Goal: Information Seeking & Learning: Learn about a topic

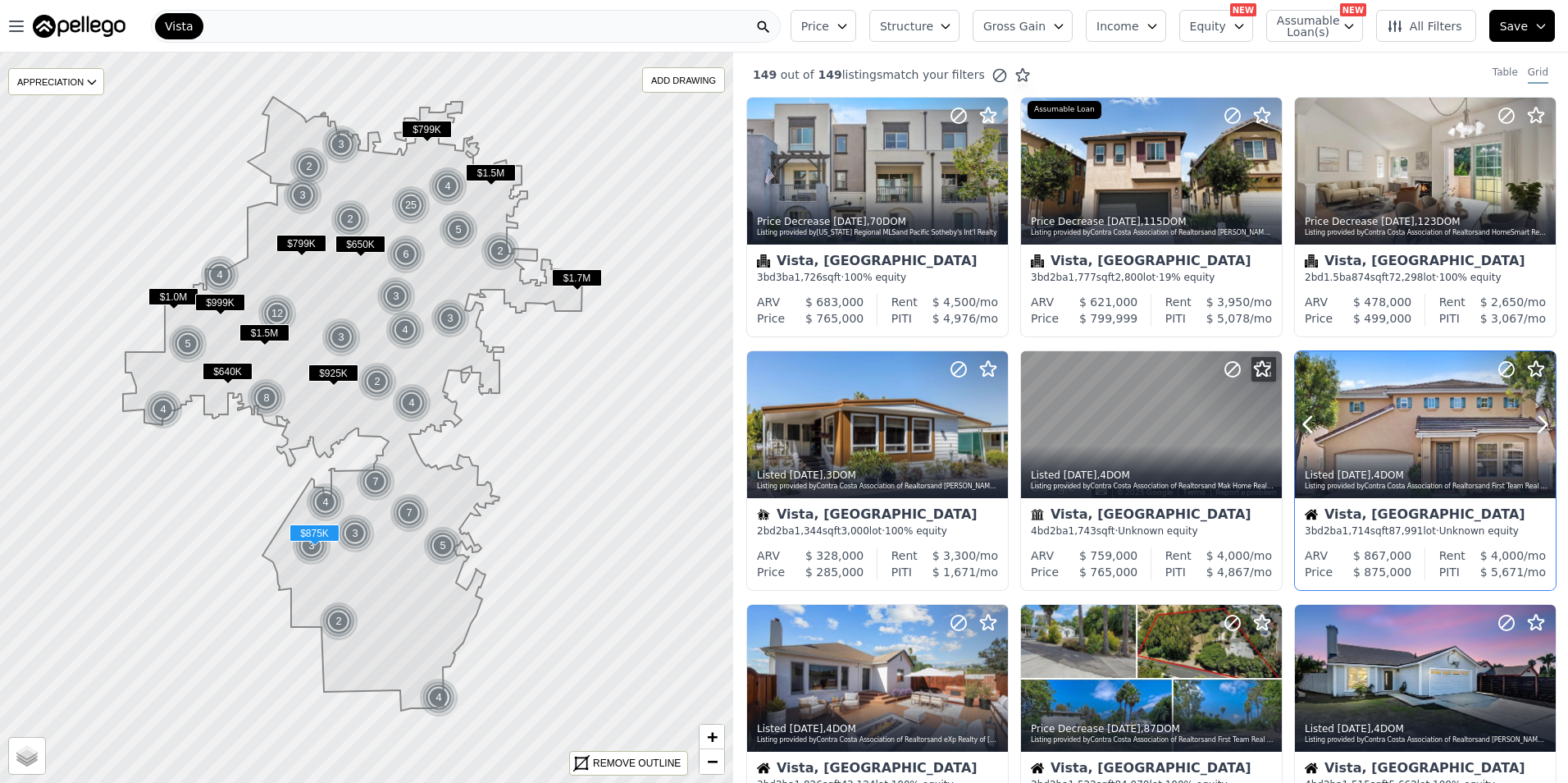
scroll to position [137, 0]
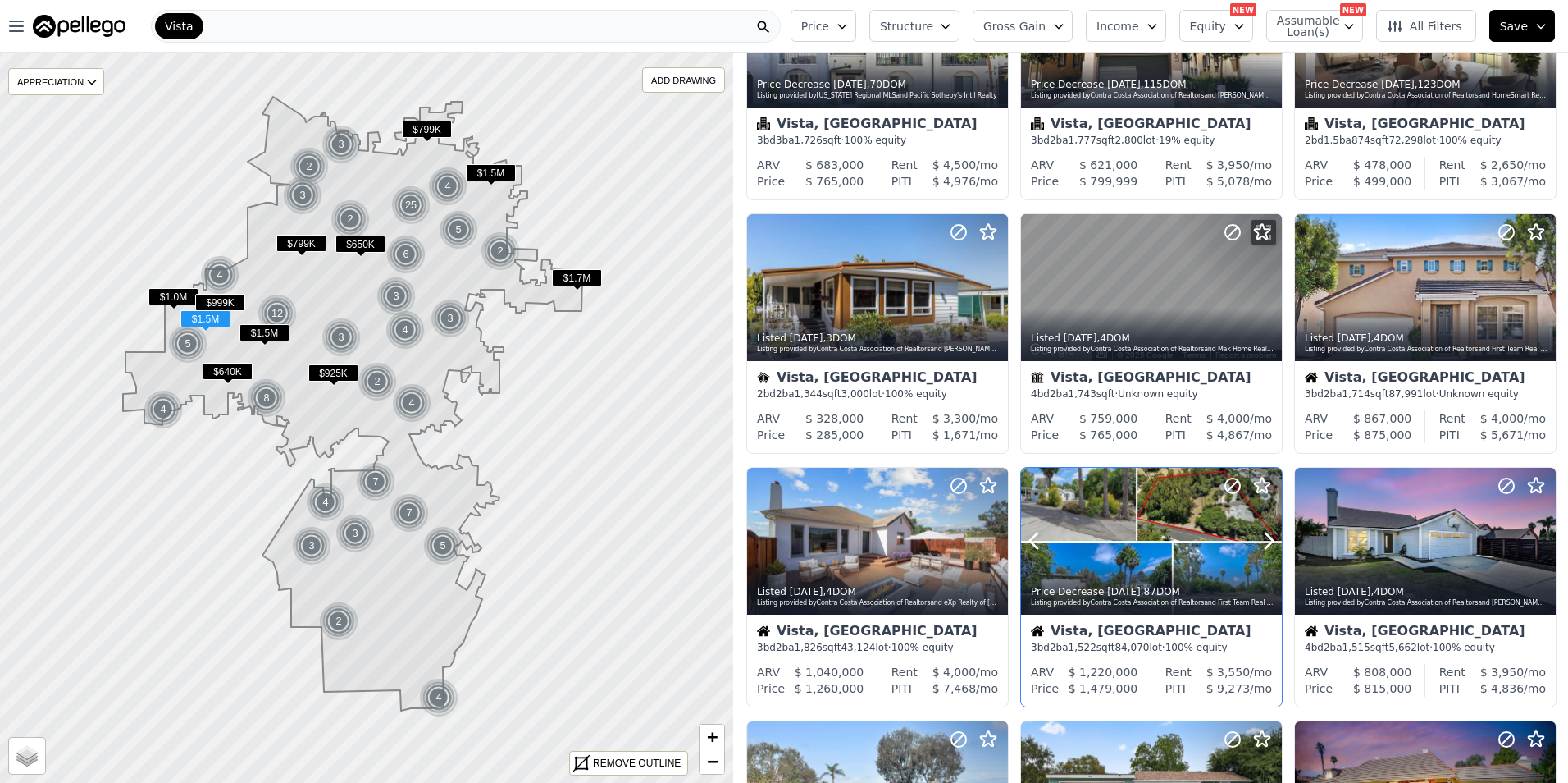
click at [1172, 527] on div at bounding box center [1151, 541] width 261 height 147
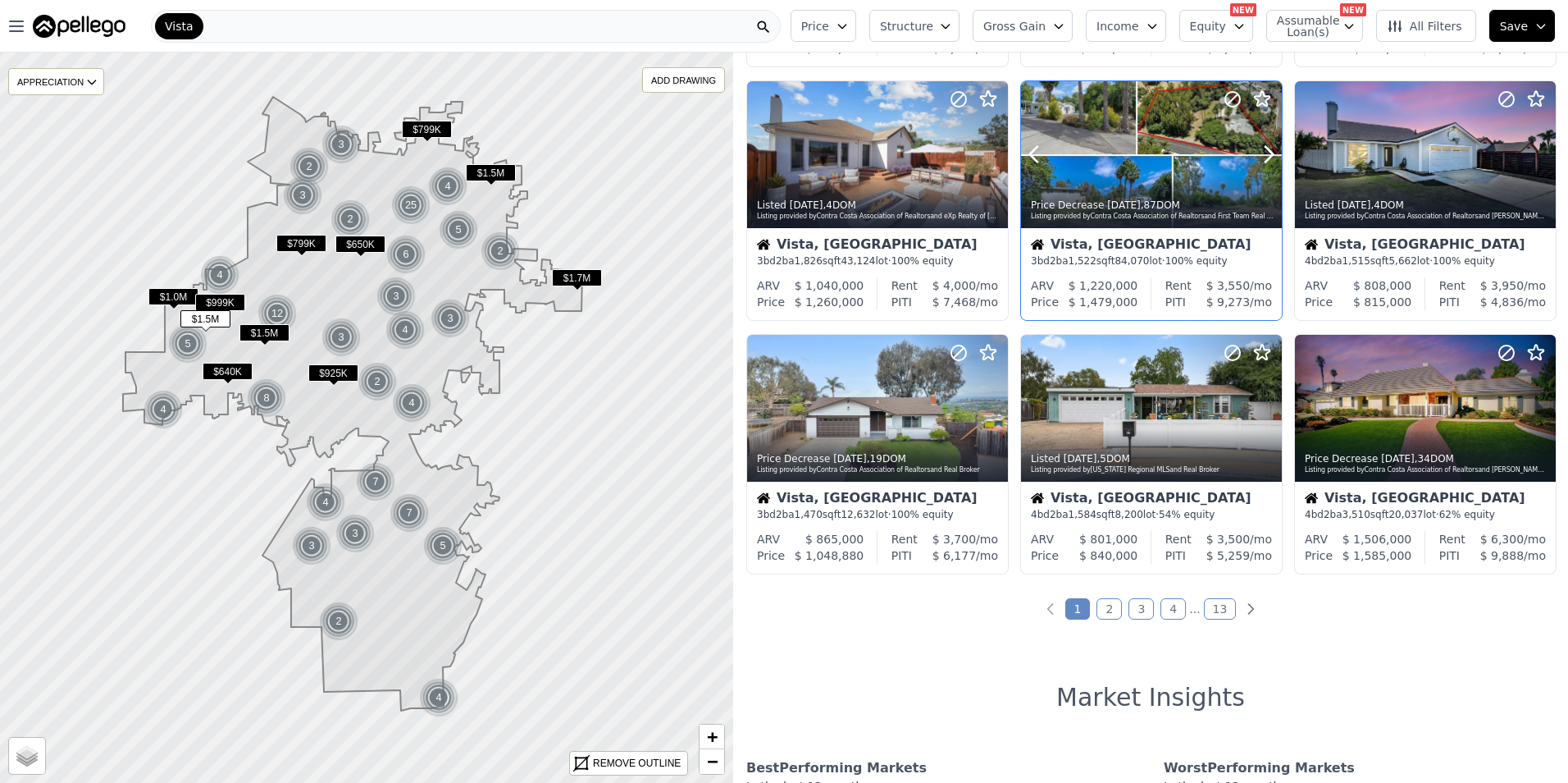
scroll to position [547, 0]
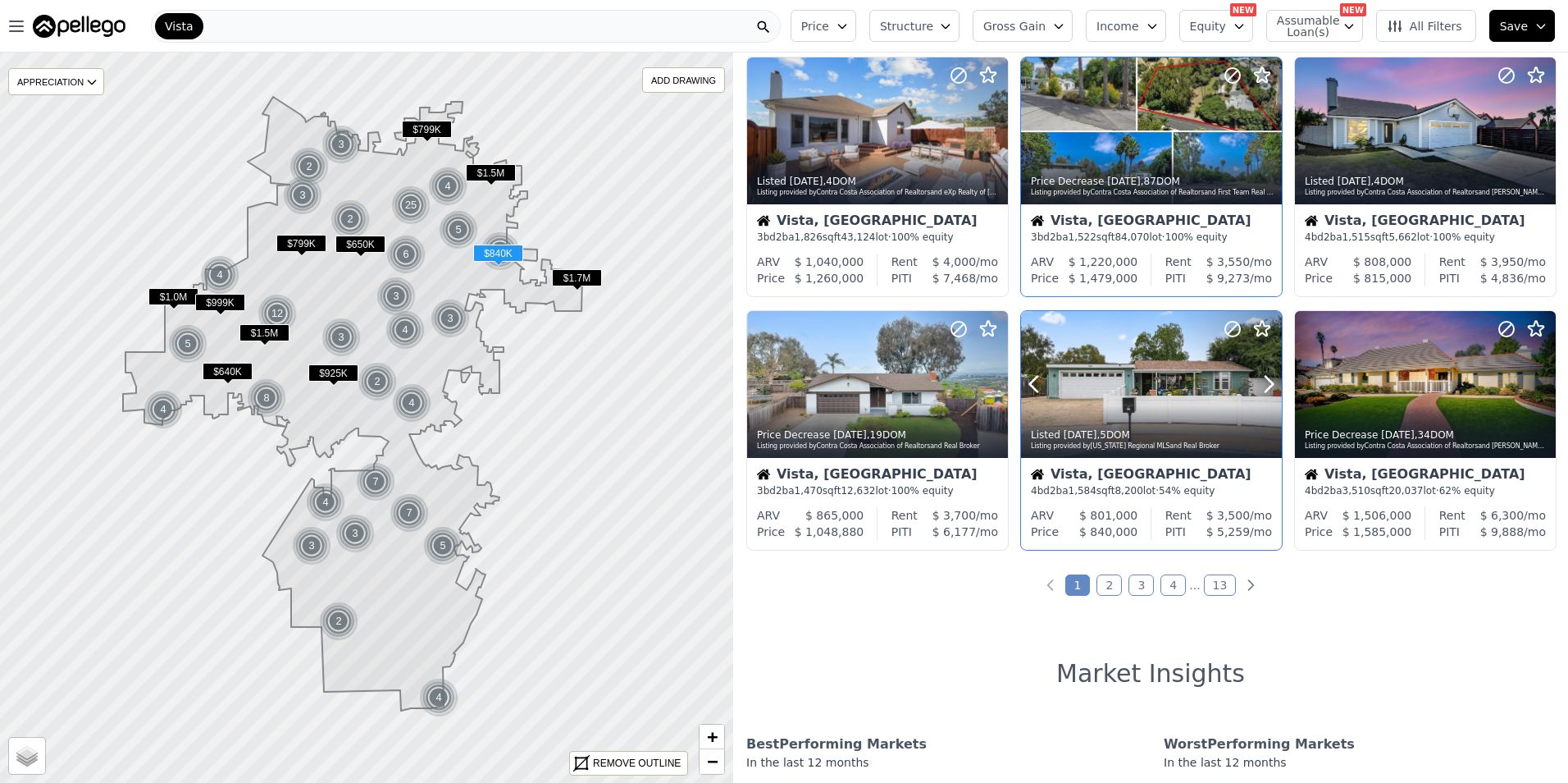
click at [1172, 386] on div at bounding box center [1151, 385] width 261 height 147
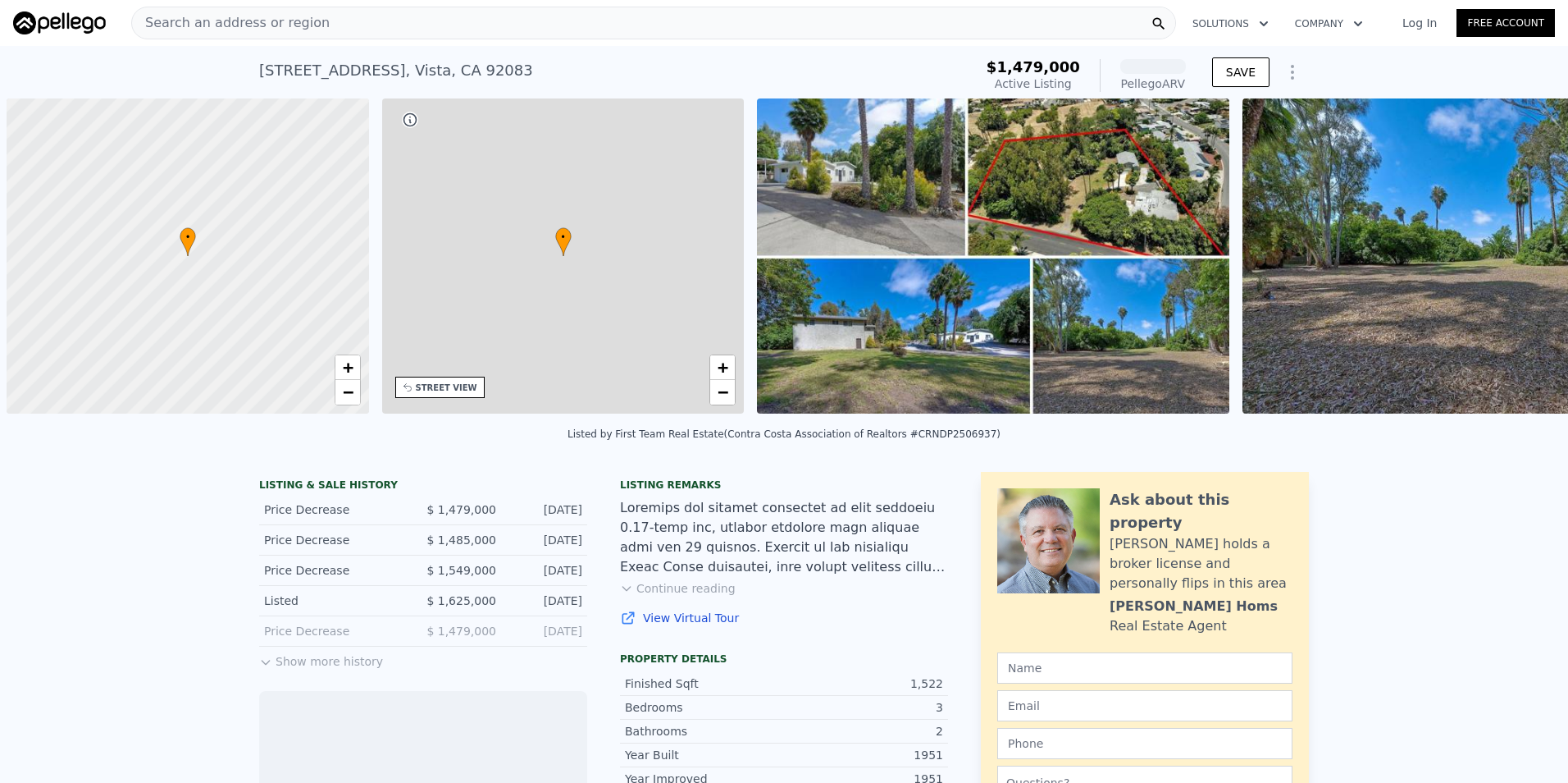
scroll to position [0, 7]
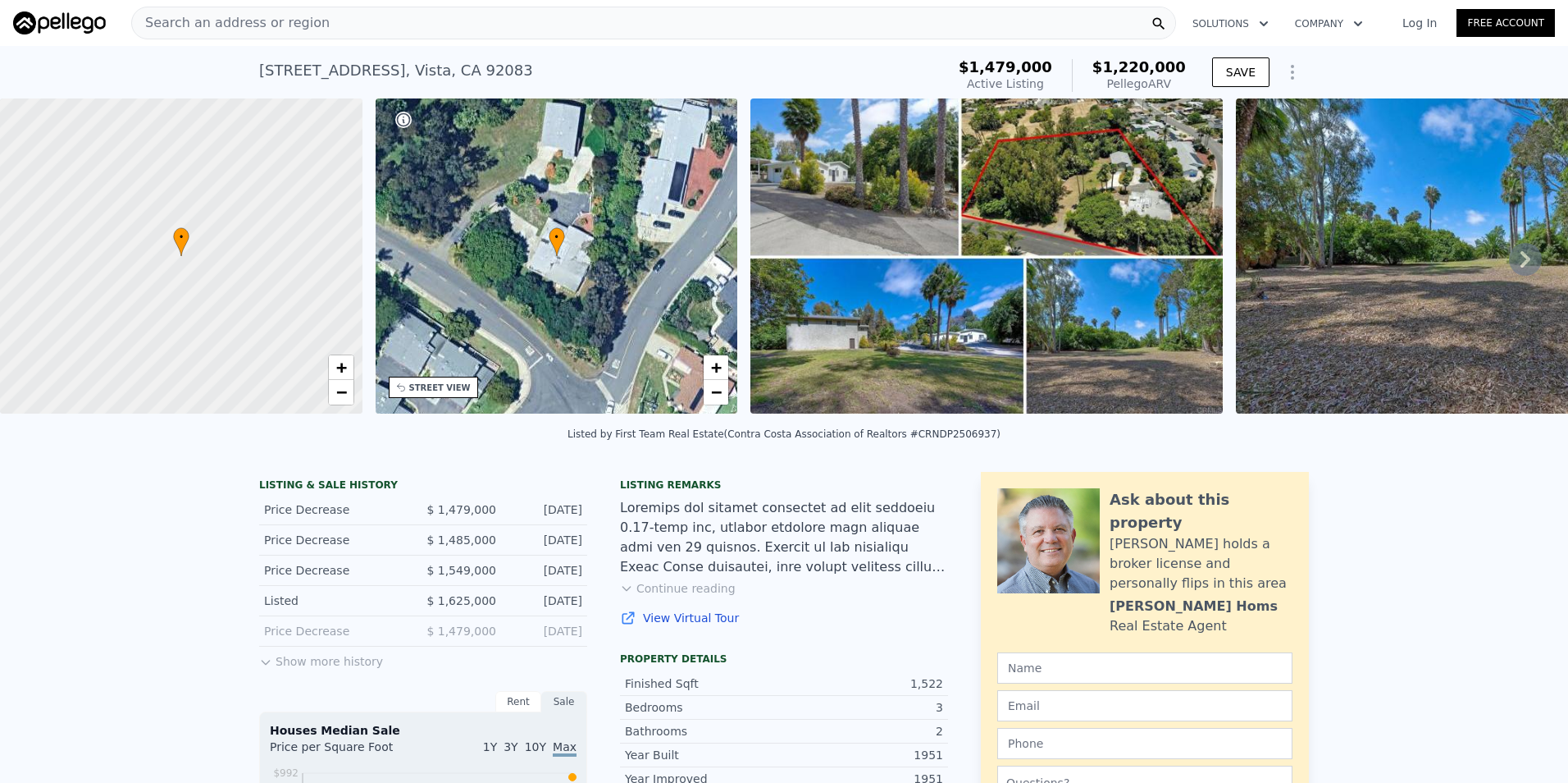
click at [1075, 175] on img at bounding box center [986, 256] width 473 height 315
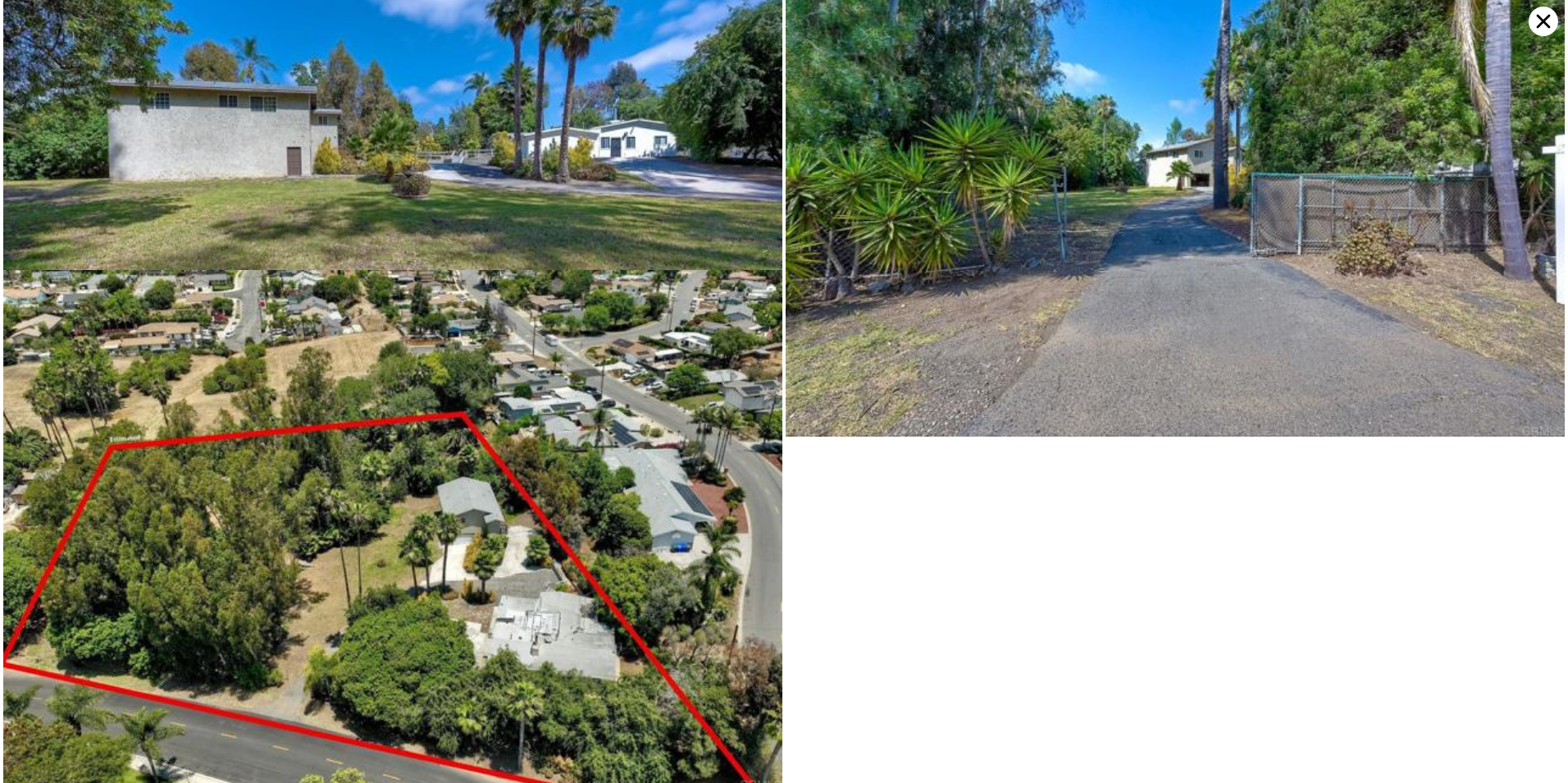
scroll to position [6807, 0]
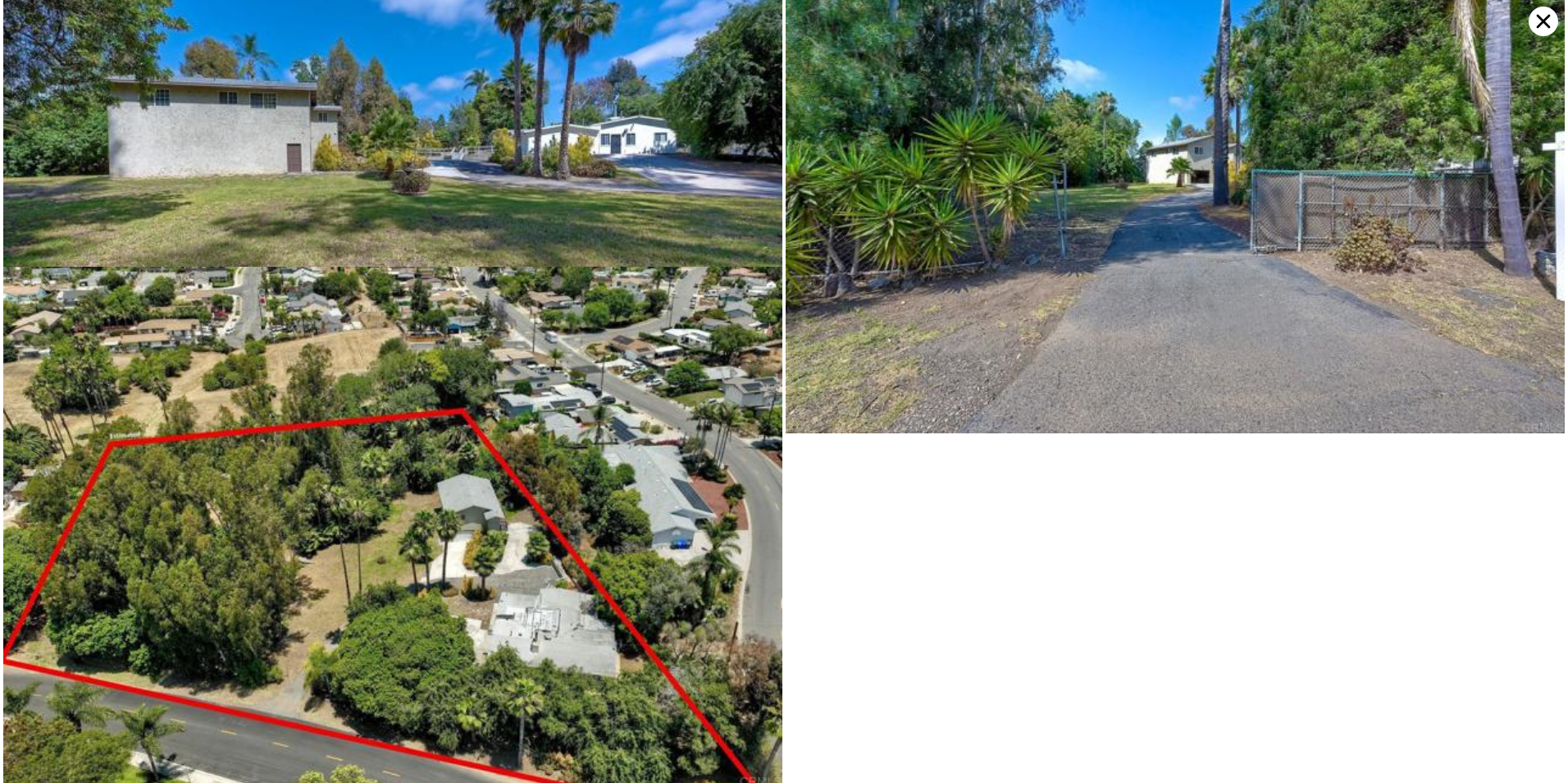
click at [477, 550] on img at bounding box center [393, 526] width 779 height 520
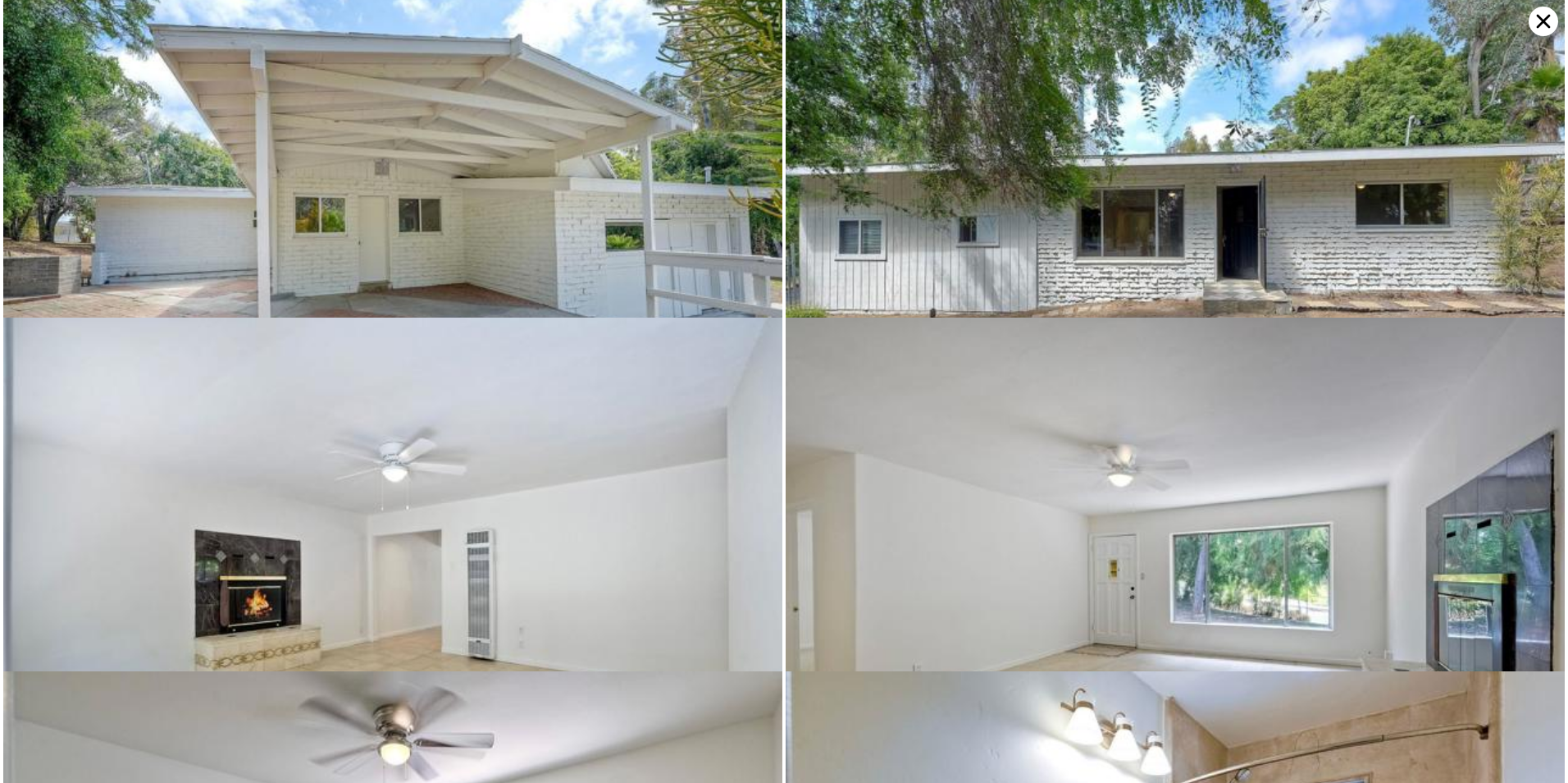
scroll to position [3537, 0]
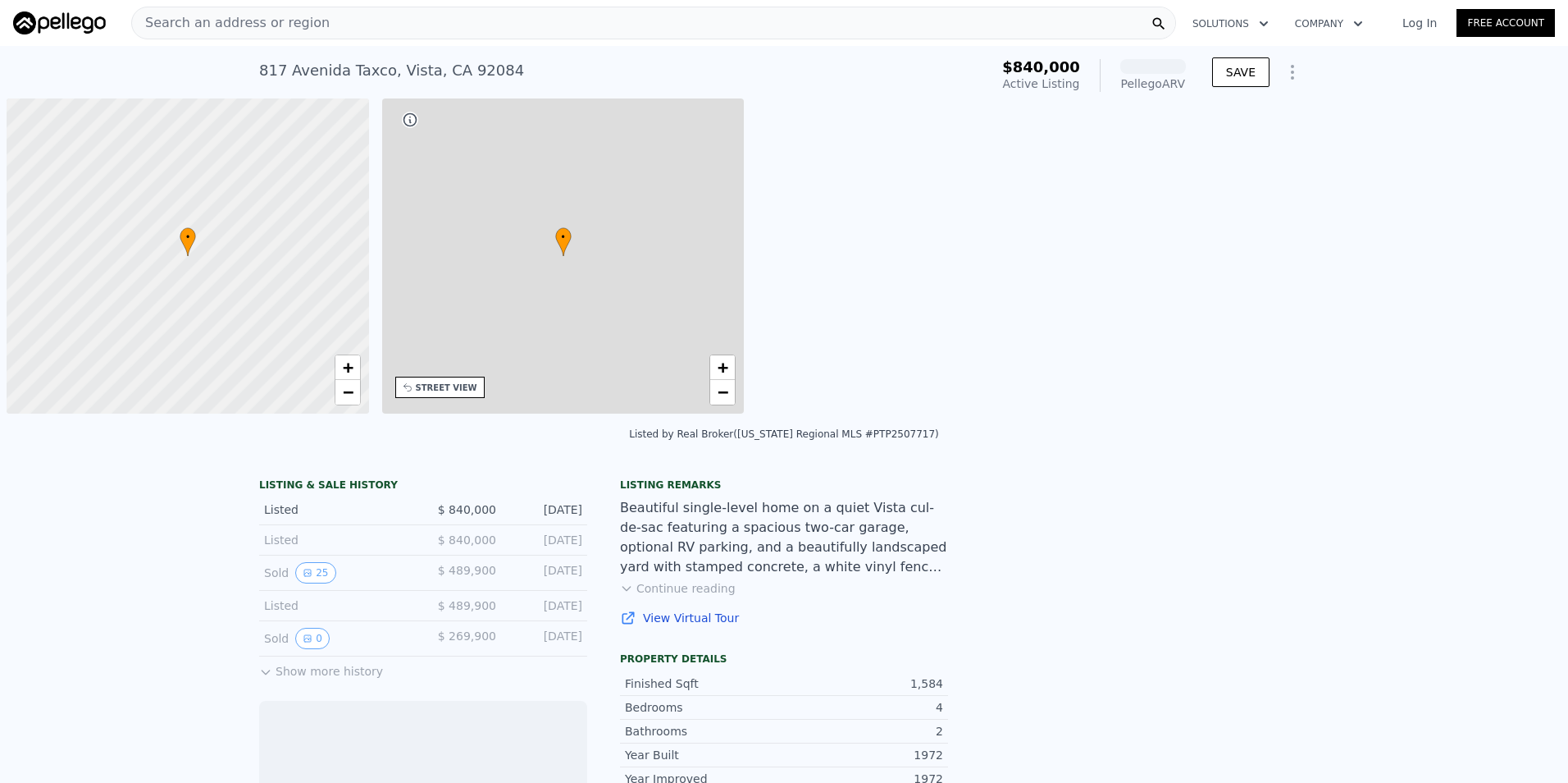
scroll to position [0, 7]
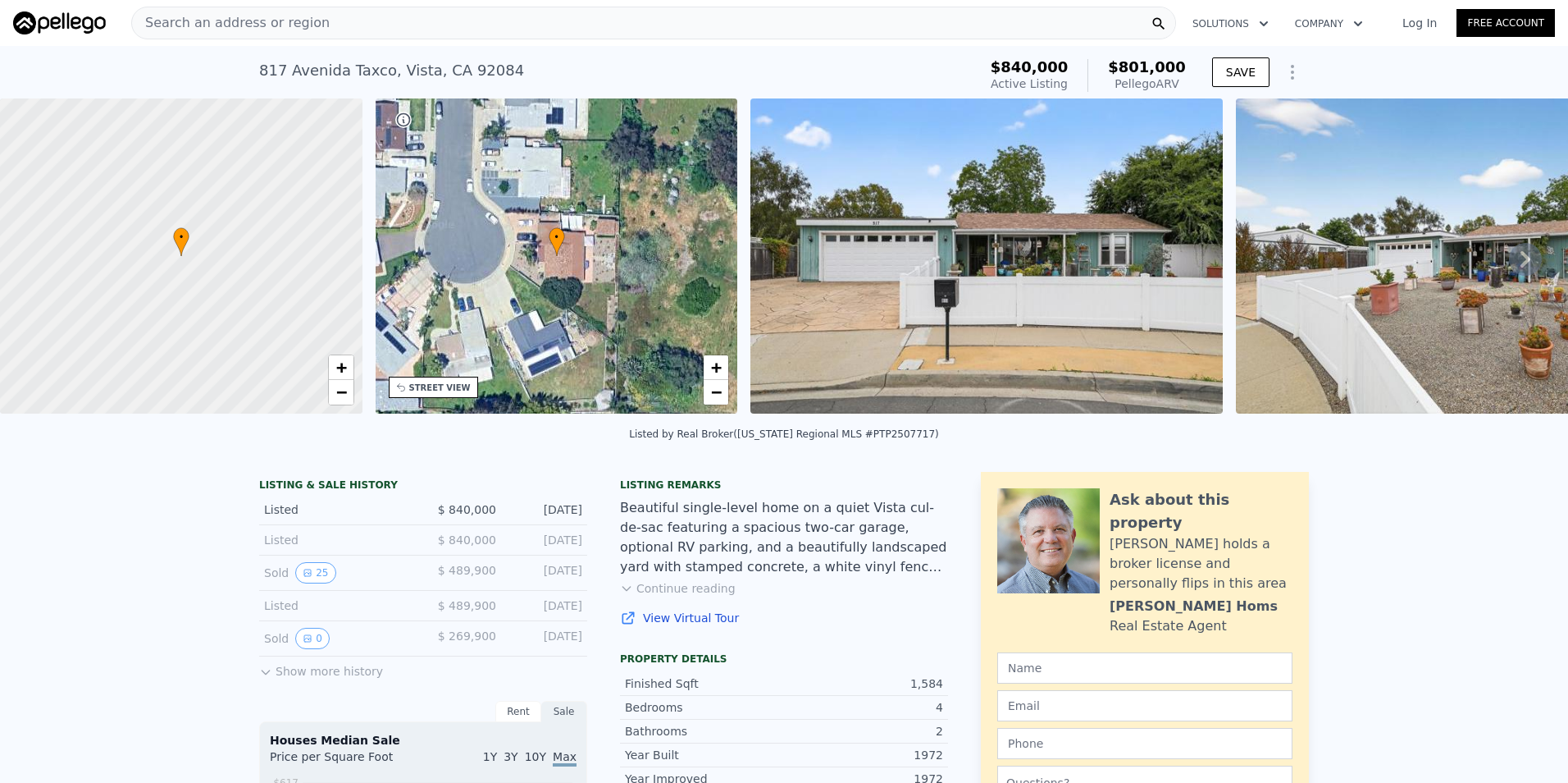
click at [999, 240] on img at bounding box center [986, 256] width 473 height 315
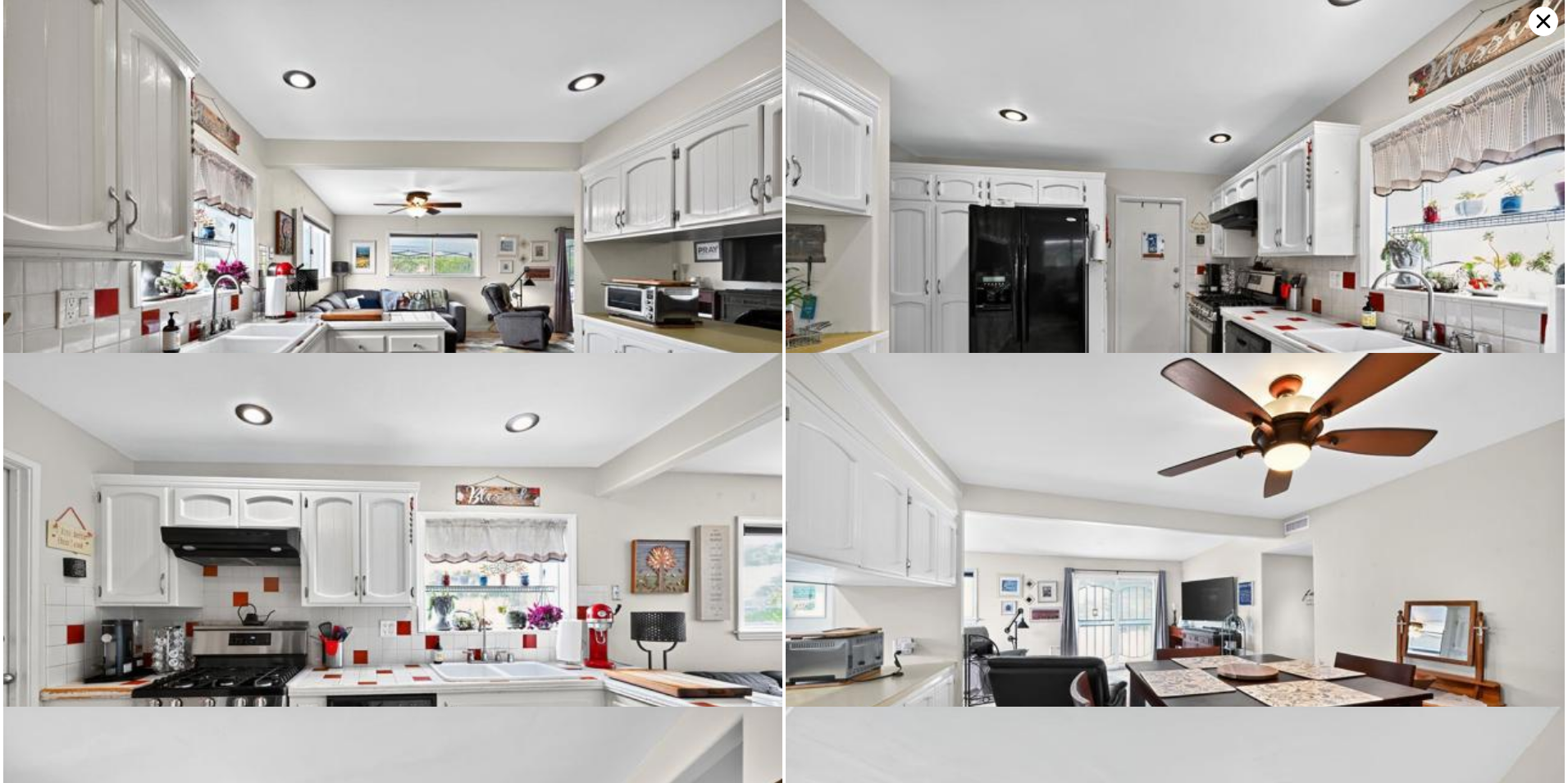
scroll to position [2476, 0]
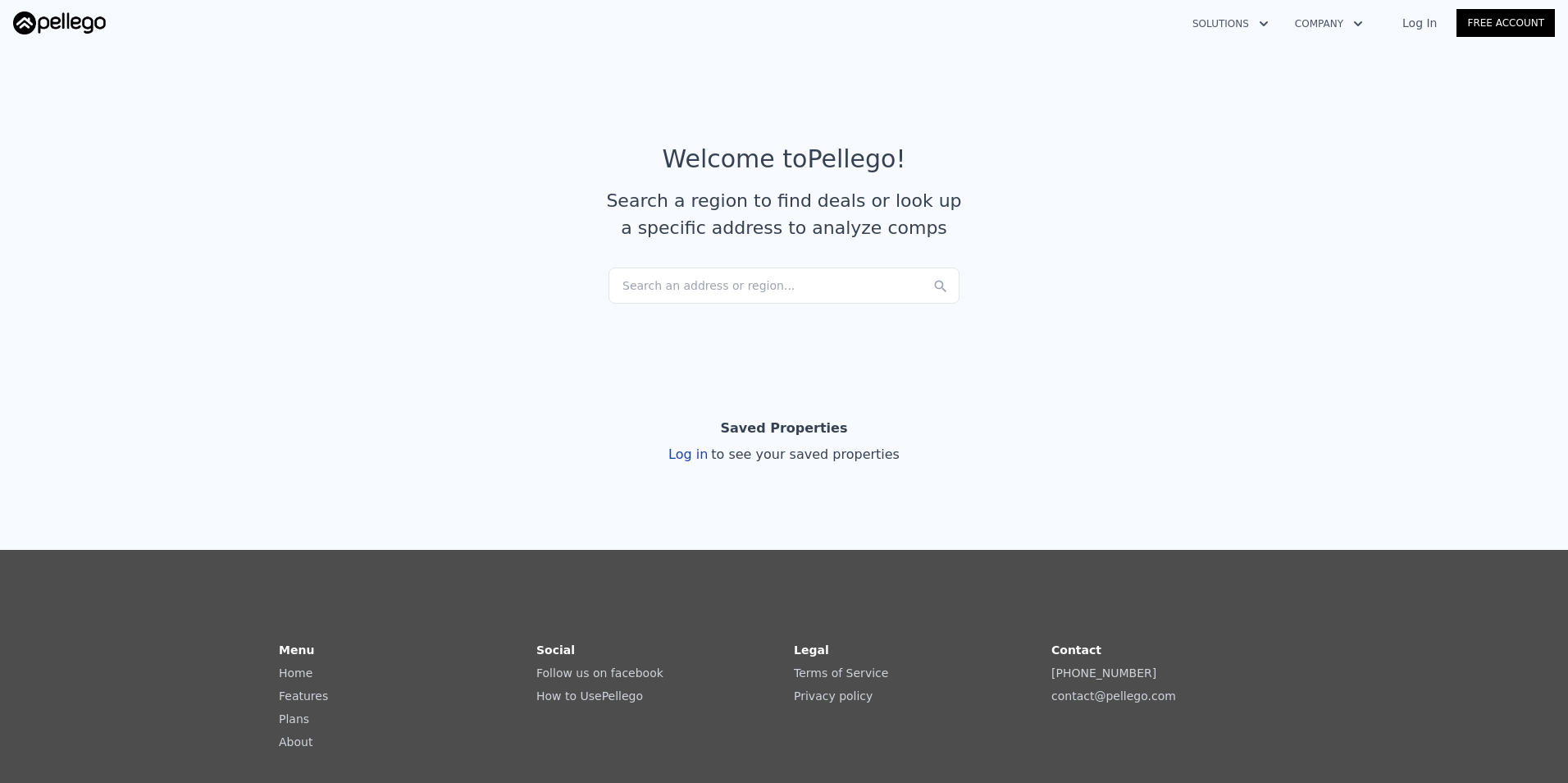
click at [725, 290] on div "Search an address or region..." at bounding box center [784, 285] width 351 height 36
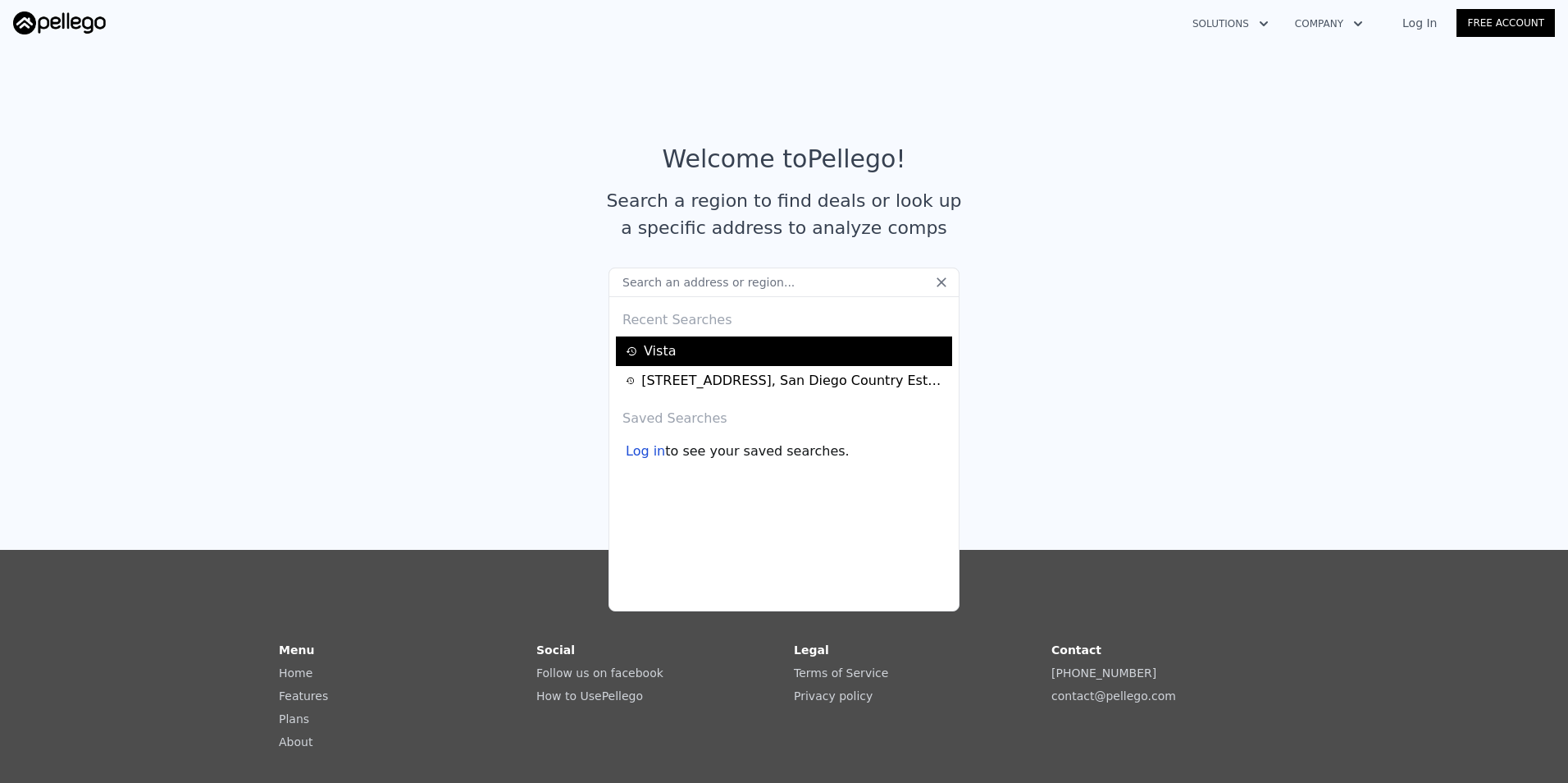
click at [664, 347] on div "Vista" at bounding box center [785, 351] width 321 height 20
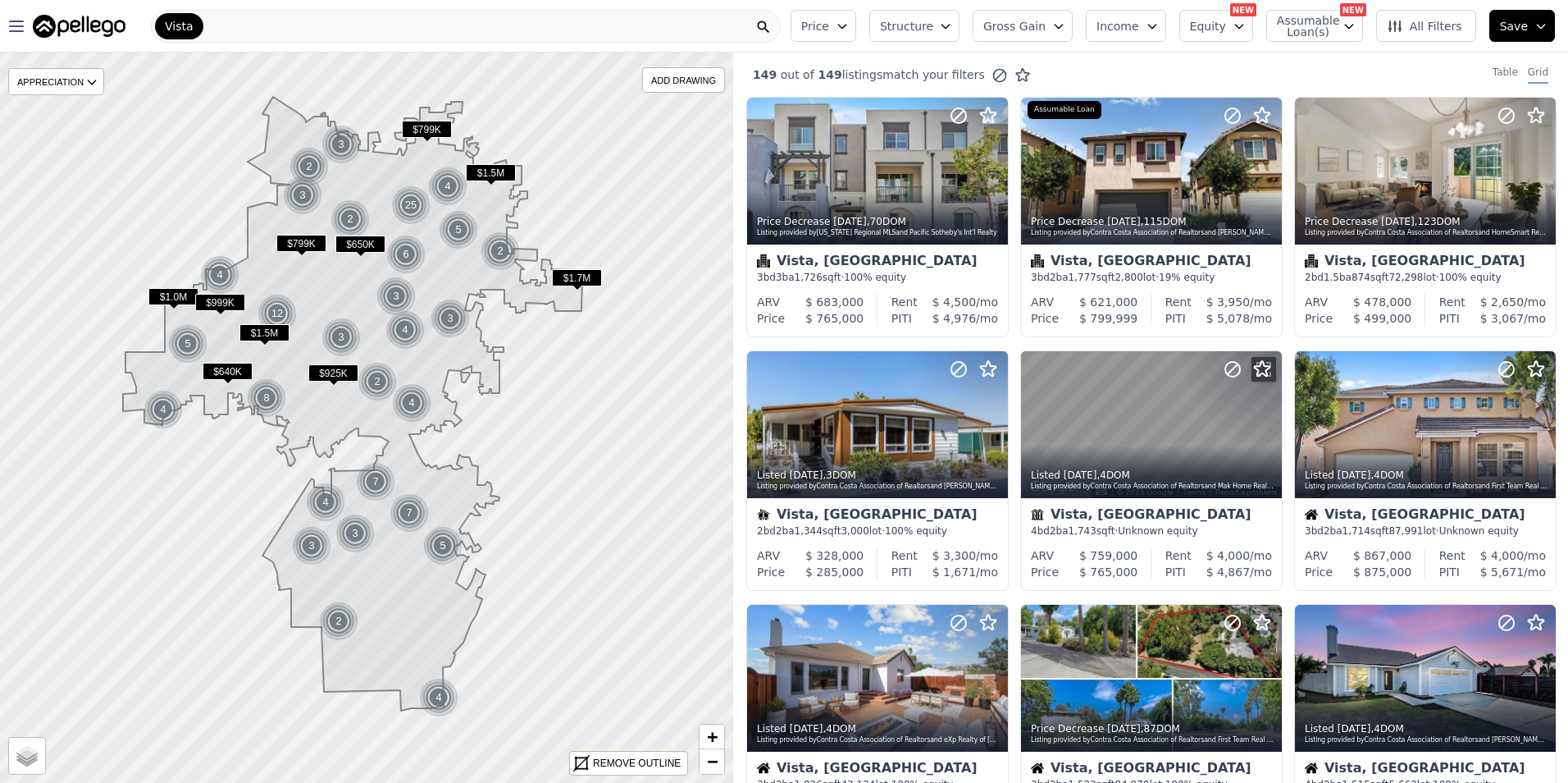
click at [1330, 30] on span "Assumable Loan(s)" at bounding box center [1303, 26] width 52 height 23
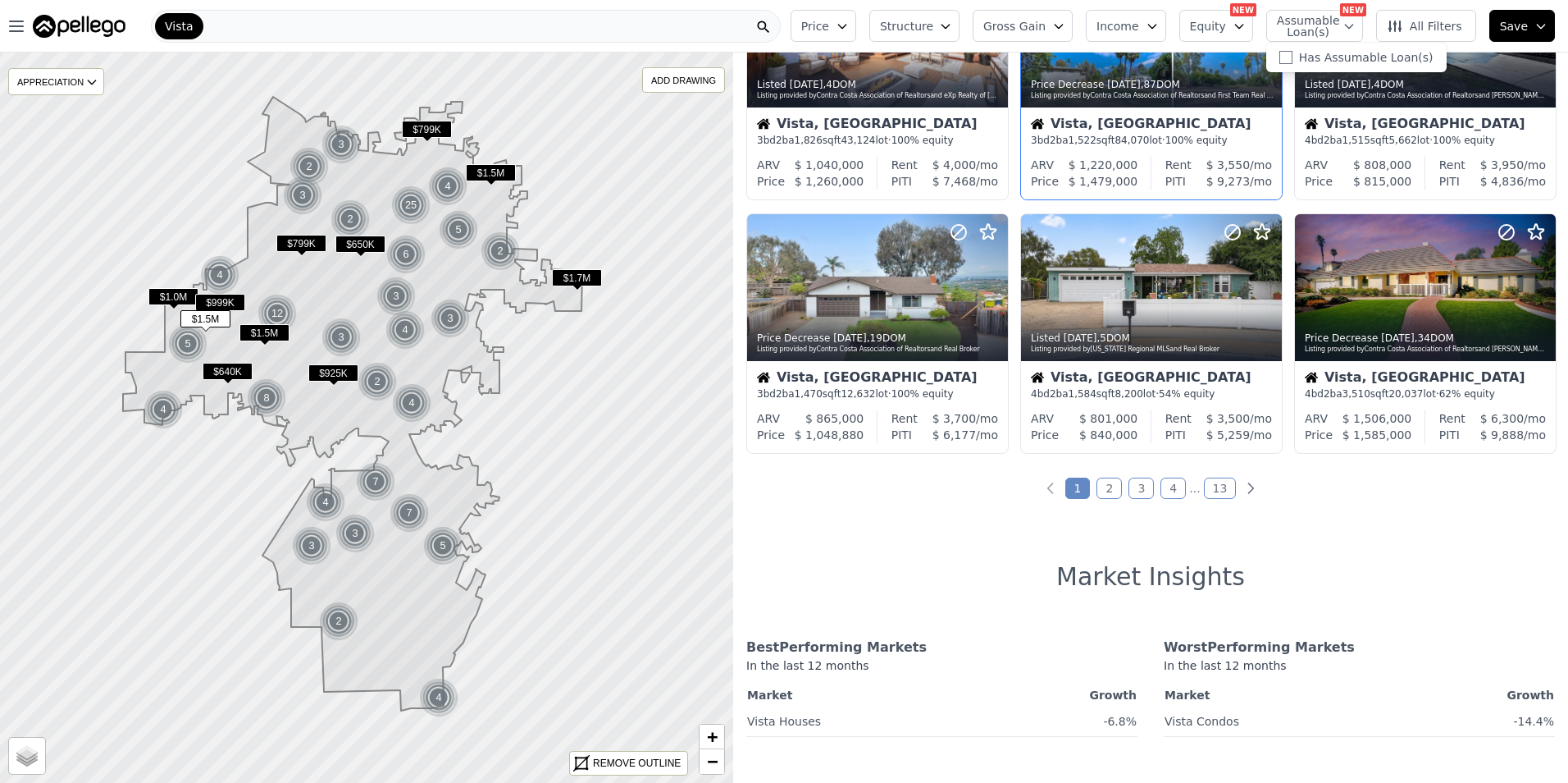
scroll to position [683, 0]
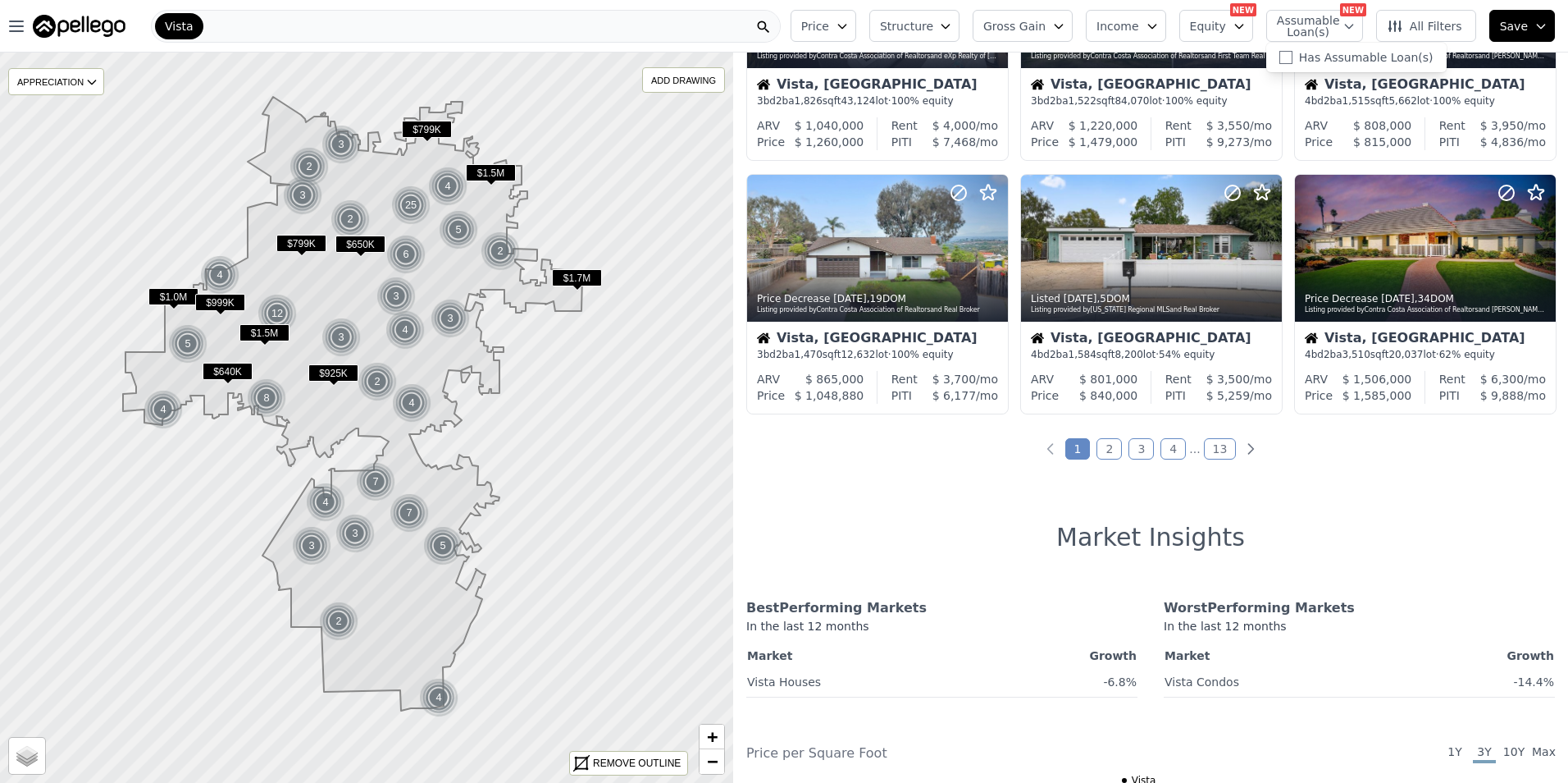
click at [1109, 446] on link "2" at bounding box center [1108, 449] width 25 height 21
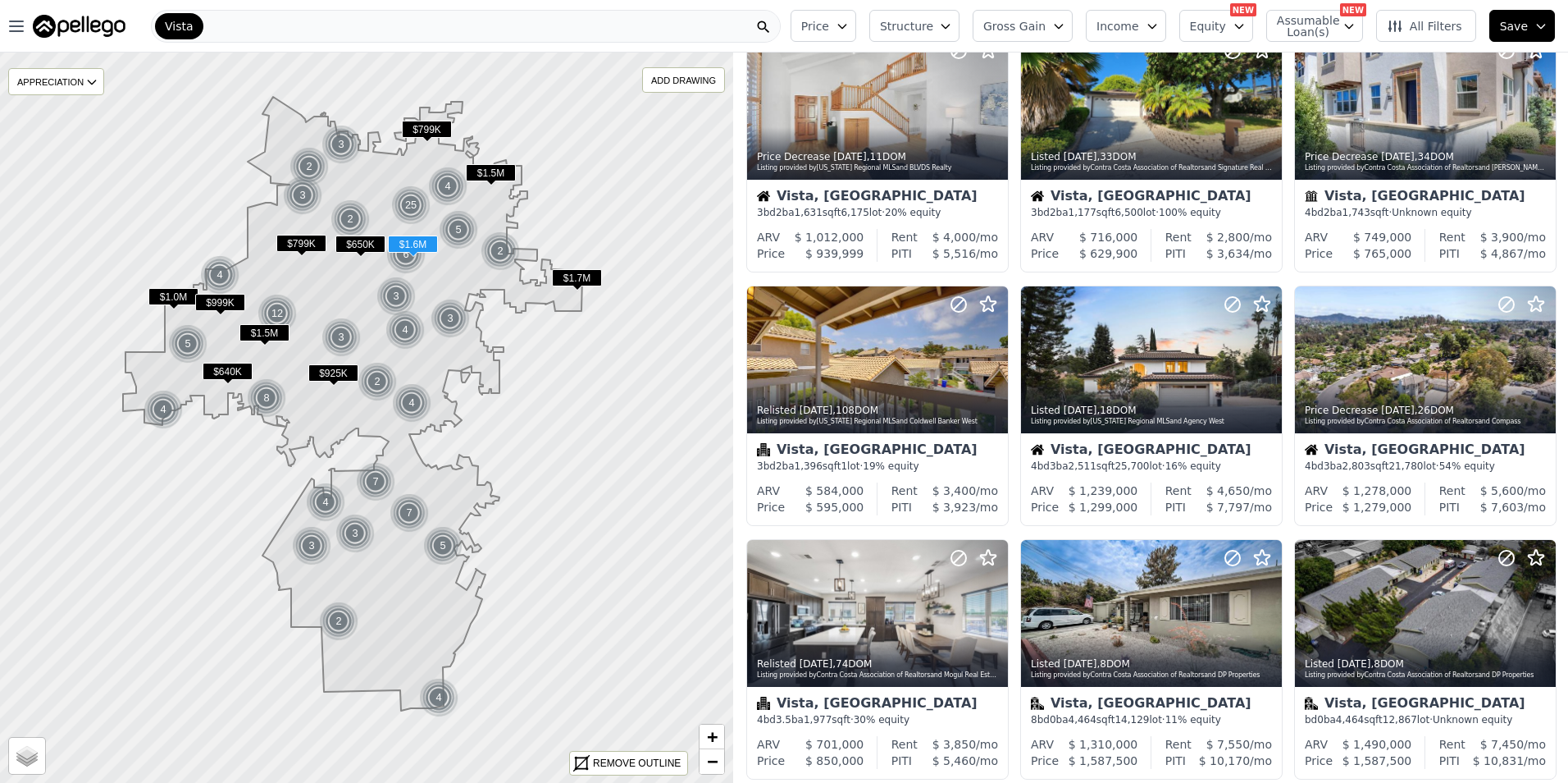
scroll to position [0, 0]
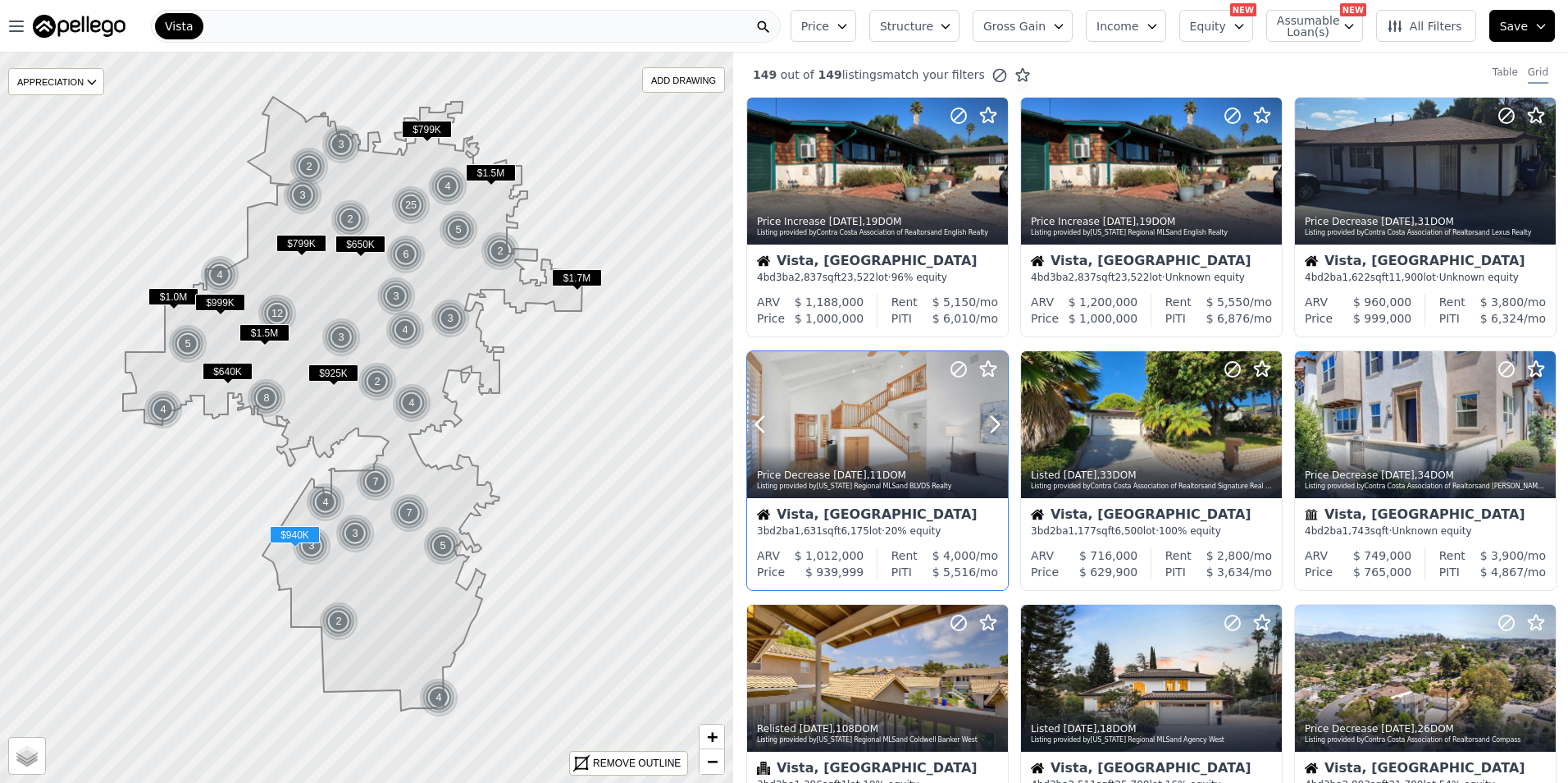
click at [847, 433] on div at bounding box center [878, 425] width 261 height 147
click at [1096, 401] on div at bounding box center [1151, 425] width 261 height 147
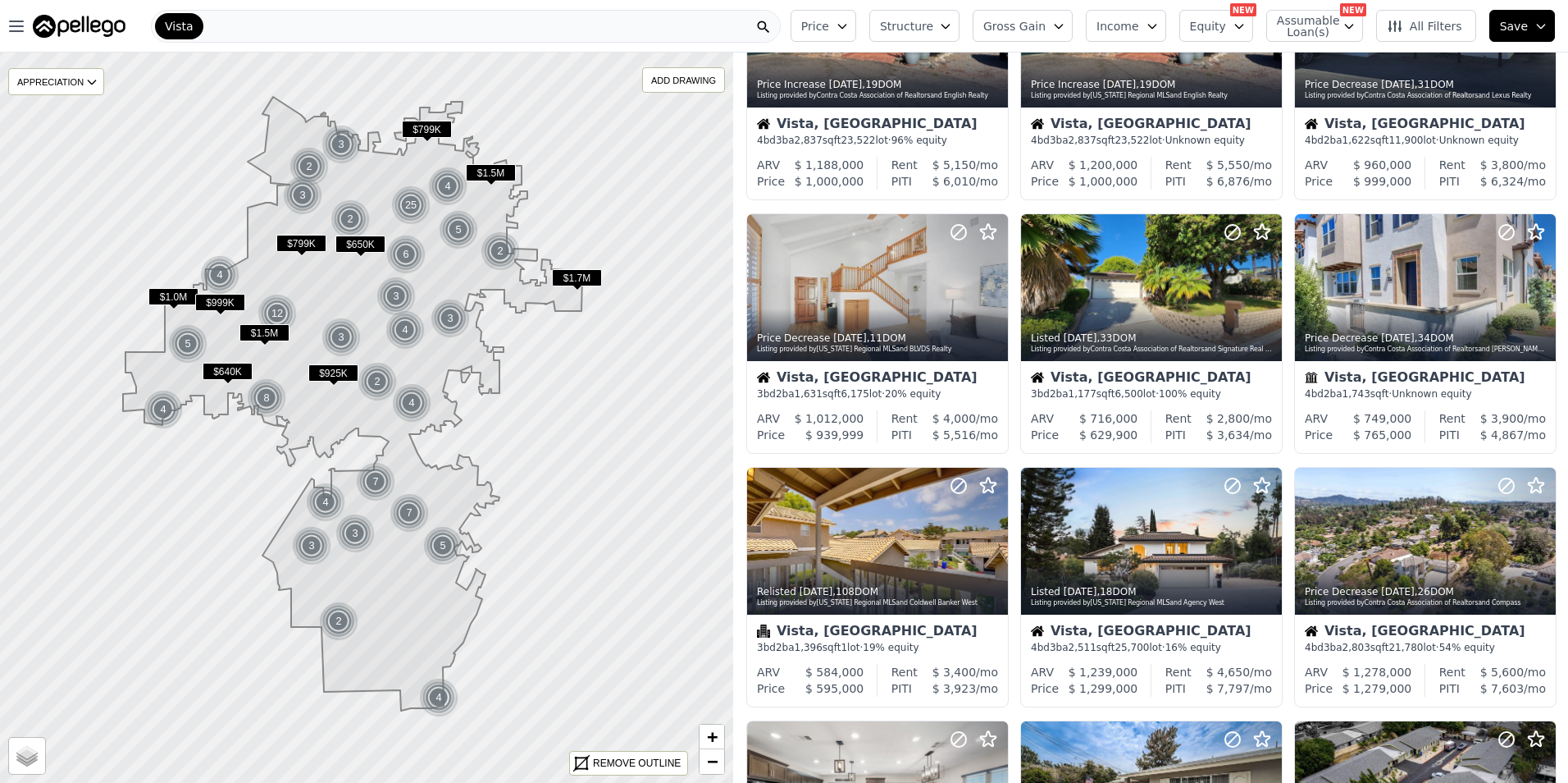
scroll to position [274, 0]
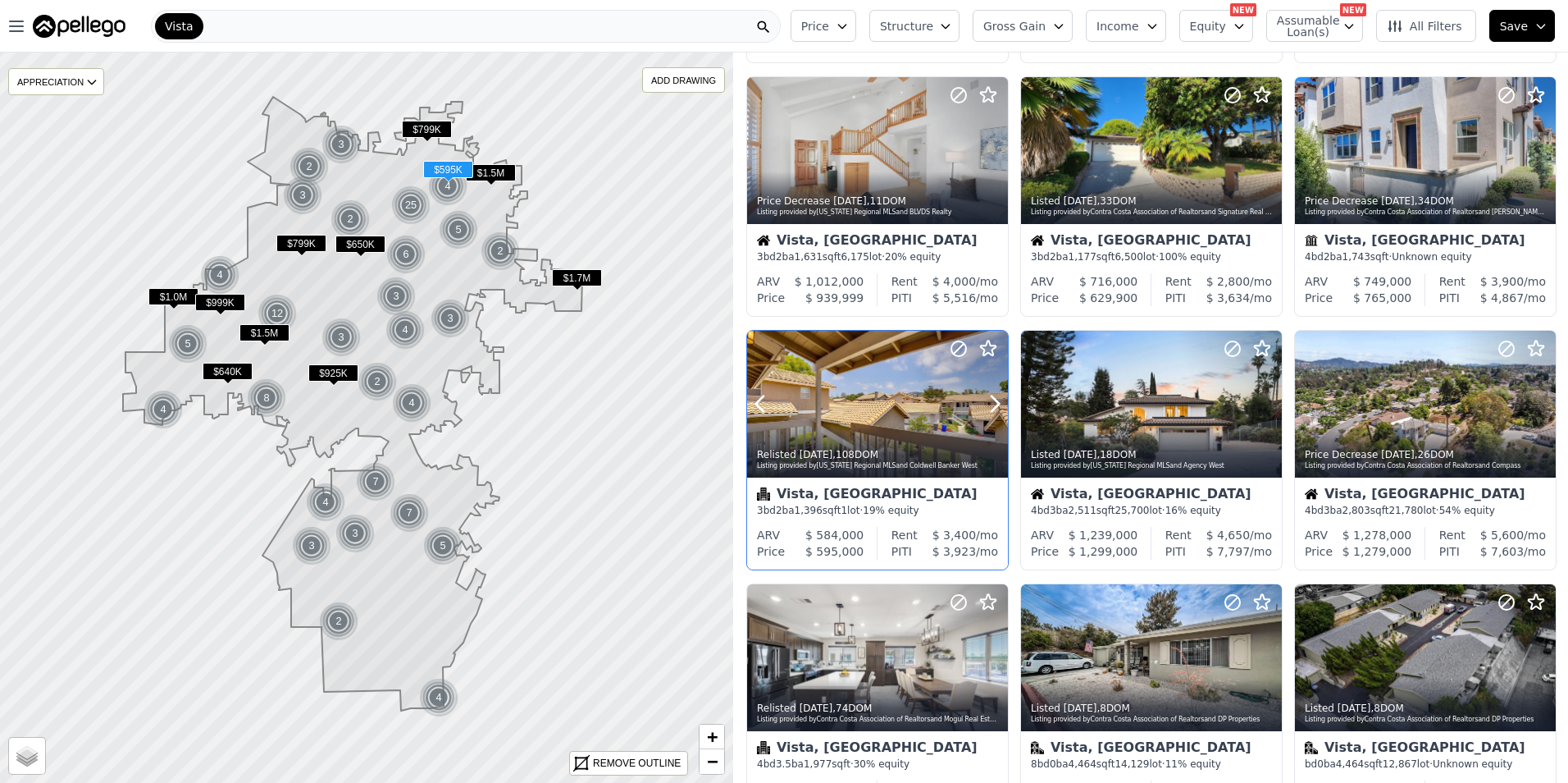
click at [827, 381] on div at bounding box center [878, 404] width 261 height 147
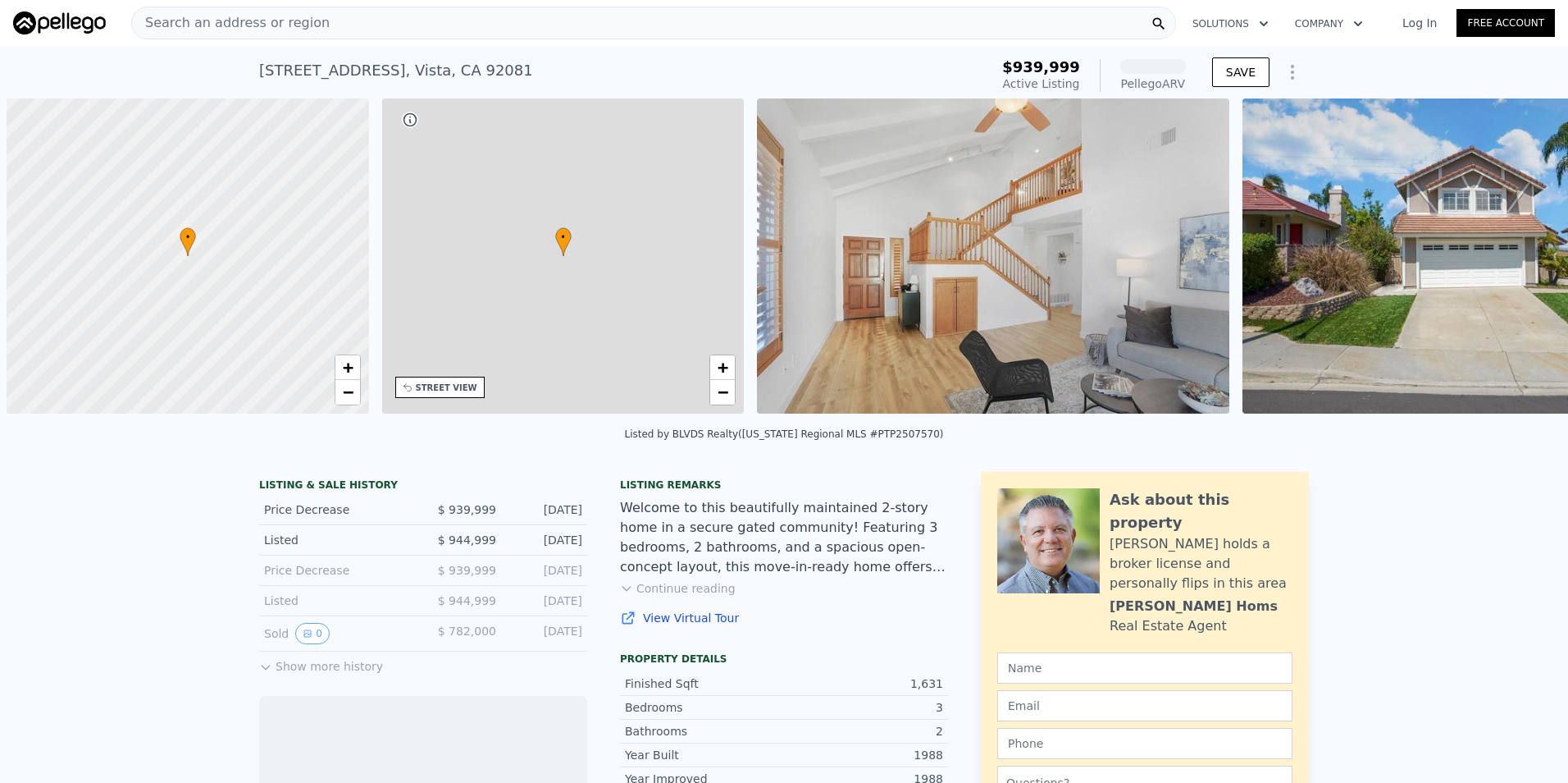
scroll to position [0, 7]
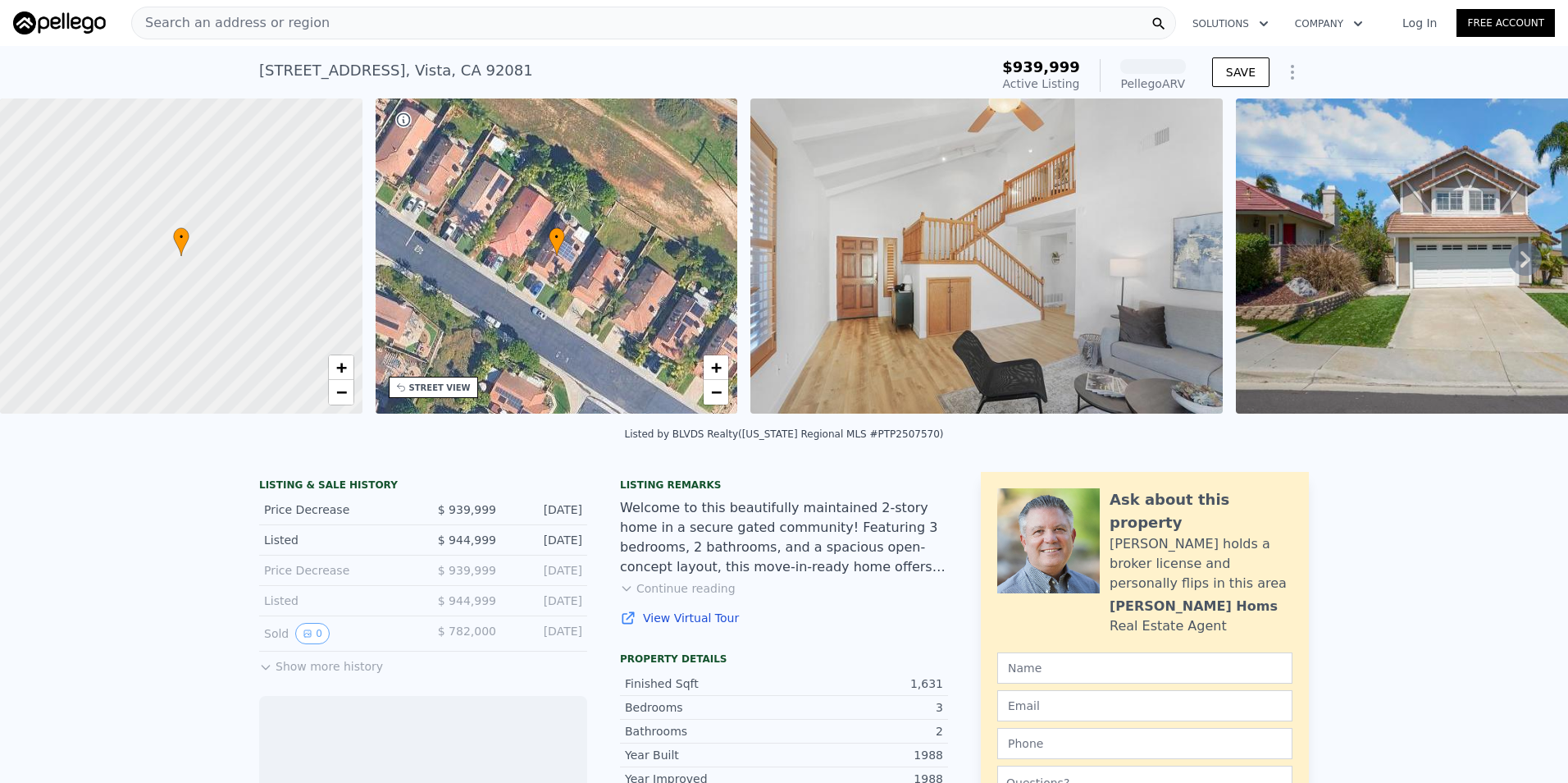
click at [931, 317] on img at bounding box center [986, 256] width 473 height 315
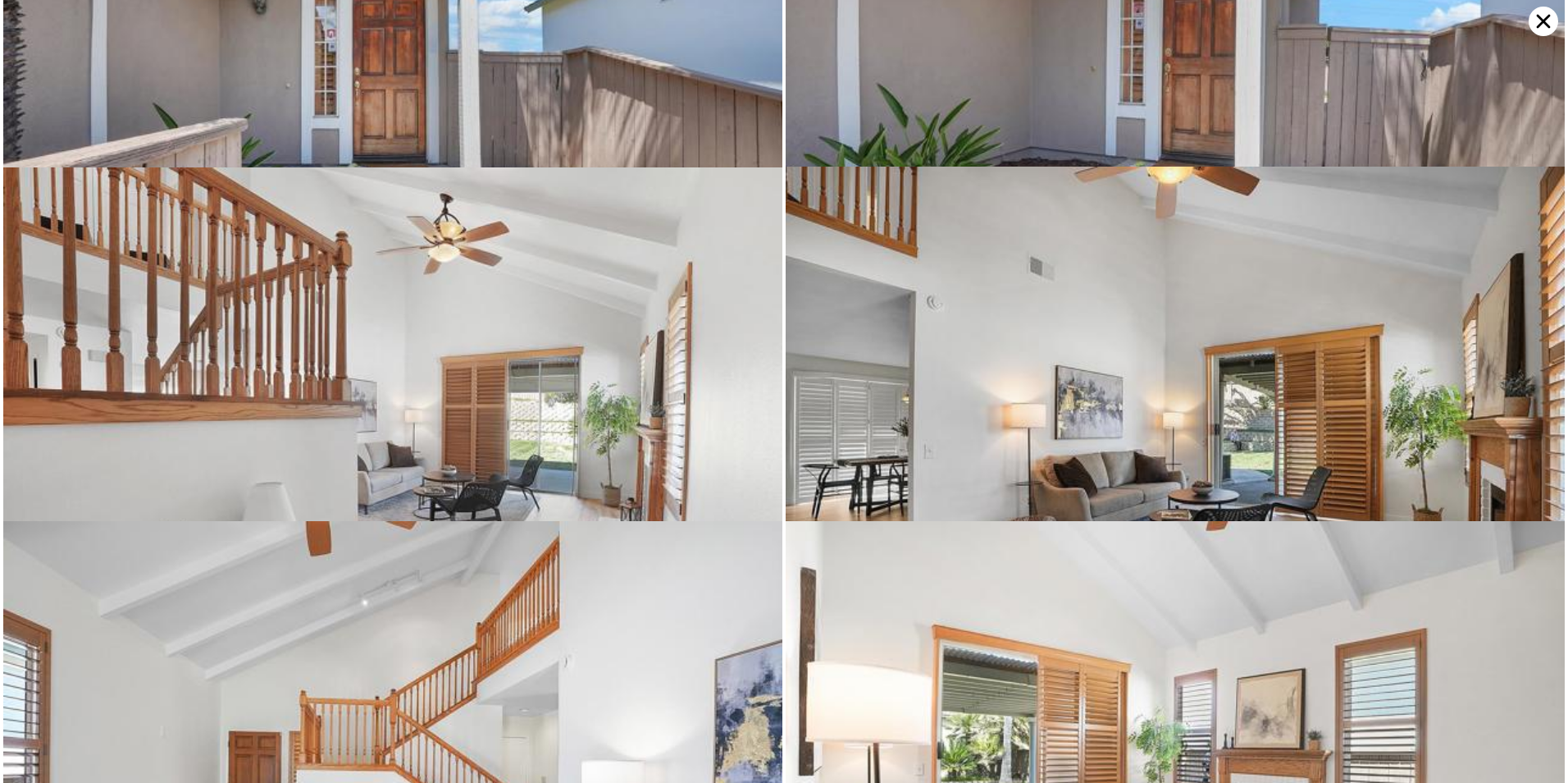
scroll to position [354, 0]
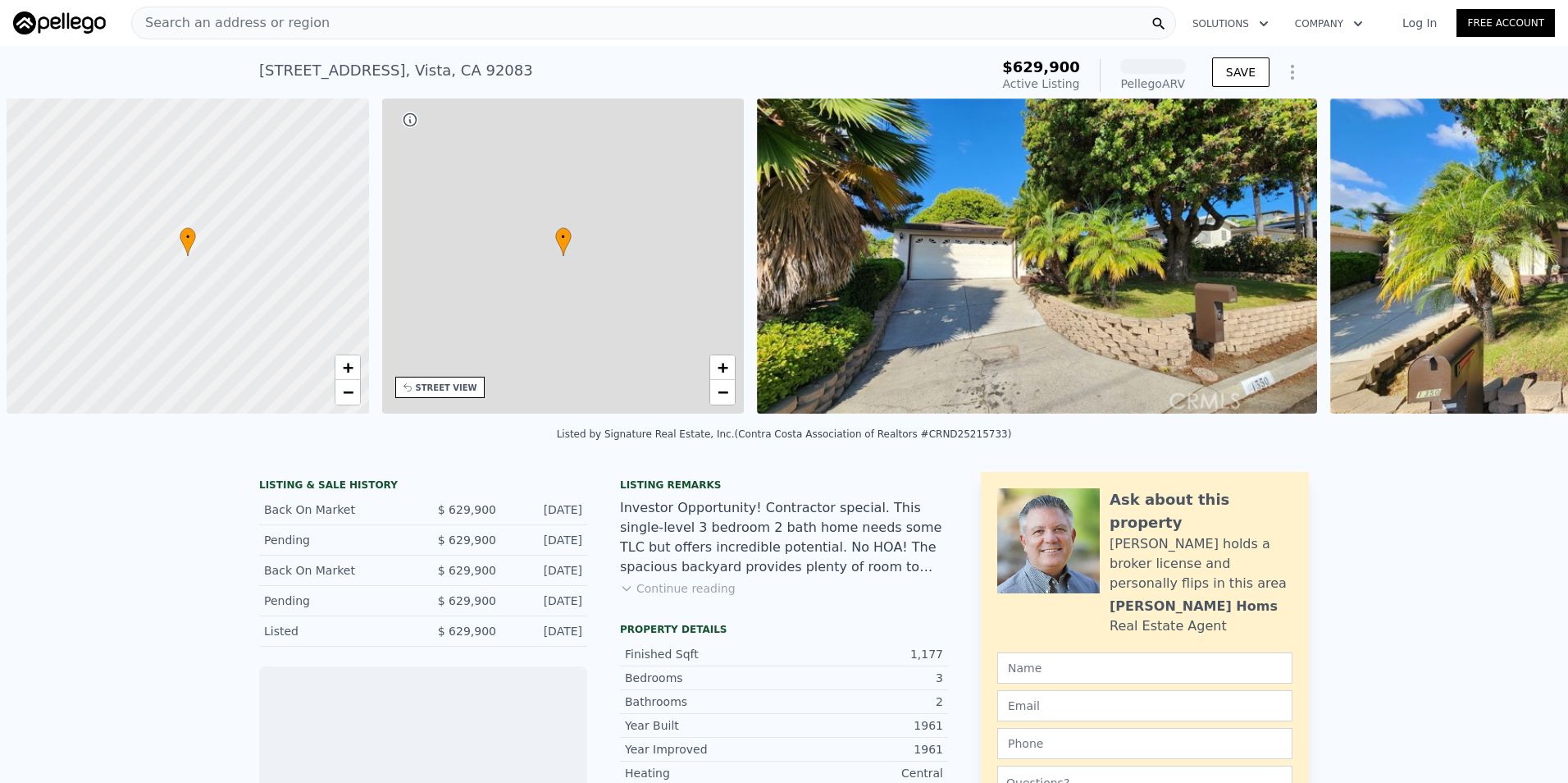
scroll to position [0, 7]
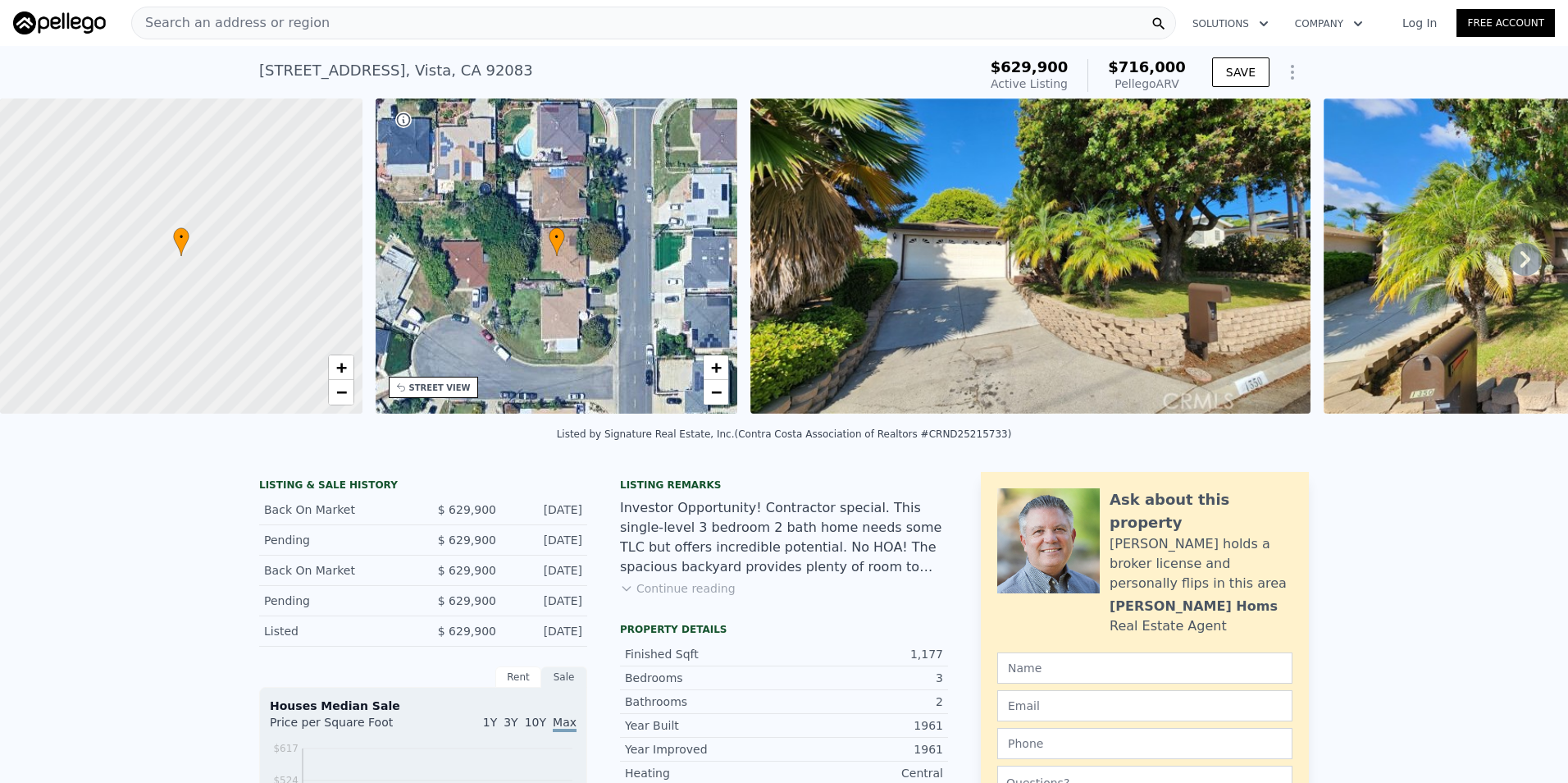
click at [985, 263] on img at bounding box center [1030, 256] width 560 height 315
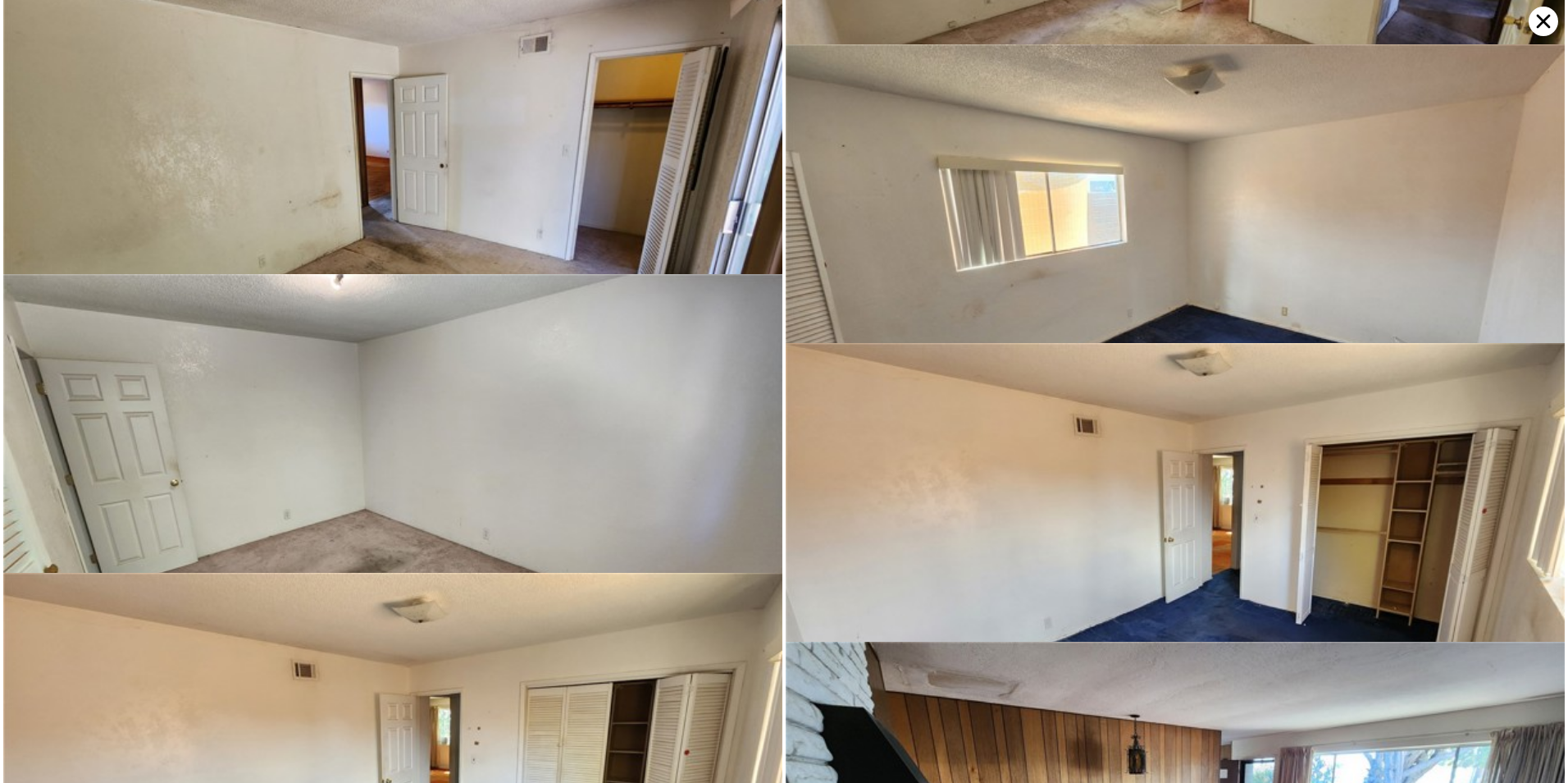
scroll to position [3378, 0]
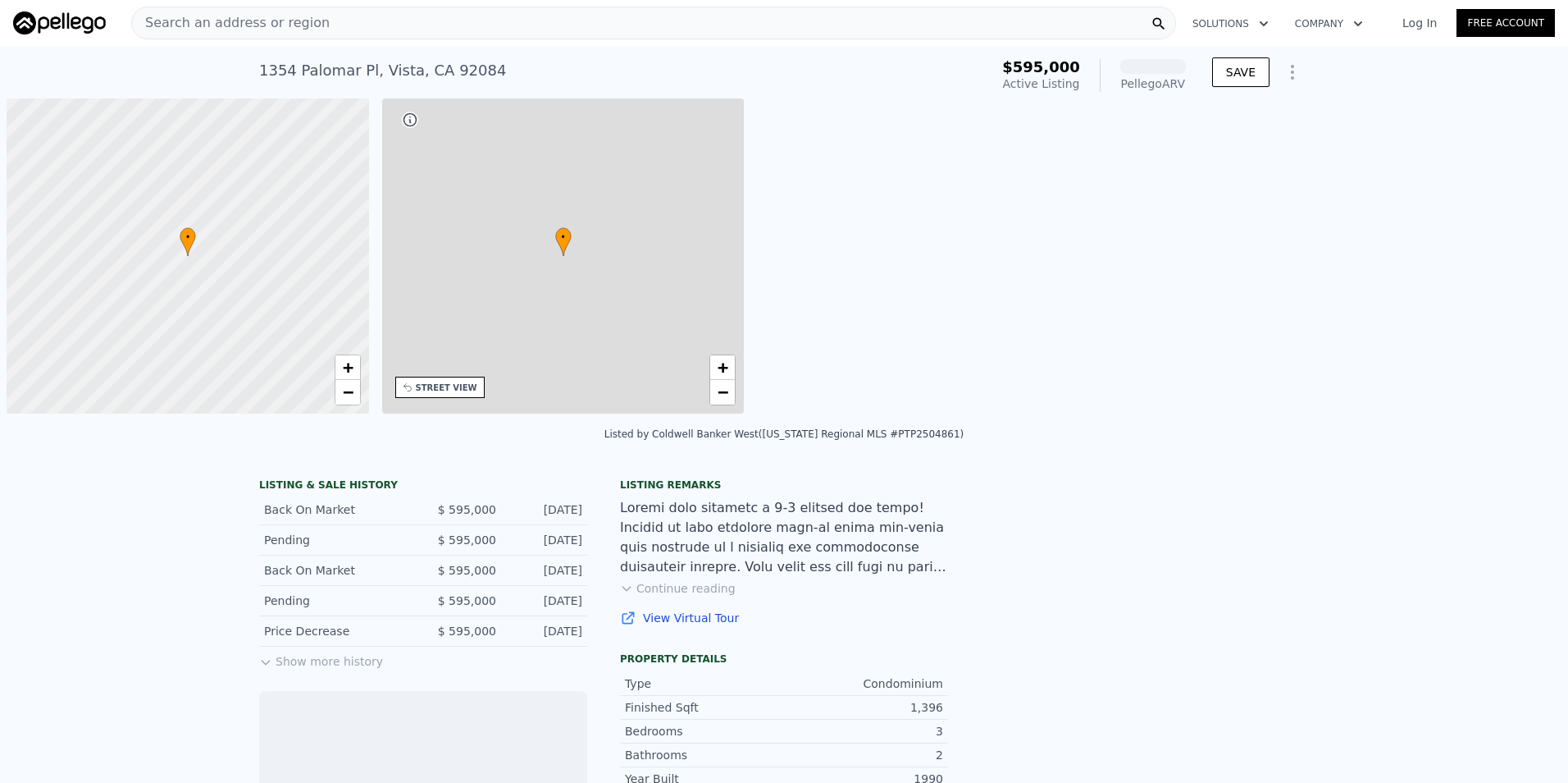
scroll to position [0, 7]
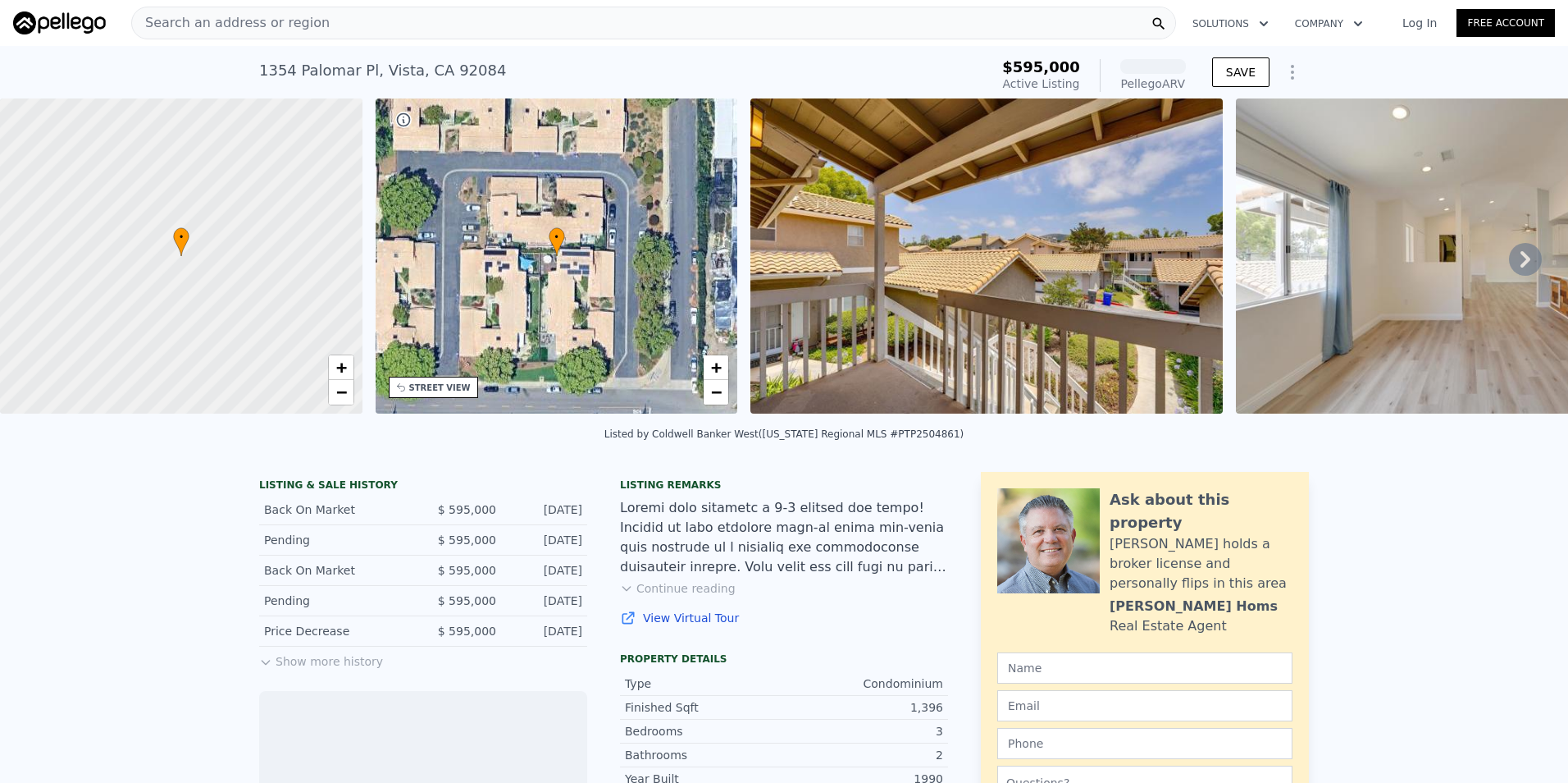
click at [926, 292] on img at bounding box center [986, 256] width 473 height 315
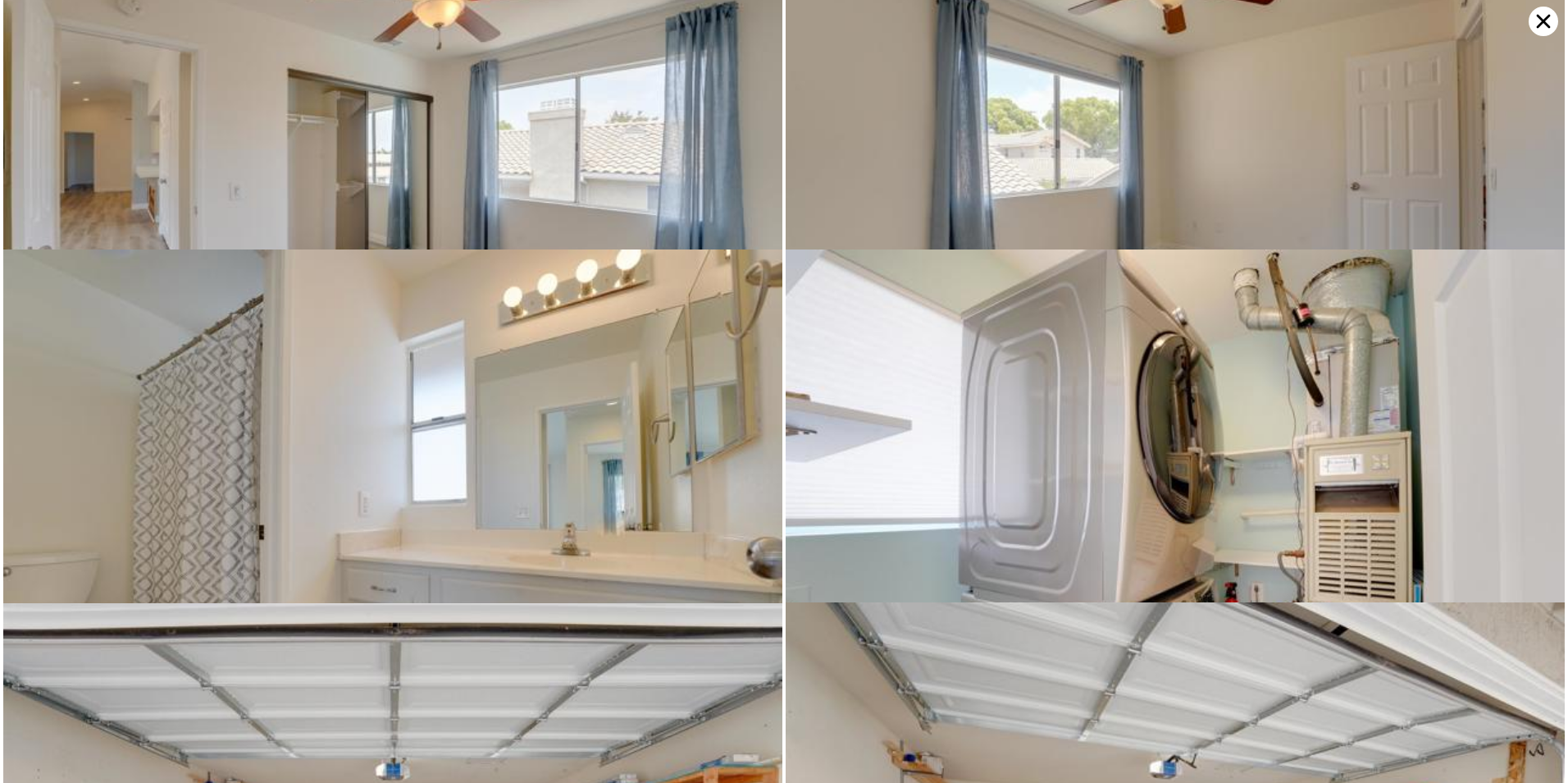
scroll to position [4951, 0]
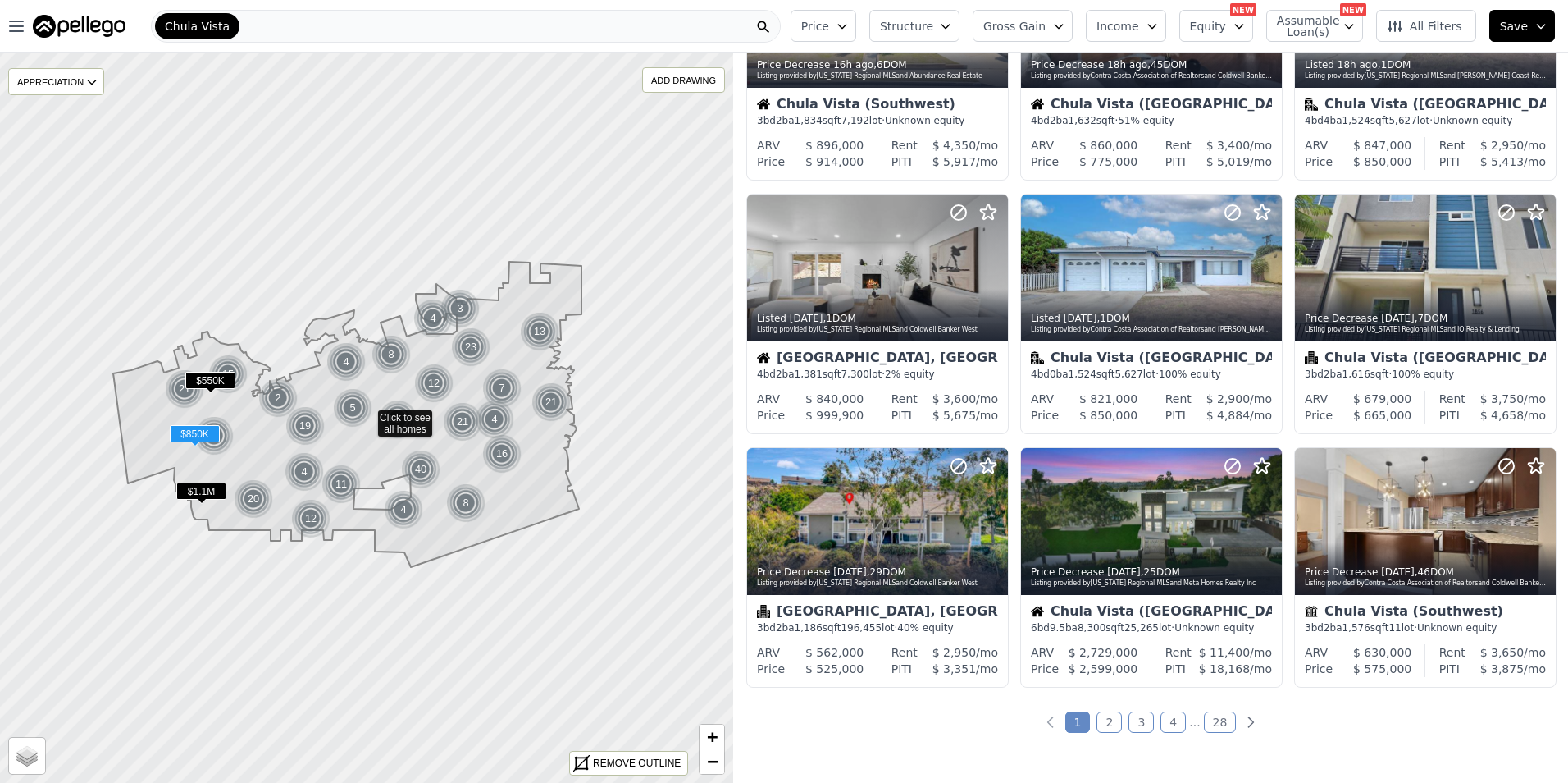
scroll to position [547, 0]
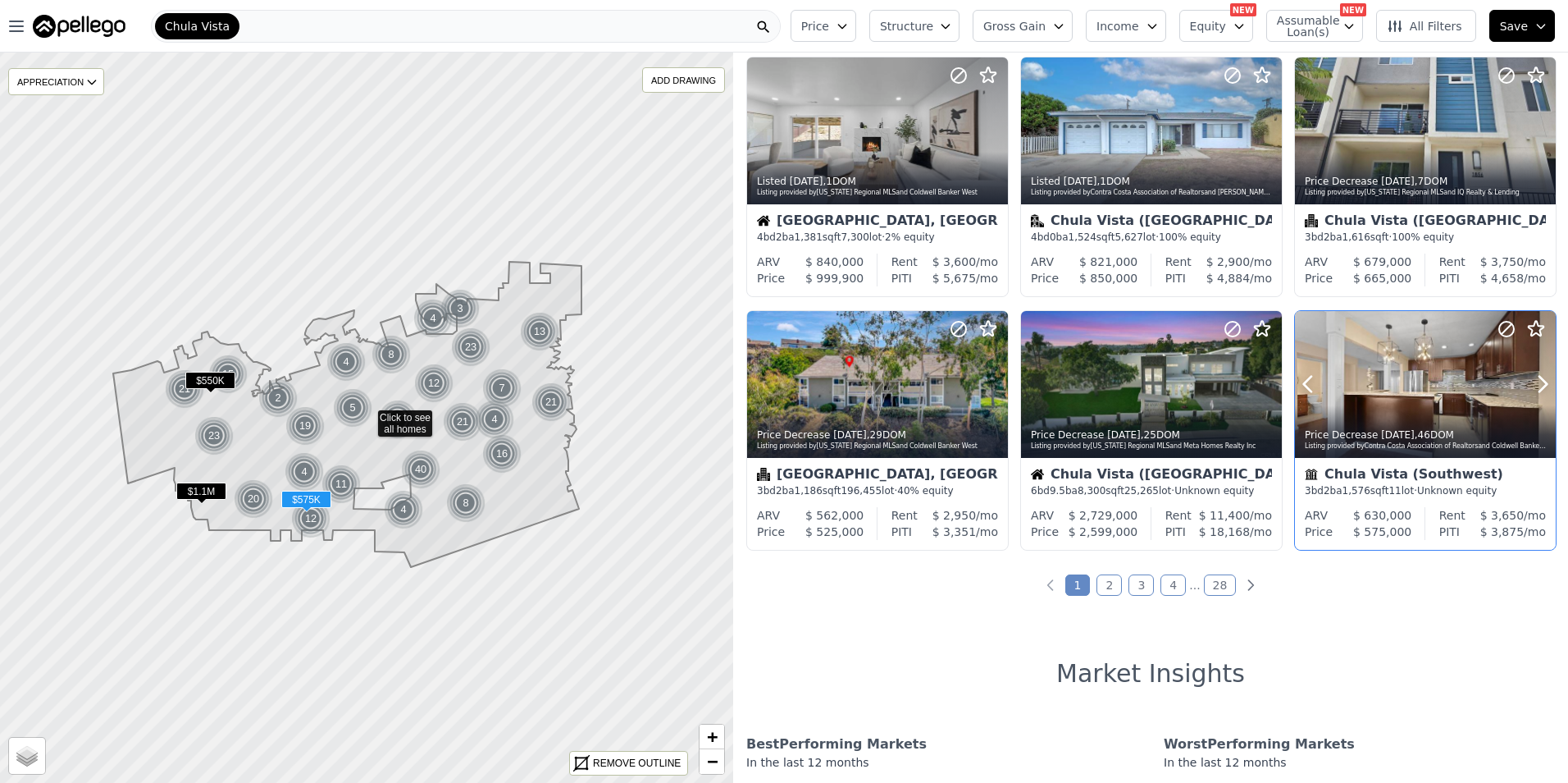
click at [1451, 385] on div at bounding box center [1503, 363] width 105 height 105
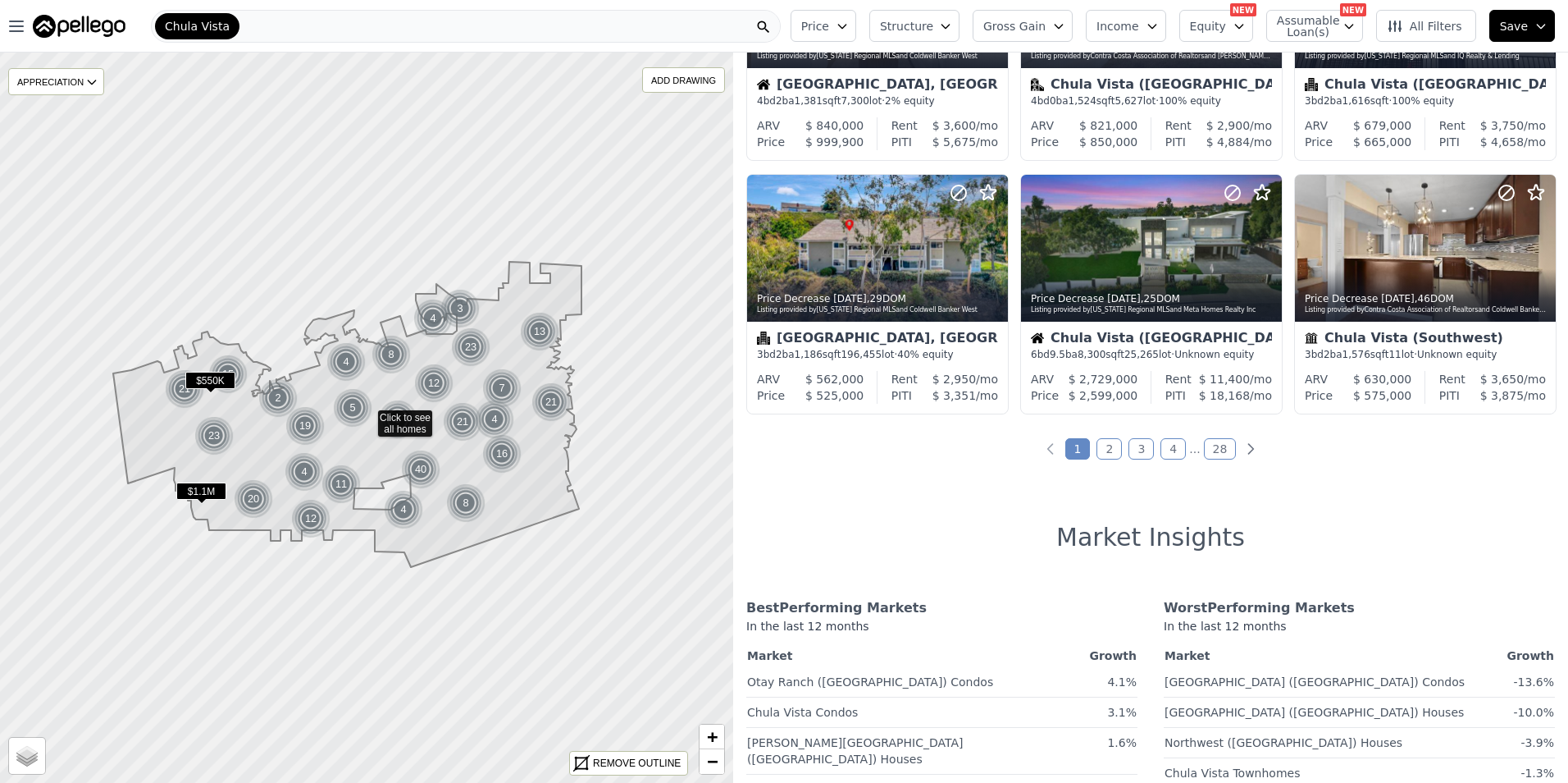
click at [1106, 450] on link "2" at bounding box center [1108, 449] width 25 height 21
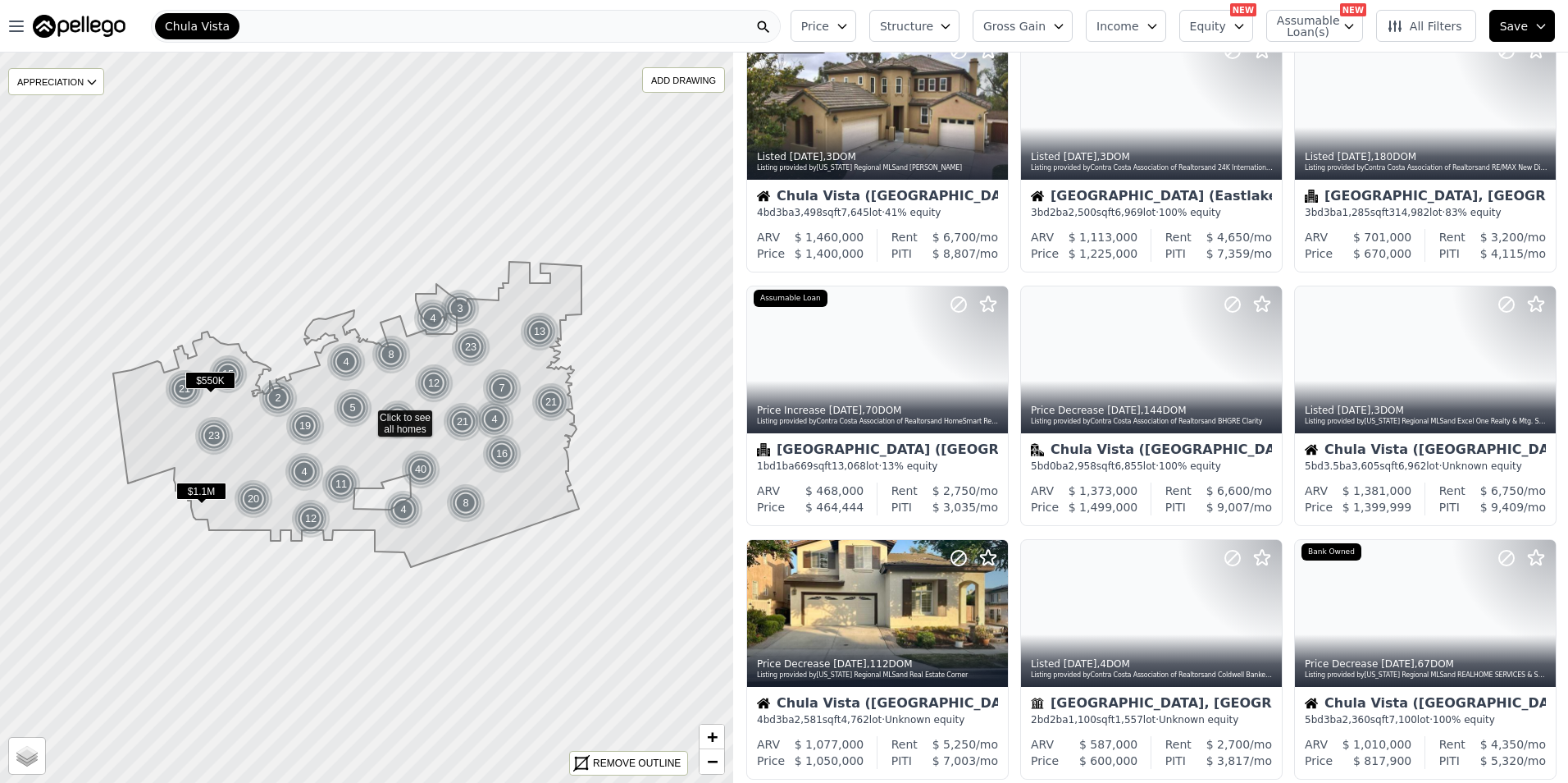
scroll to position [0, 0]
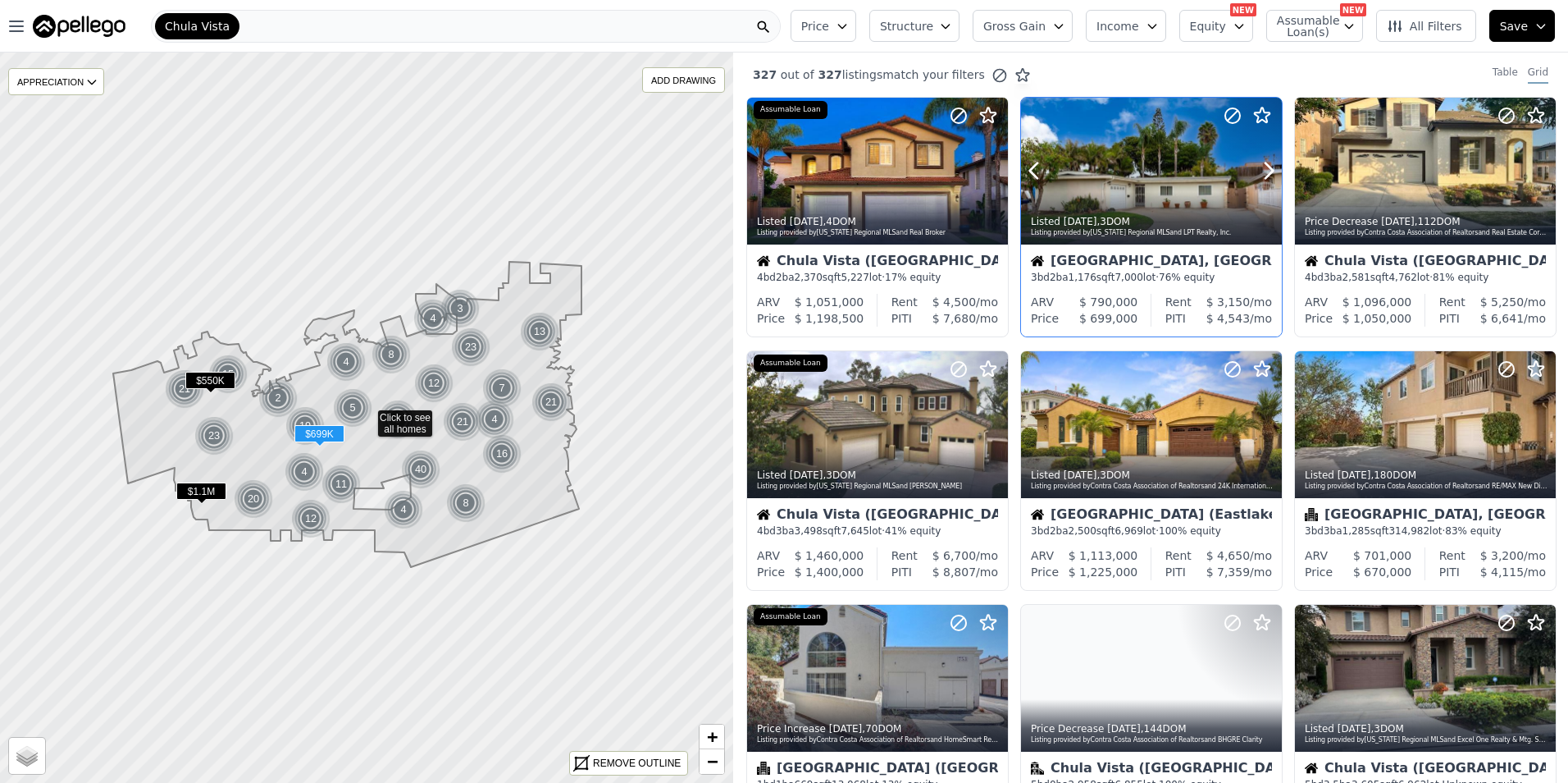
click at [1177, 169] on div at bounding box center [1229, 150] width 105 height 105
click at [1211, 155] on div at bounding box center [1229, 150] width 105 height 105
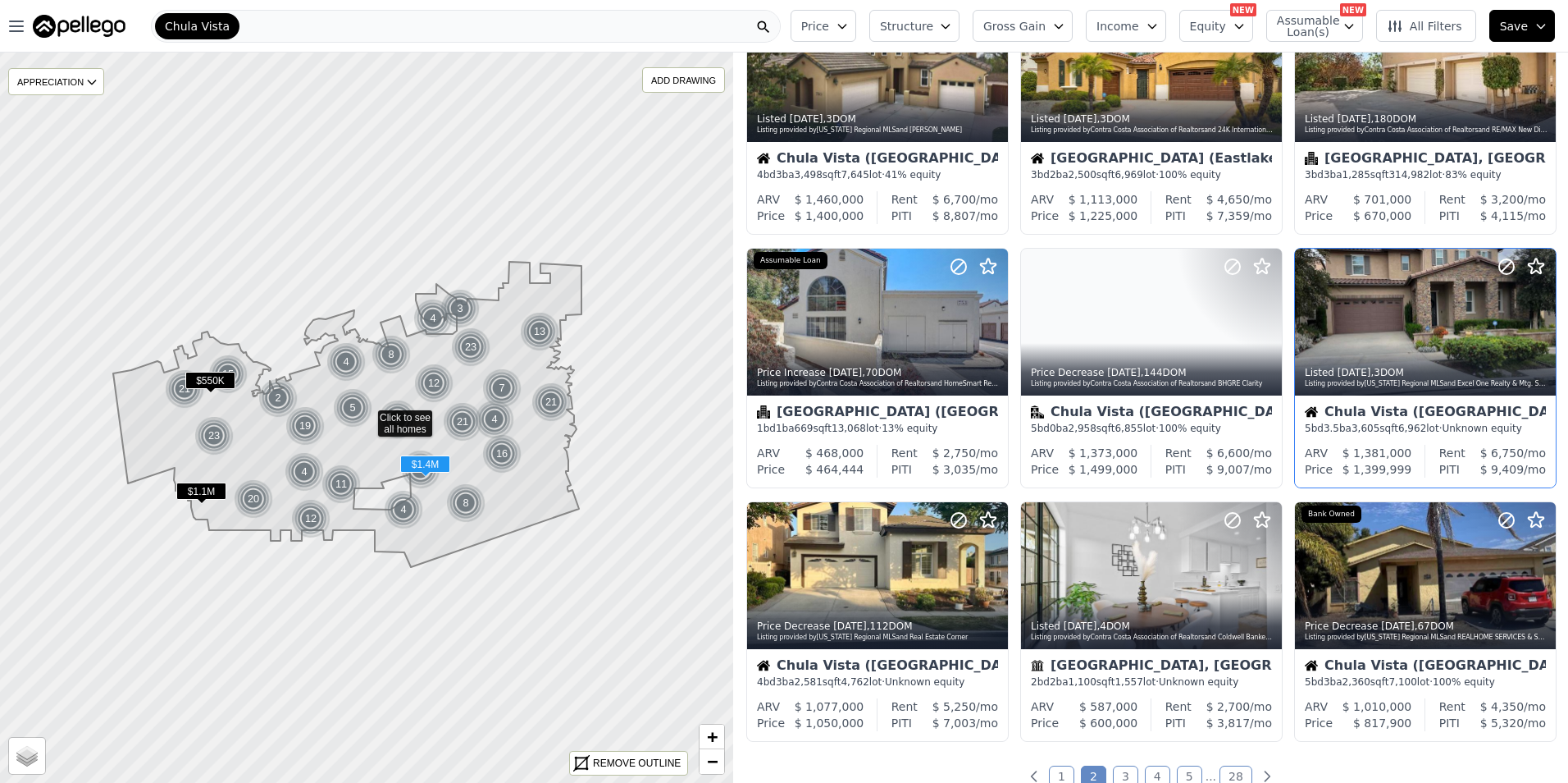
scroll to position [411, 0]
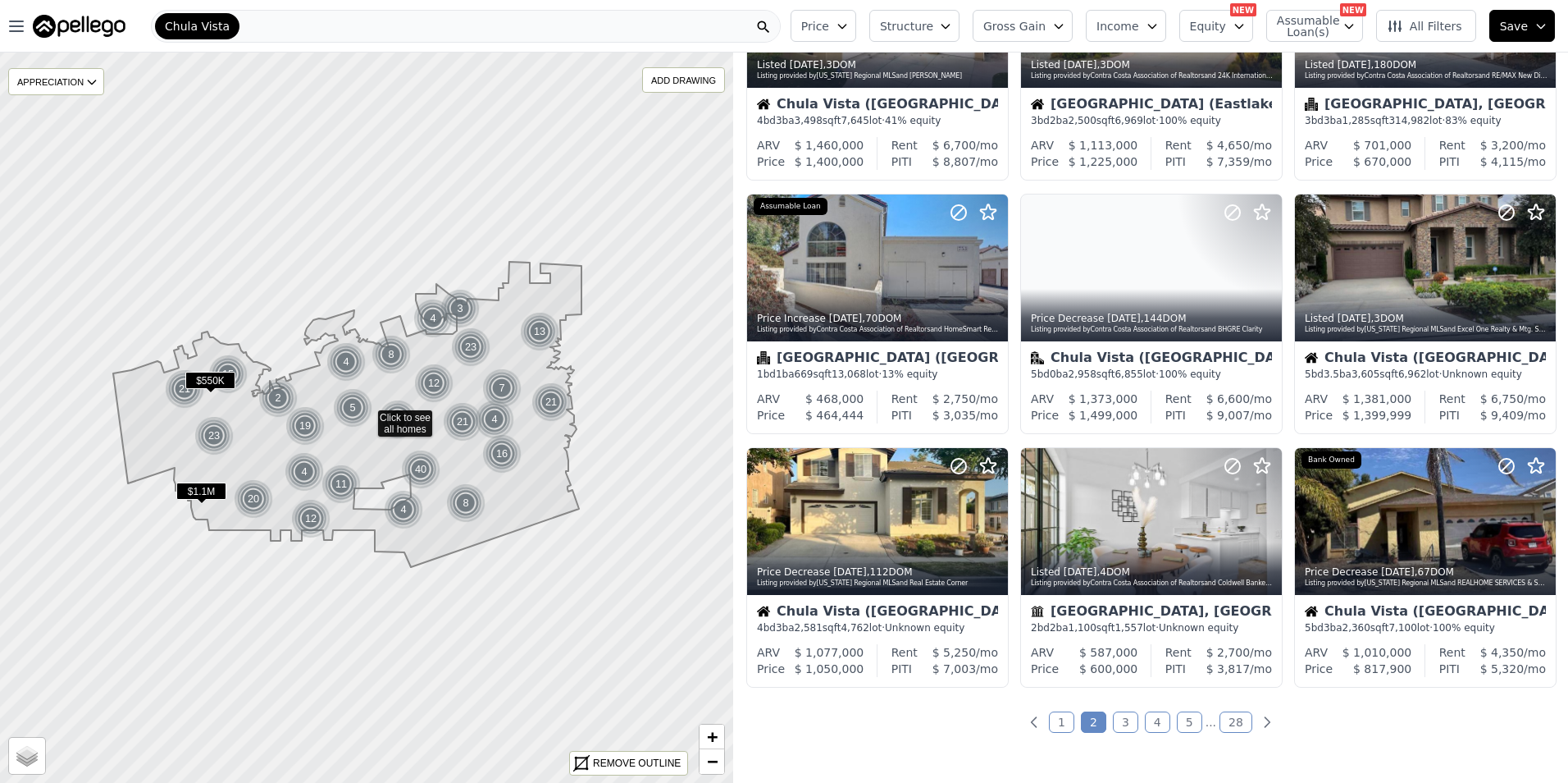
click at [1119, 722] on link "3" at bounding box center [1125, 722] width 25 height 21
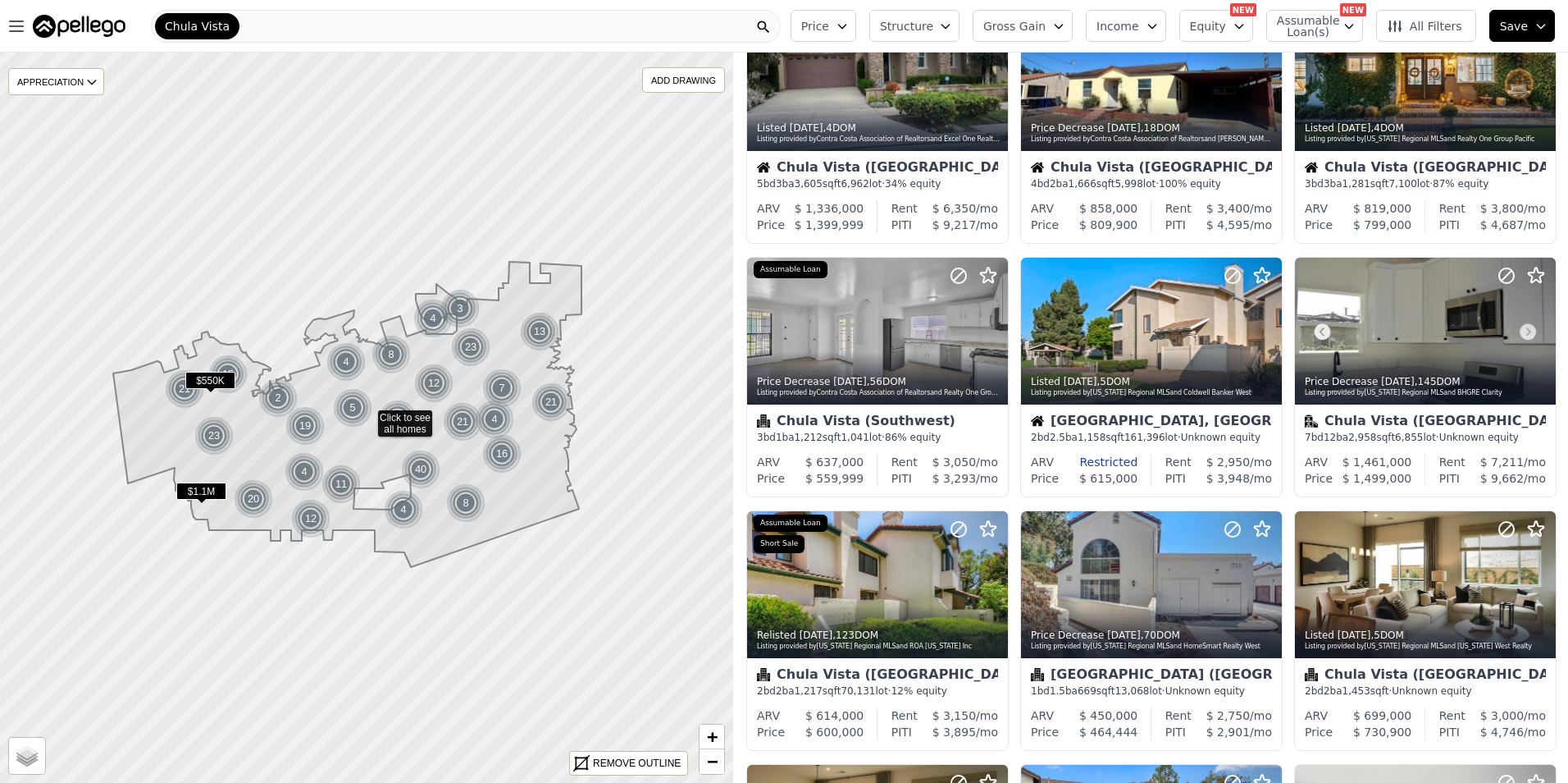
scroll to position [0, 0]
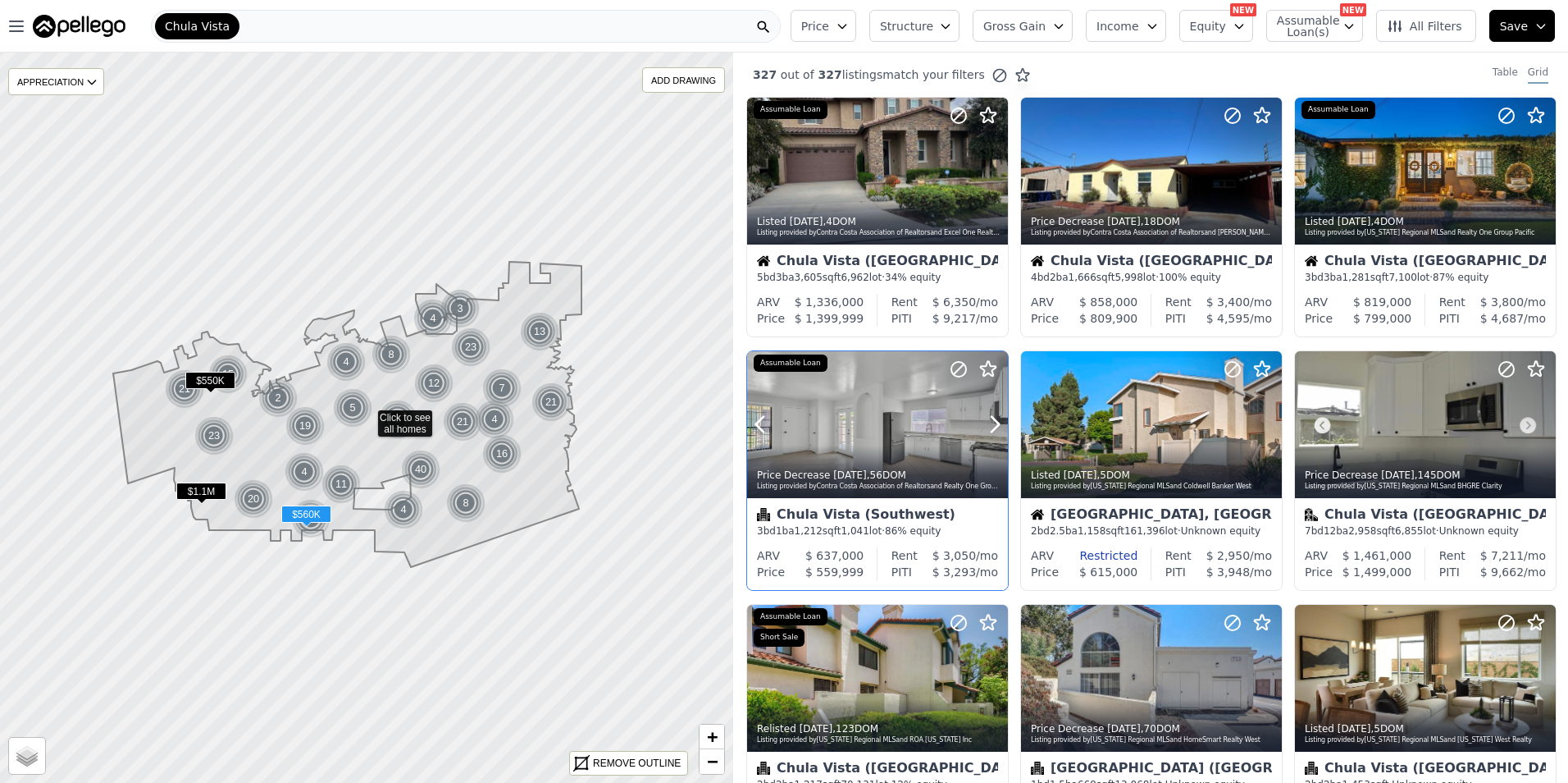
click at [902, 412] on div at bounding box center [878, 425] width 261 height 147
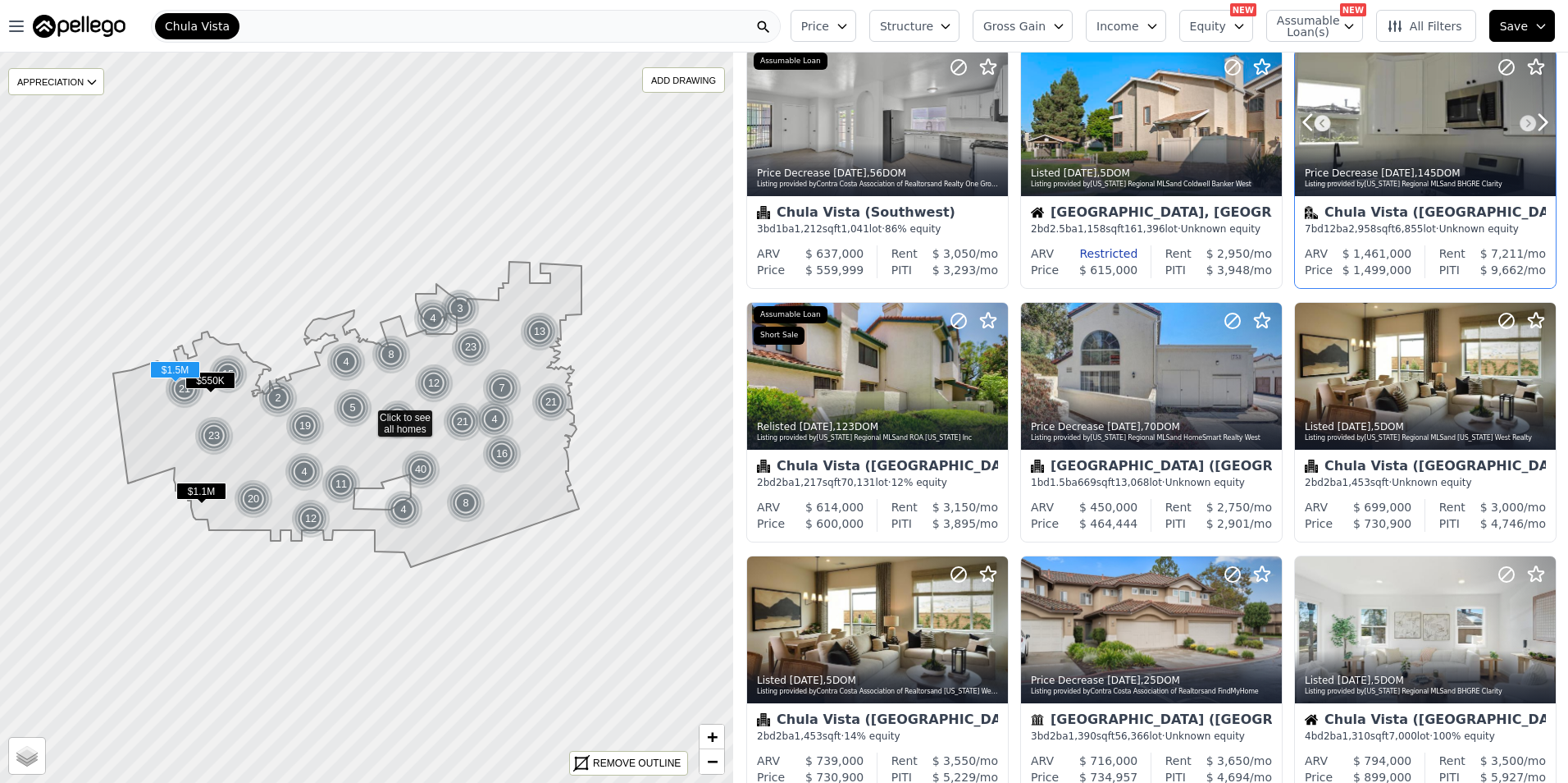
scroll to position [411, 0]
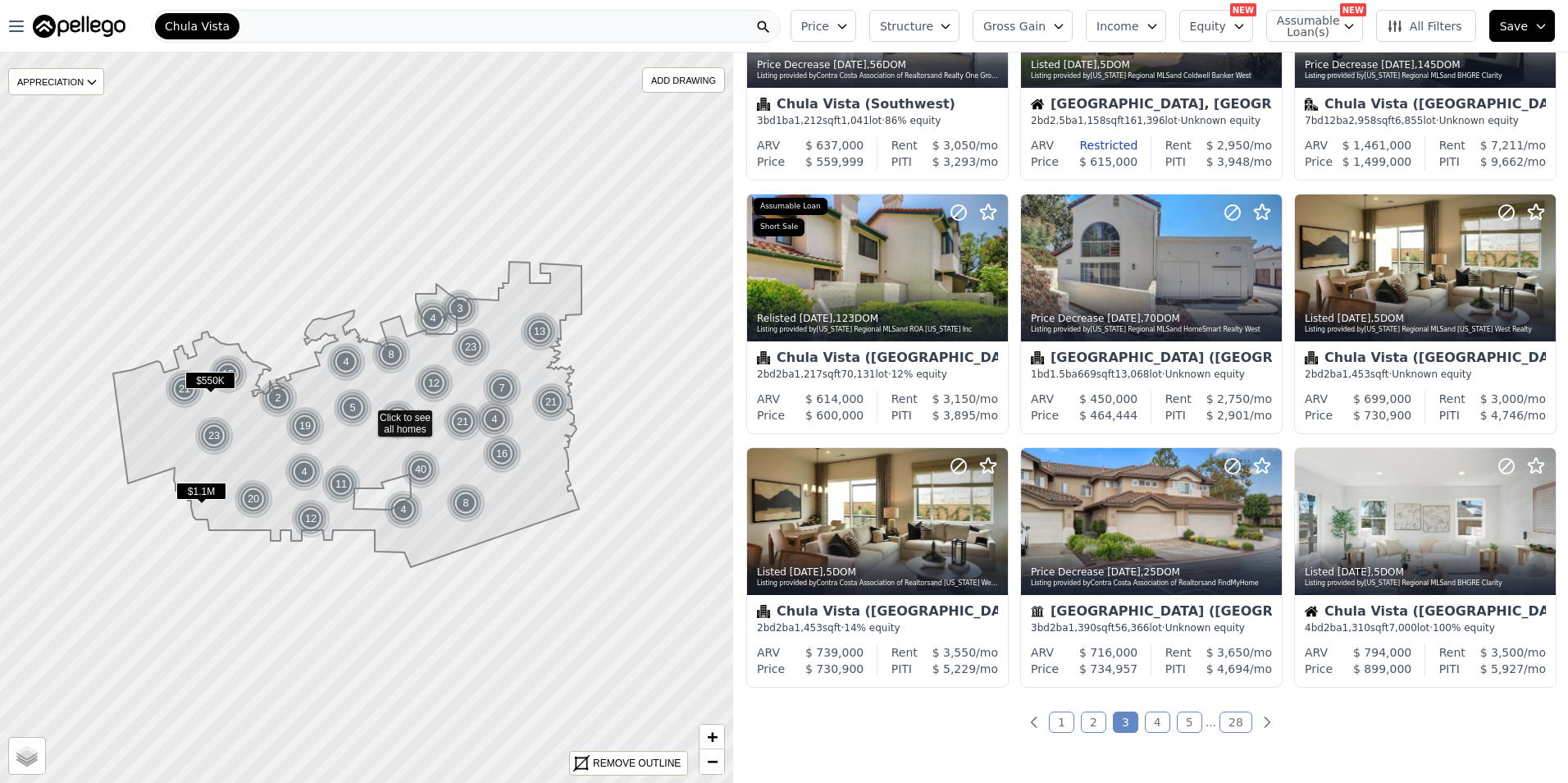
click at [1152, 722] on link "4" at bounding box center [1157, 722] width 25 height 21
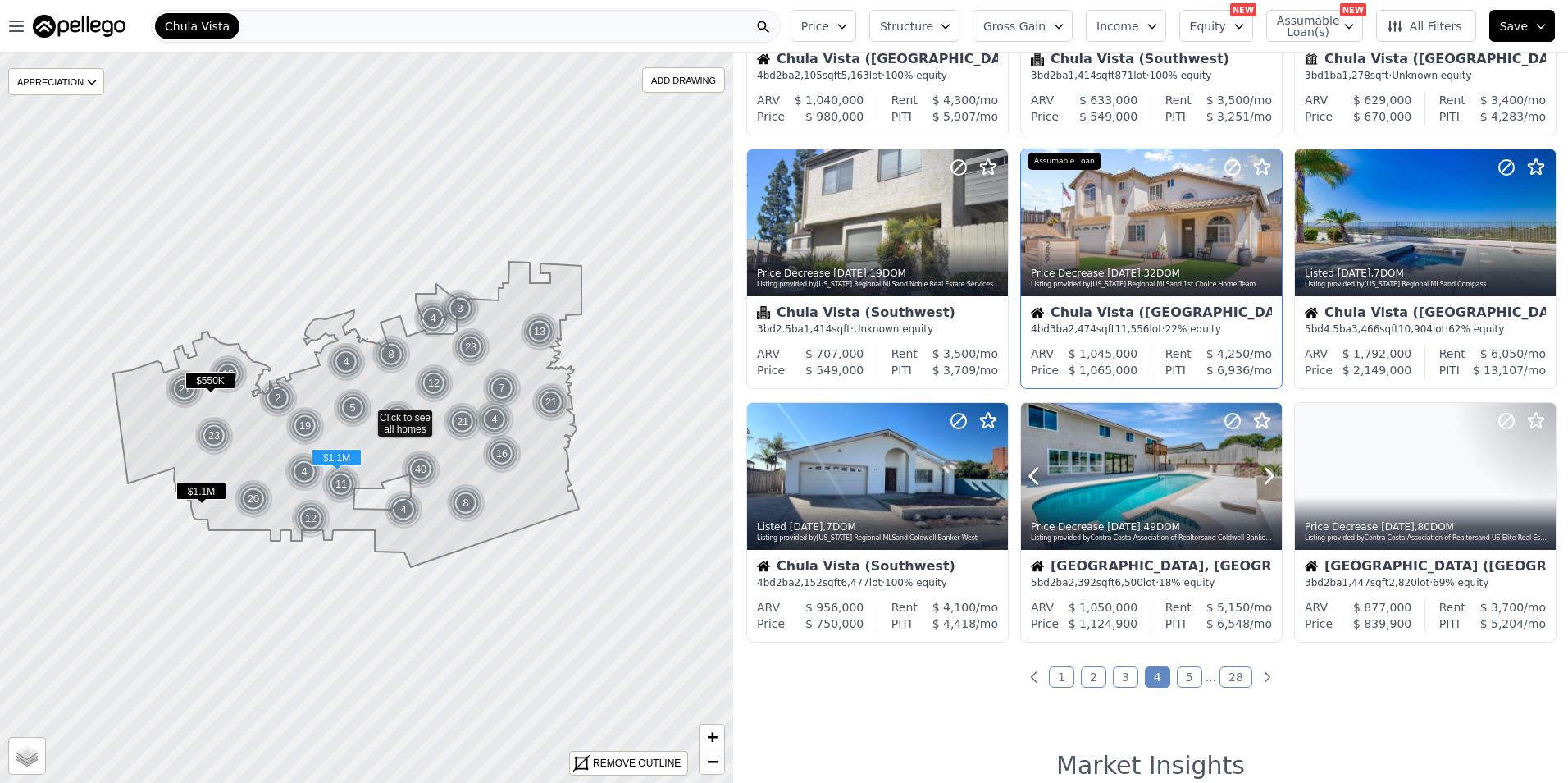
scroll to position [547, 0]
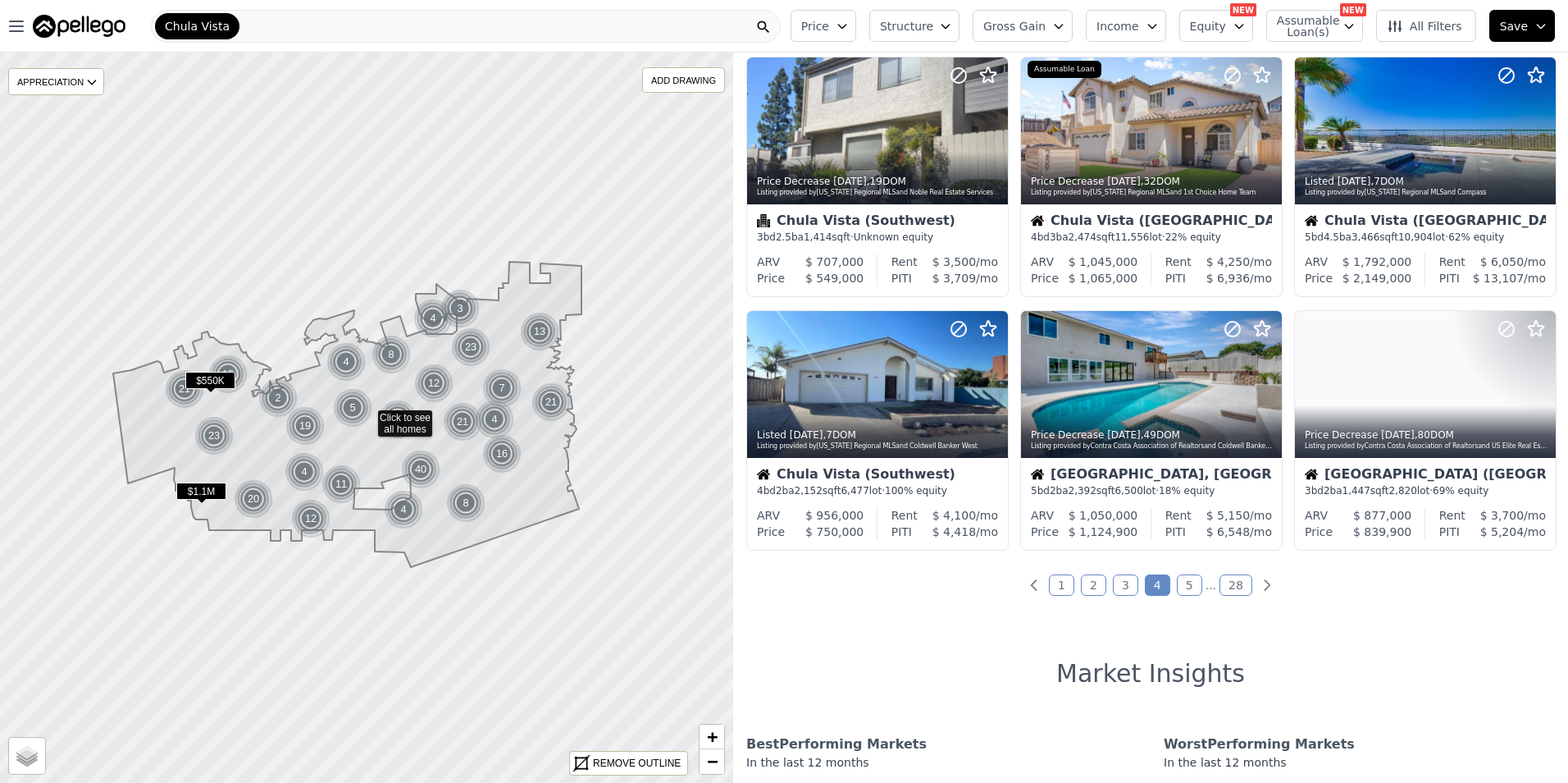
click at [1180, 585] on link "5" at bounding box center [1189, 585] width 25 height 21
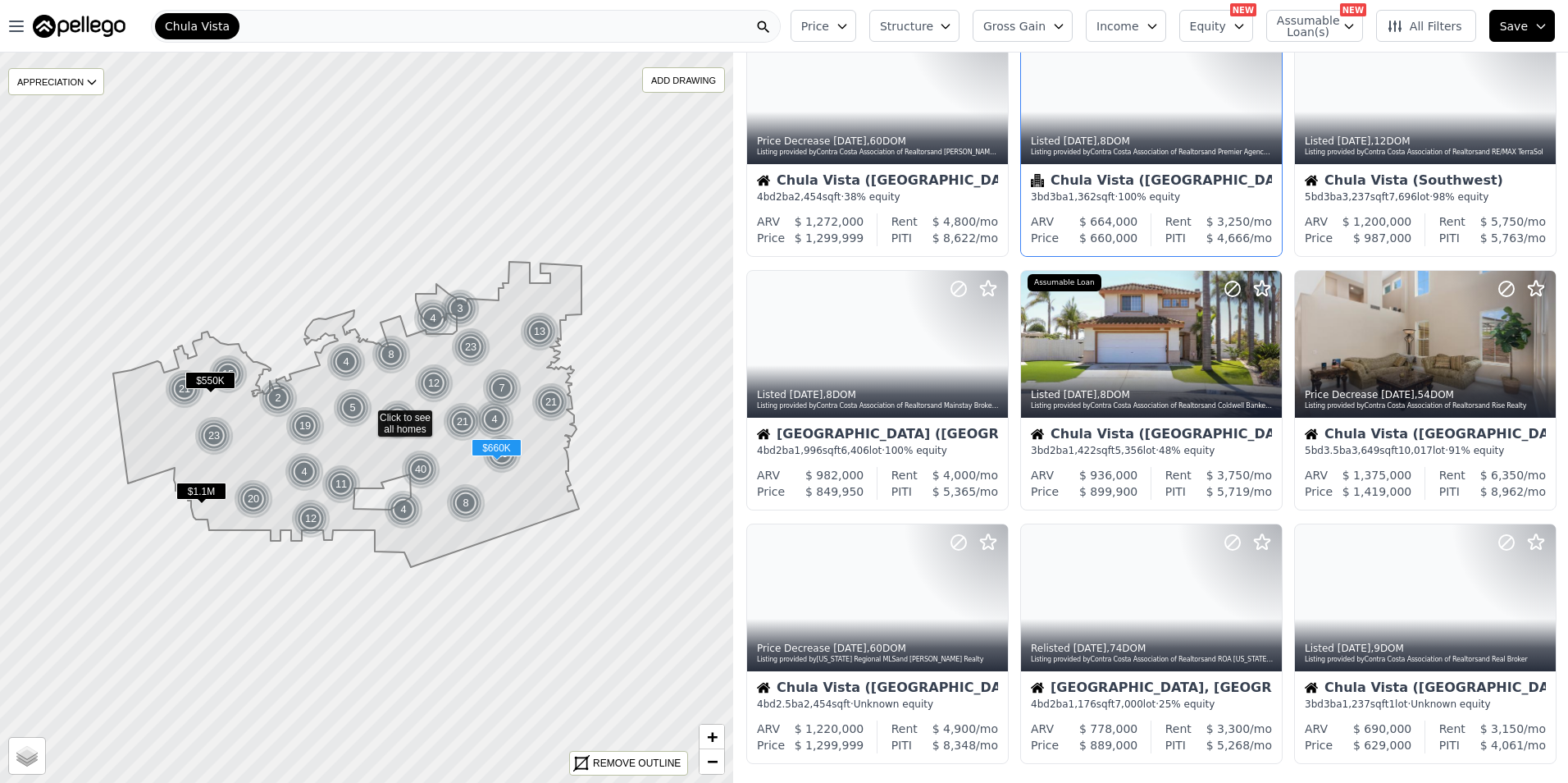
scroll to position [411, 0]
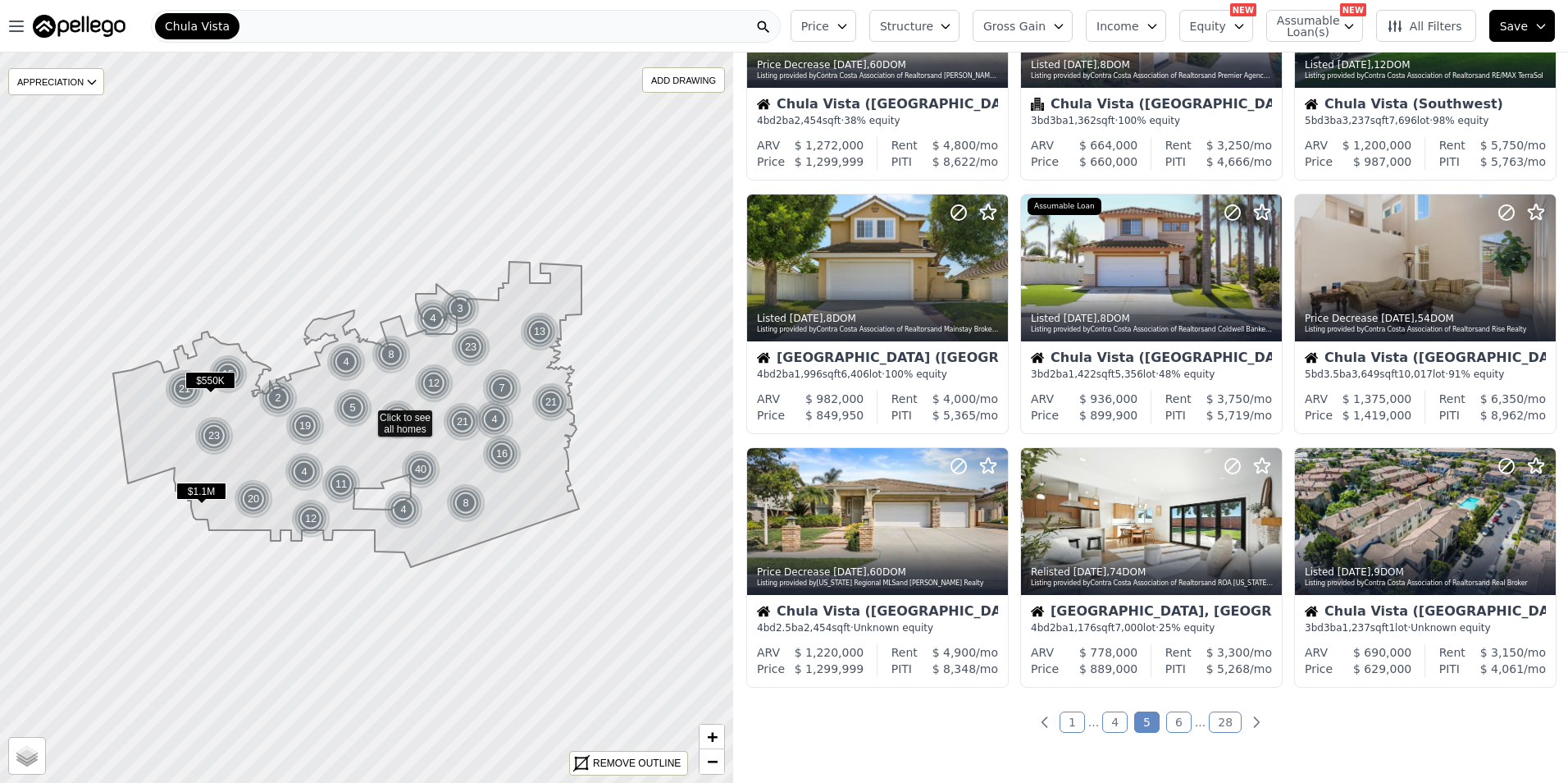
click at [1172, 717] on link "6" at bounding box center [1178, 722] width 25 height 21
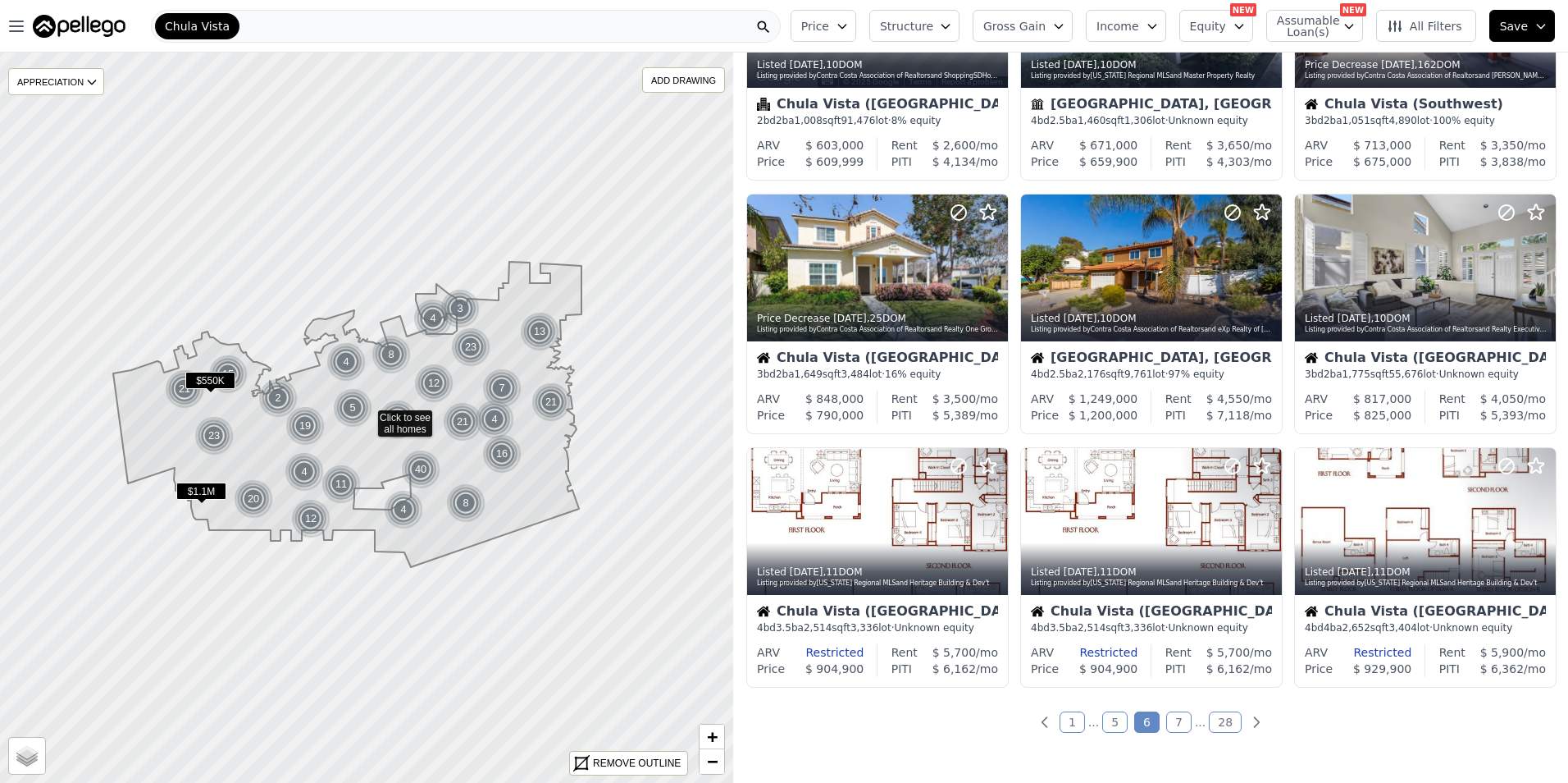
click at [1173, 713] on link "7" at bounding box center [1178, 722] width 25 height 21
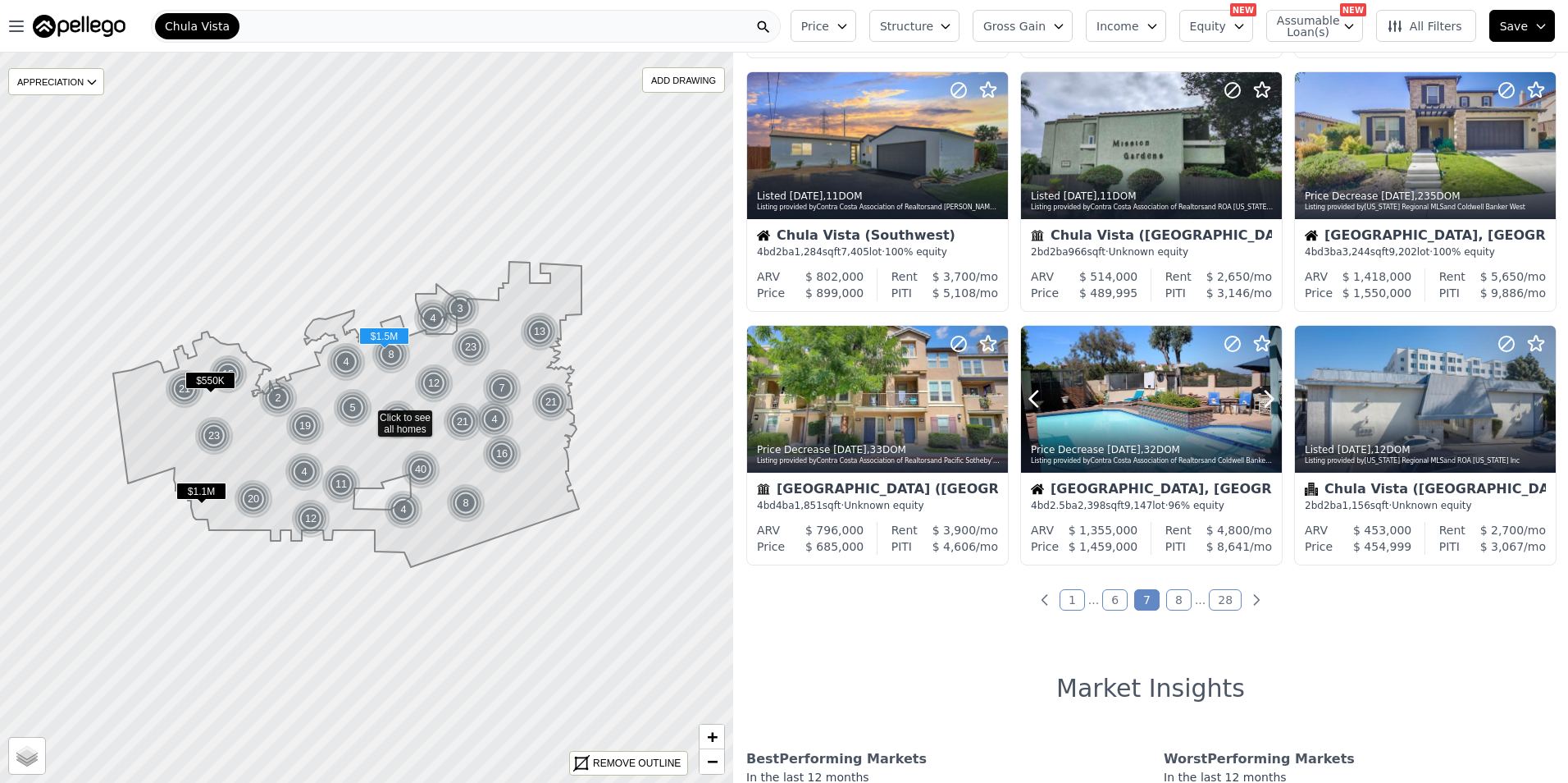
scroll to position [547, 0]
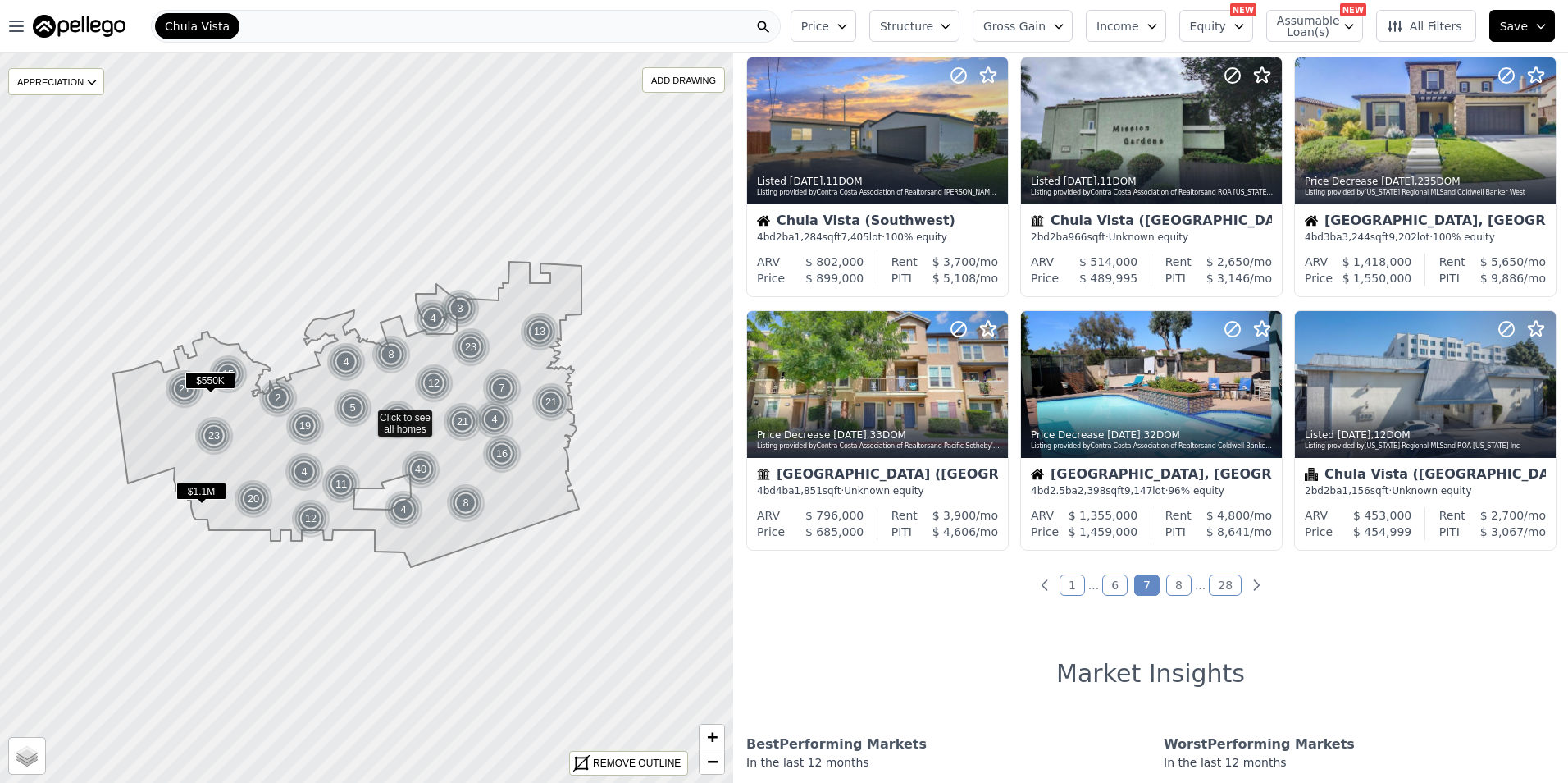
click at [1171, 582] on link "8" at bounding box center [1178, 585] width 25 height 21
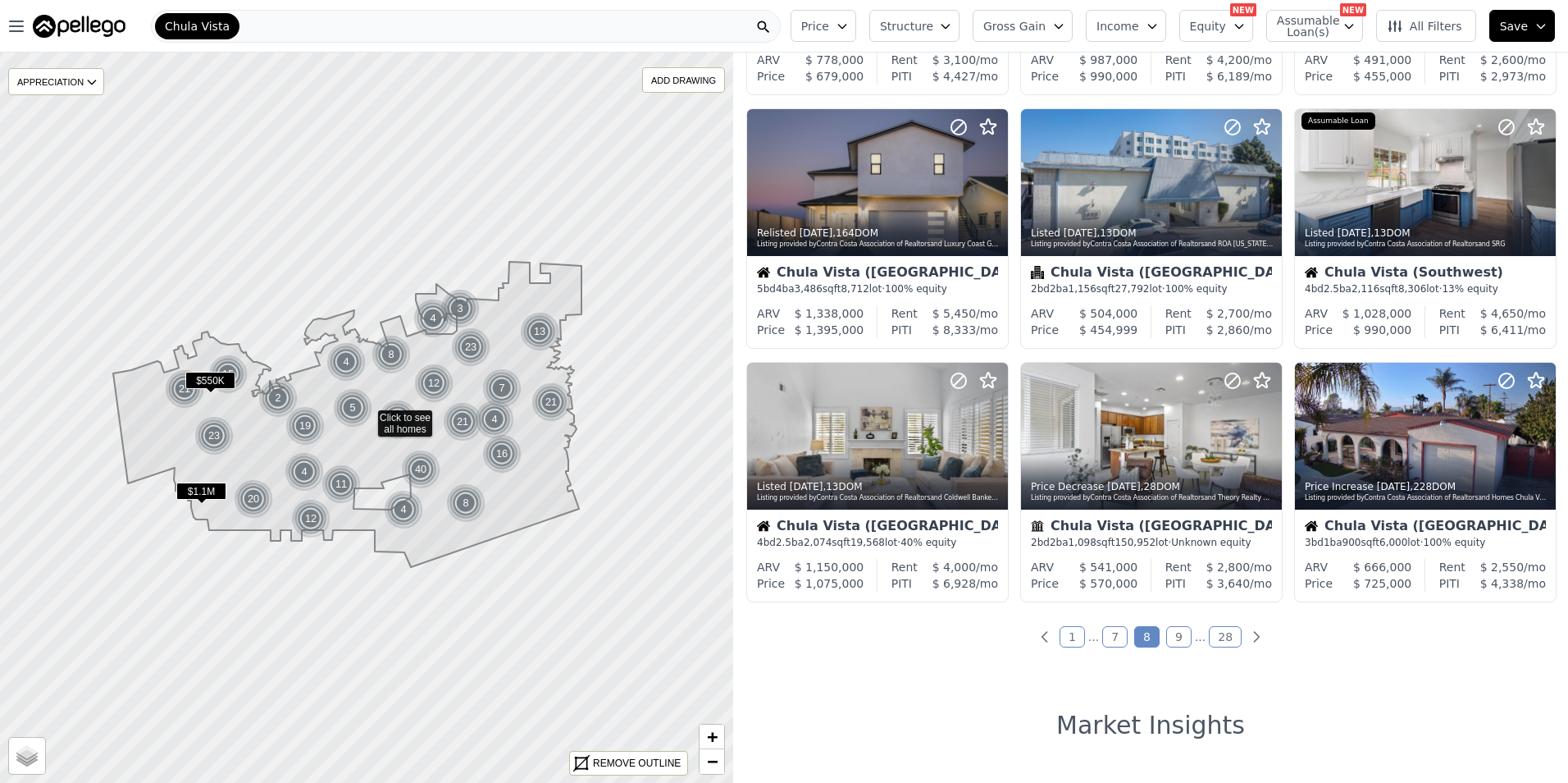
scroll to position [547, 0]
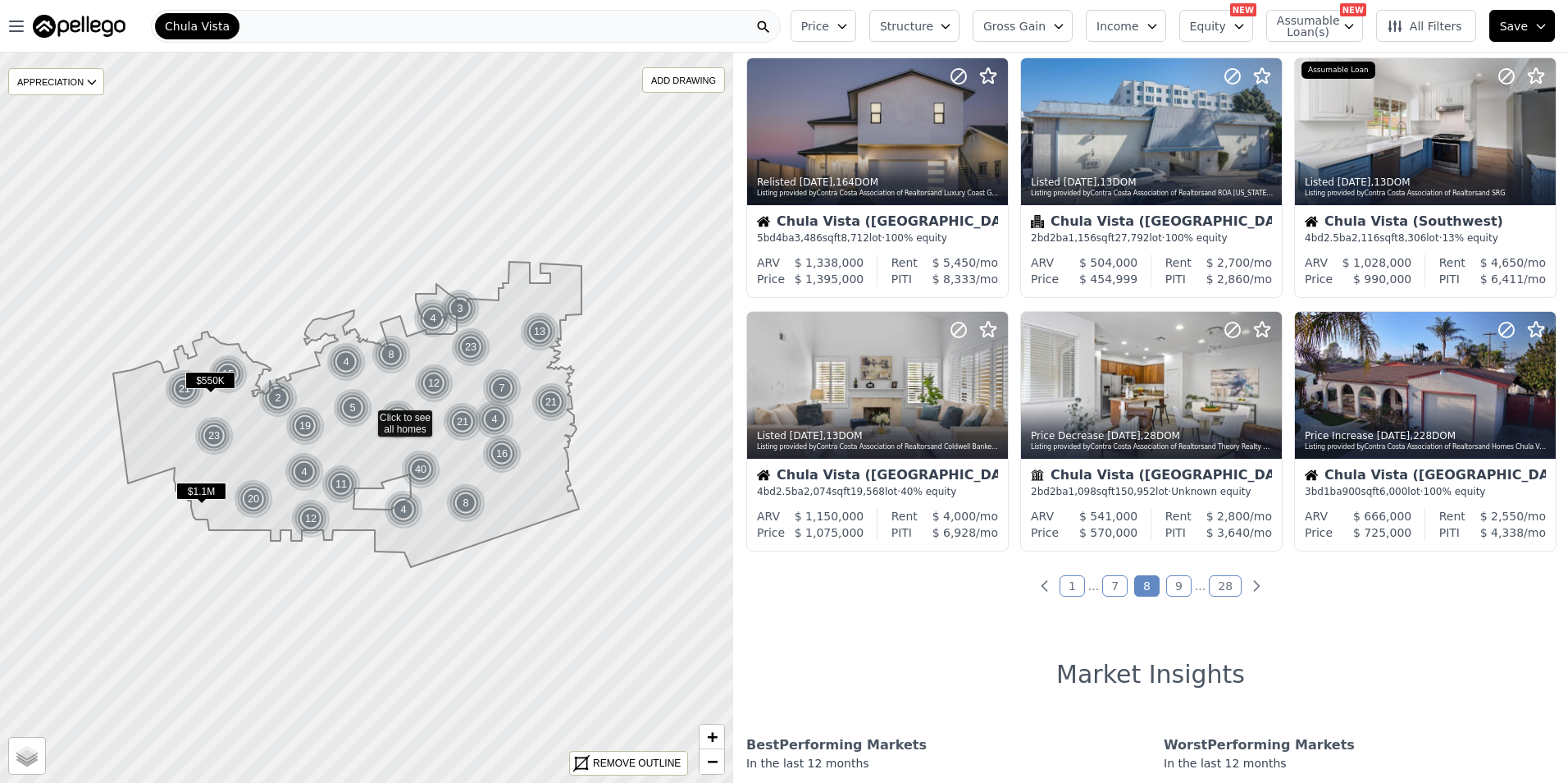
click at [1171, 582] on link "9" at bounding box center [1178, 586] width 25 height 21
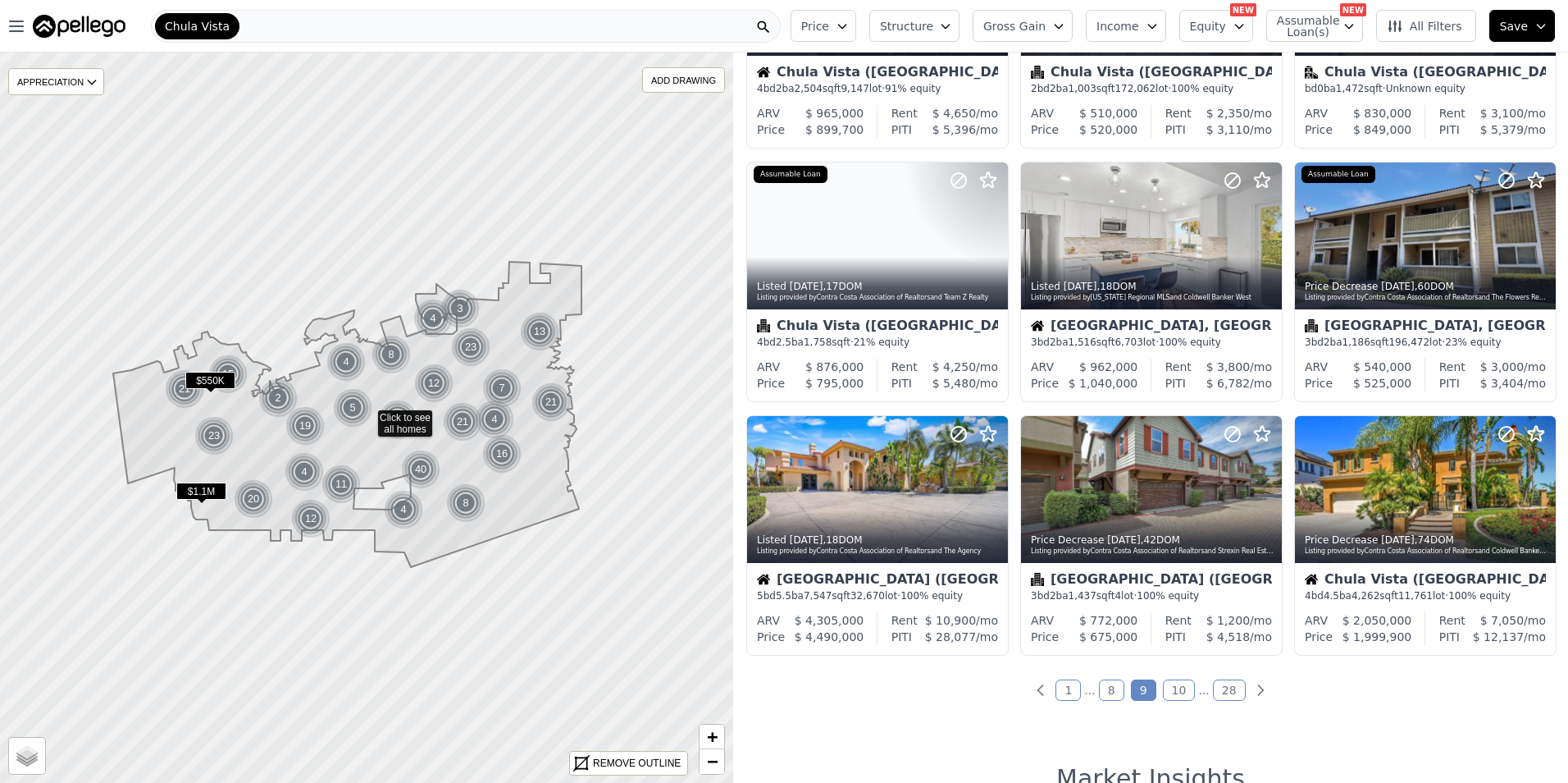
scroll to position [547, 0]
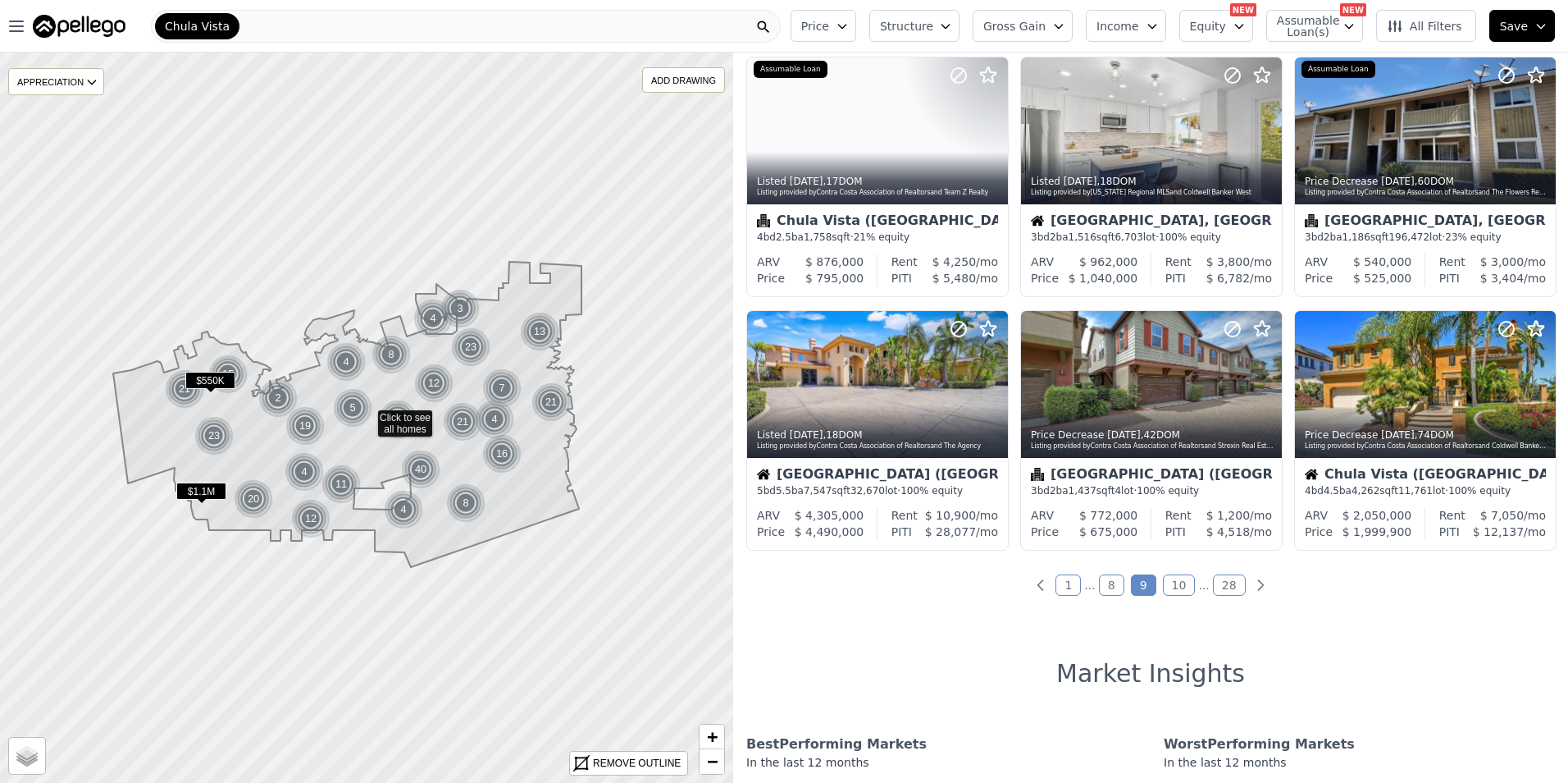
click at [1171, 582] on link "10" at bounding box center [1179, 585] width 33 height 21
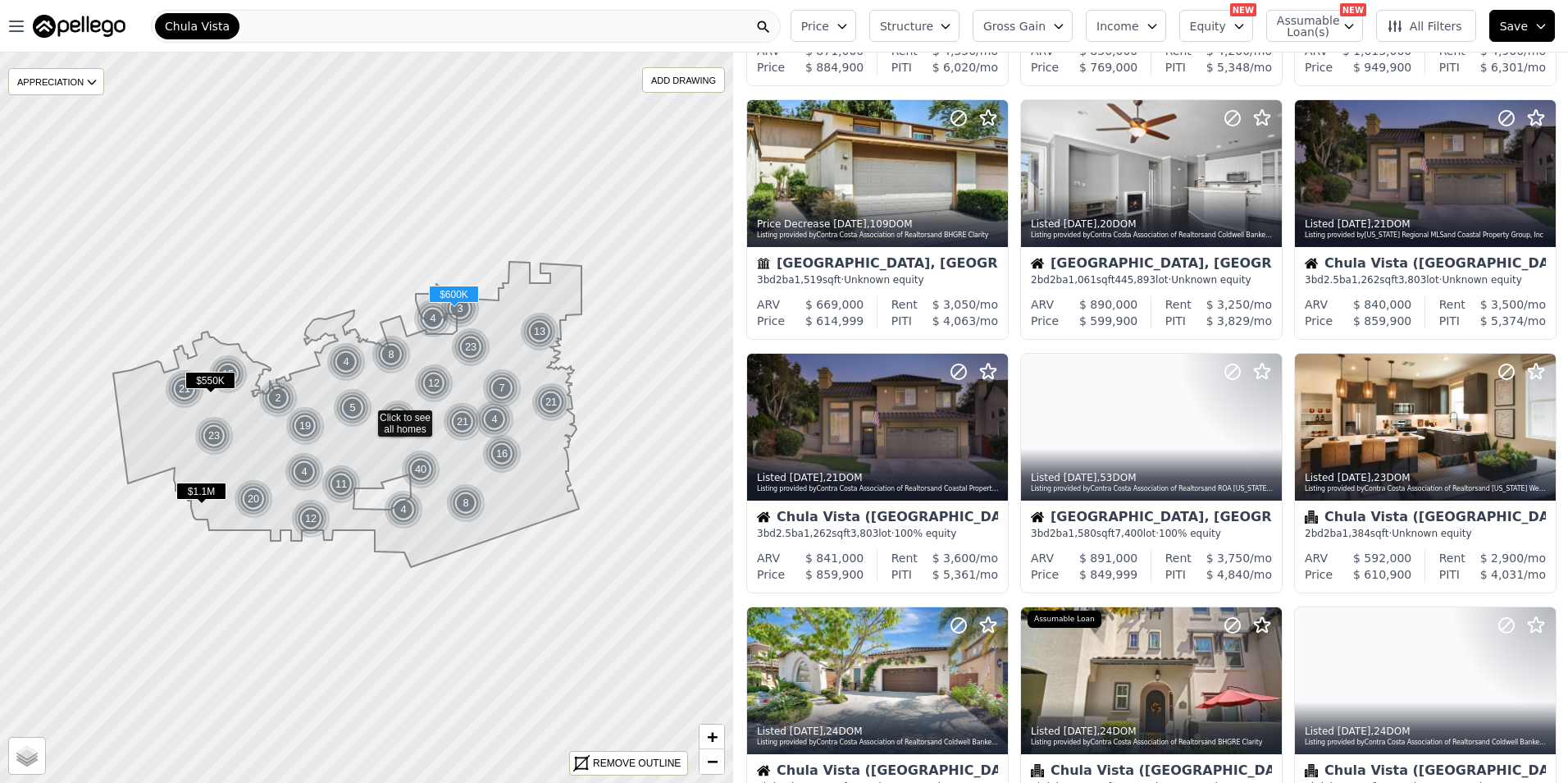
scroll to position [273, 0]
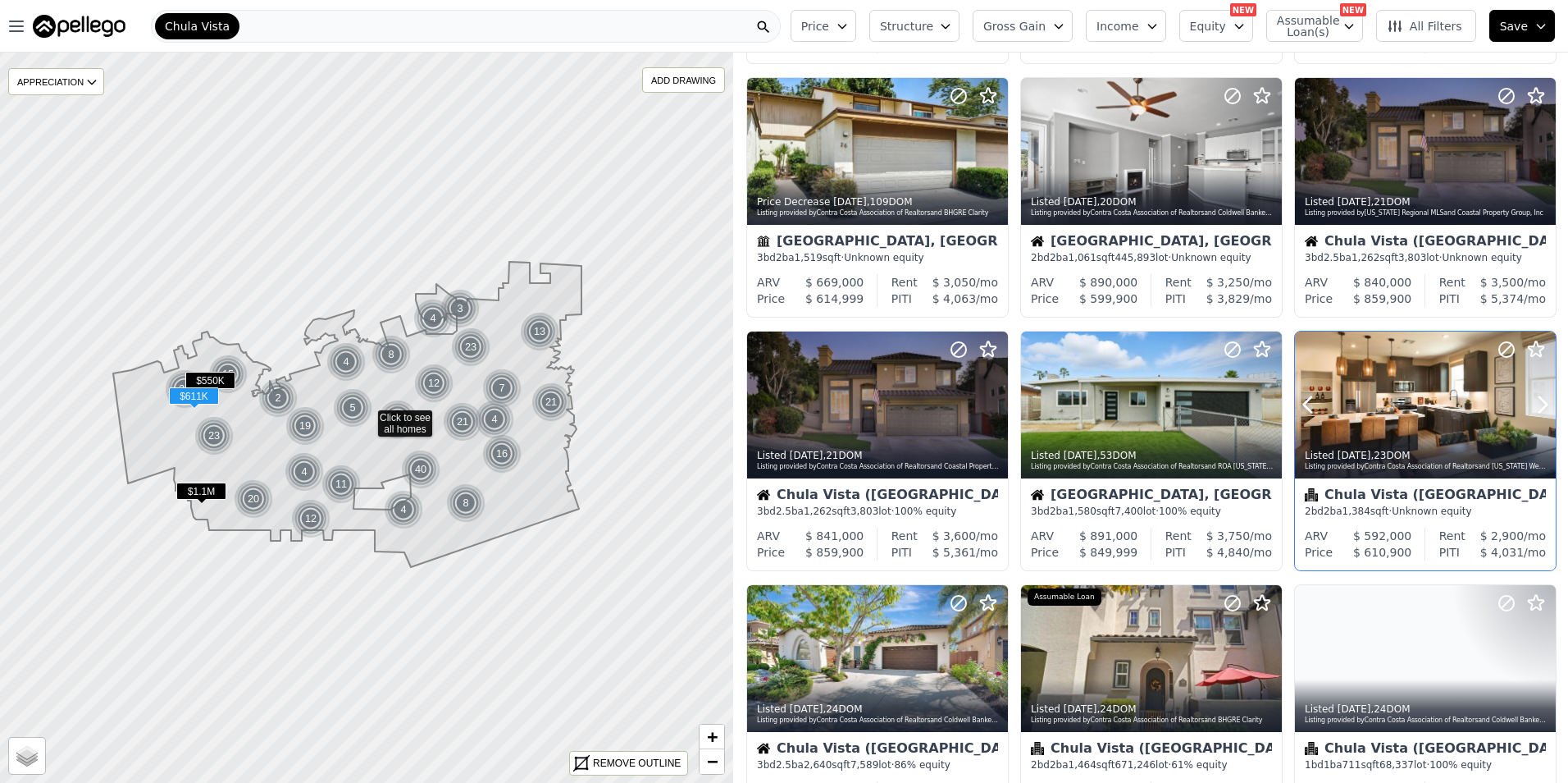
click at [1405, 412] on div at bounding box center [1426, 405] width 261 height 147
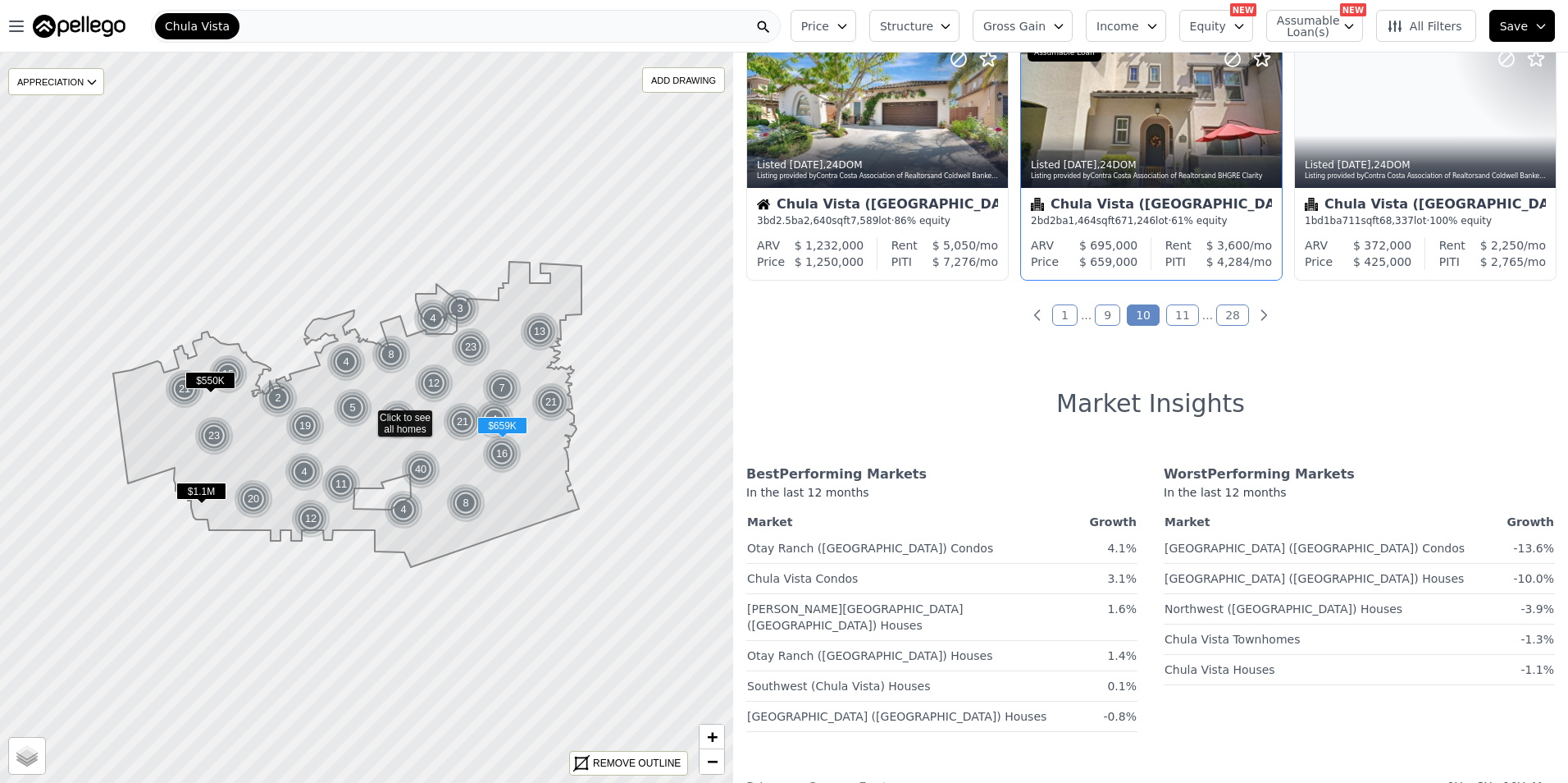
scroll to position [820, 0]
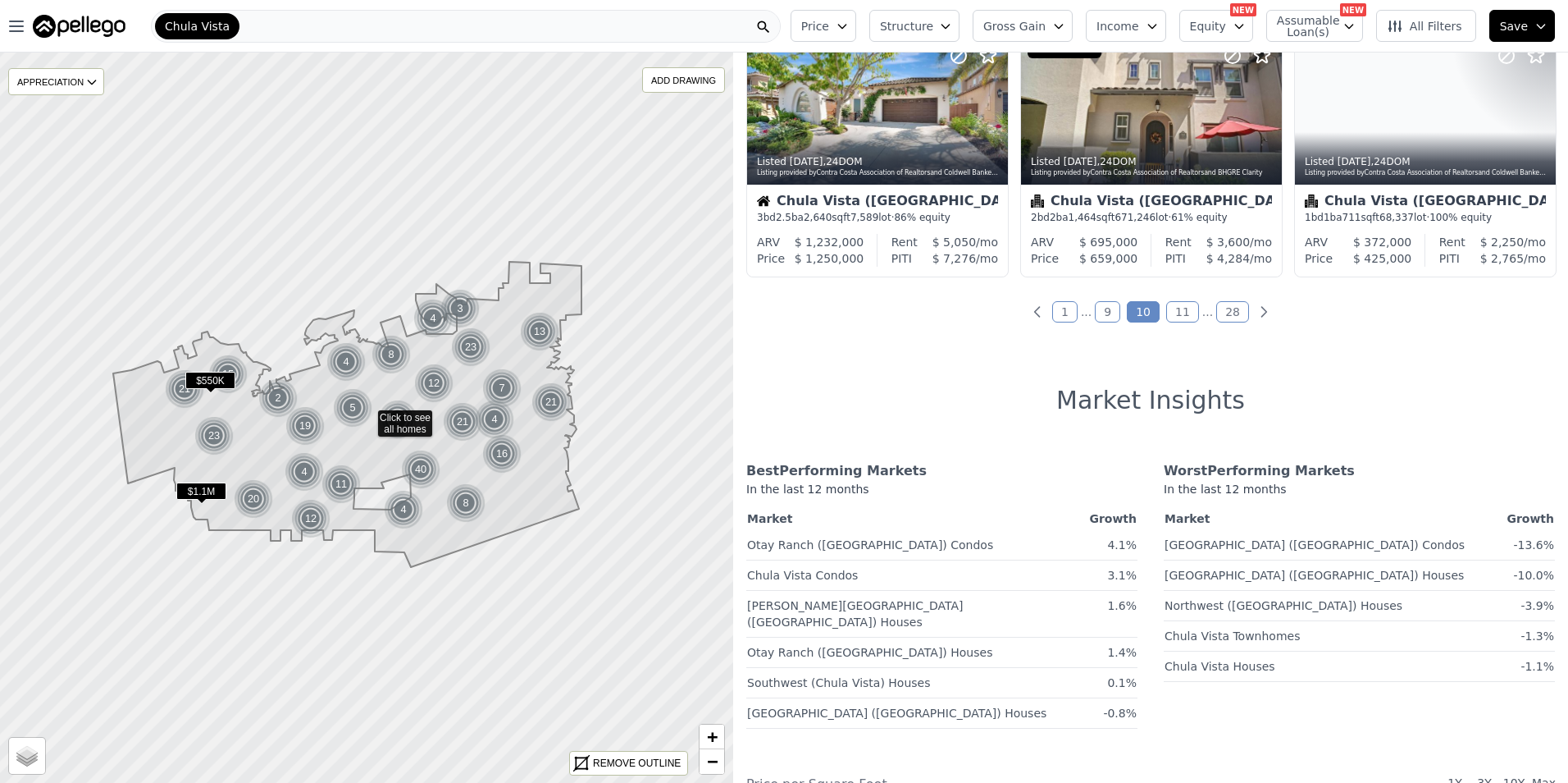
click at [1173, 306] on link "11" at bounding box center [1182, 311] width 33 height 21
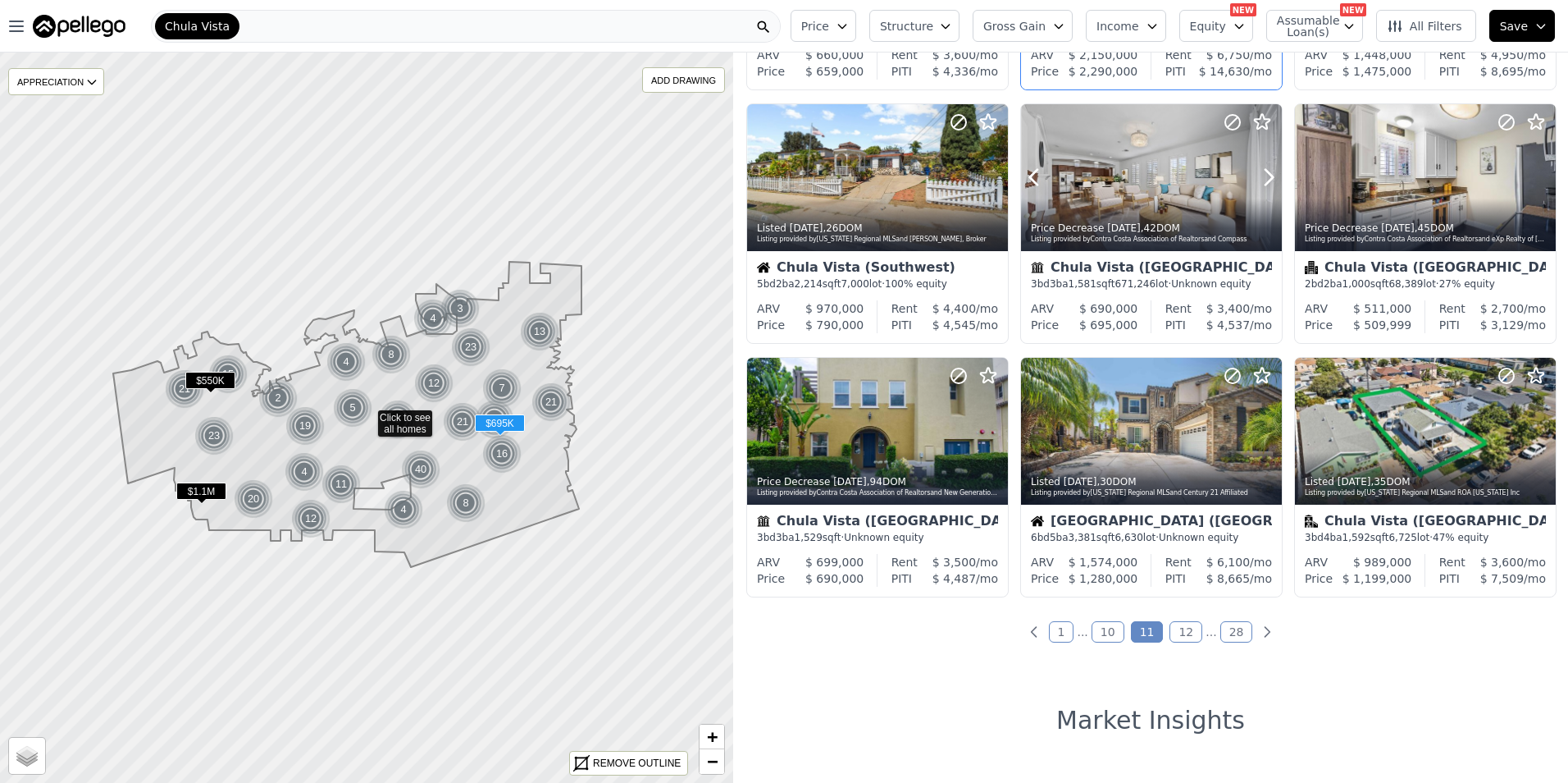
scroll to position [547, 0]
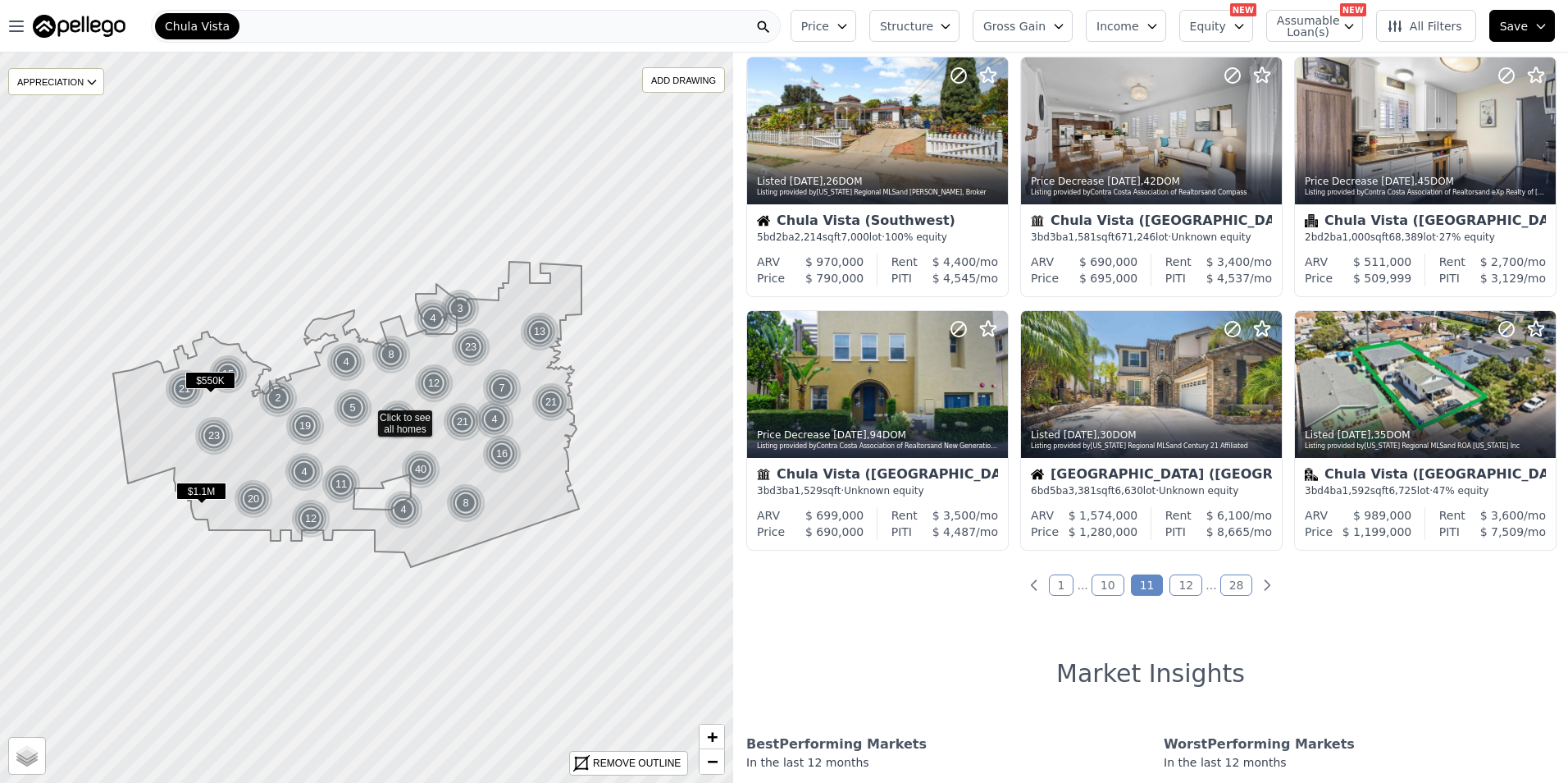
click at [1184, 581] on link "12" at bounding box center [1186, 585] width 33 height 21
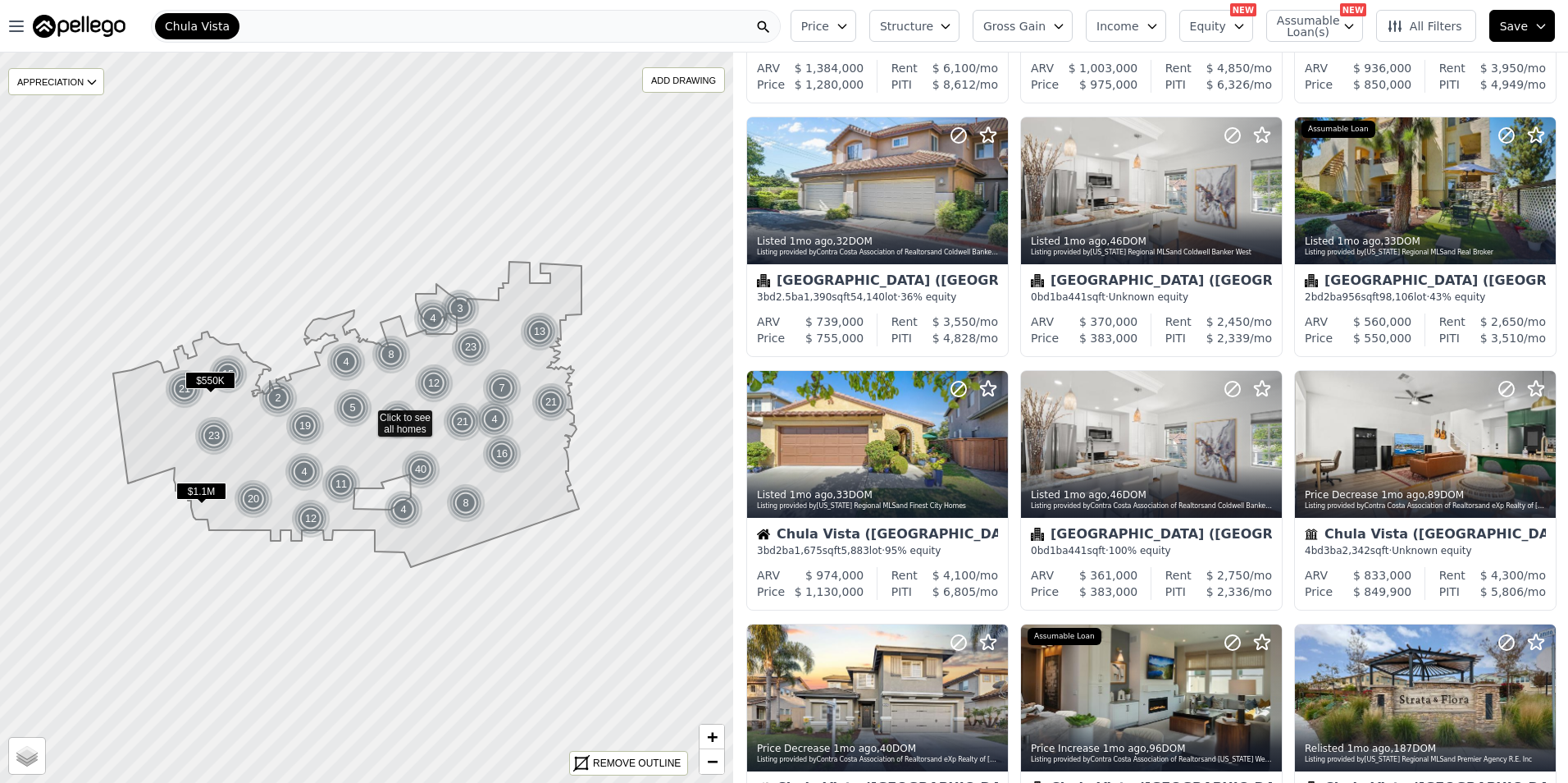
scroll to position [0, 0]
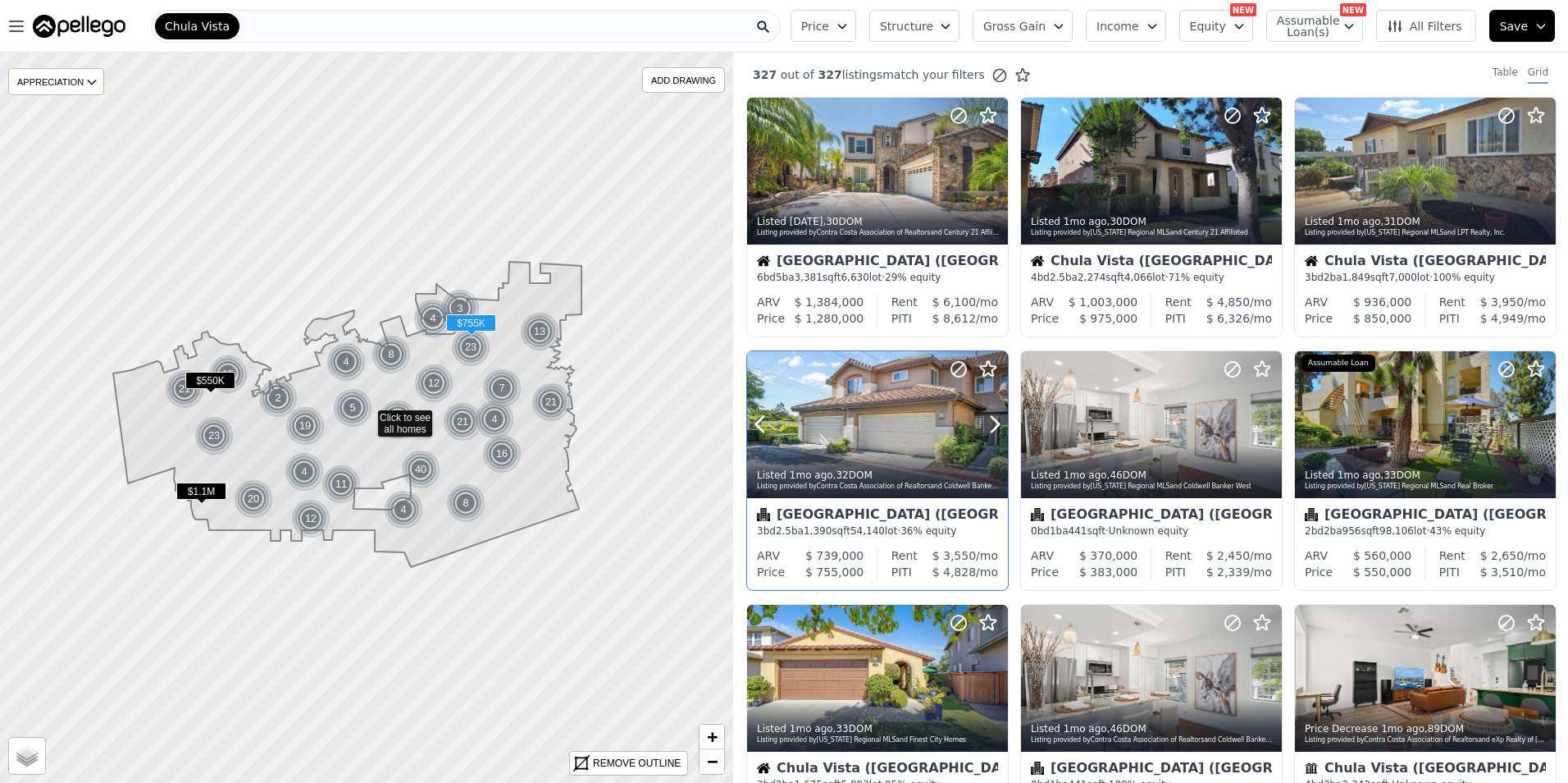
click at [847, 413] on div at bounding box center [878, 425] width 261 height 147
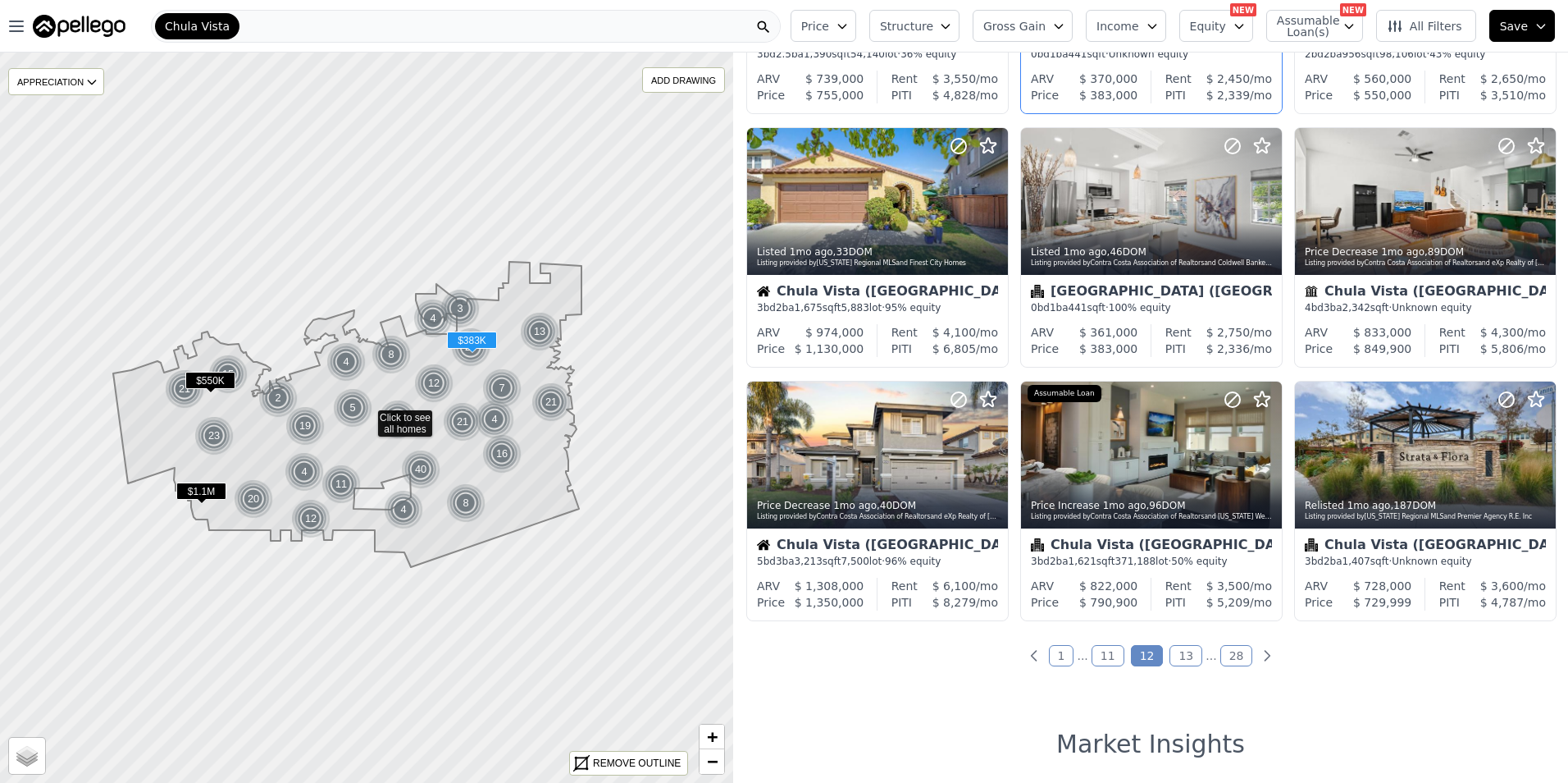
scroll to position [547, 0]
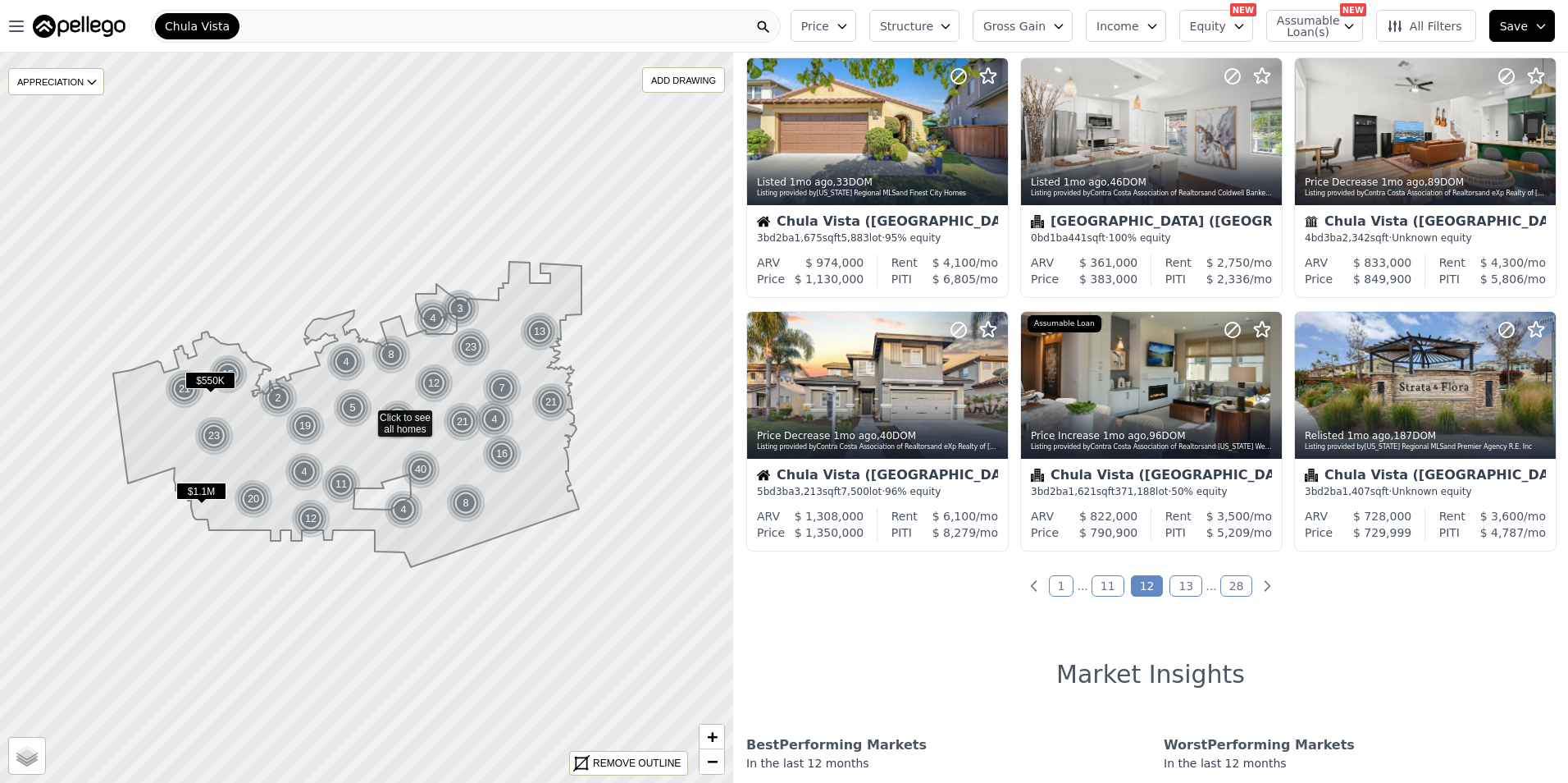
click at [1179, 585] on link "13" at bounding box center [1186, 586] width 33 height 21
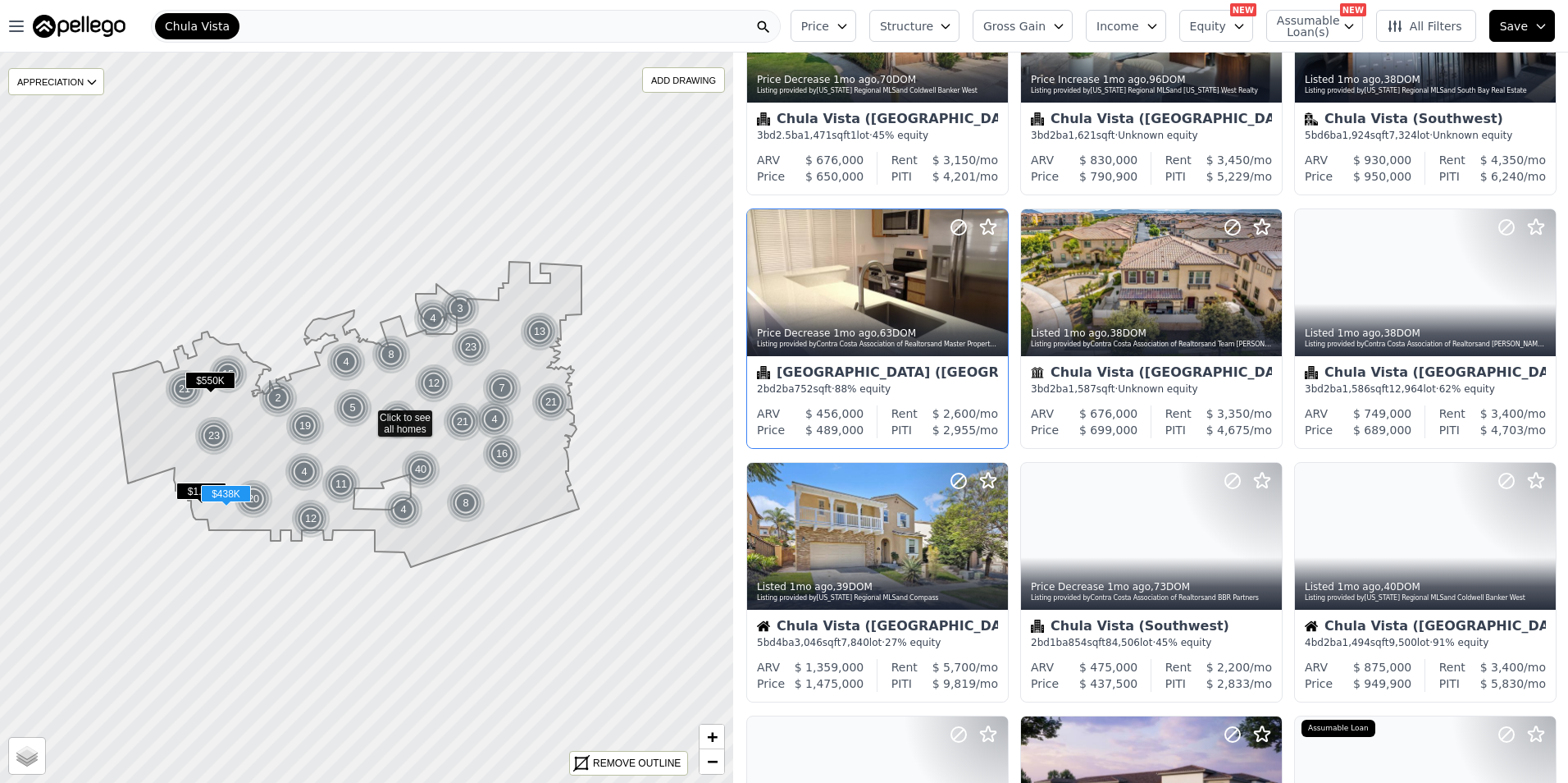
scroll to position [137, 0]
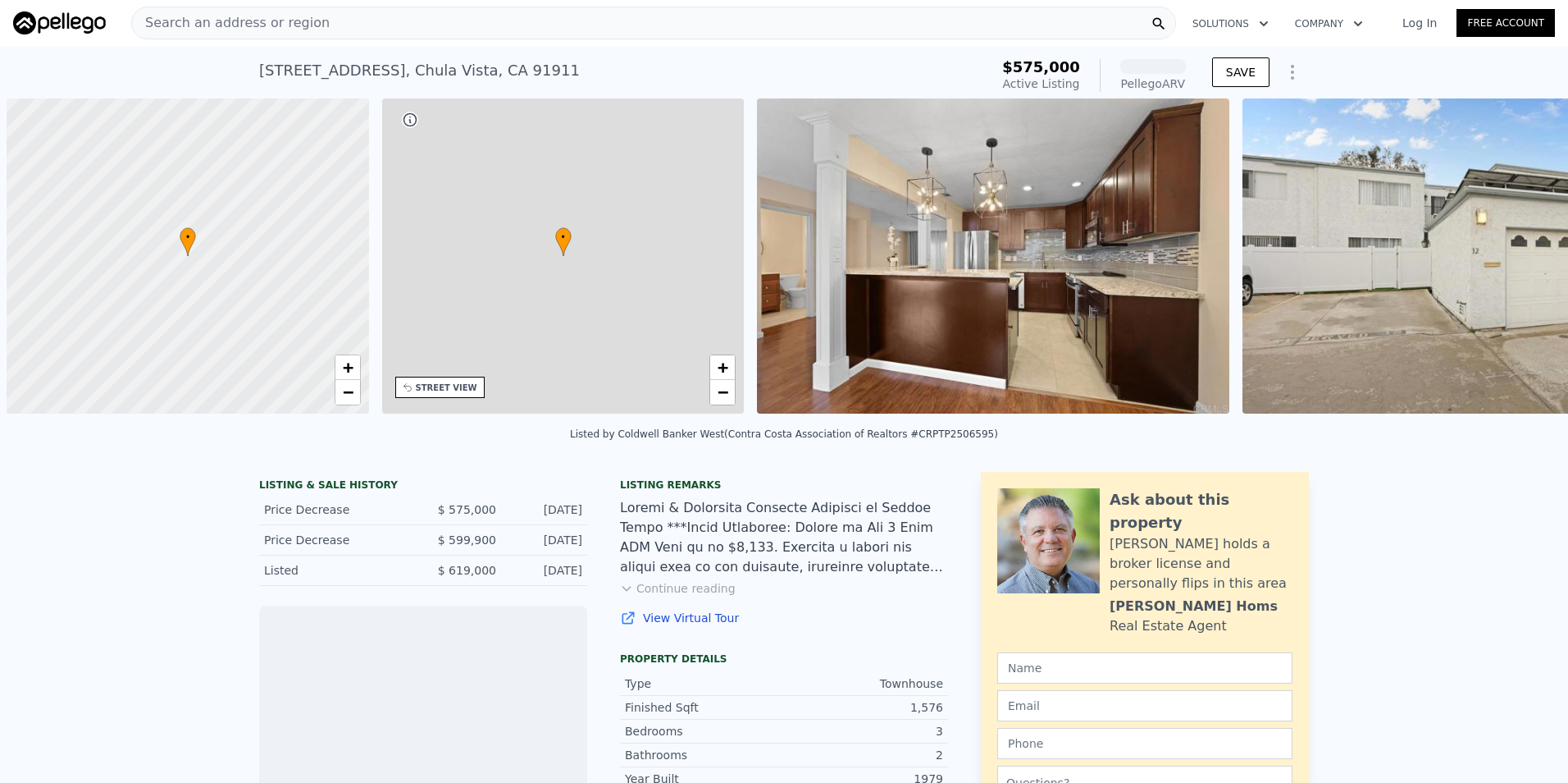
scroll to position [0, 7]
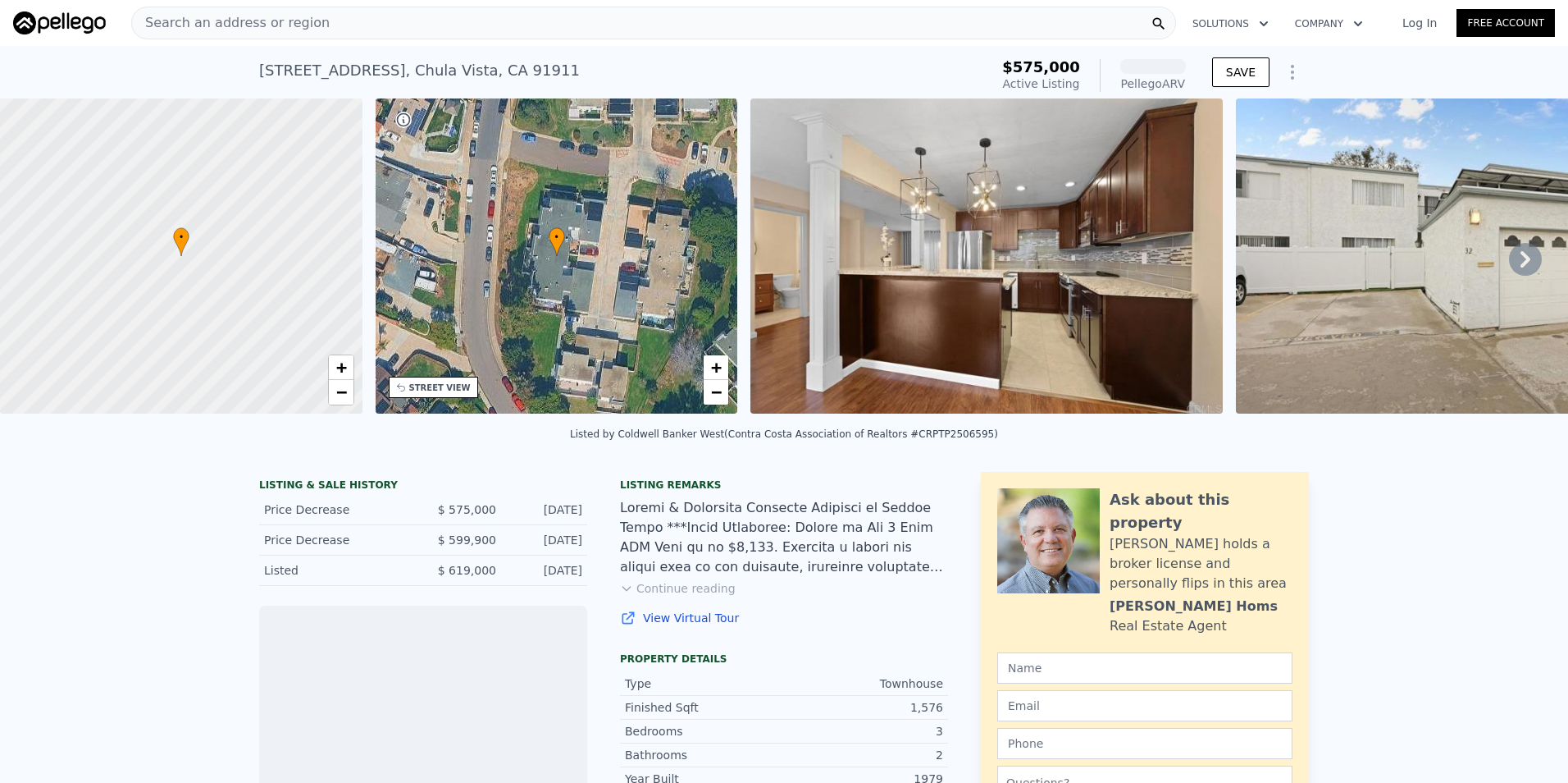
click at [973, 281] on img at bounding box center [986, 256] width 473 height 315
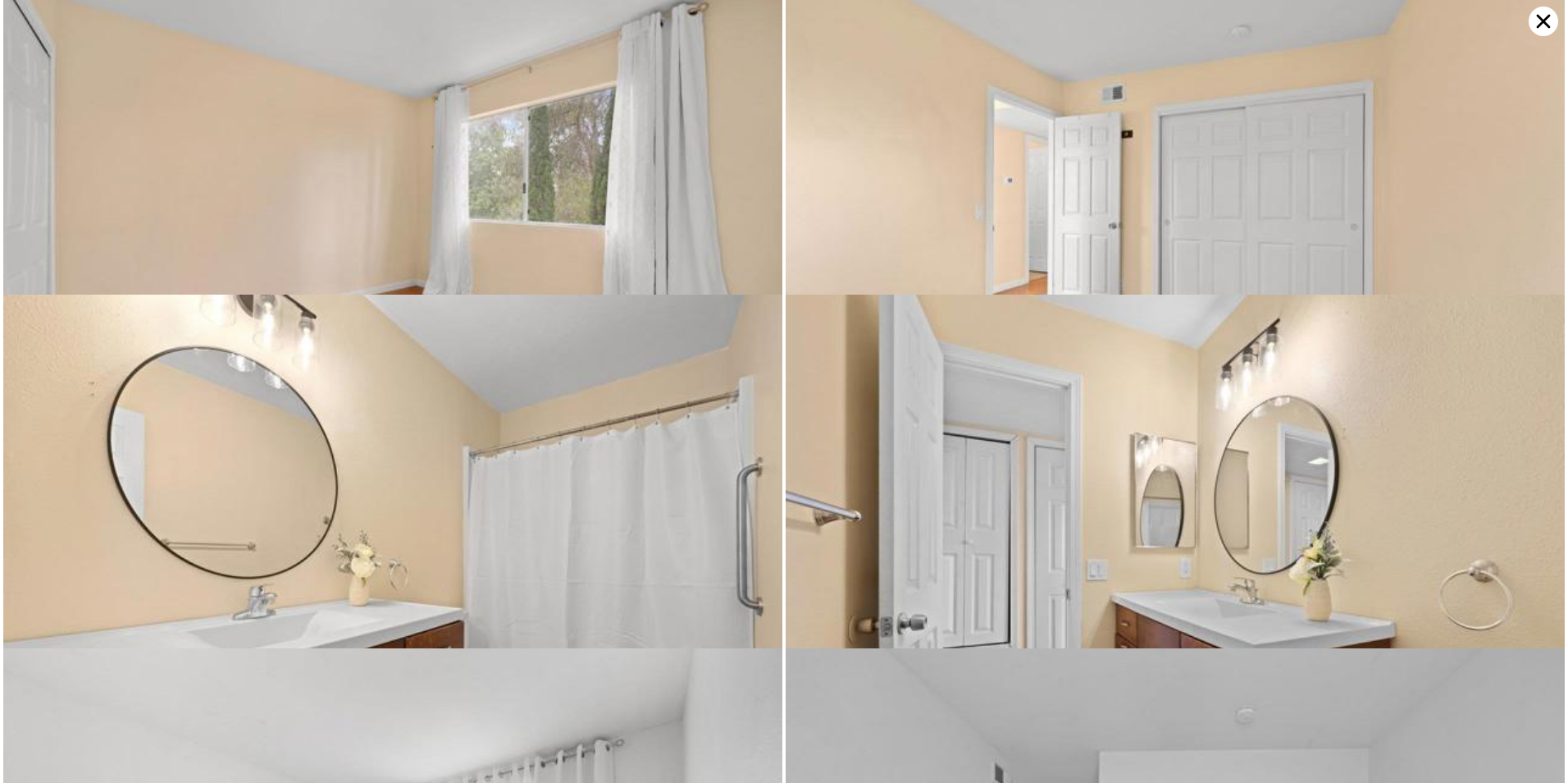
scroll to position [3891, 0]
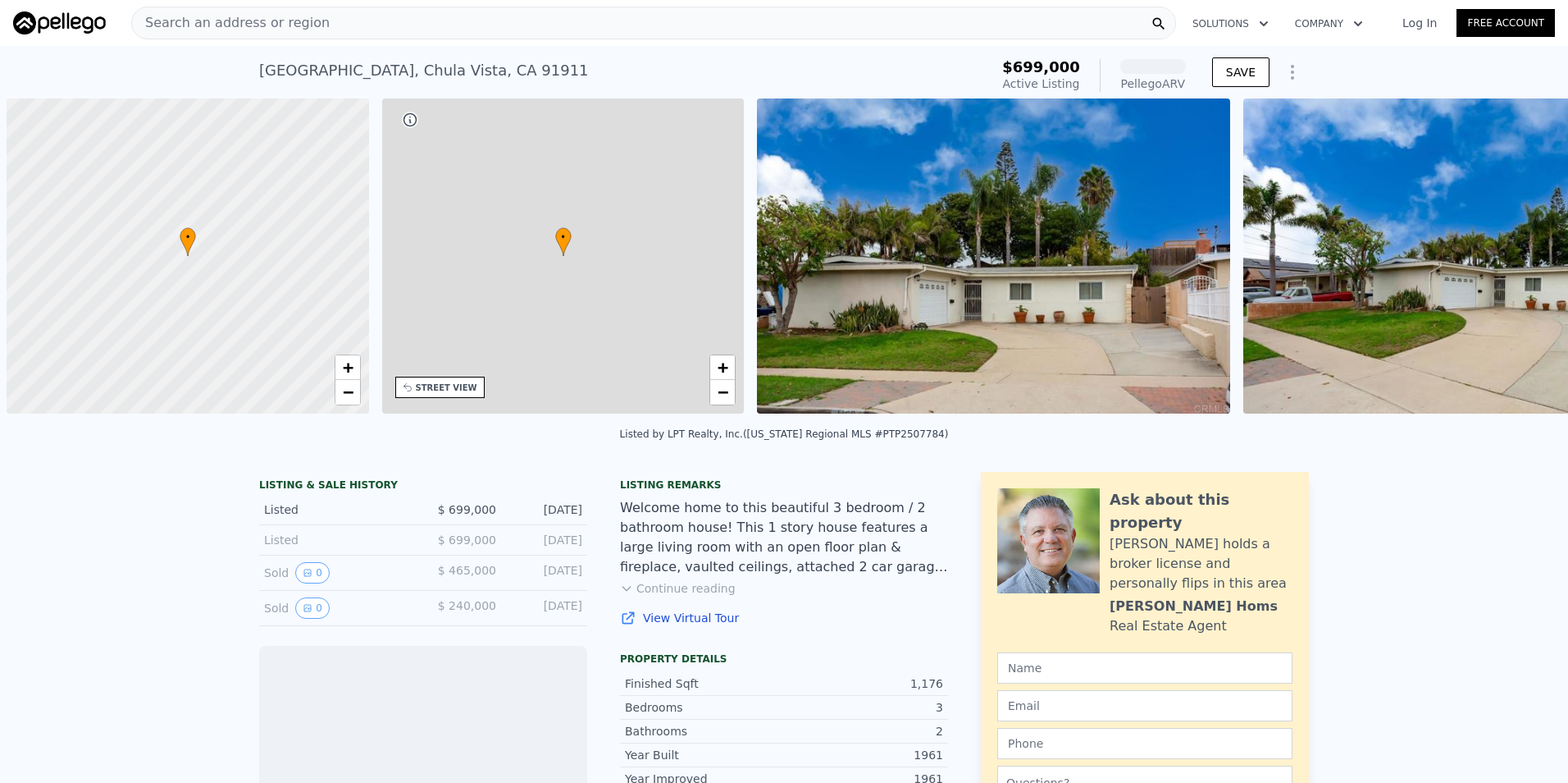
scroll to position [0, 7]
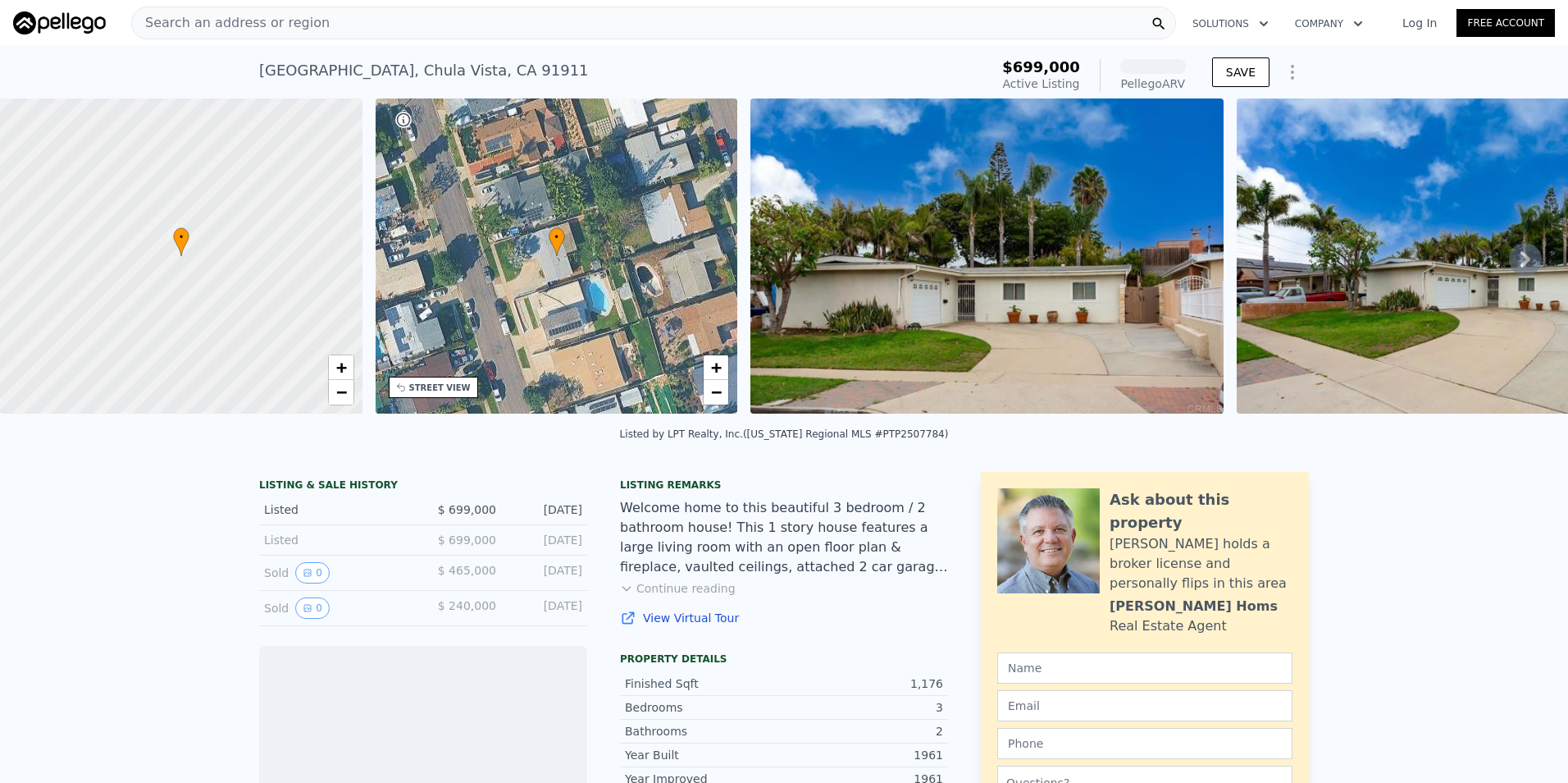
click at [1013, 243] on img at bounding box center [986, 256] width 474 height 315
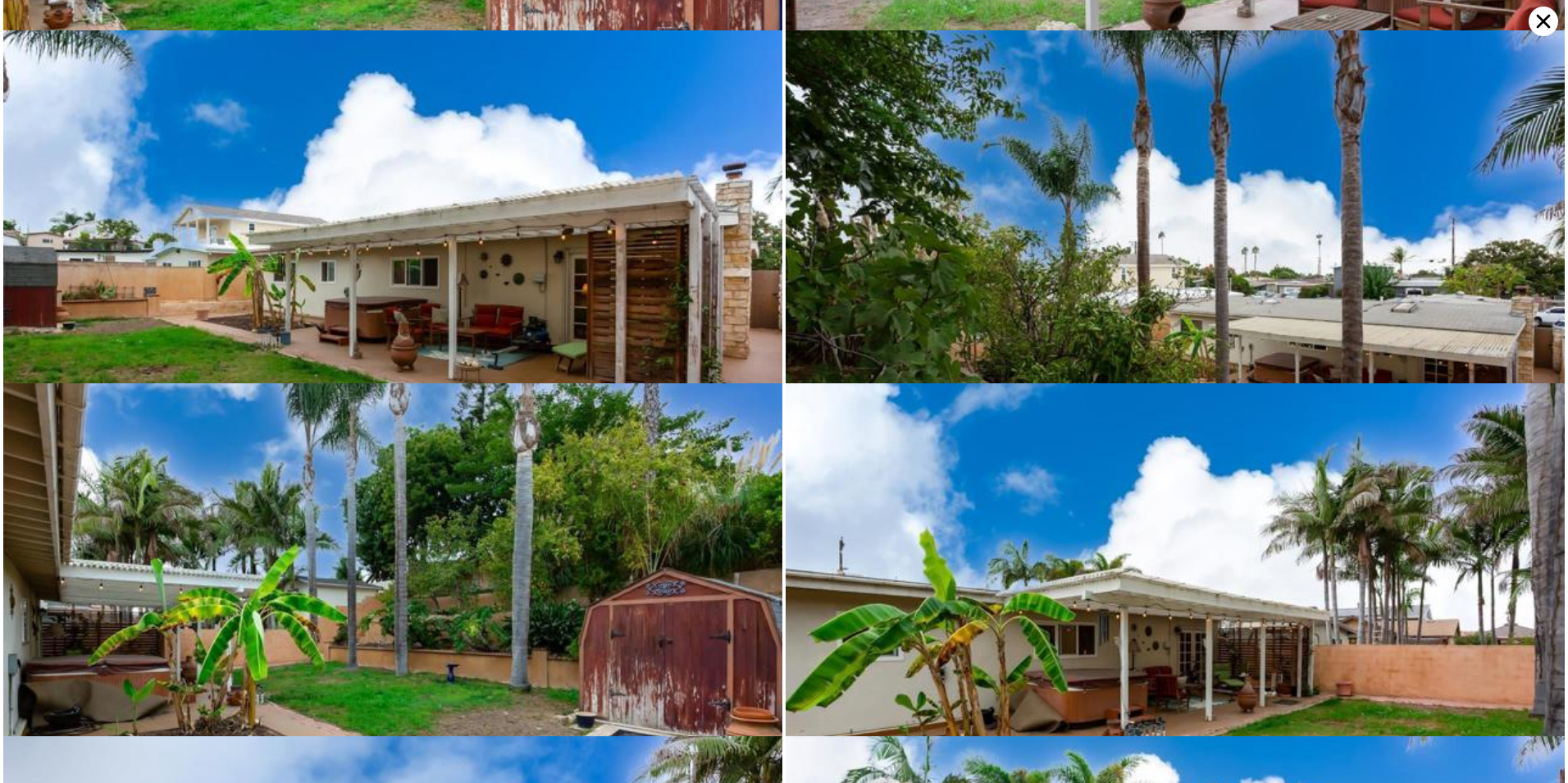
scroll to position [5293, 0]
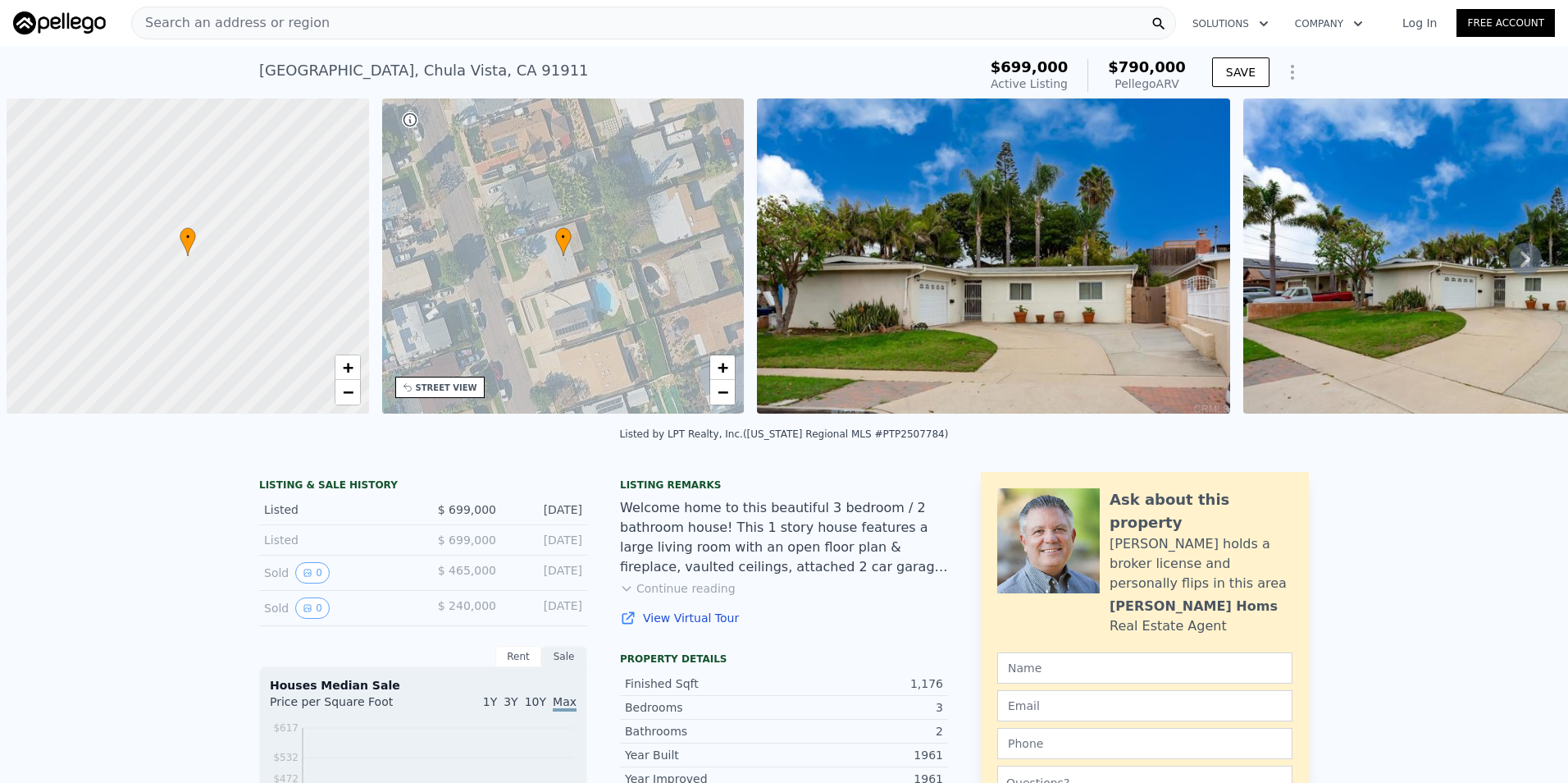
scroll to position [0, 7]
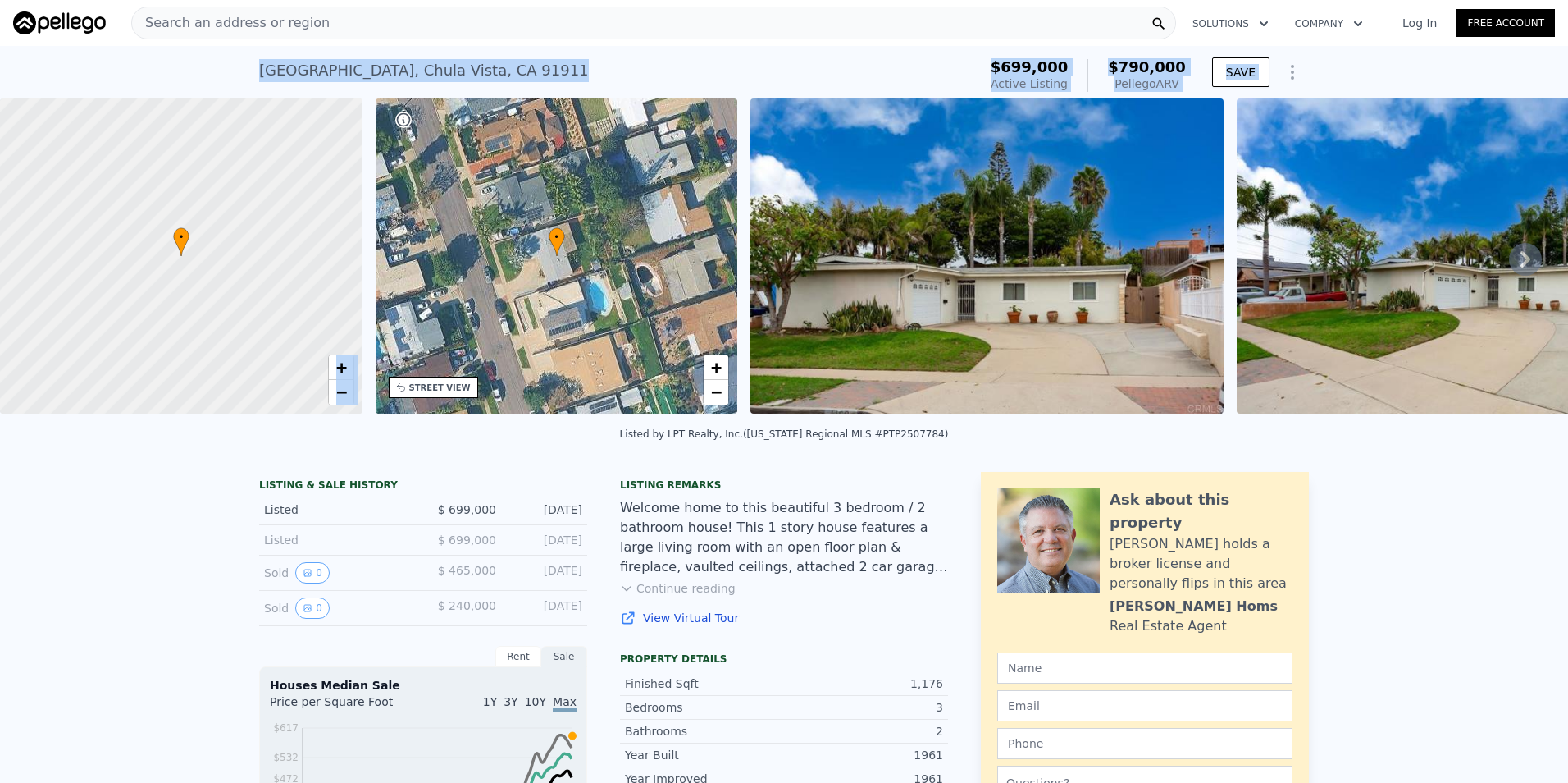
drag, startPoint x: 241, startPoint y: 63, endPoint x: 561, endPoint y: 102, distance: 322.4
copy div "1169 Oasis Ave , Chula Vista , CA 91911 Active at $699k (~ARV $790k ) $699,000 …"
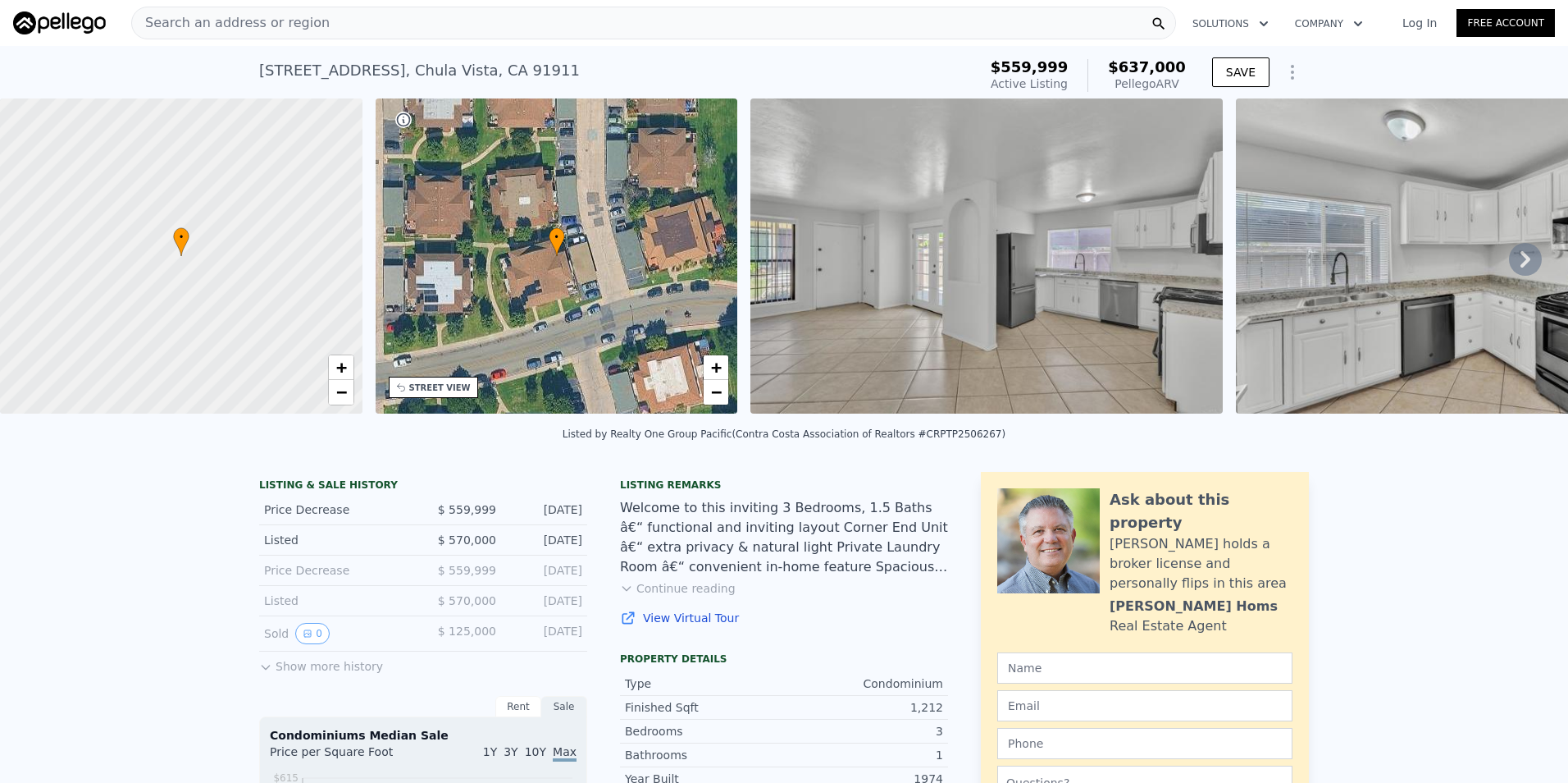
click at [1084, 290] on img at bounding box center [986, 256] width 473 height 315
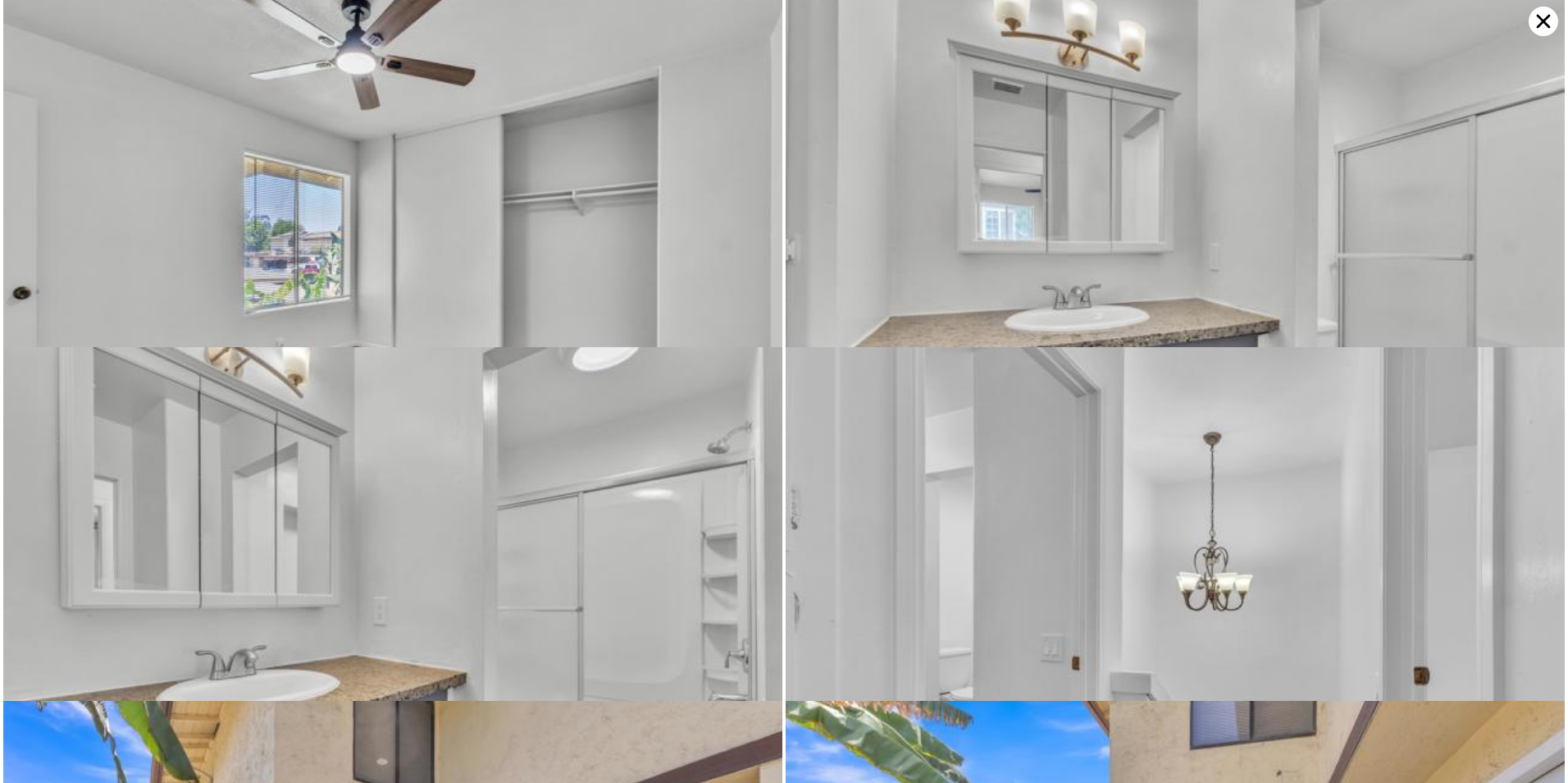
scroll to position [2476, 0]
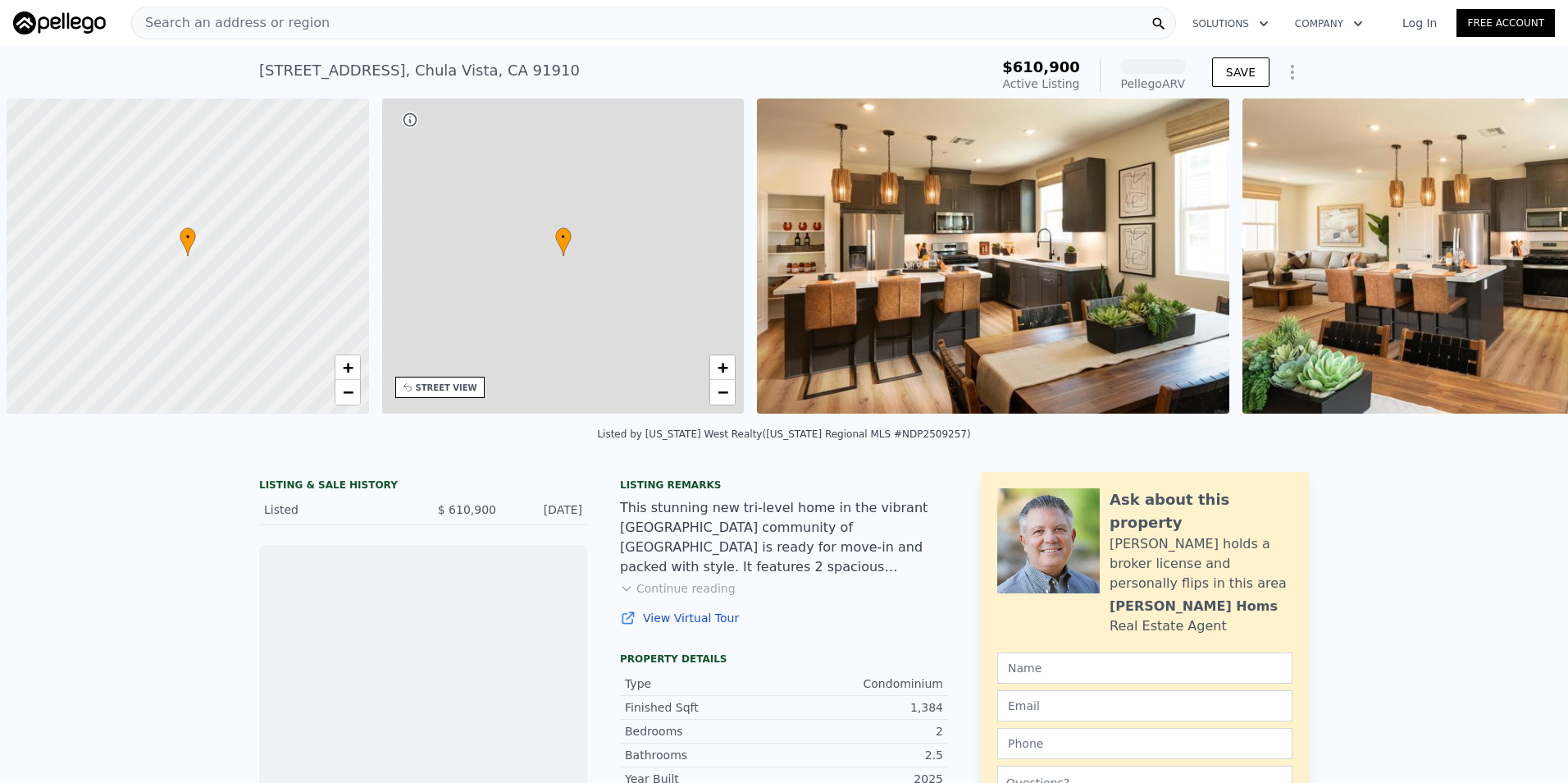
scroll to position [0, 7]
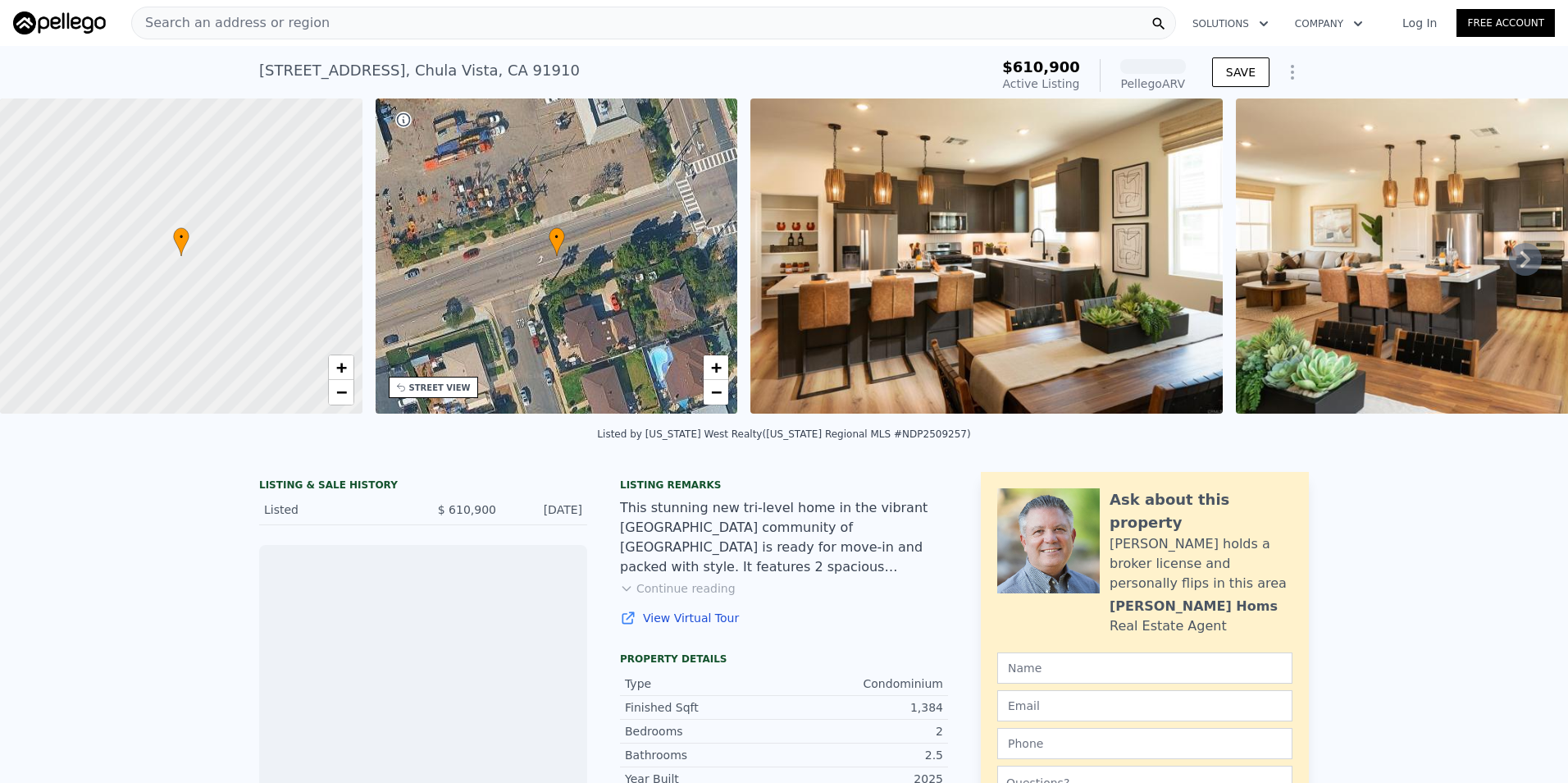
click at [1066, 296] on img at bounding box center [986, 256] width 473 height 315
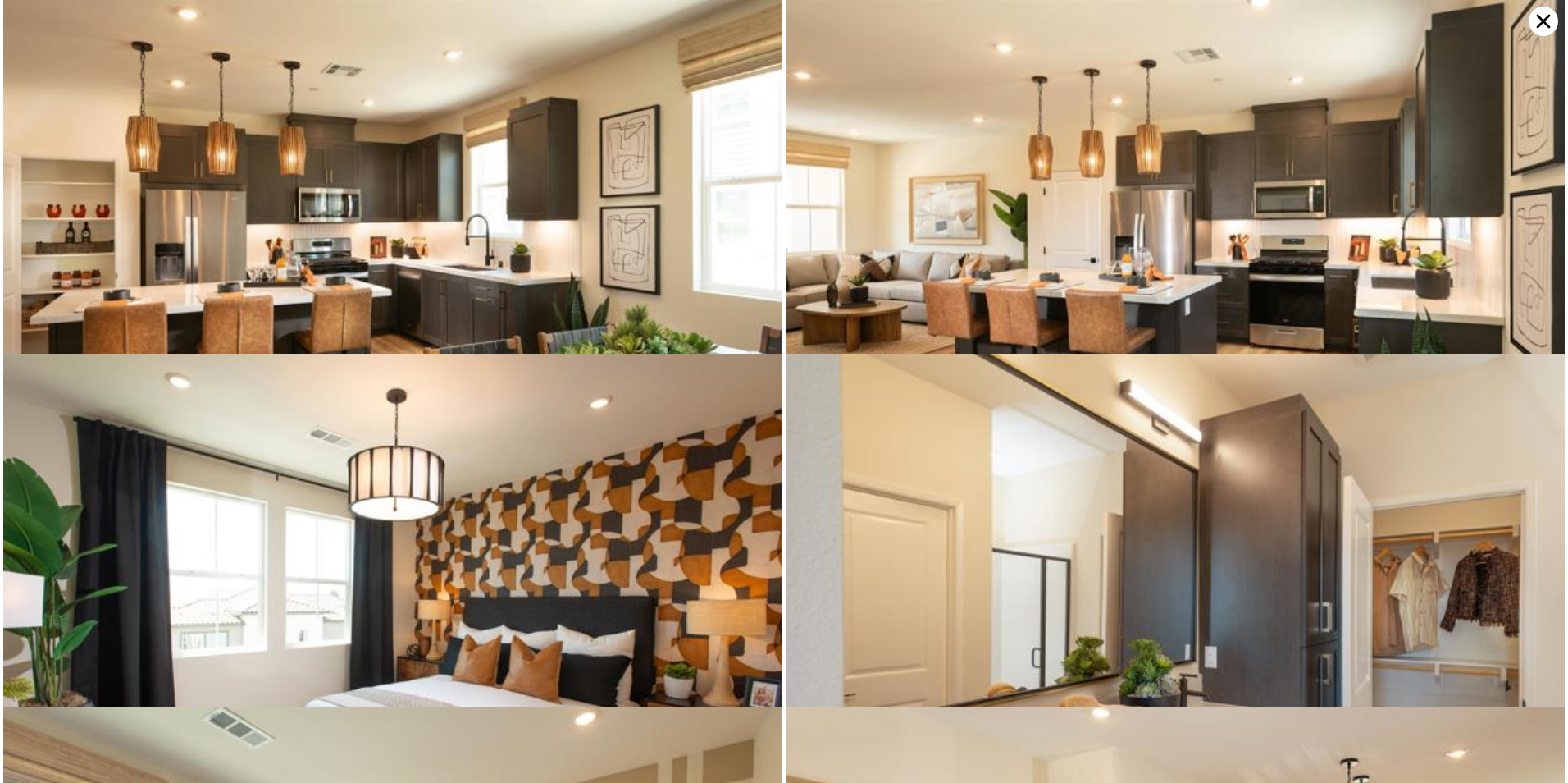
click at [1066, 296] on img at bounding box center [1174, 260] width 779 height 520
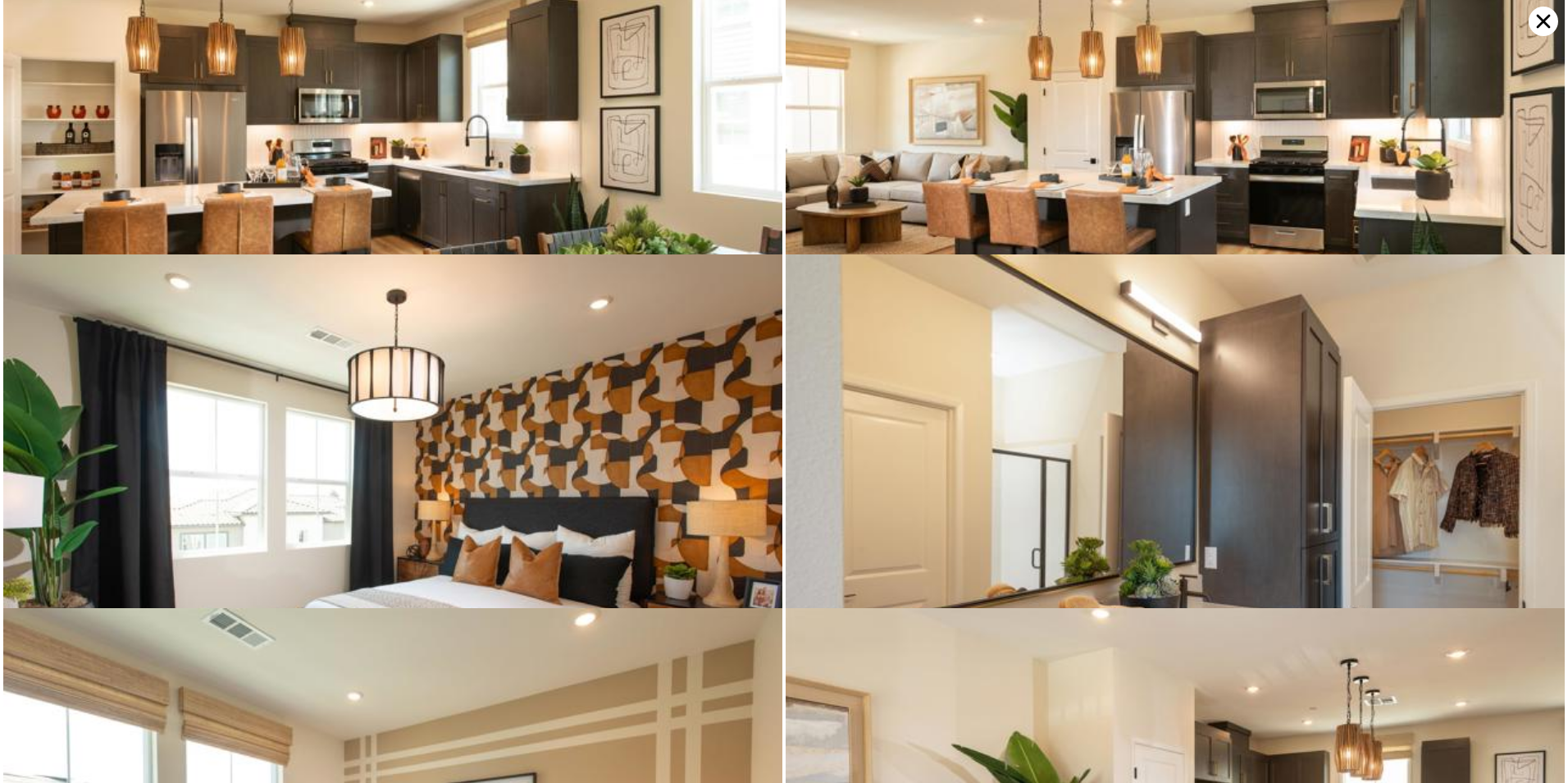
scroll to position [0, 0]
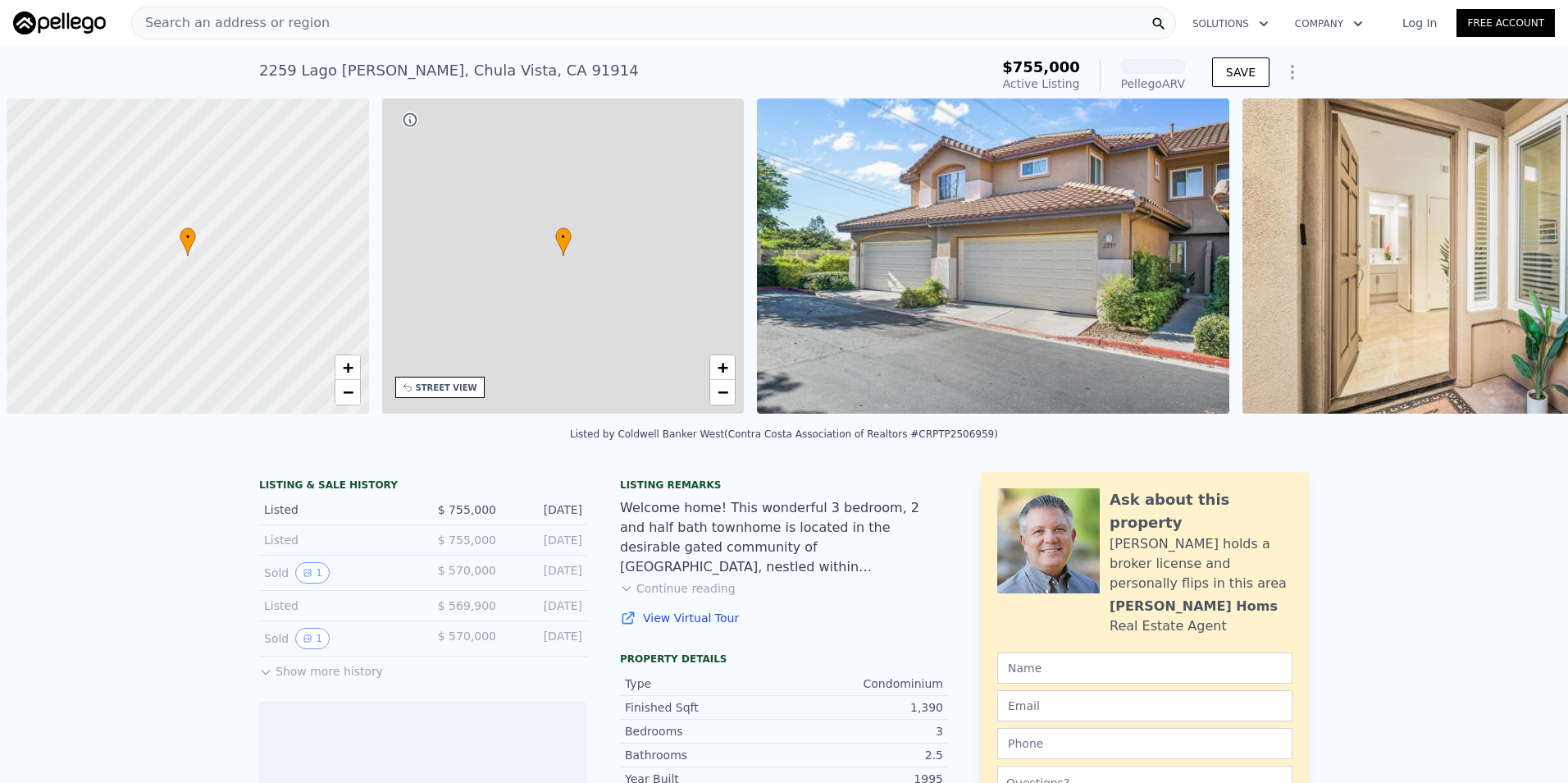
scroll to position [0, 7]
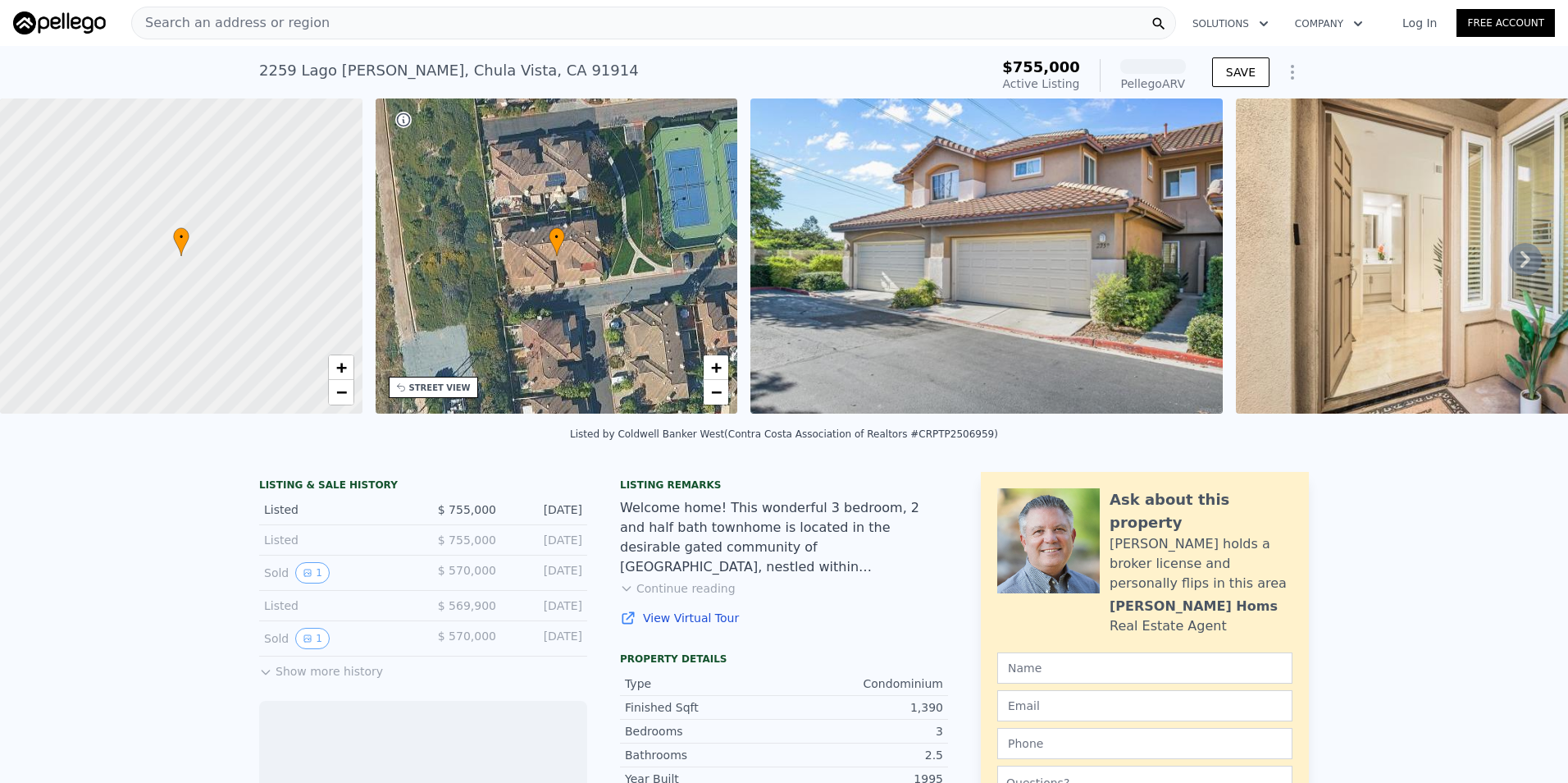
click at [1080, 344] on img at bounding box center [986, 256] width 473 height 315
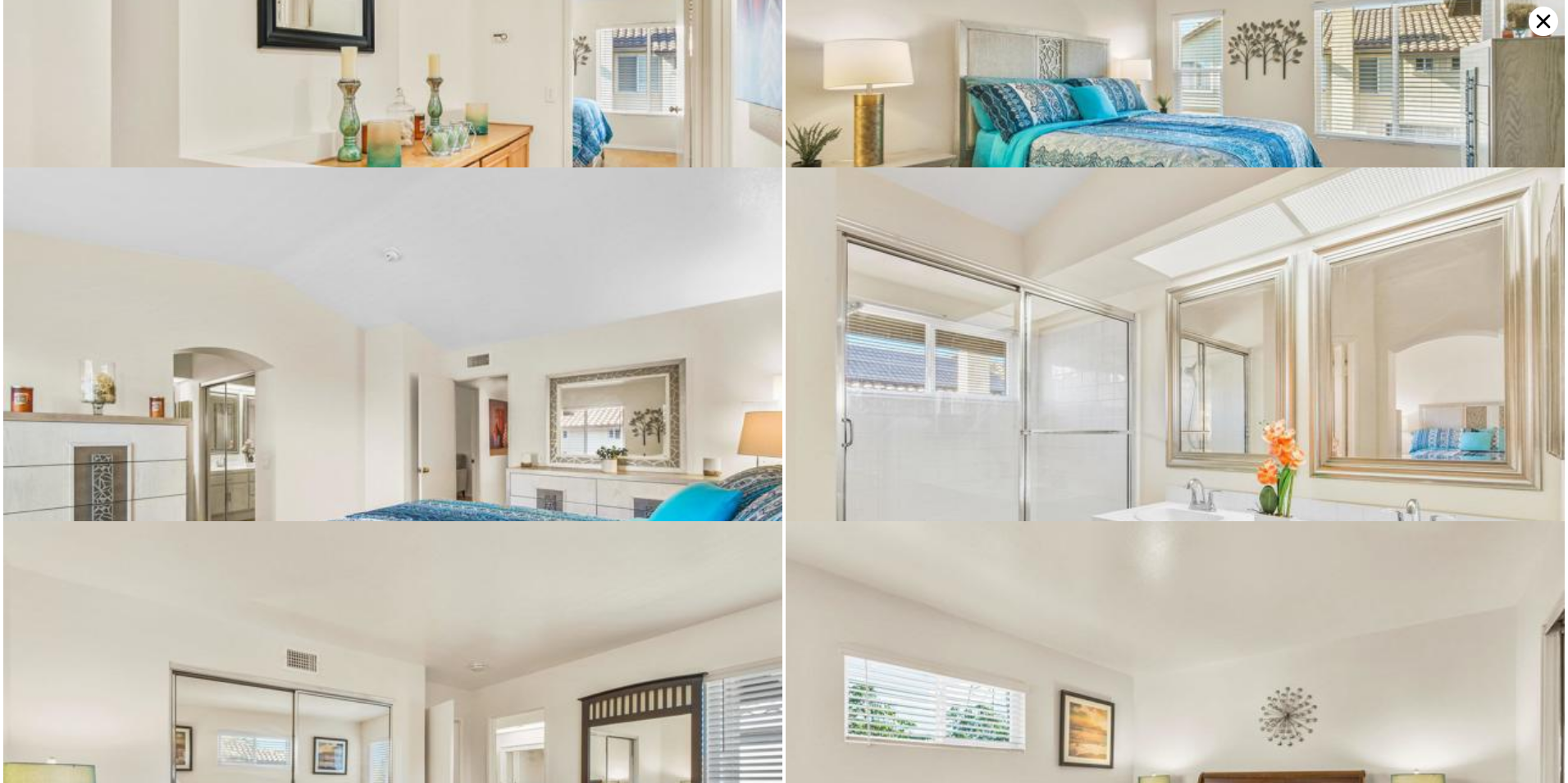
scroll to position [2122, 0]
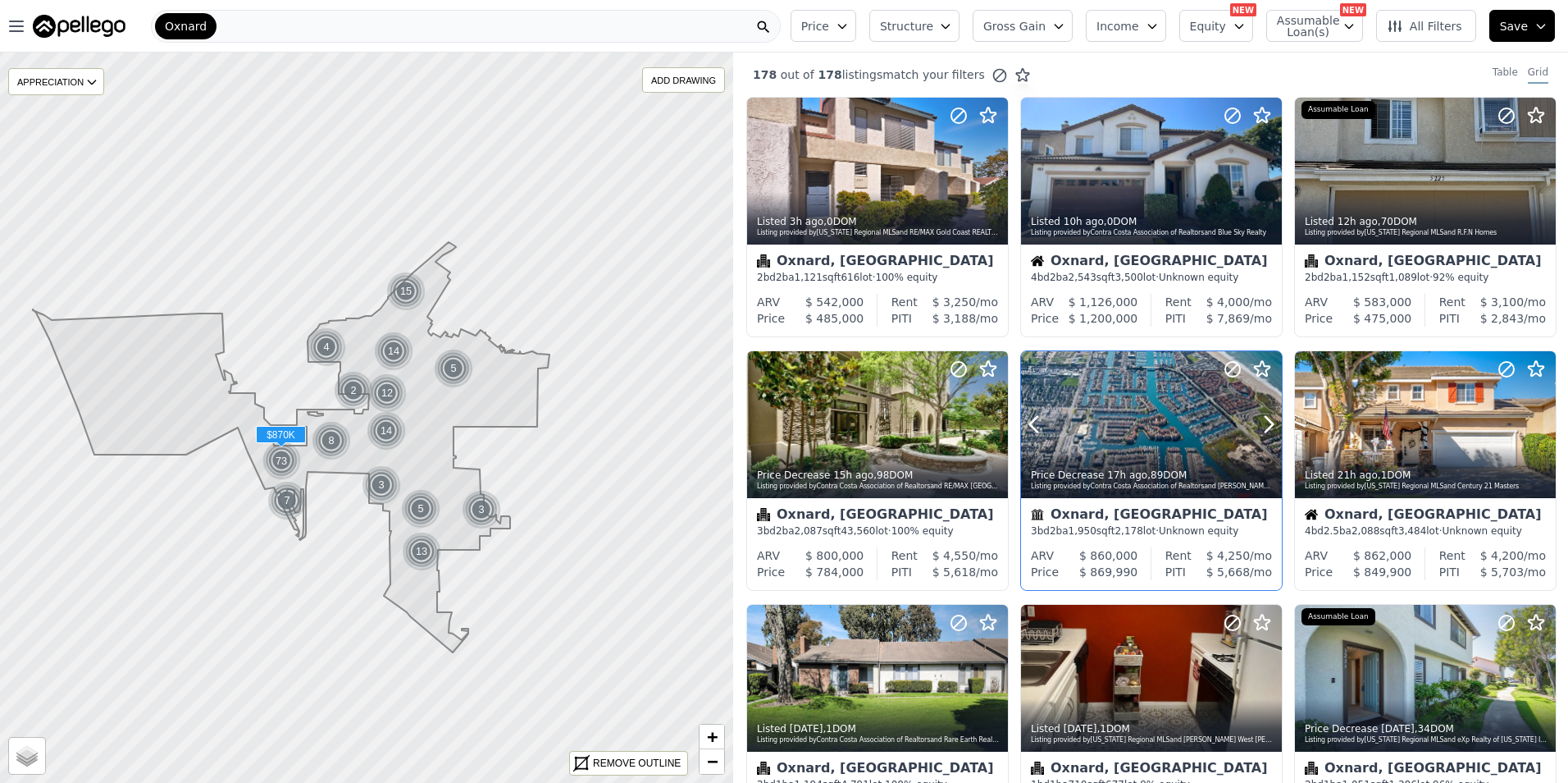
scroll to position [137, 0]
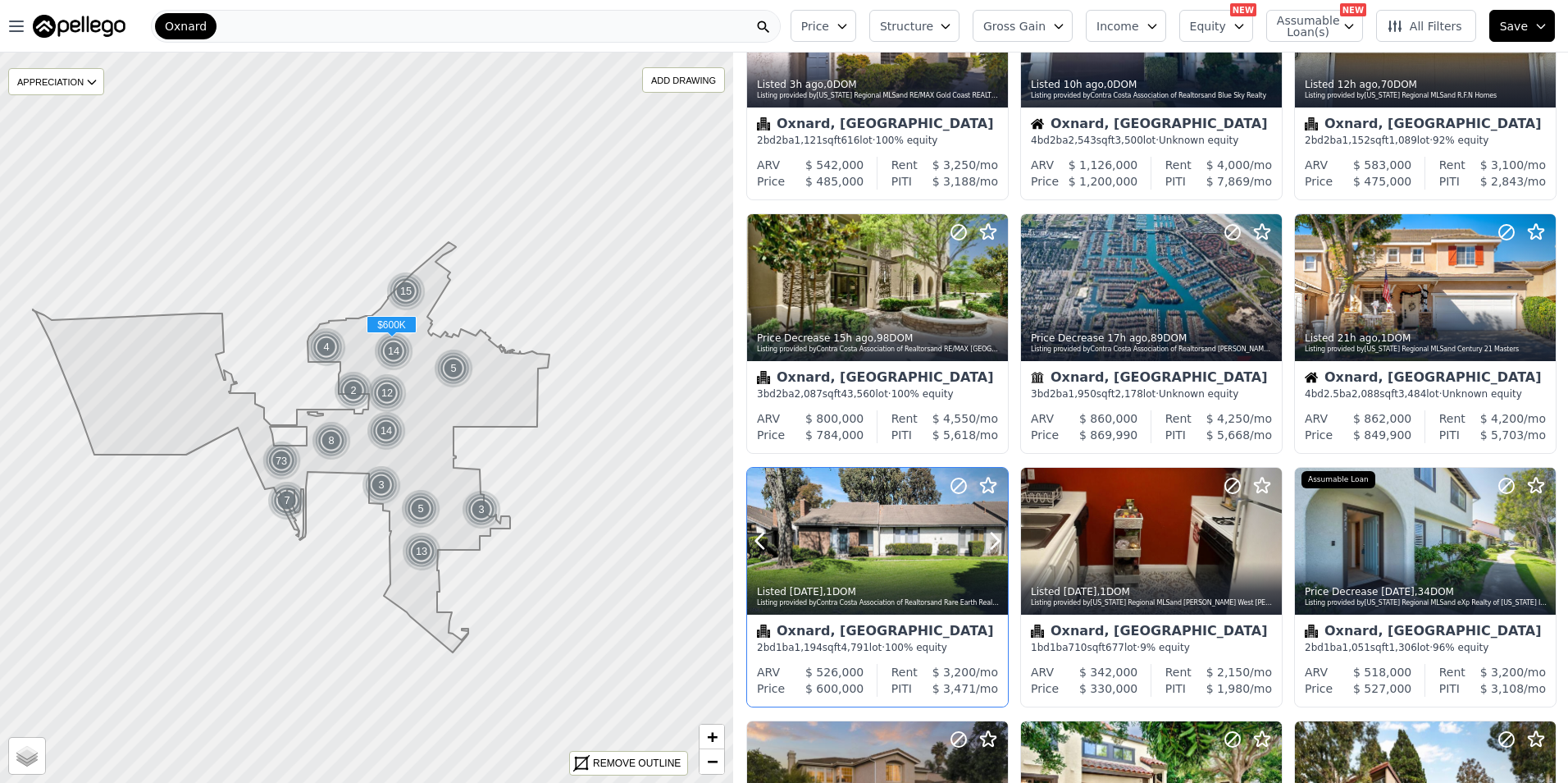
click at [881, 523] on div at bounding box center [878, 541] width 261 height 147
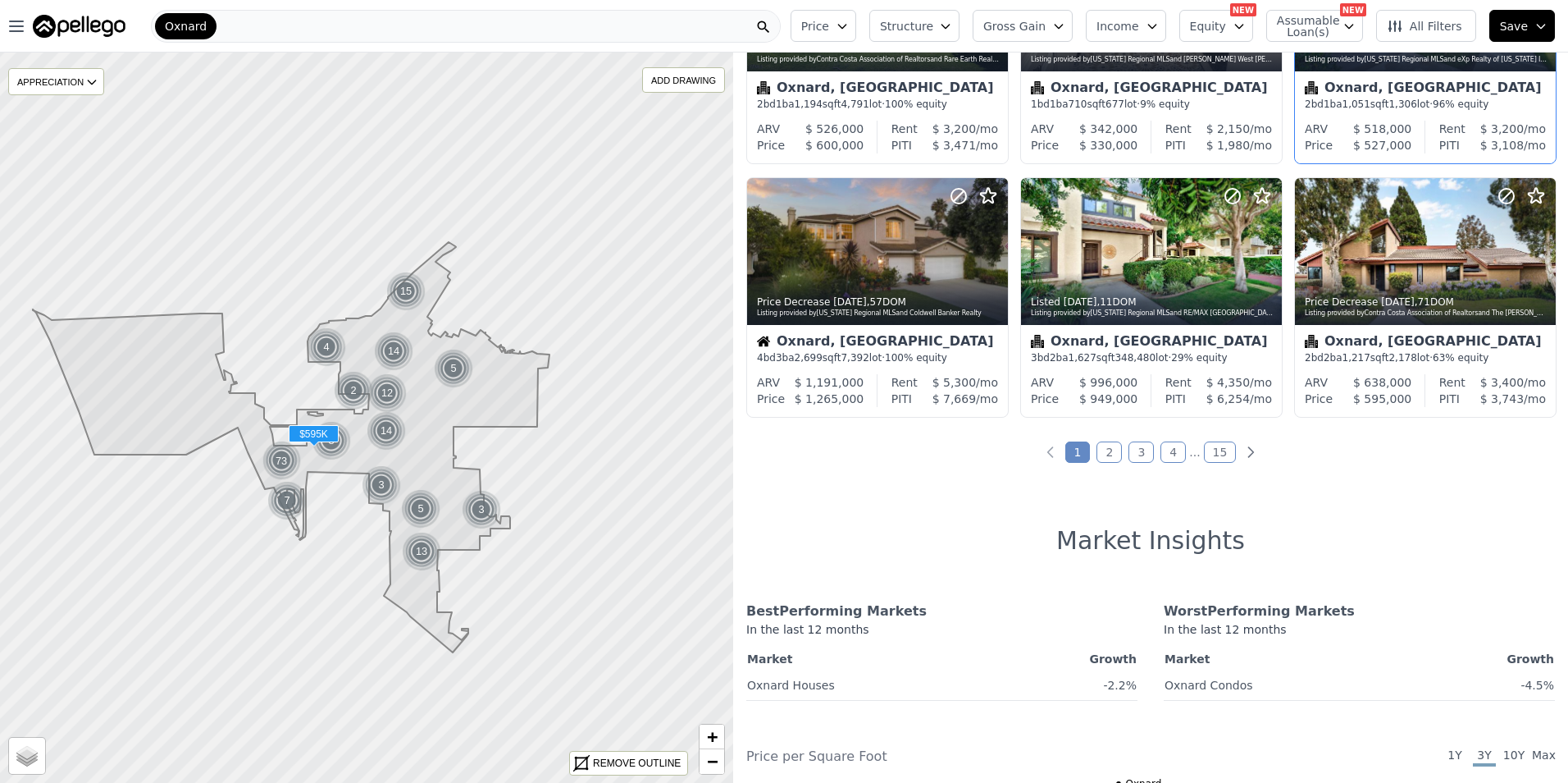
scroll to position [683, 0]
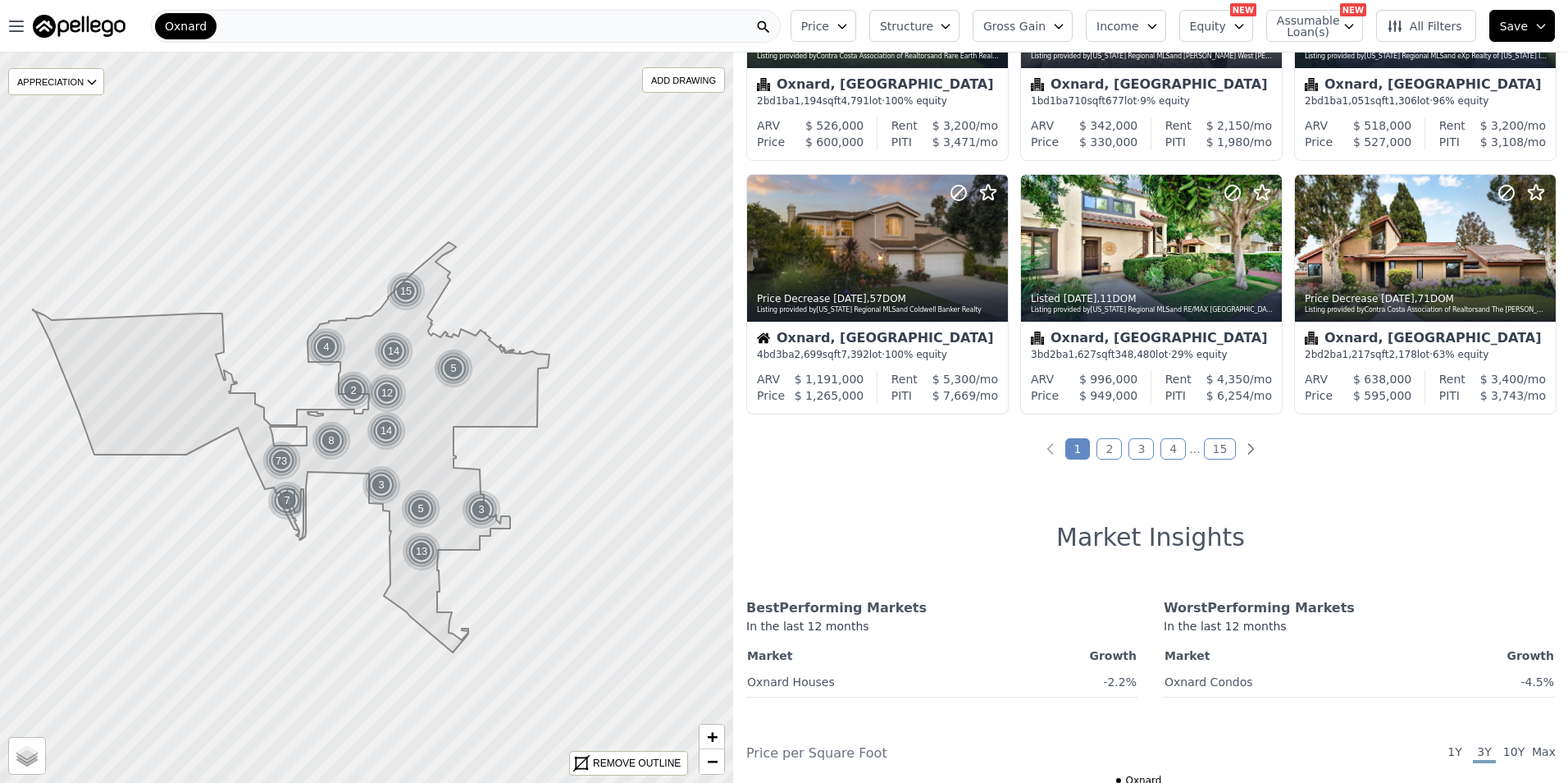
click at [1106, 444] on link "2" at bounding box center [1108, 449] width 25 height 21
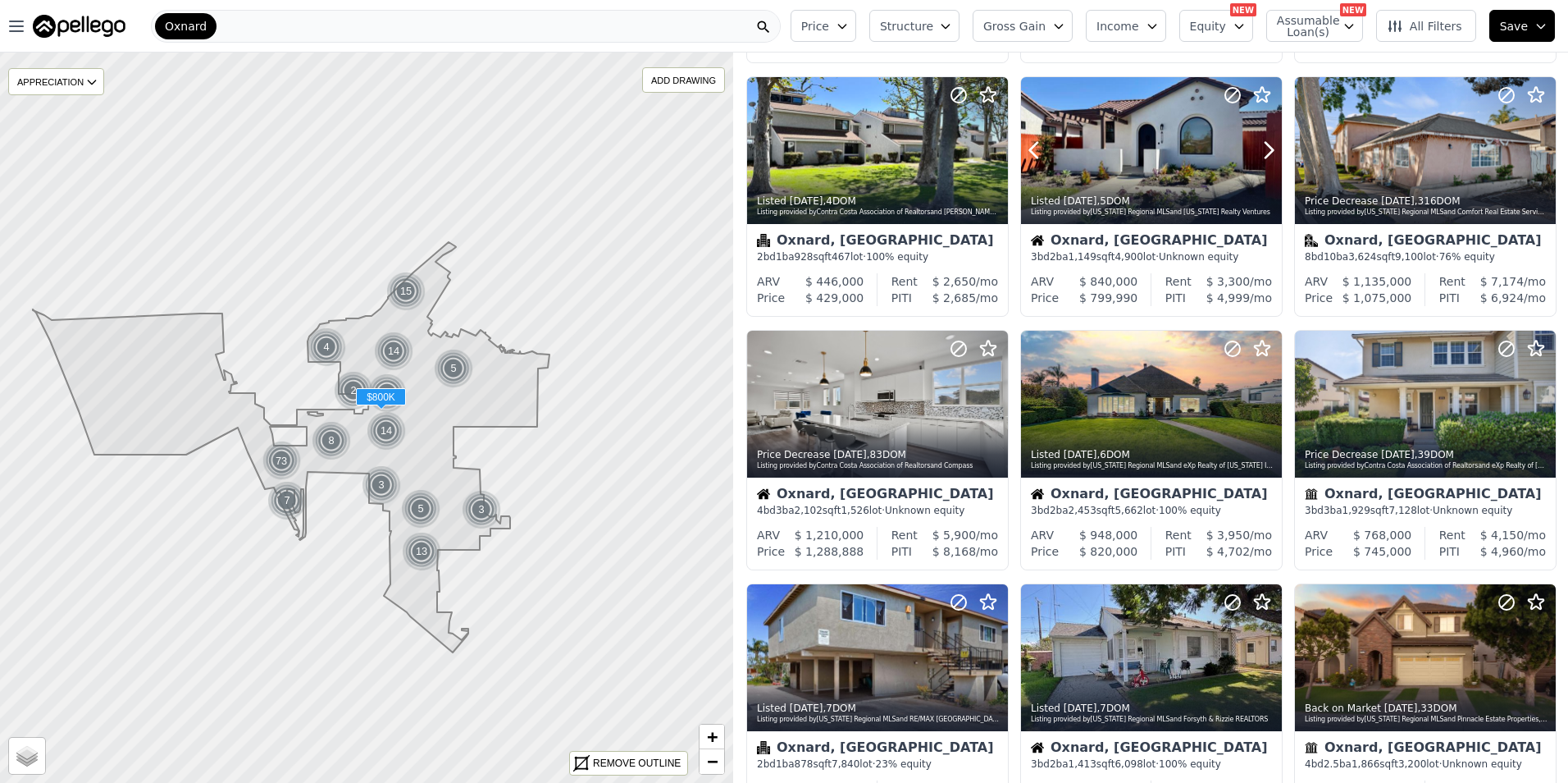
scroll to position [411, 0]
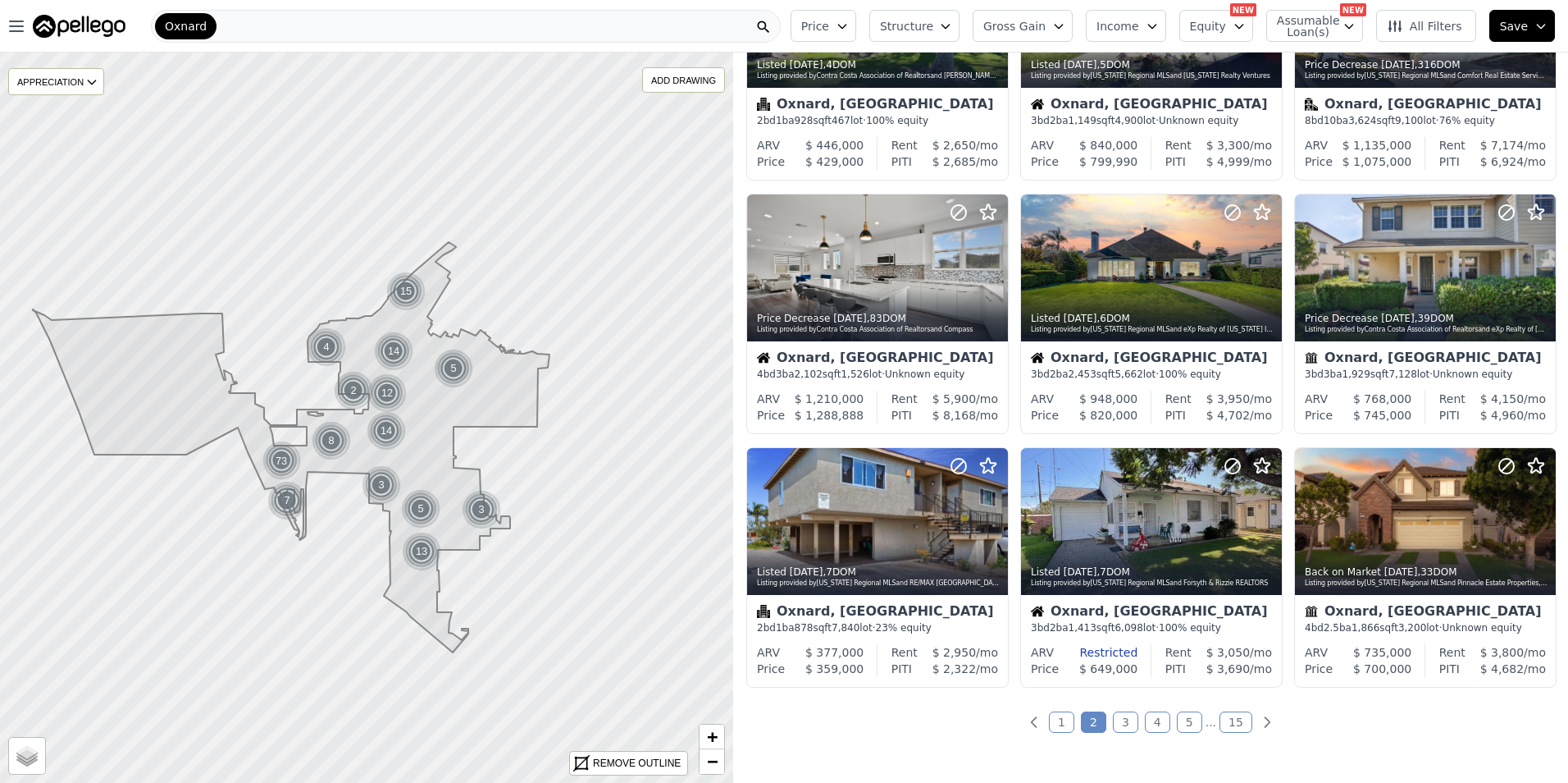
click at [1124, 721] on link "3" at bounding box center [1125, 722] width 25 height 21
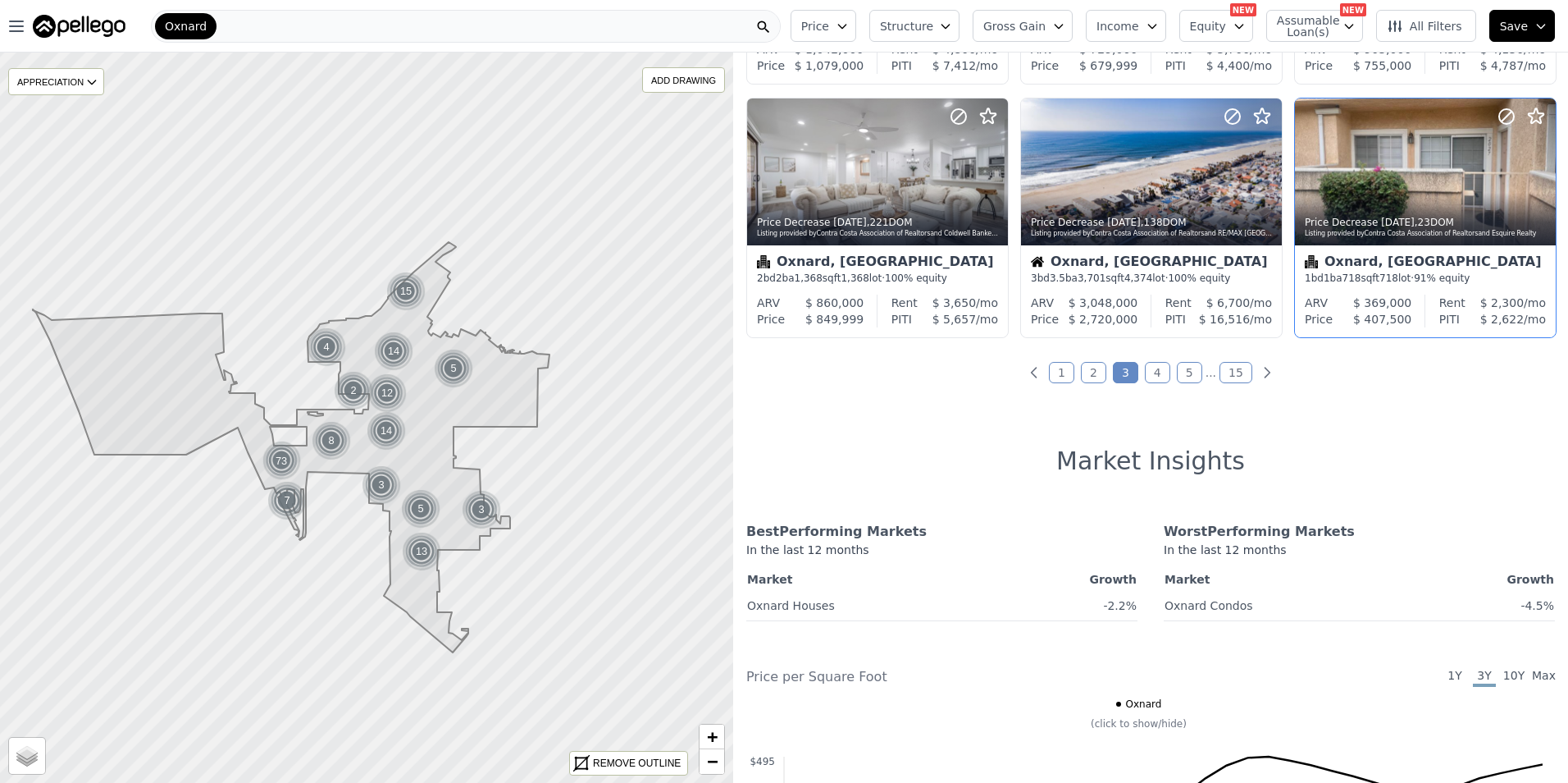
scroll to position [820, 0]
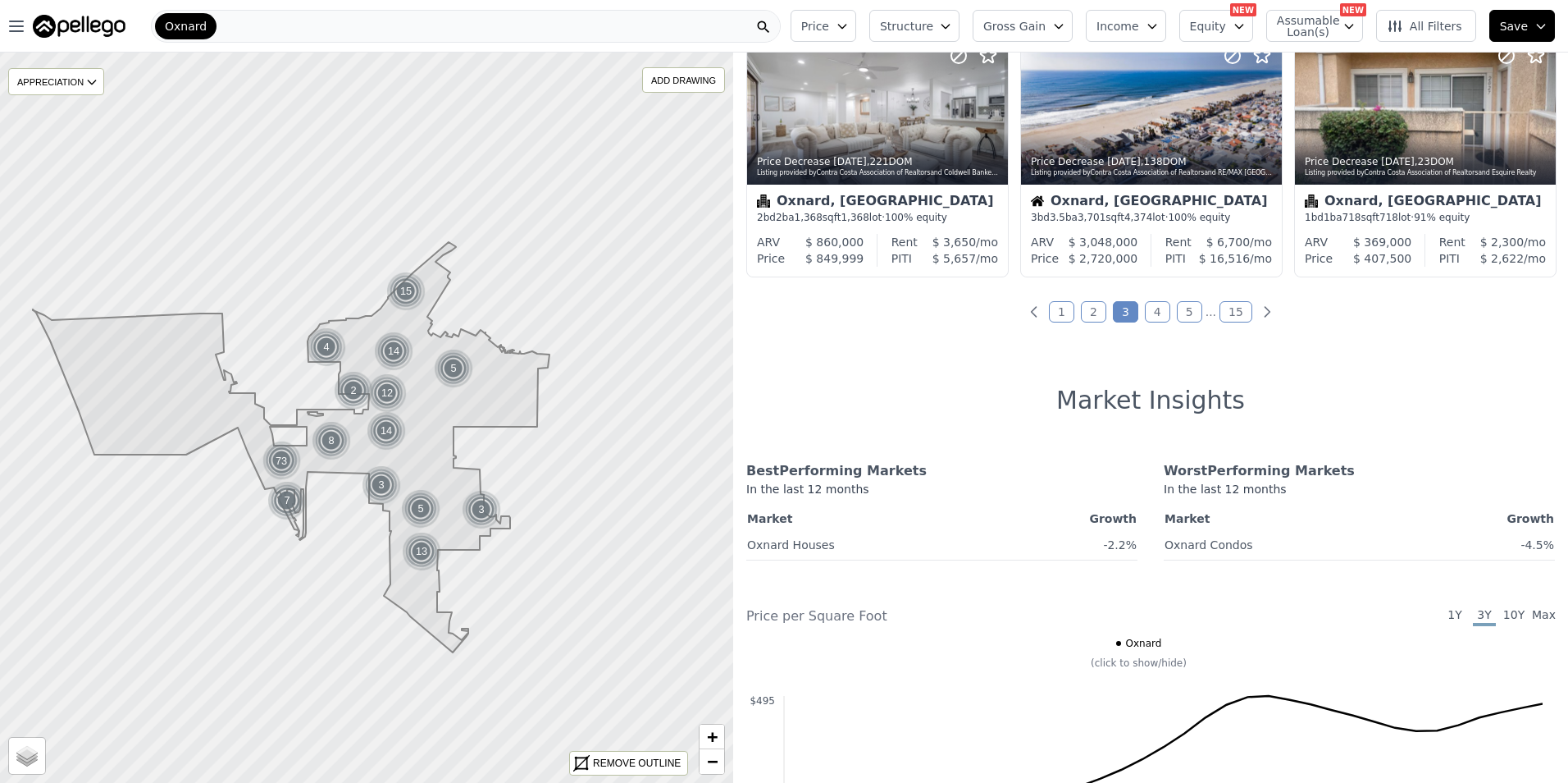
click at [1155, 315] on link "4" at bounding box center [1157, 311] width 25 height 21
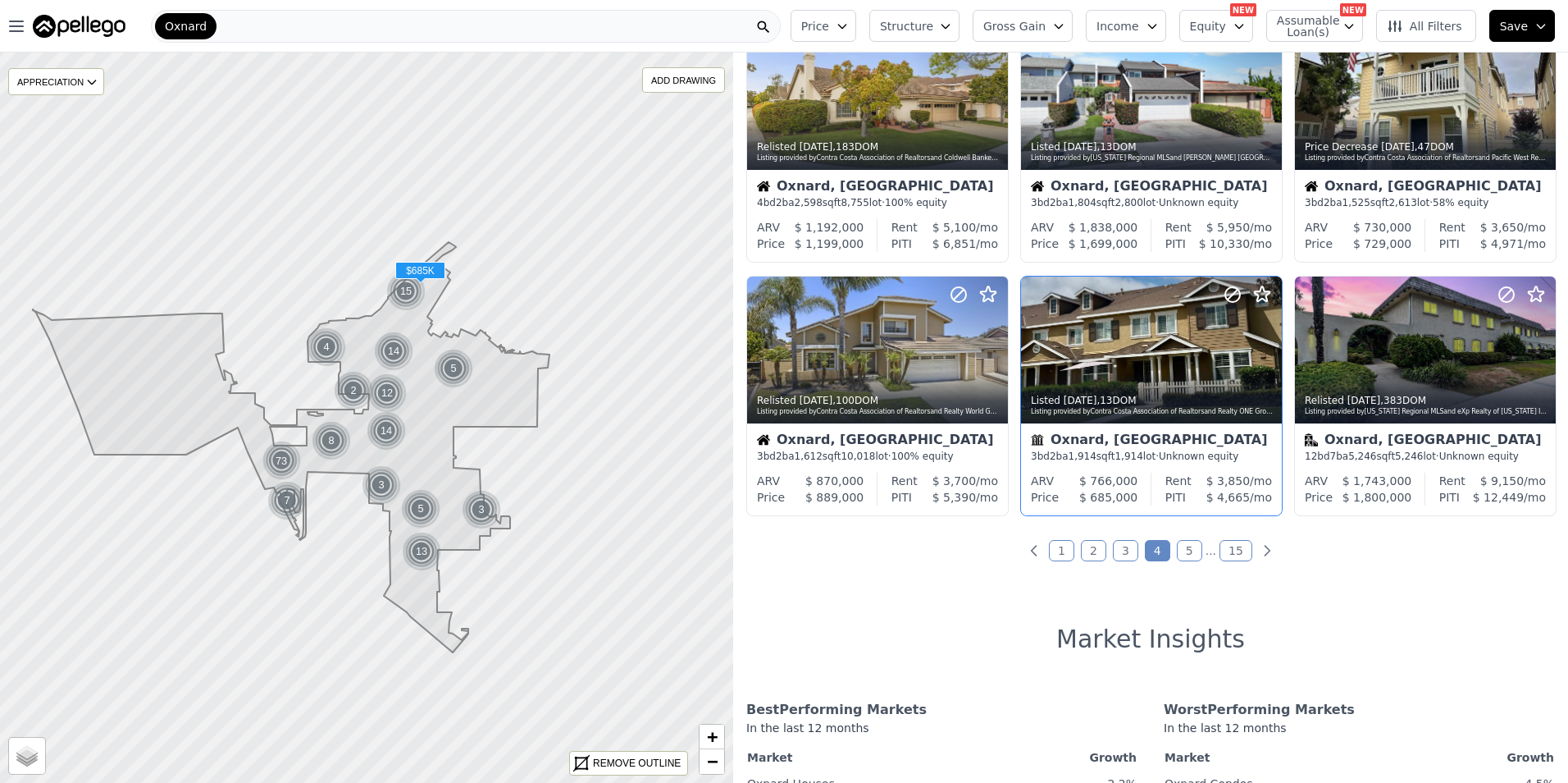
scroll to position [547, 0]
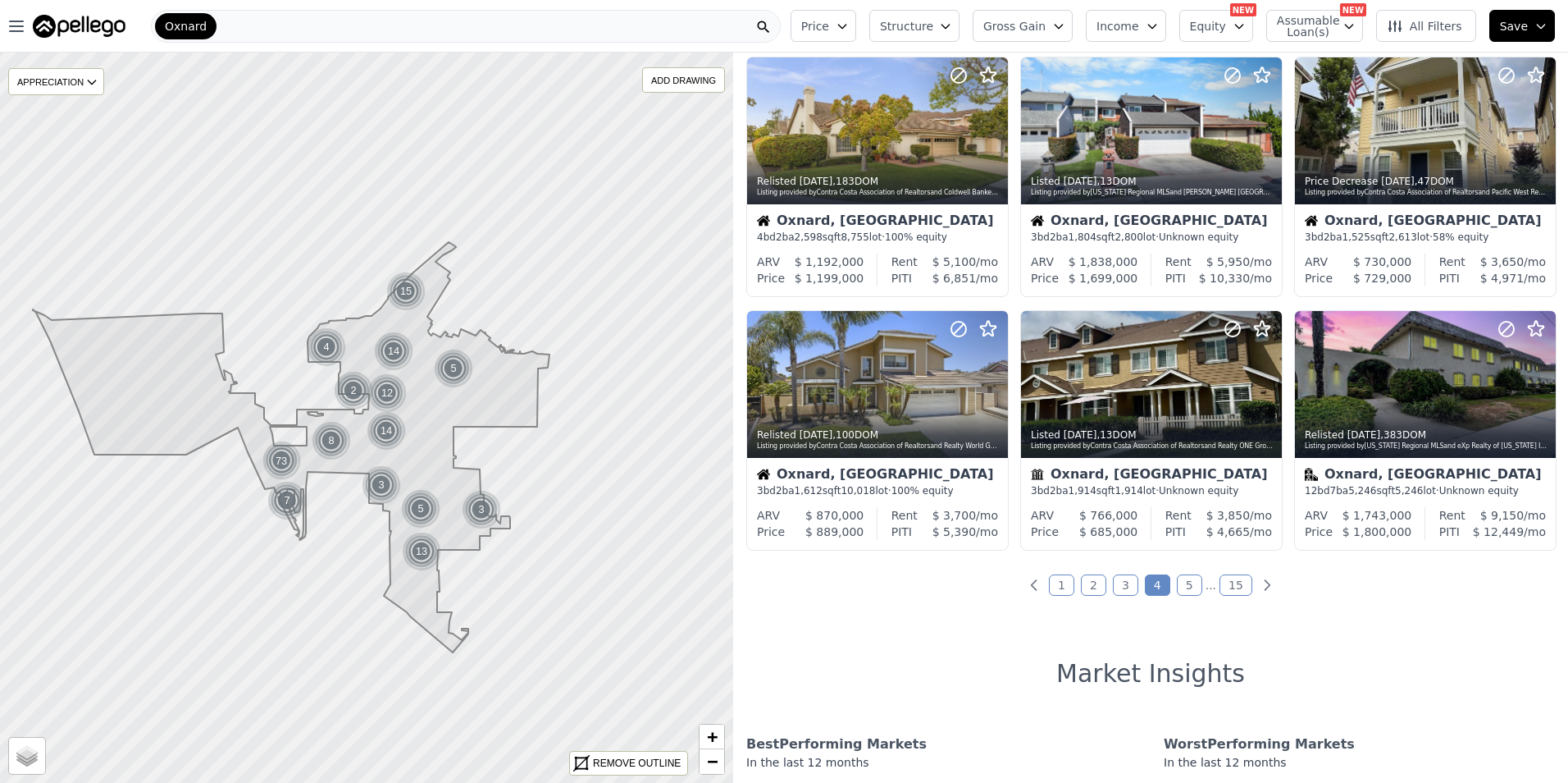
click at [1183, 582] on link "5" at bounding box center [1189, 585] width 25 height 21
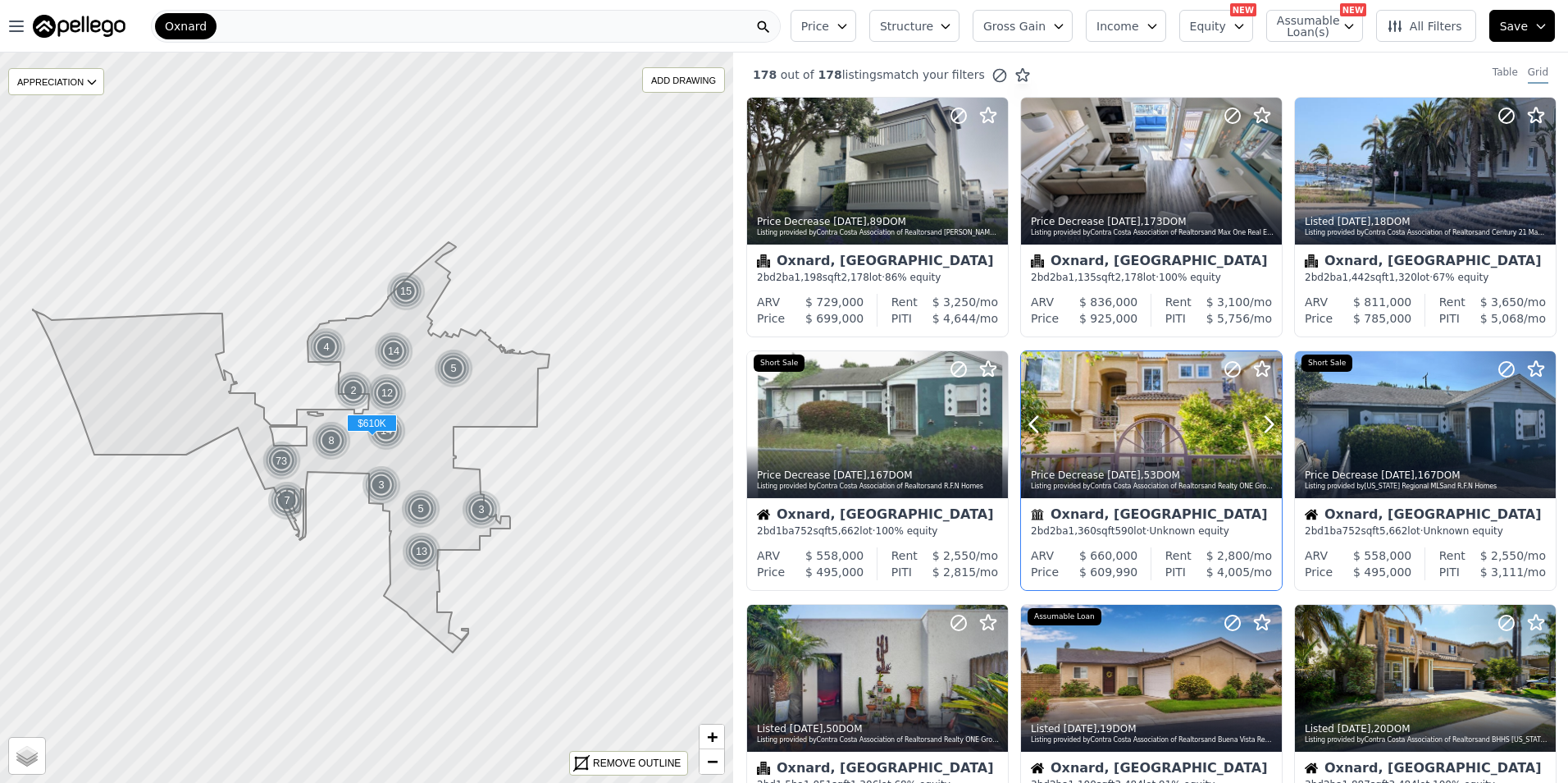
scroll to position [137, 0]
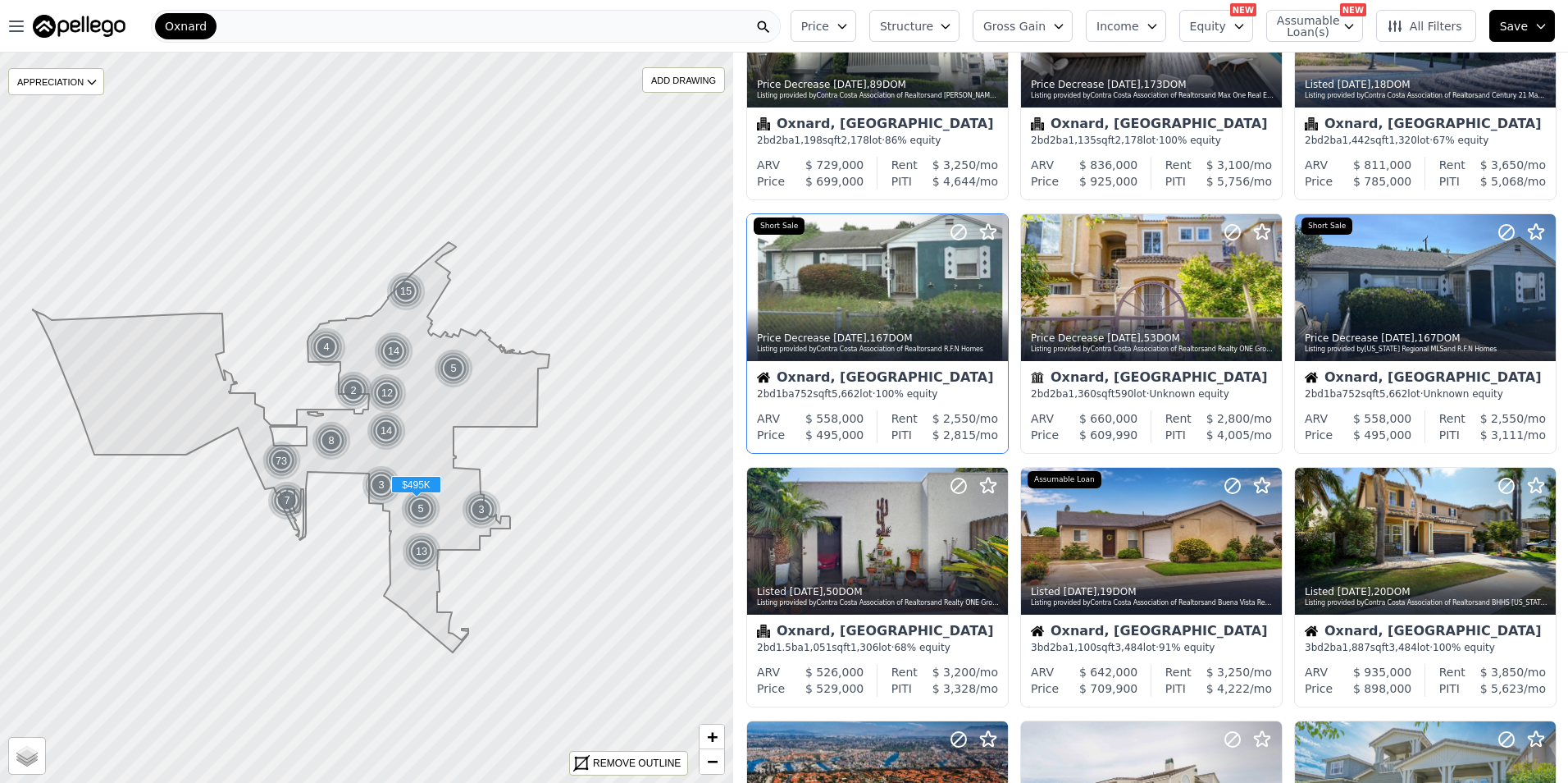
click at [867, 283] on div at bounding box center [878, 288] width 261 height 147
click at [1412, 279] on div at bounding box center [1426, 288] width 261 height 147
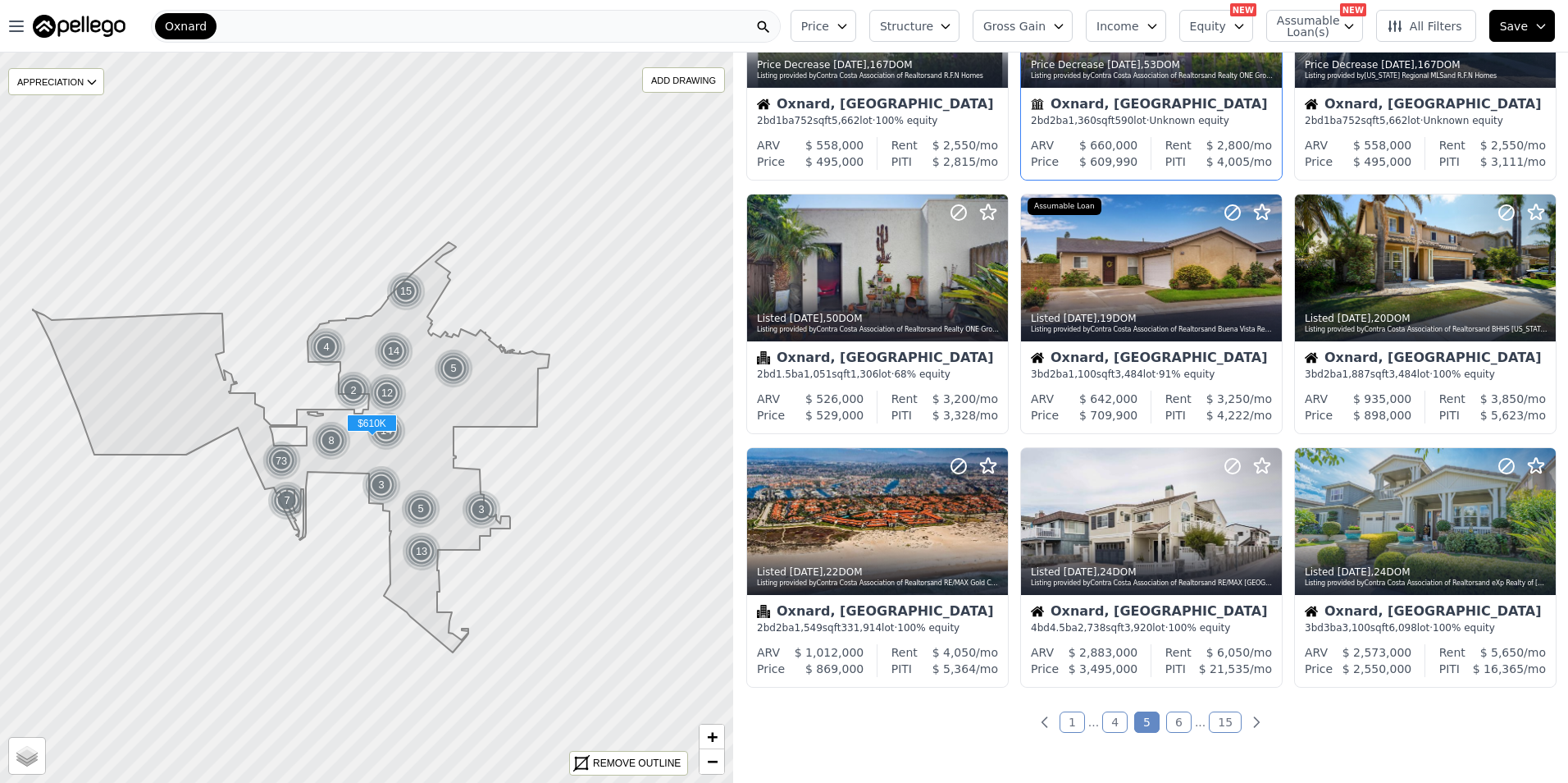
scroll to position [547, 0]
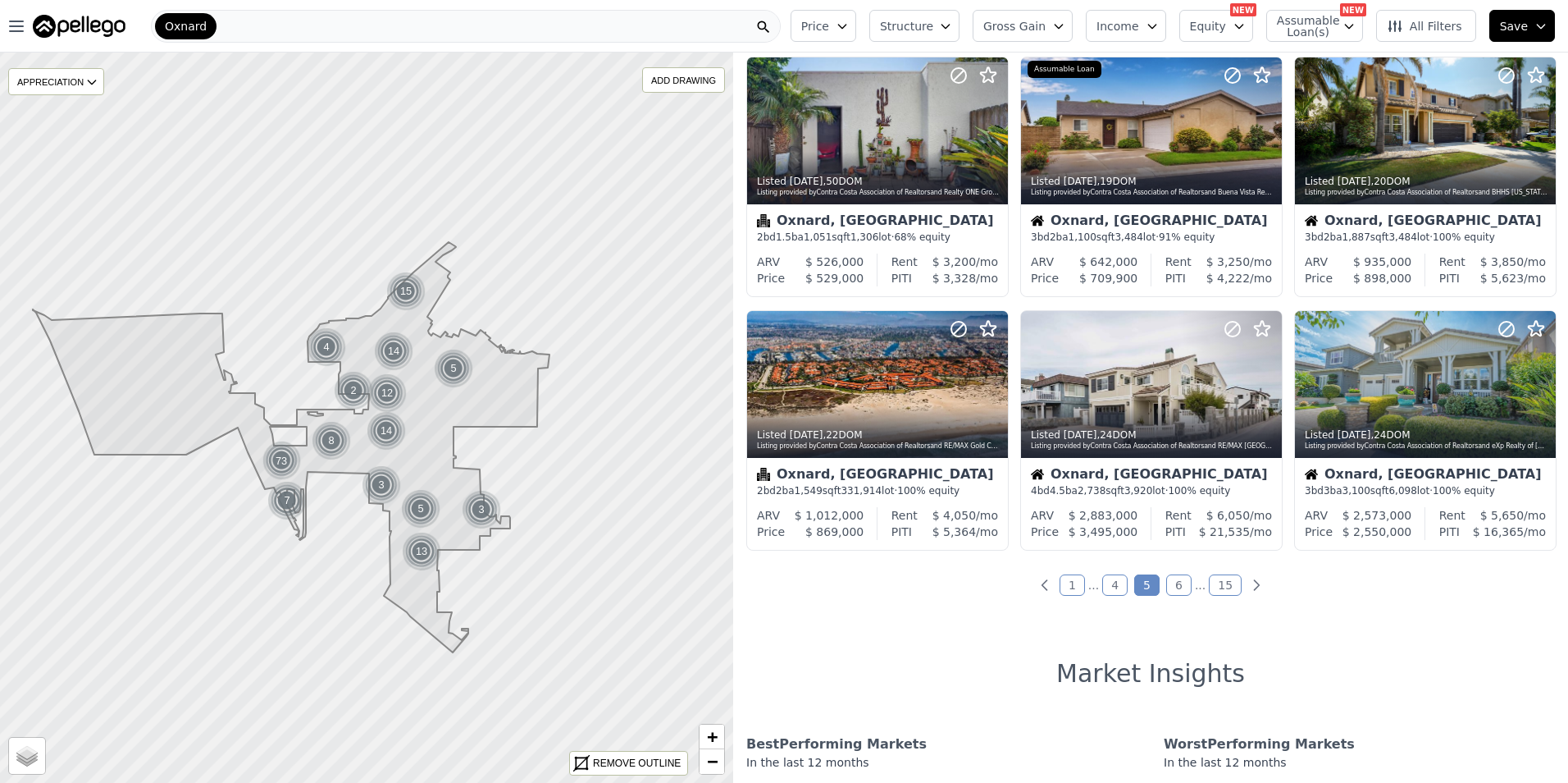
click at [1171, 588] on link "6" at bounding box center [1178, 585] width 25 height 21
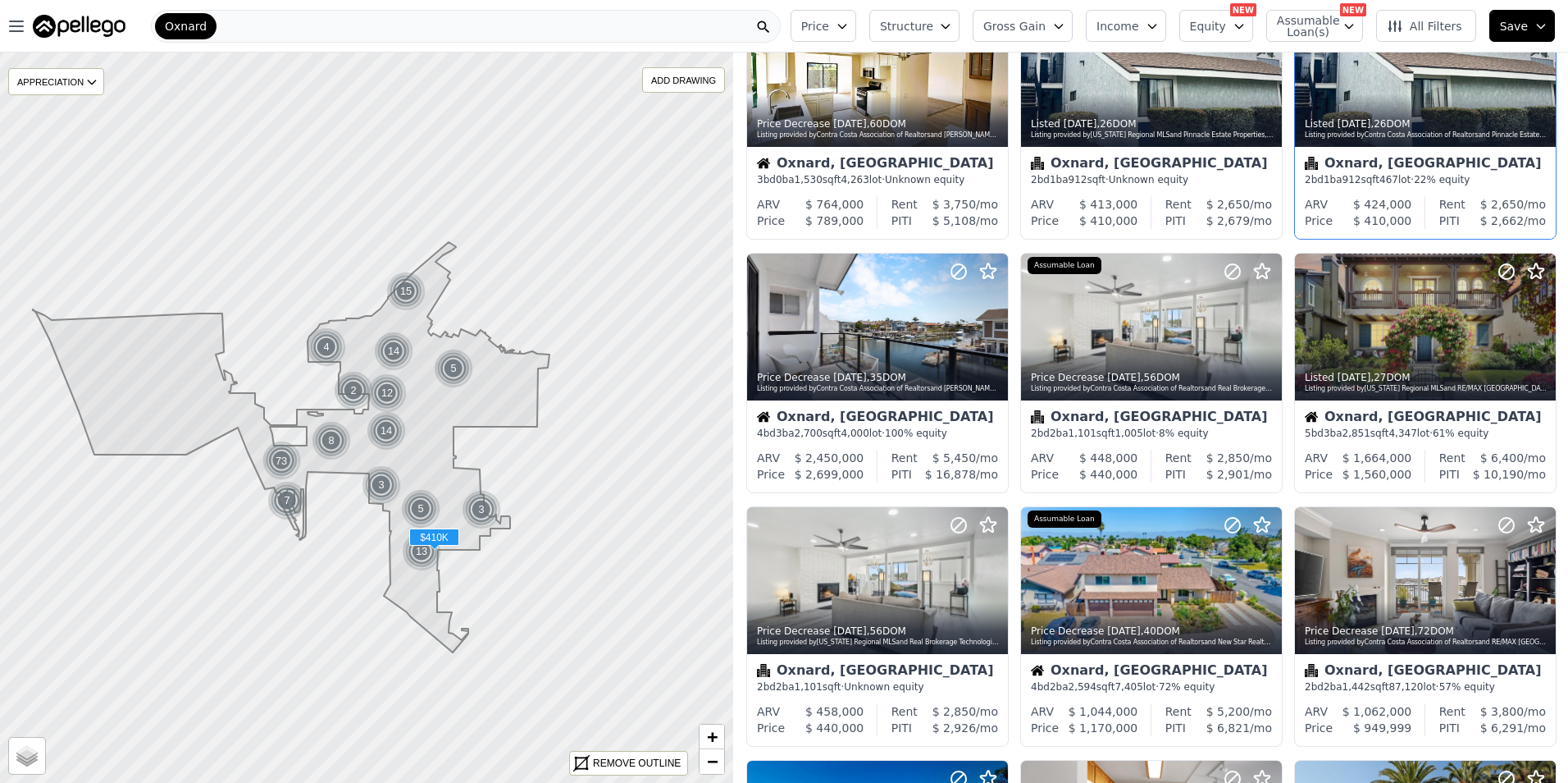
scroll to position [136, 0]
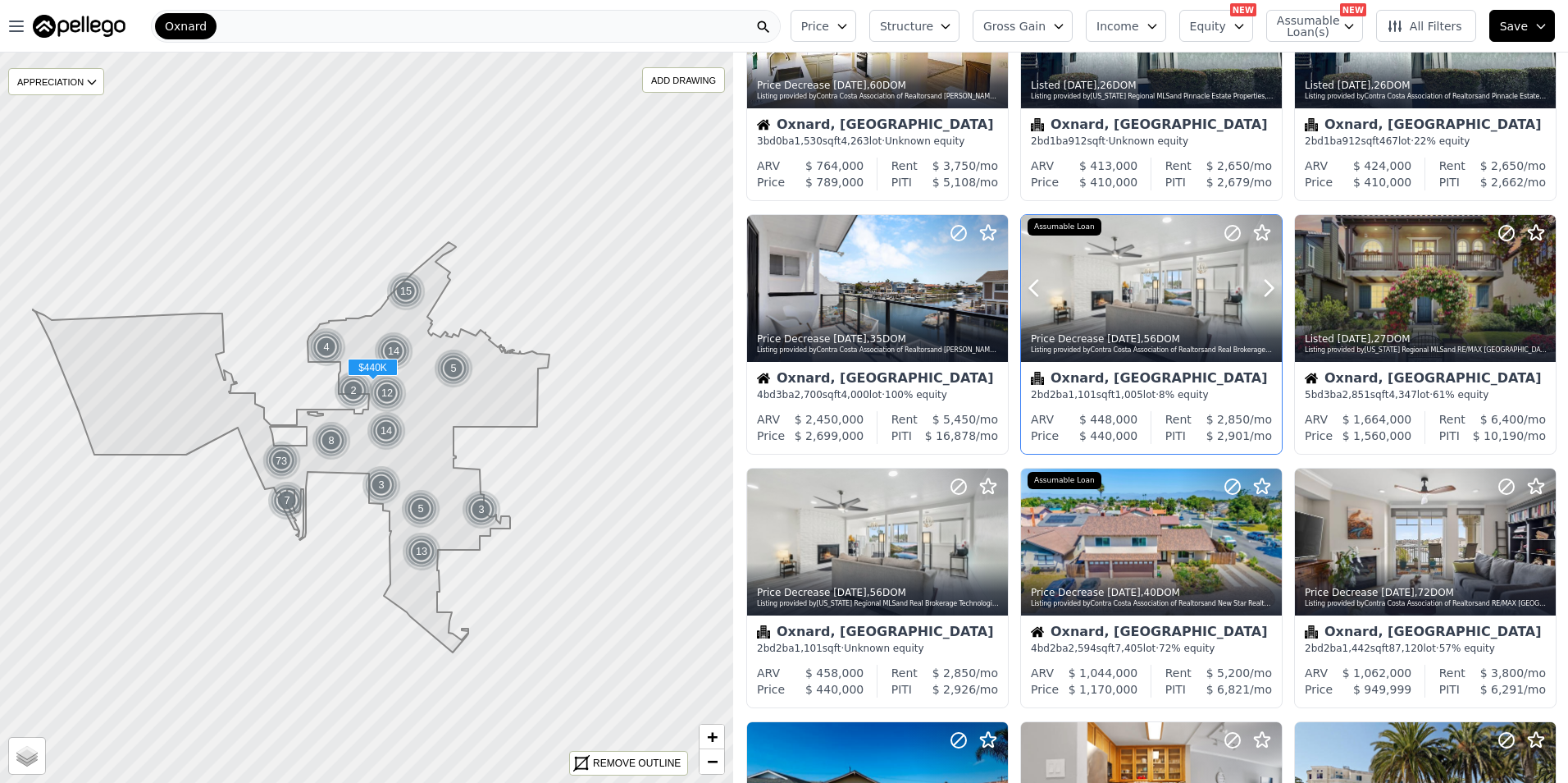
click at [1150, 271] on div at bounding box center [1151, 289] width 261 height 147
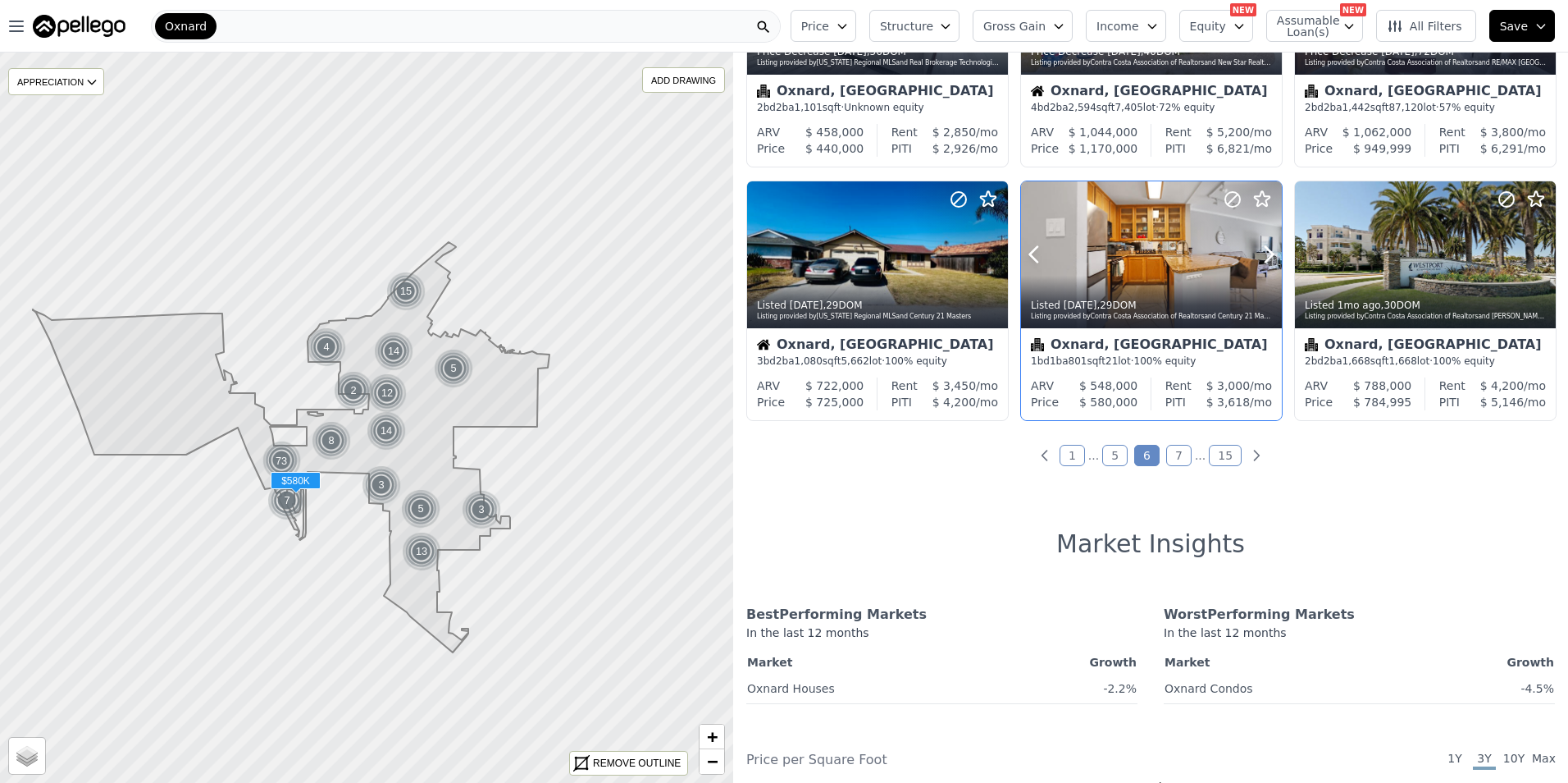
scroll to position [683, 0]
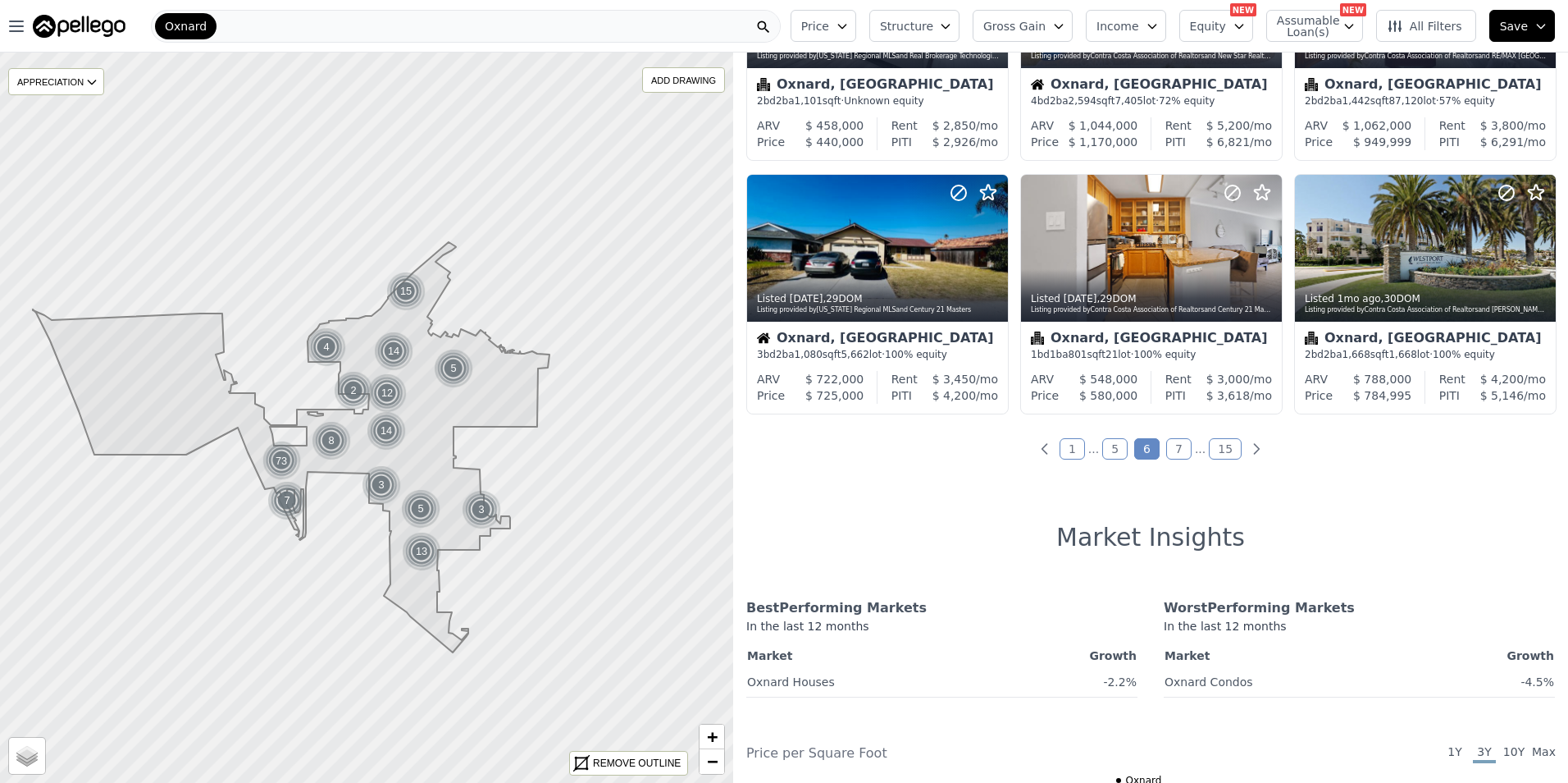
click at [1175, 448] on link "7" at bounding box center [1178, 449] width 25 height 21
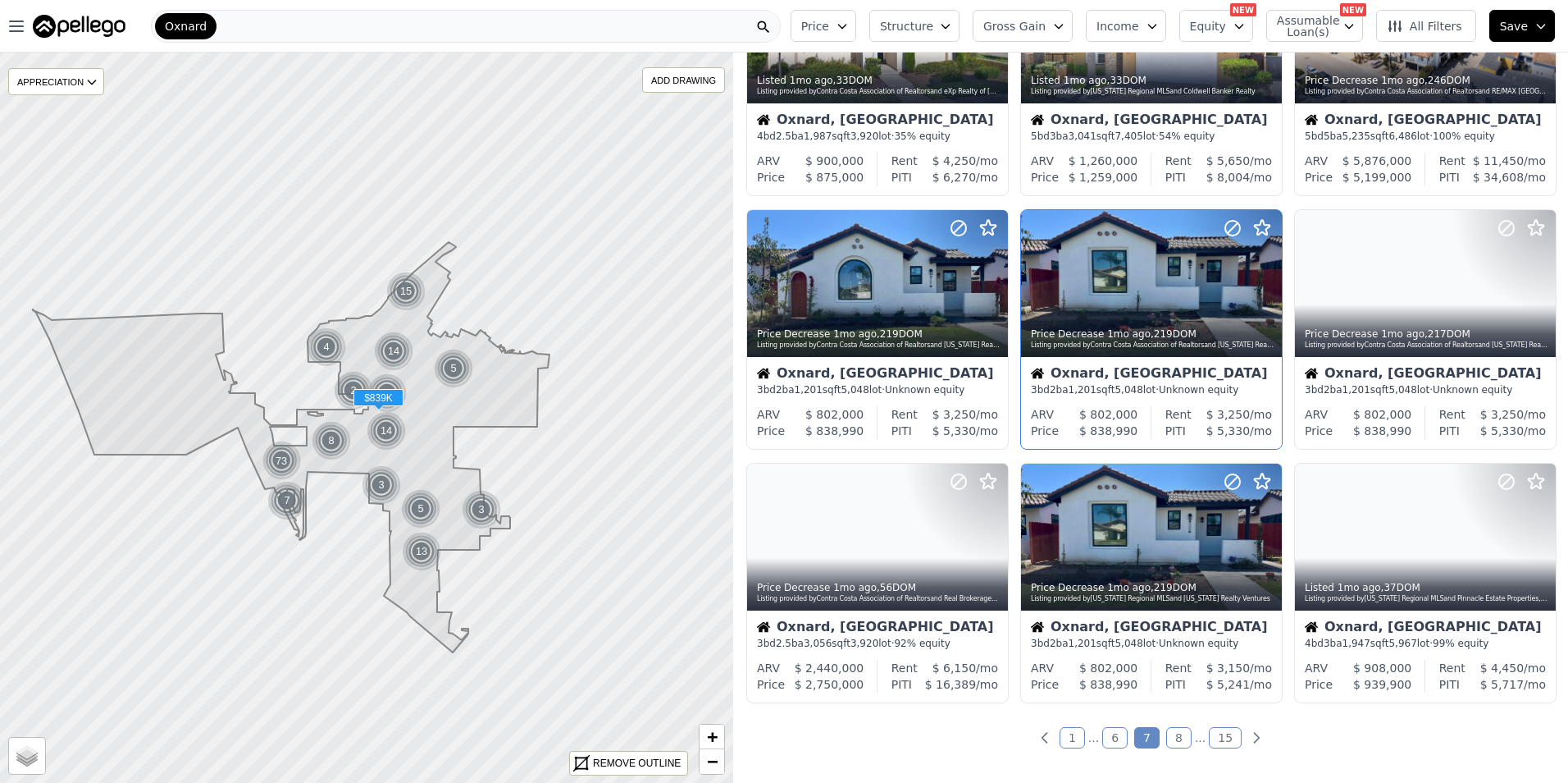
scroll to position [547, 0]
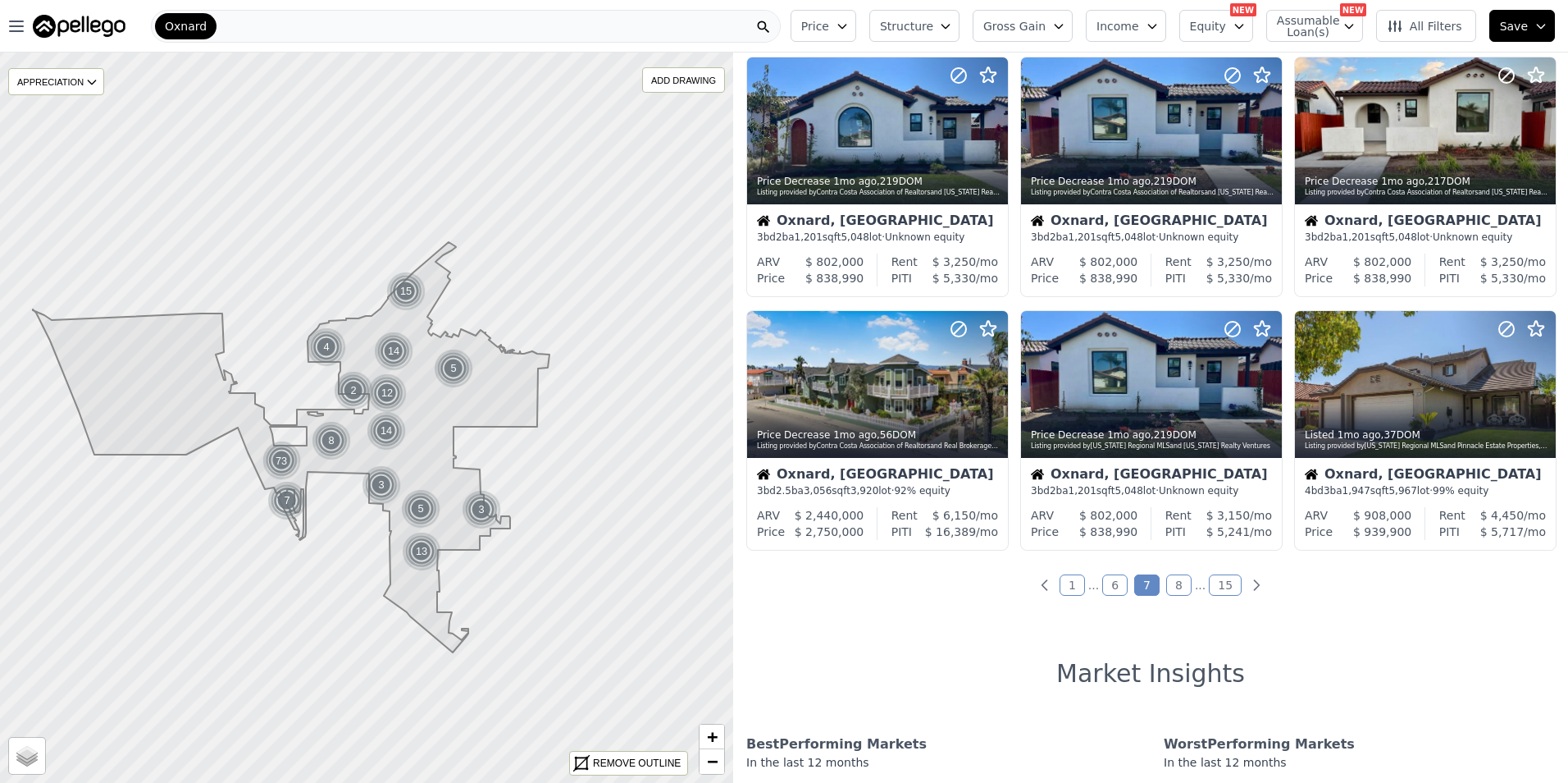
click at [1172, 587] on link "8" at bounding box center [1178, 585] width 25 height 21
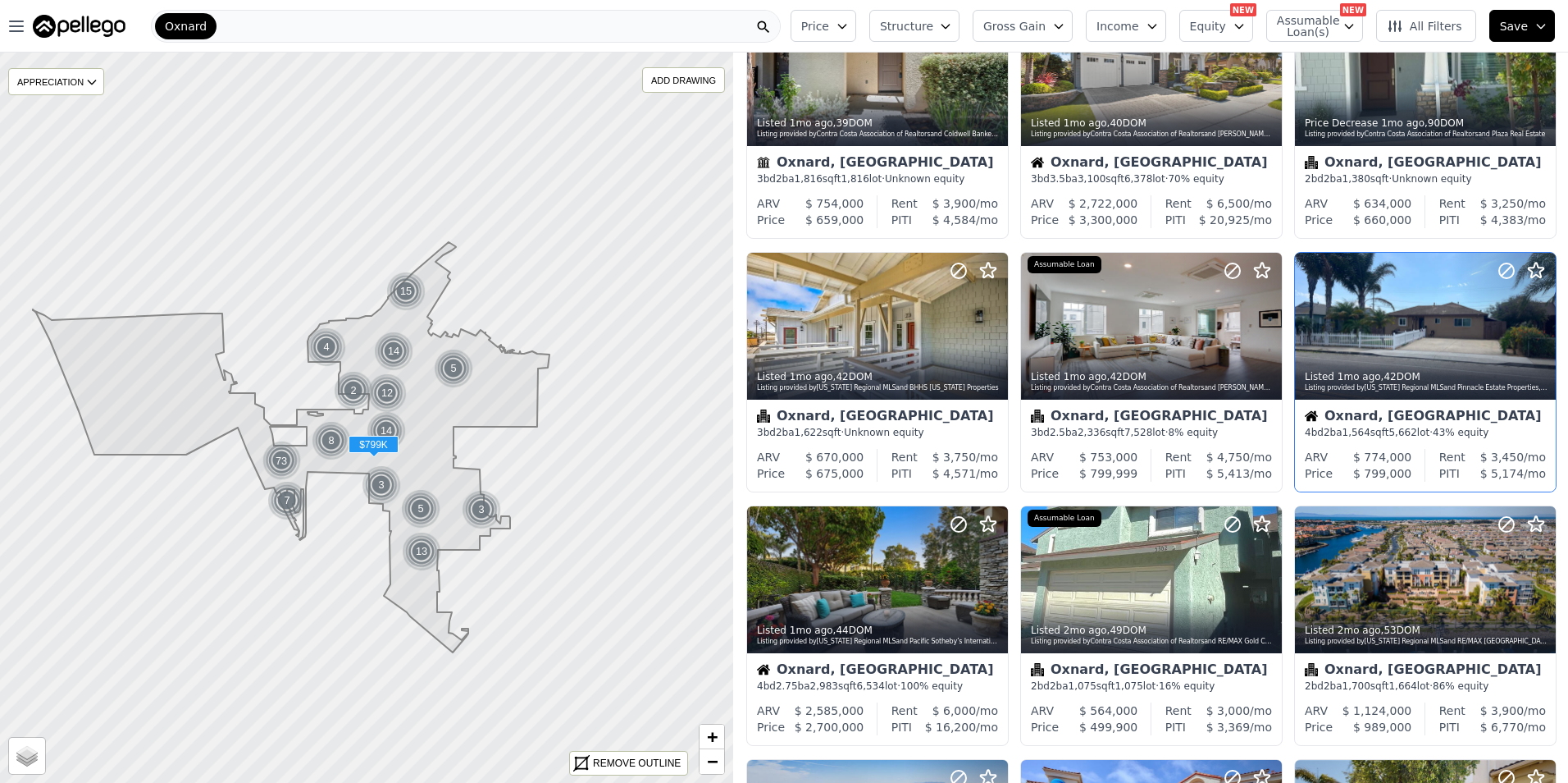
scroll to position [136, 0]
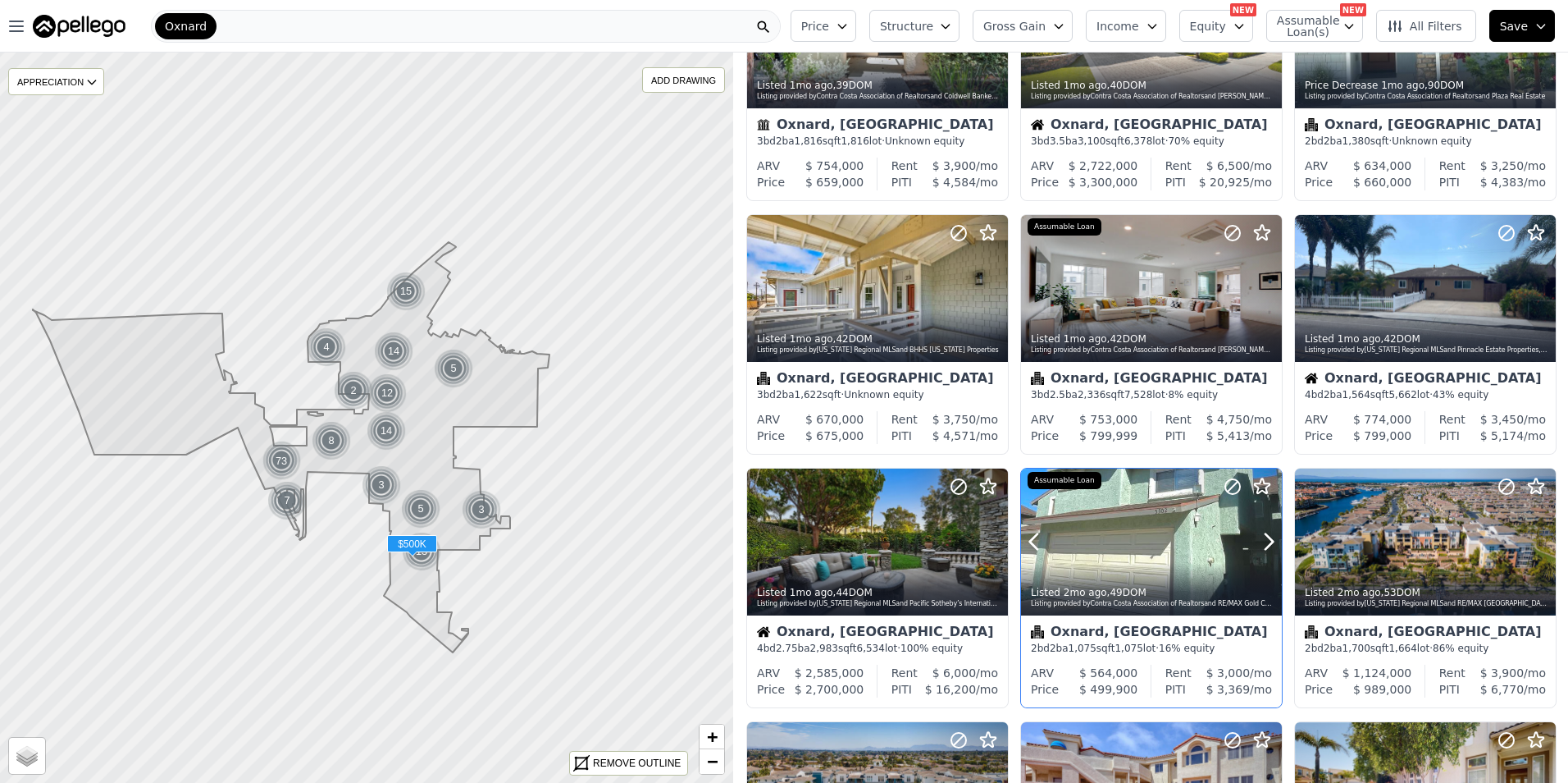
click at [1115, 532] on div at bounding box center [1151, 542] width 261 height 147
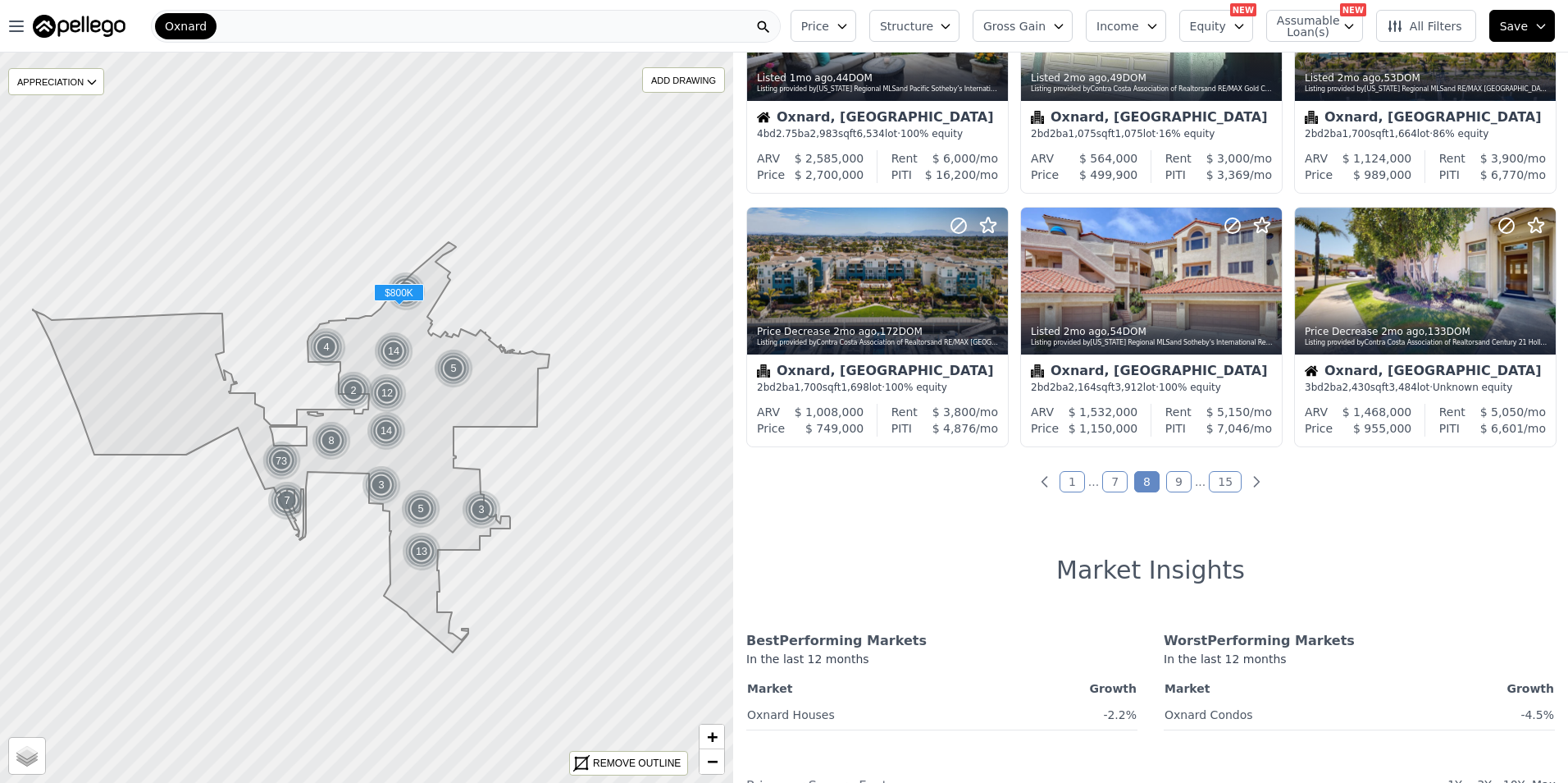
scroll to position [683, 0]
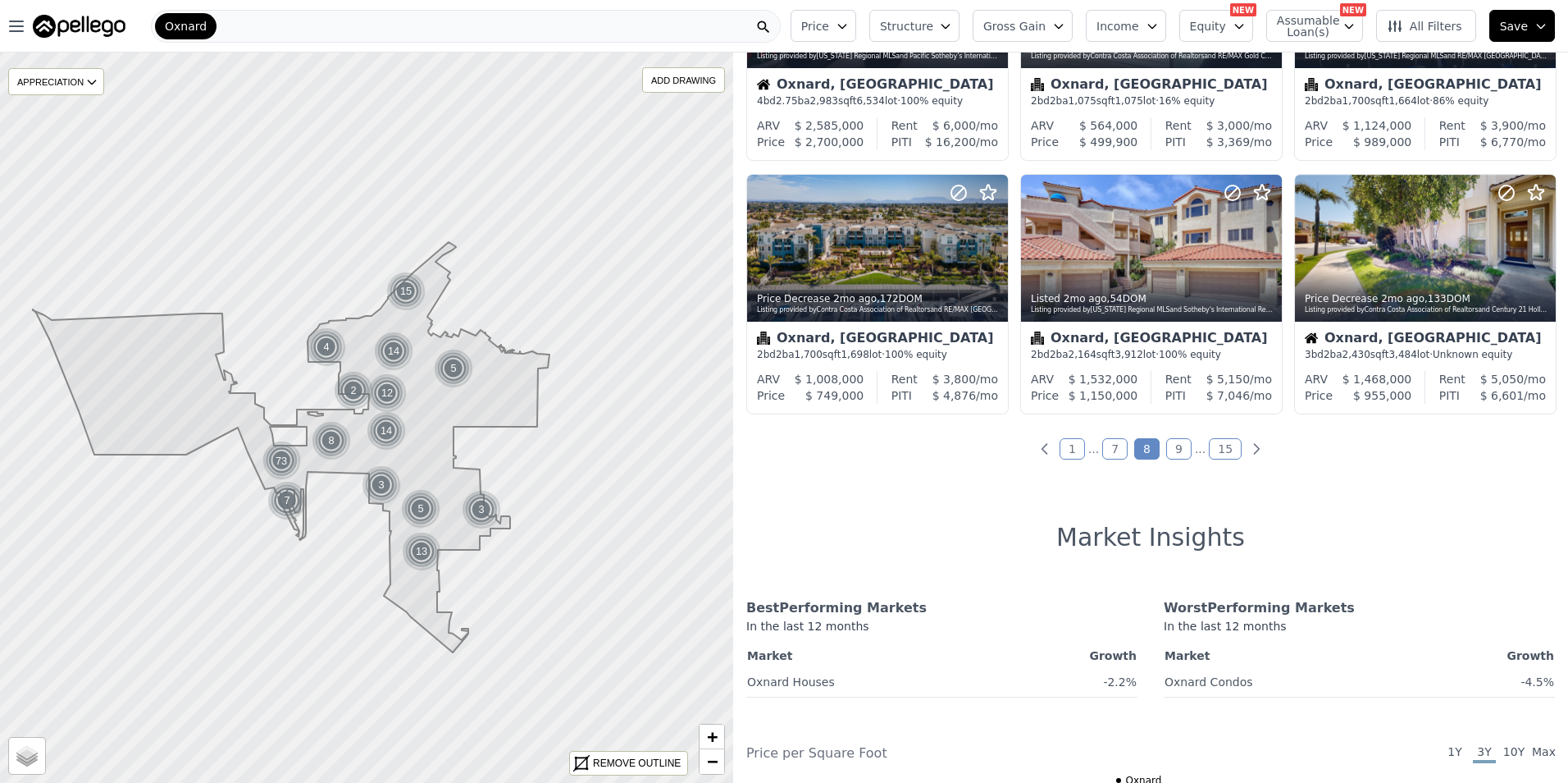
click at [1168, 449] on link "9" at bounding box center [1178, 449] width 25 height 21
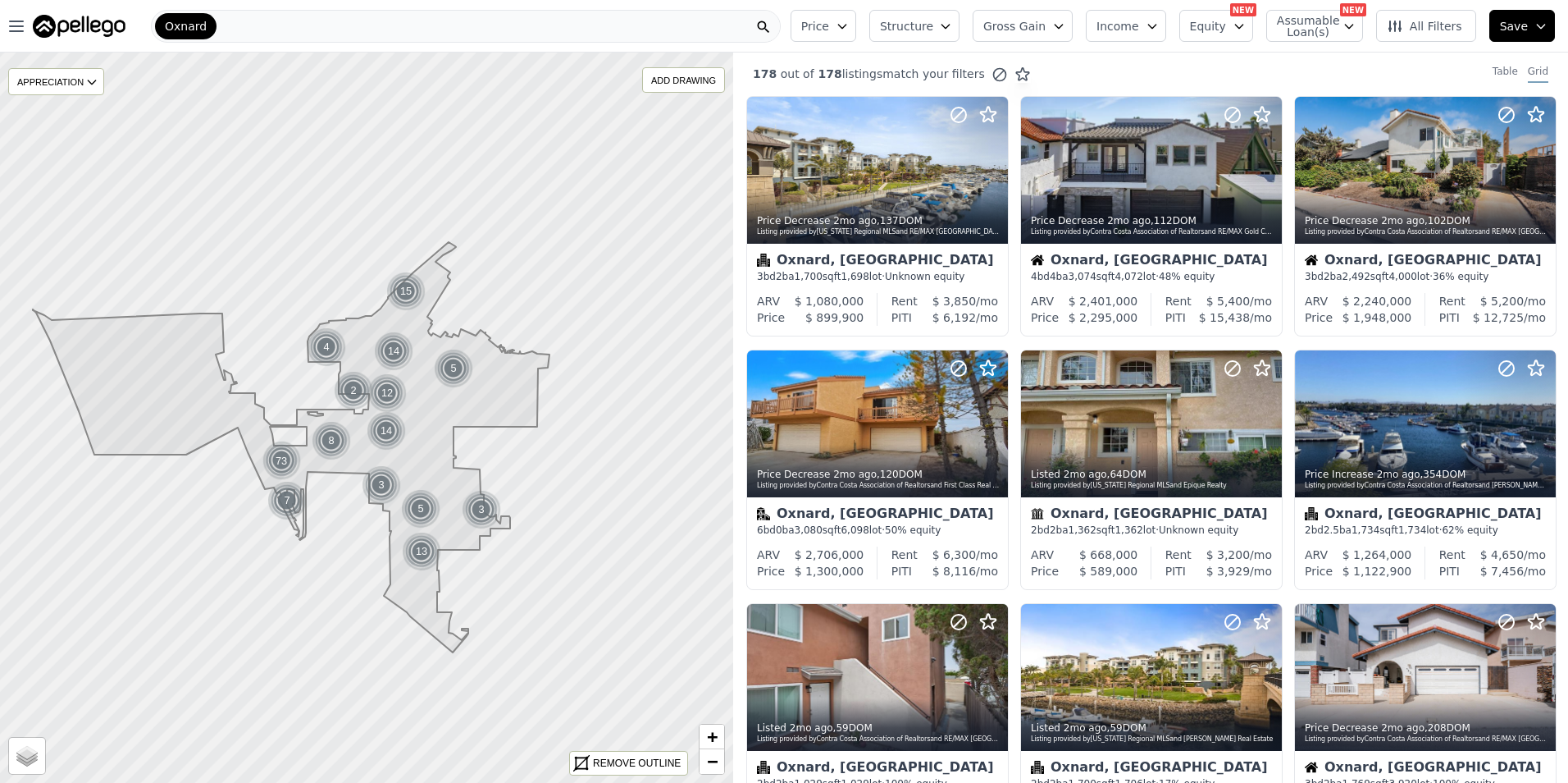
scroll to position [0, 0]
click at [1172, 446] on div at bounding box center [1151, 461] width 261 height 30
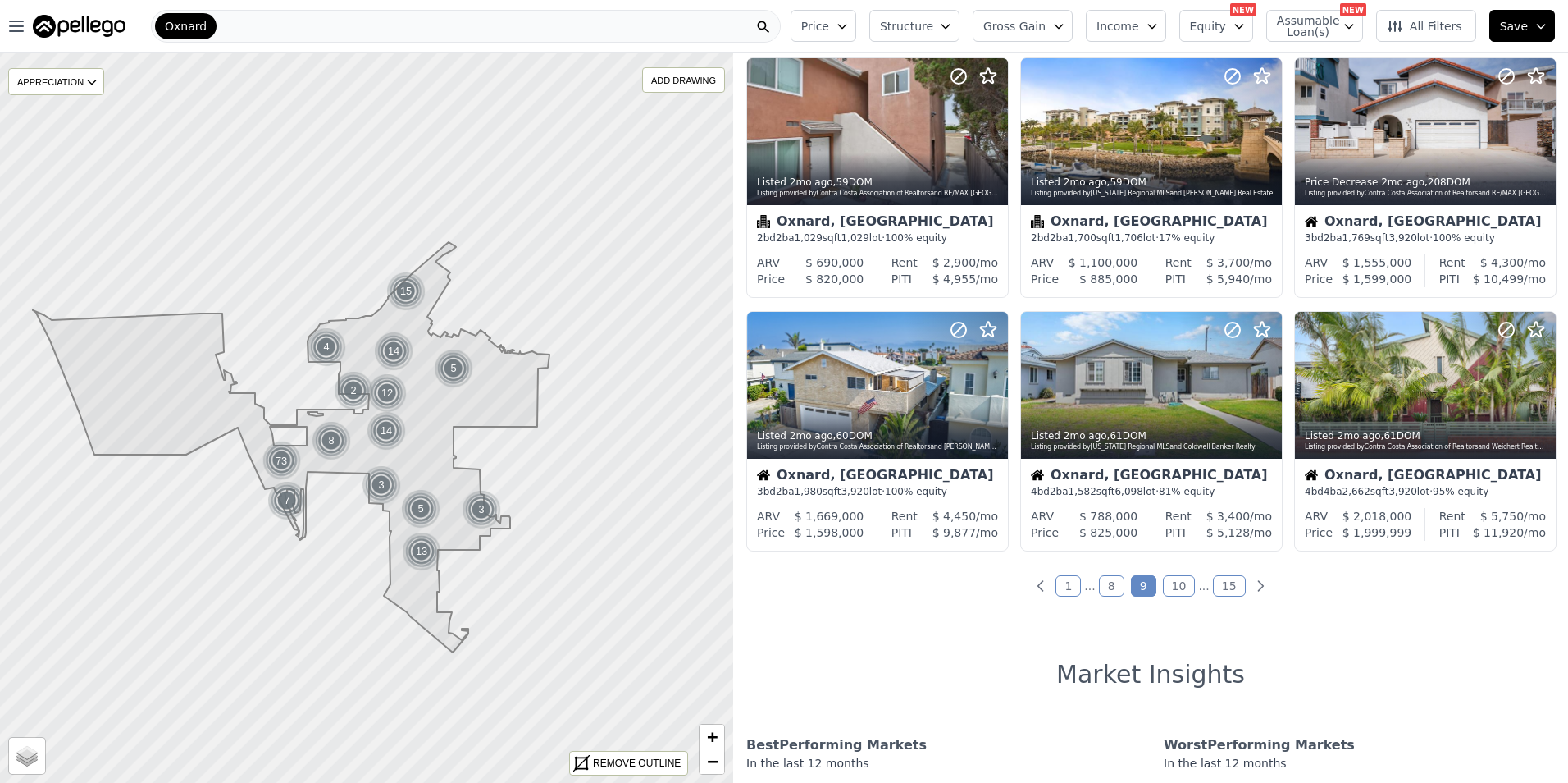
scroll to position [547, 0]
click at [1170, 581] on link "10" at bounding box center [1179, 585] width 33 height 21
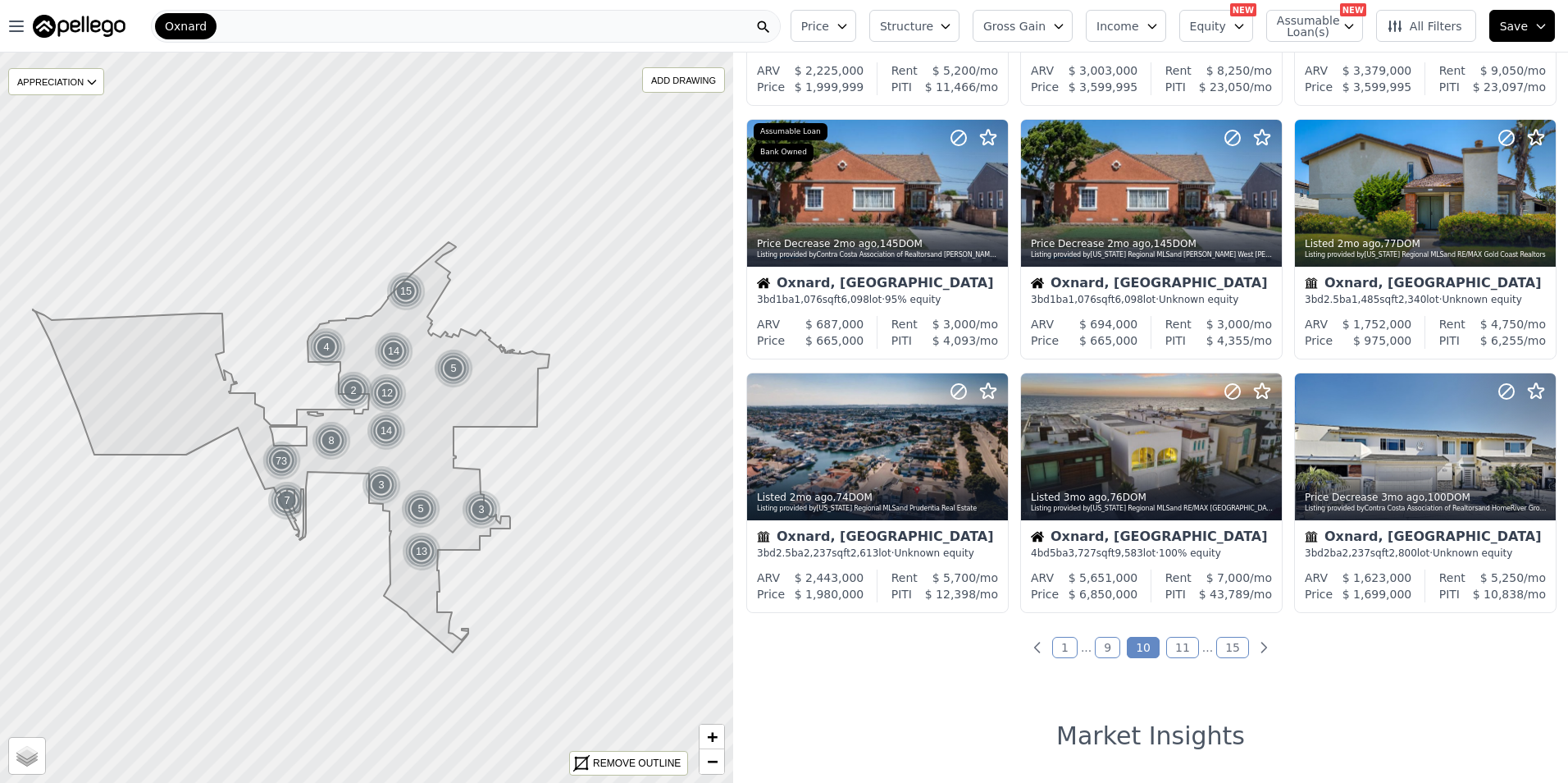
scroll to position [547, 0]
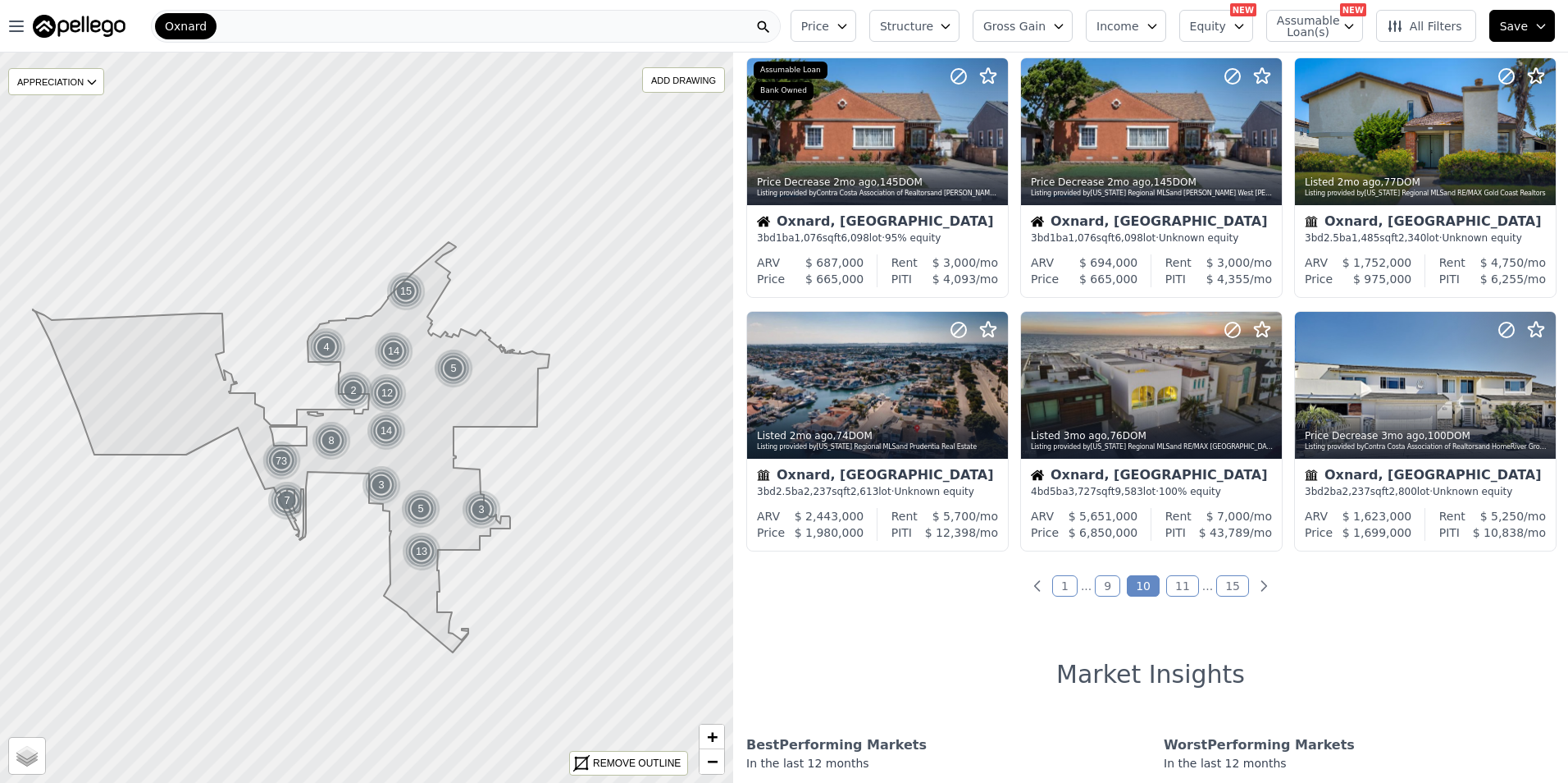
click at [1174, 580] on link "11" at bounding box center [1182, 586] width 33 height 21
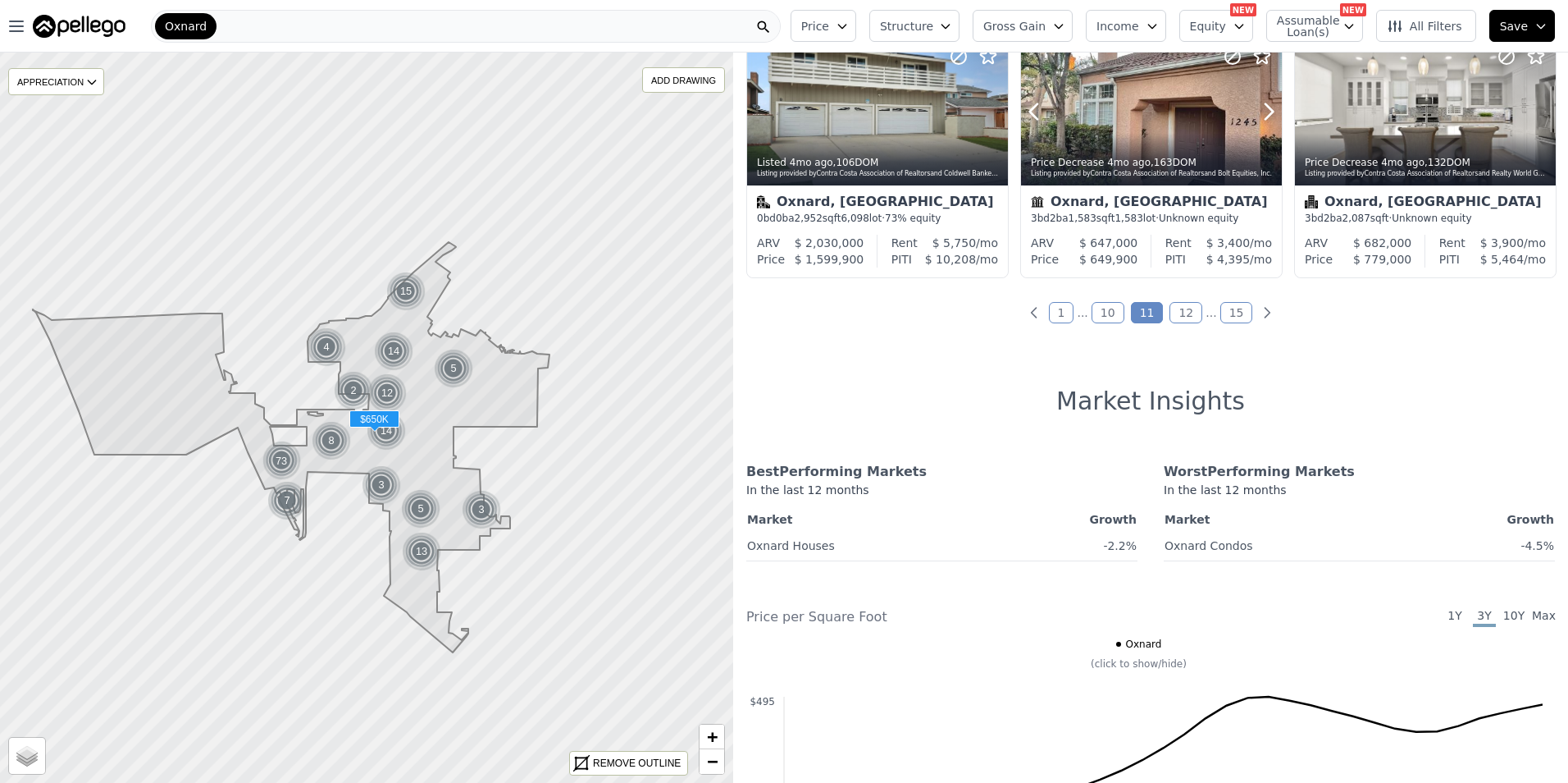
scroll to position [820, 0]
click at [1179, 313] on link "12" at bounding box center [1186, 311] width 33 height 21
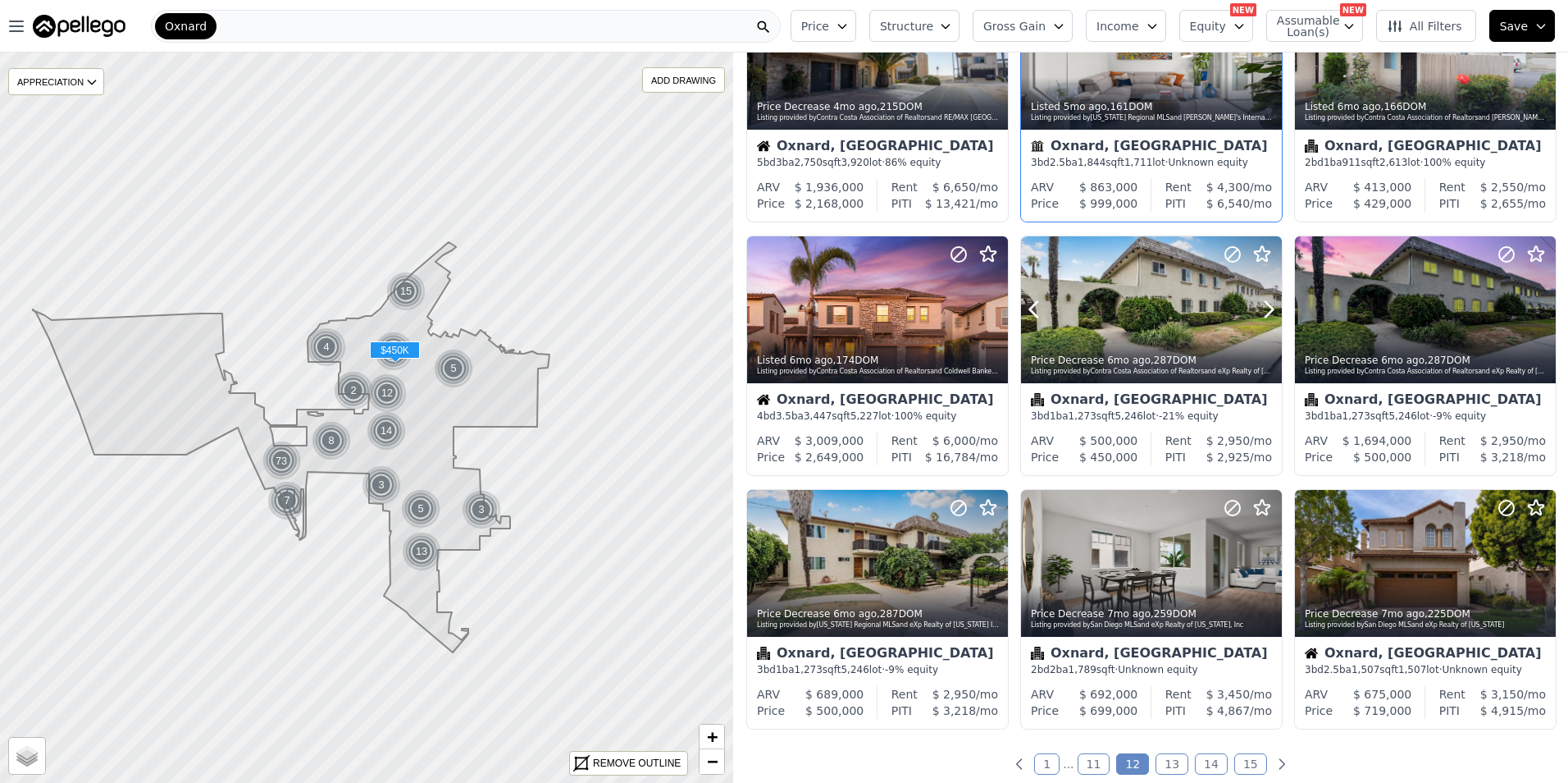
scroll to position [411, 0]
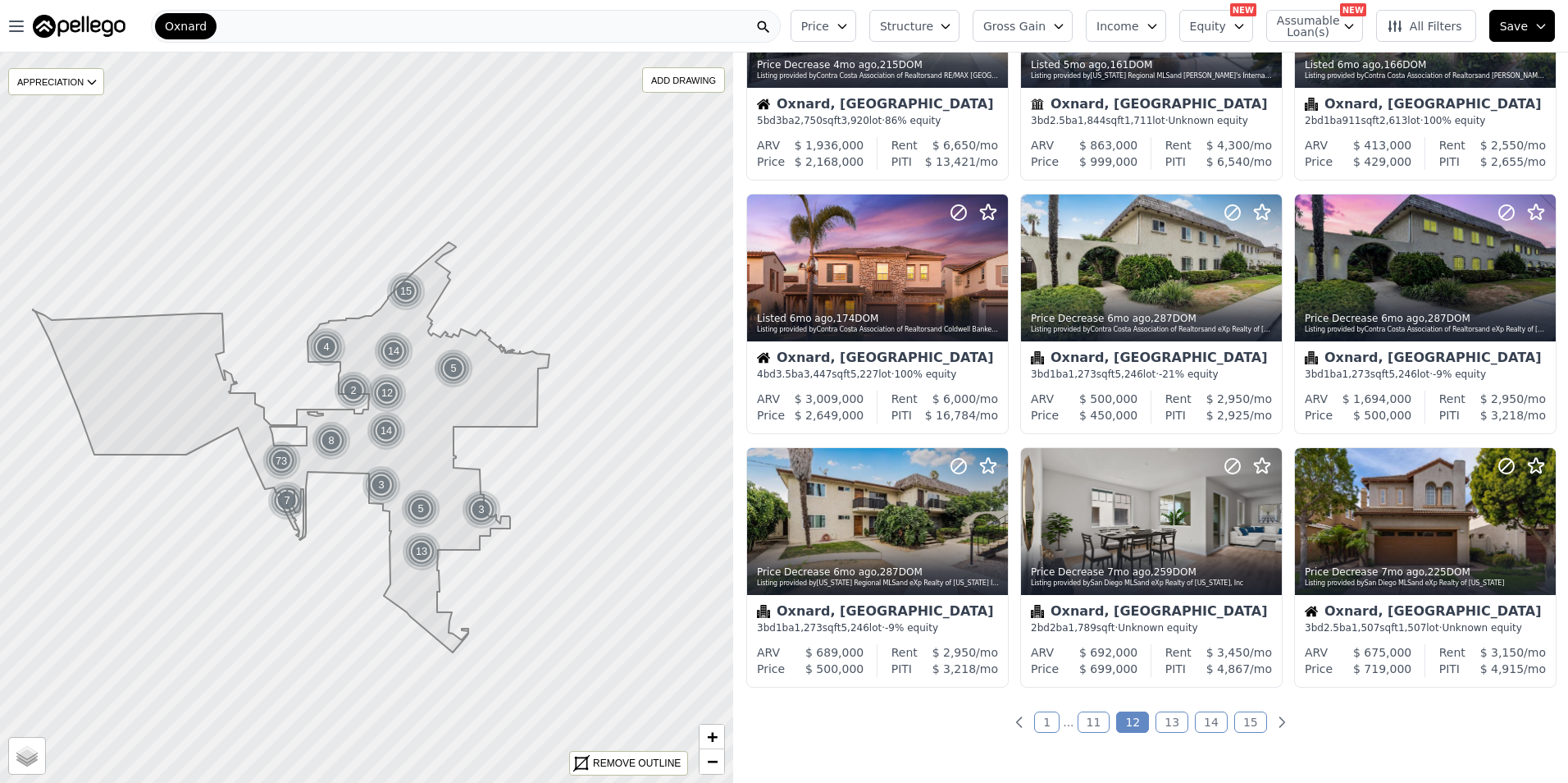
click at [1161, 722] on link "13" at bounding box center [1172, 722] width 33 height 21
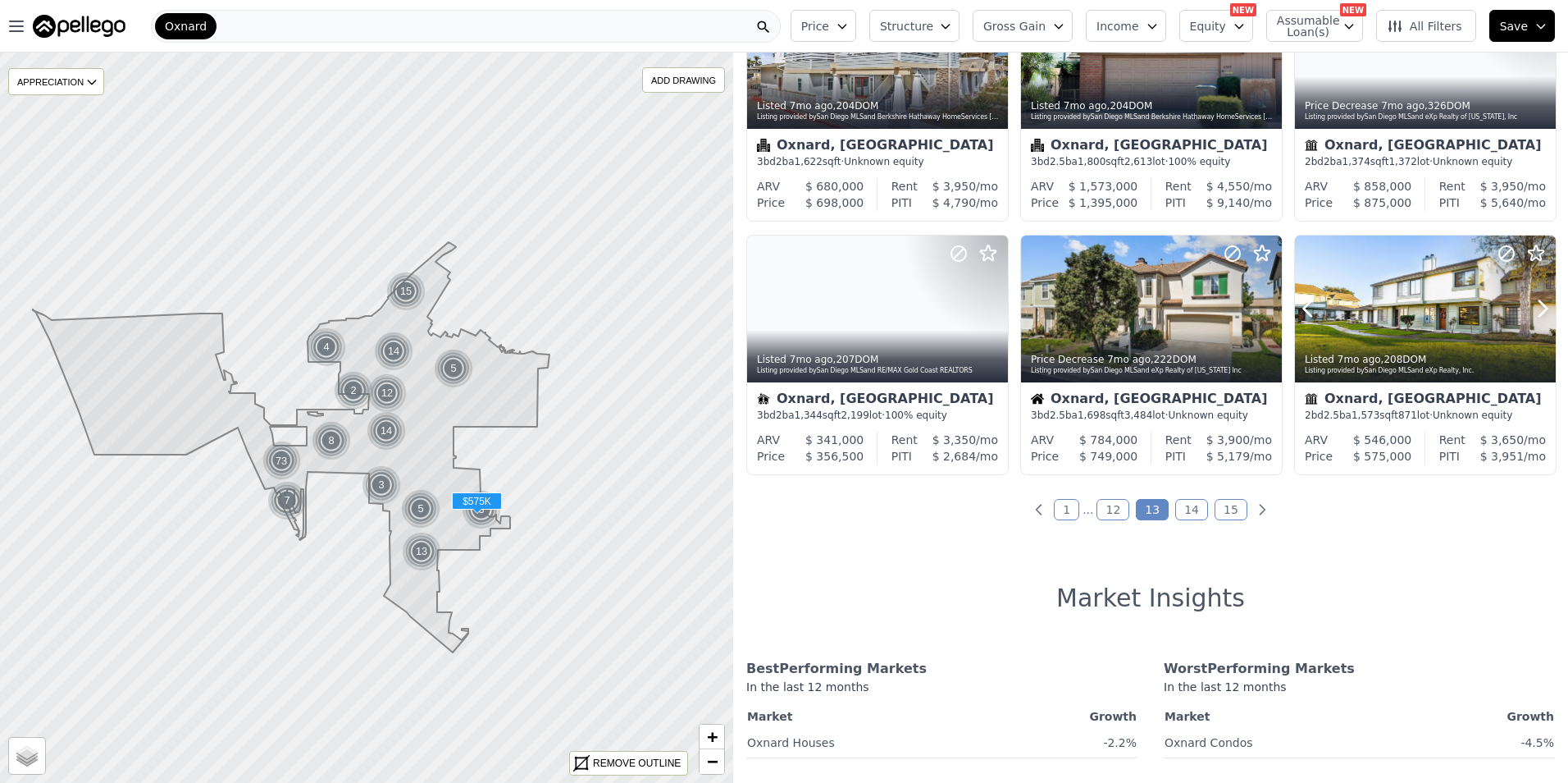
scroll to position [684, 0]
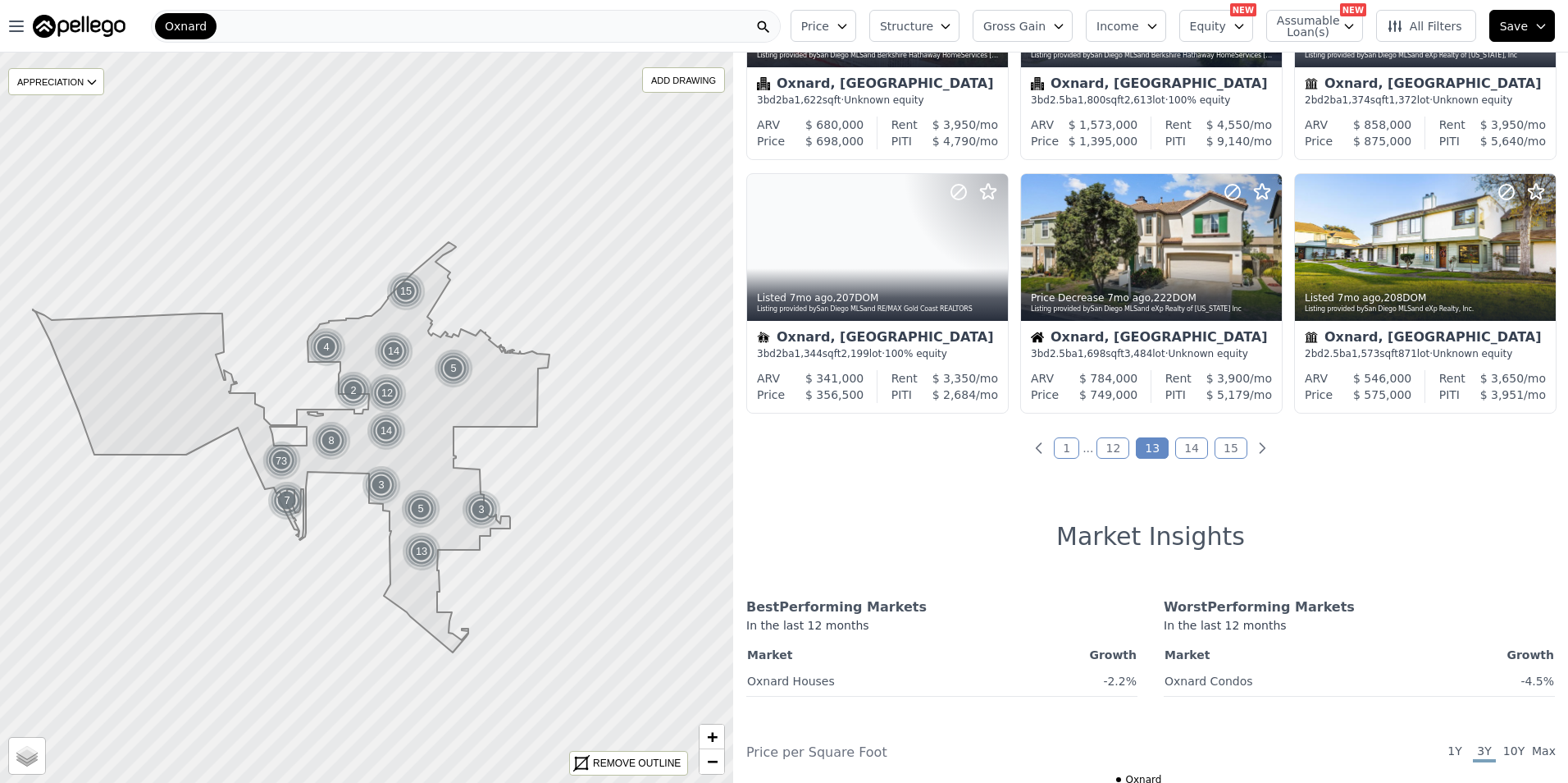
click at [1185, 444] on link "14" at bounding box center [1191, 448] width 33 height 21
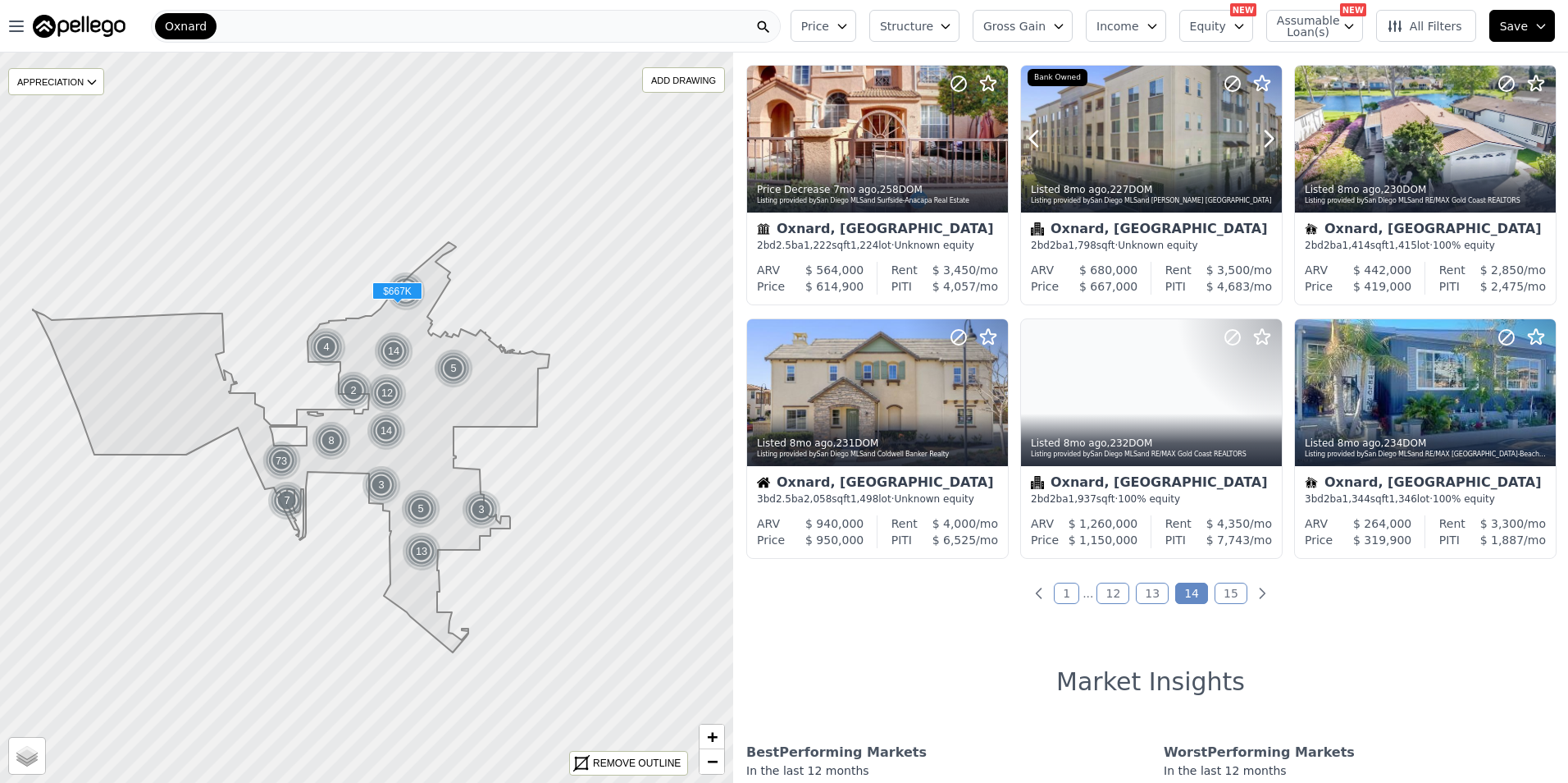
scroll to position [547, 0]
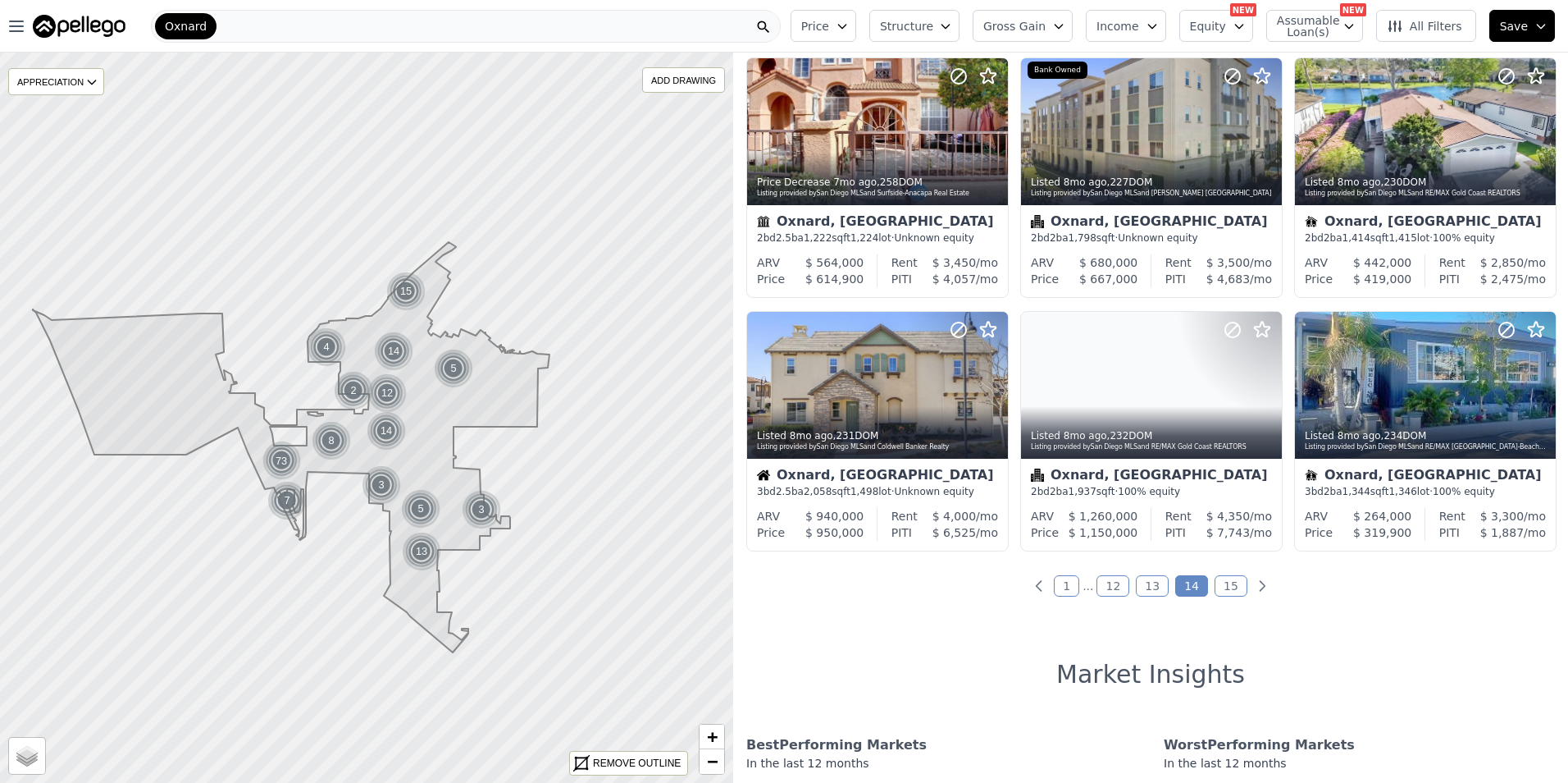
click at [1218, 585] on link "15" at bounding box center [1230, 586] width 33 height 21
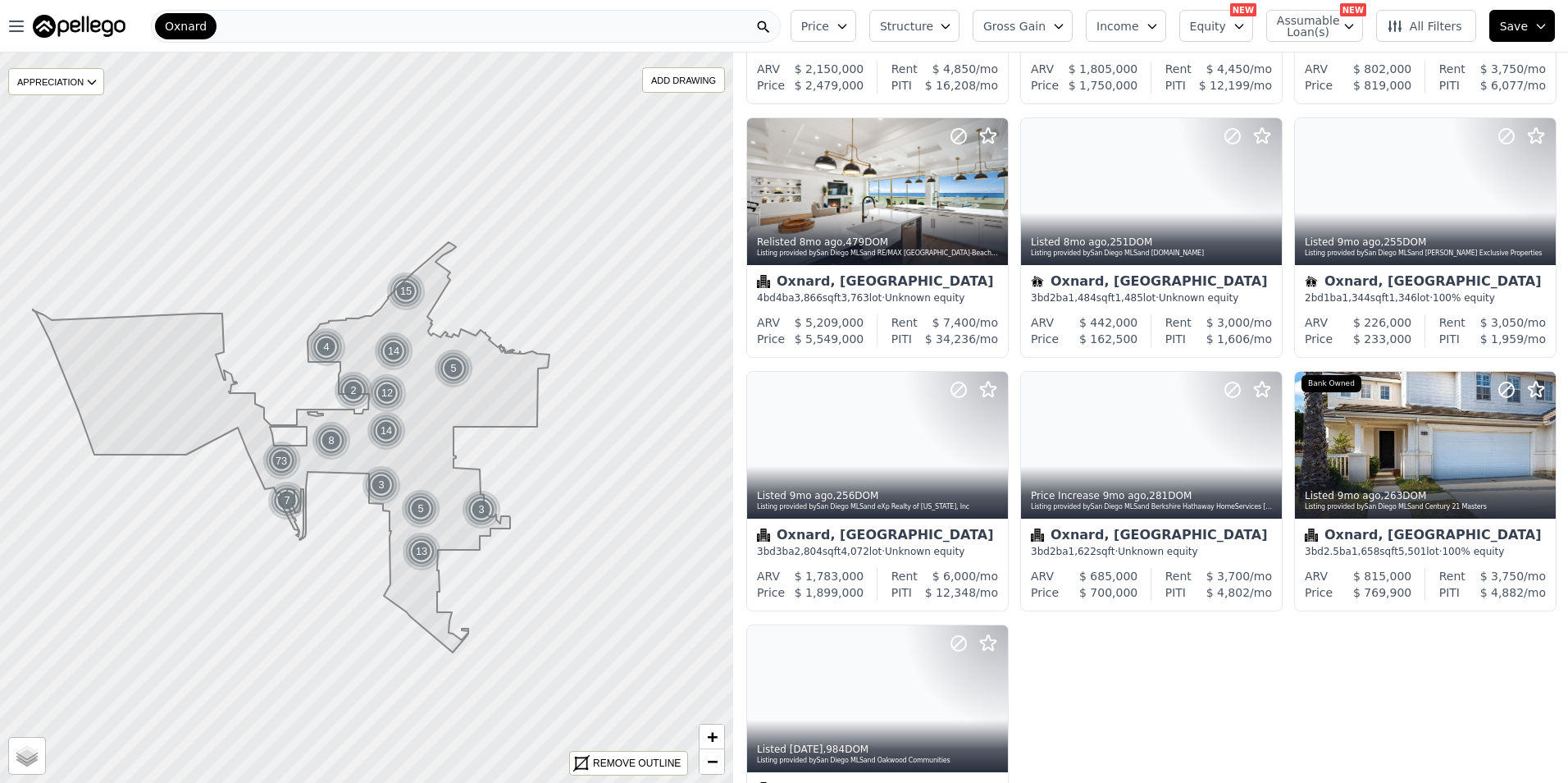
scroll to position [0, 0]
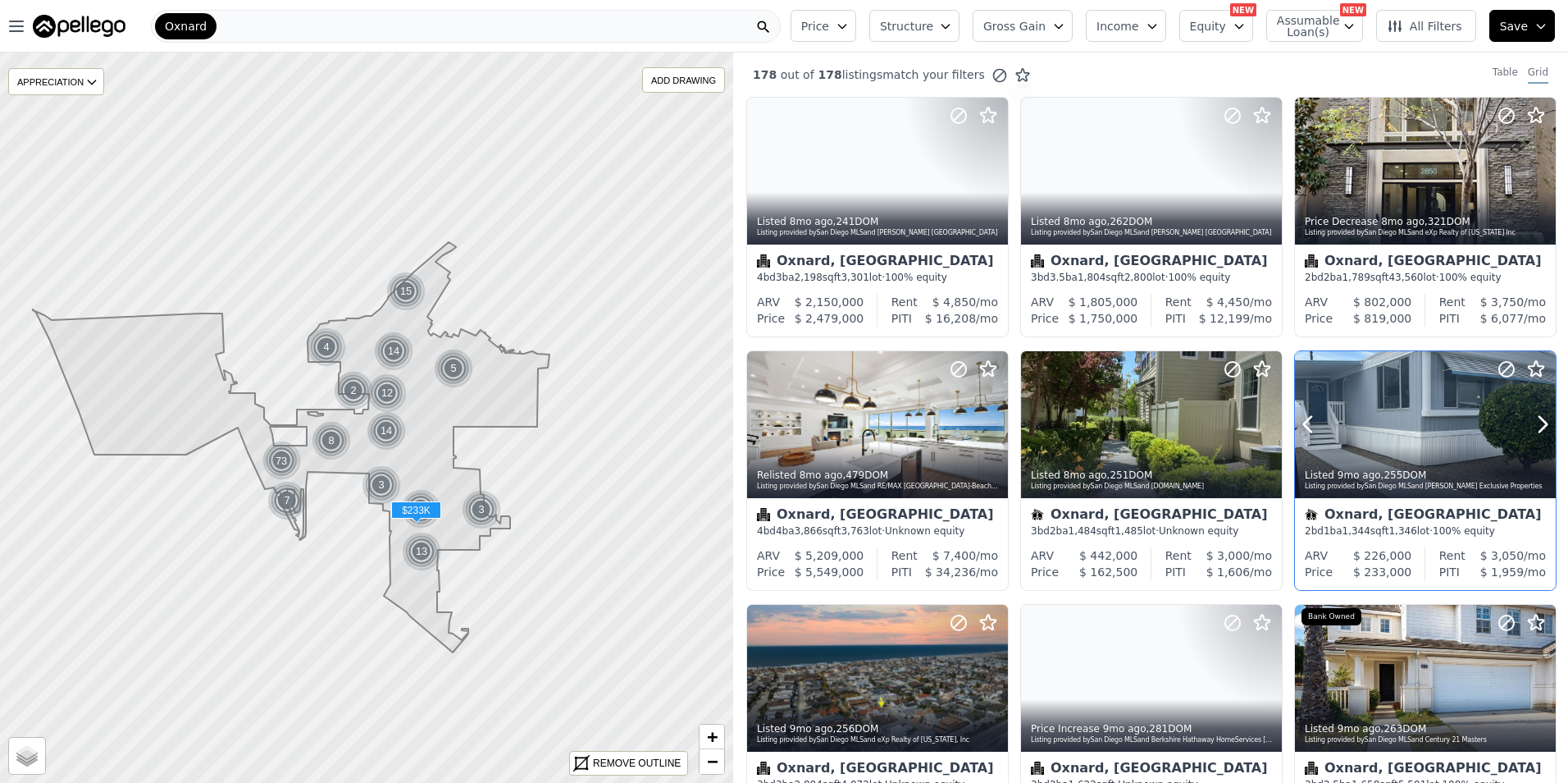
click at [1374, 439] on div at bounding box center [1426, 425] width 261 height 147
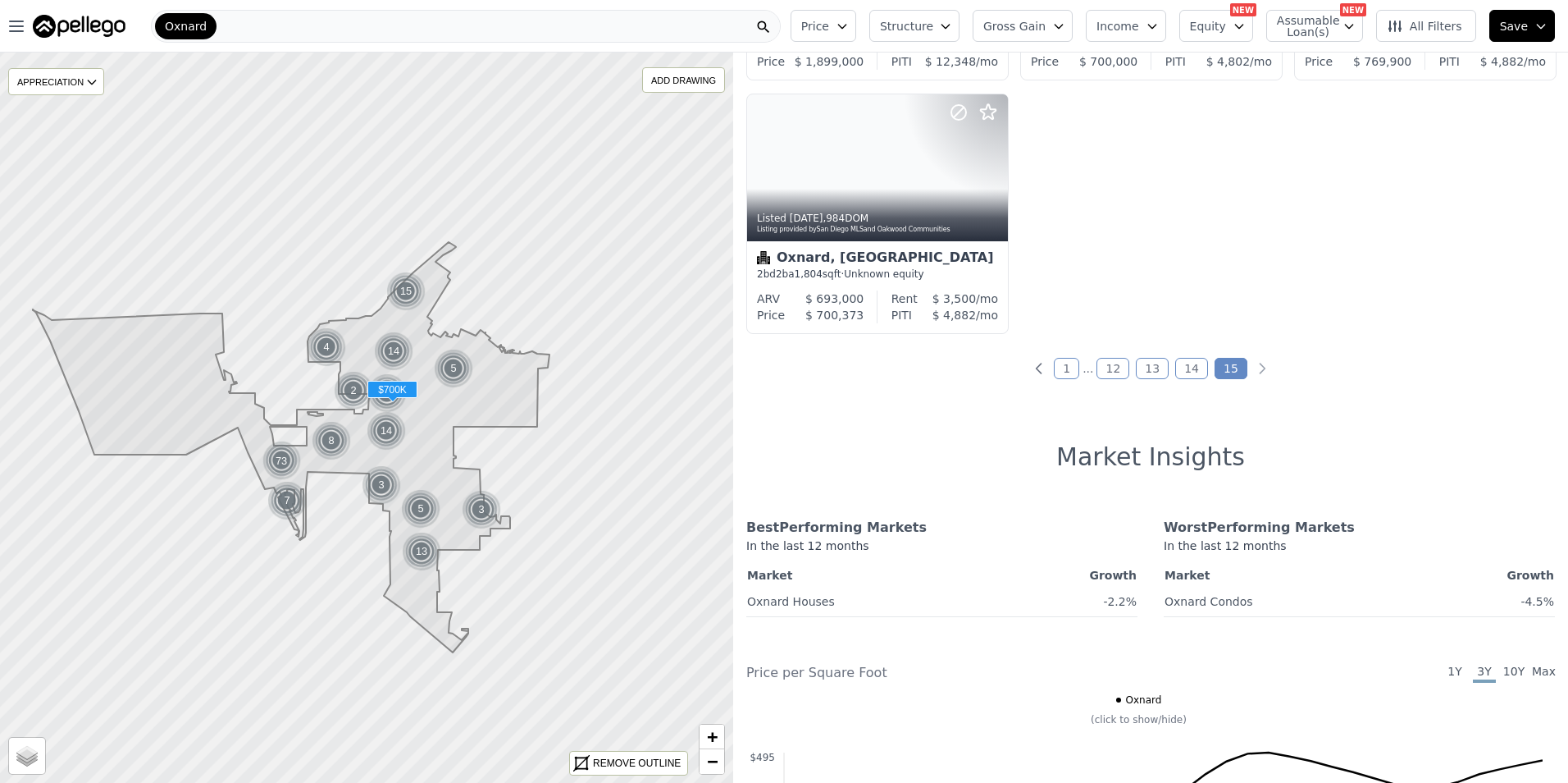
scroll to position [820, 0]
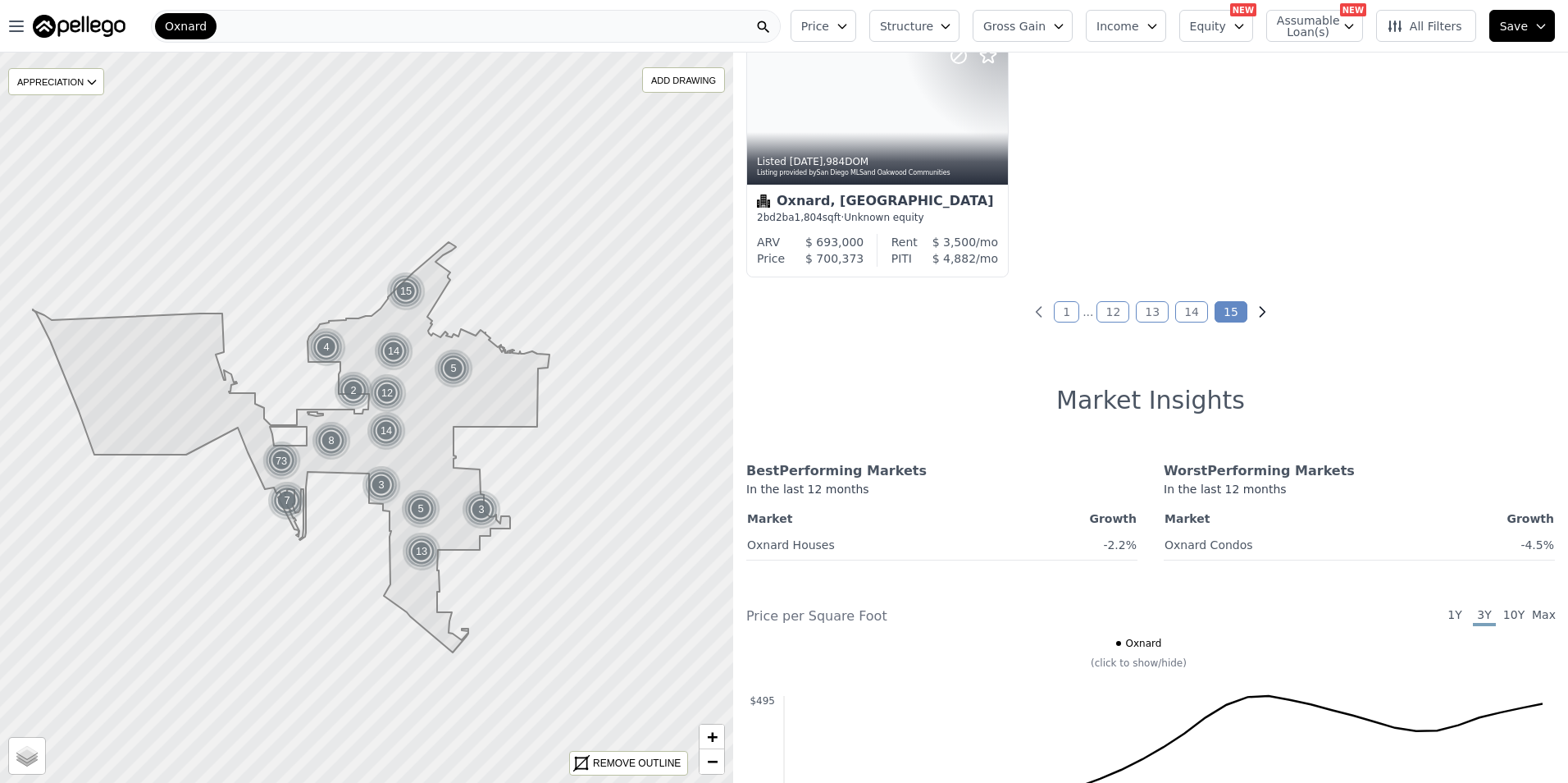
click at [1254, 304] on icon "Next page" at bounding box center [1263, 312] width 17 height 17
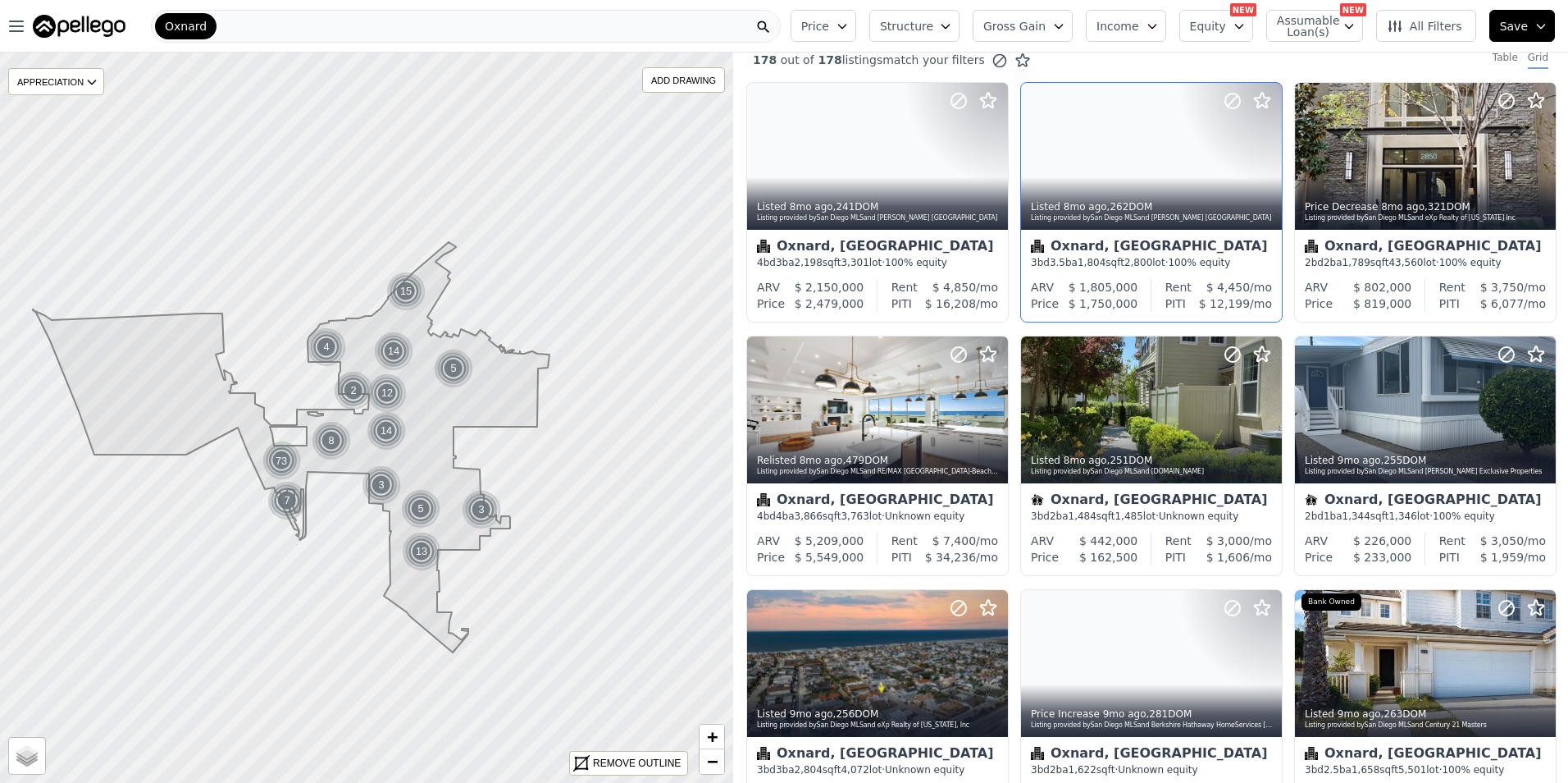
scroll to position [0, 0]
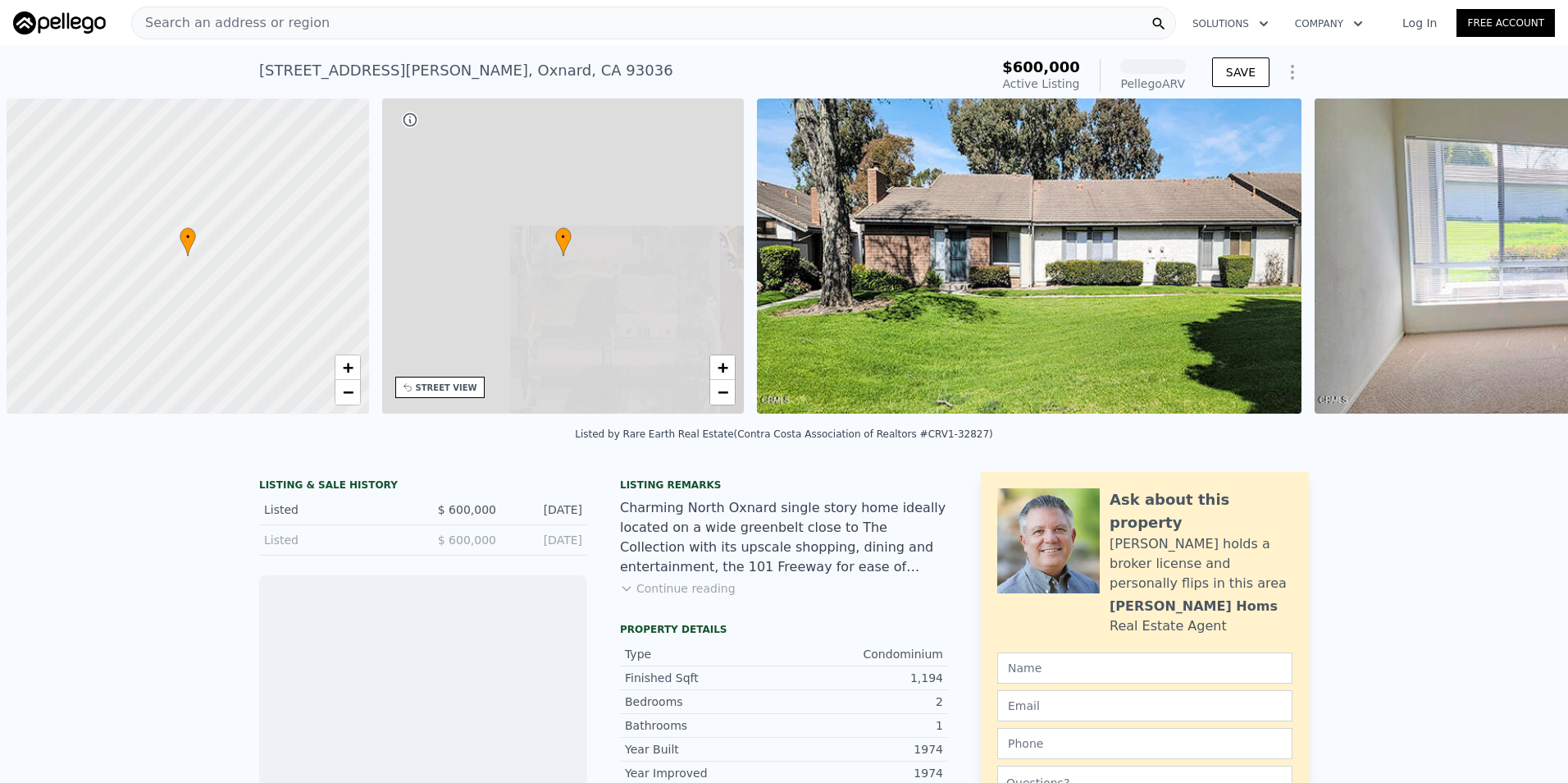
scroll to position [0, 7]
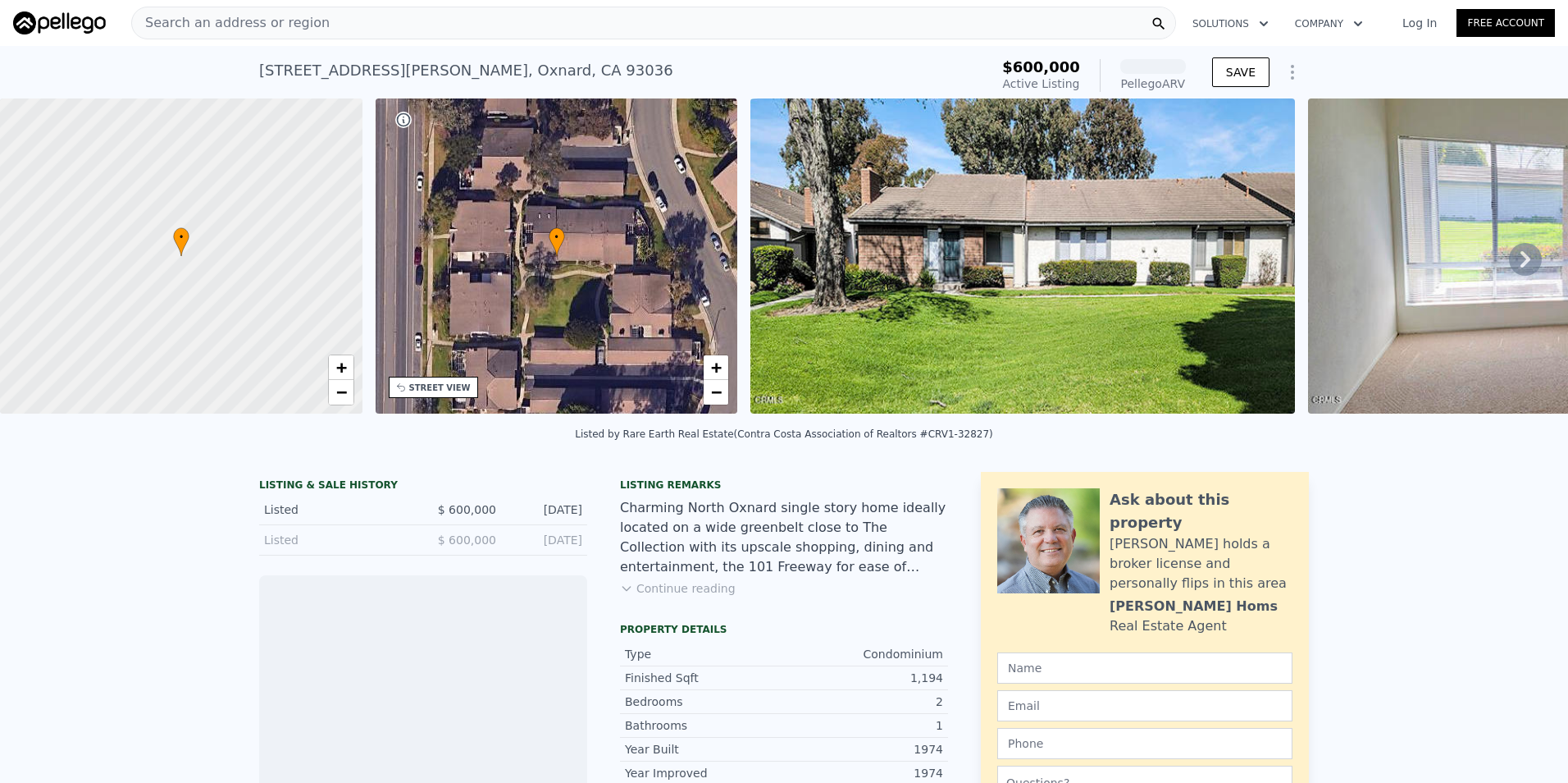
click at [1025, 321] on img at bounding box center [1022, 256] width 544 height 315
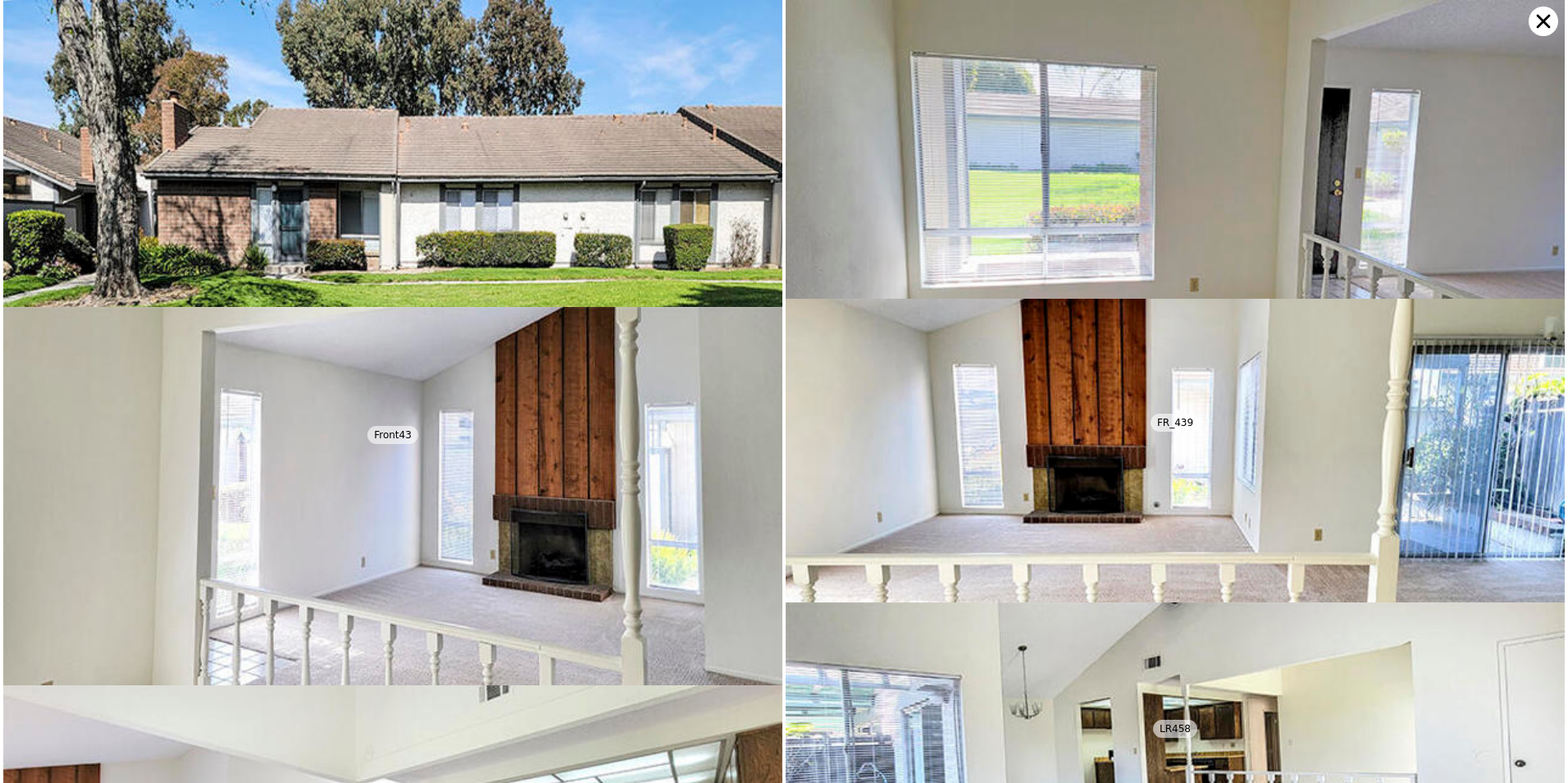
click at [1025, 321] on img at bounding box center [1174, 521] width 779 height 446
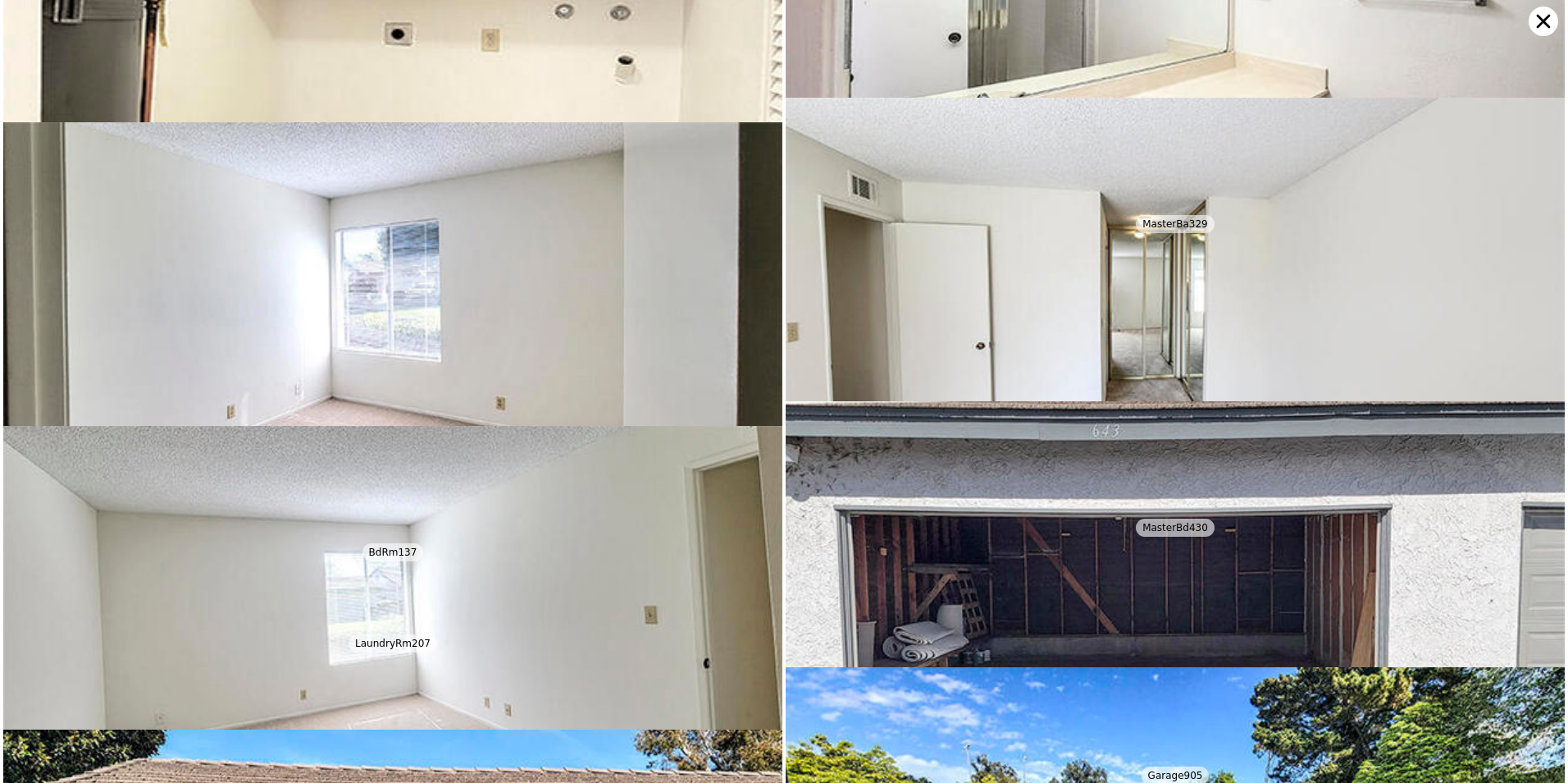
scroll to position [1513, 0]
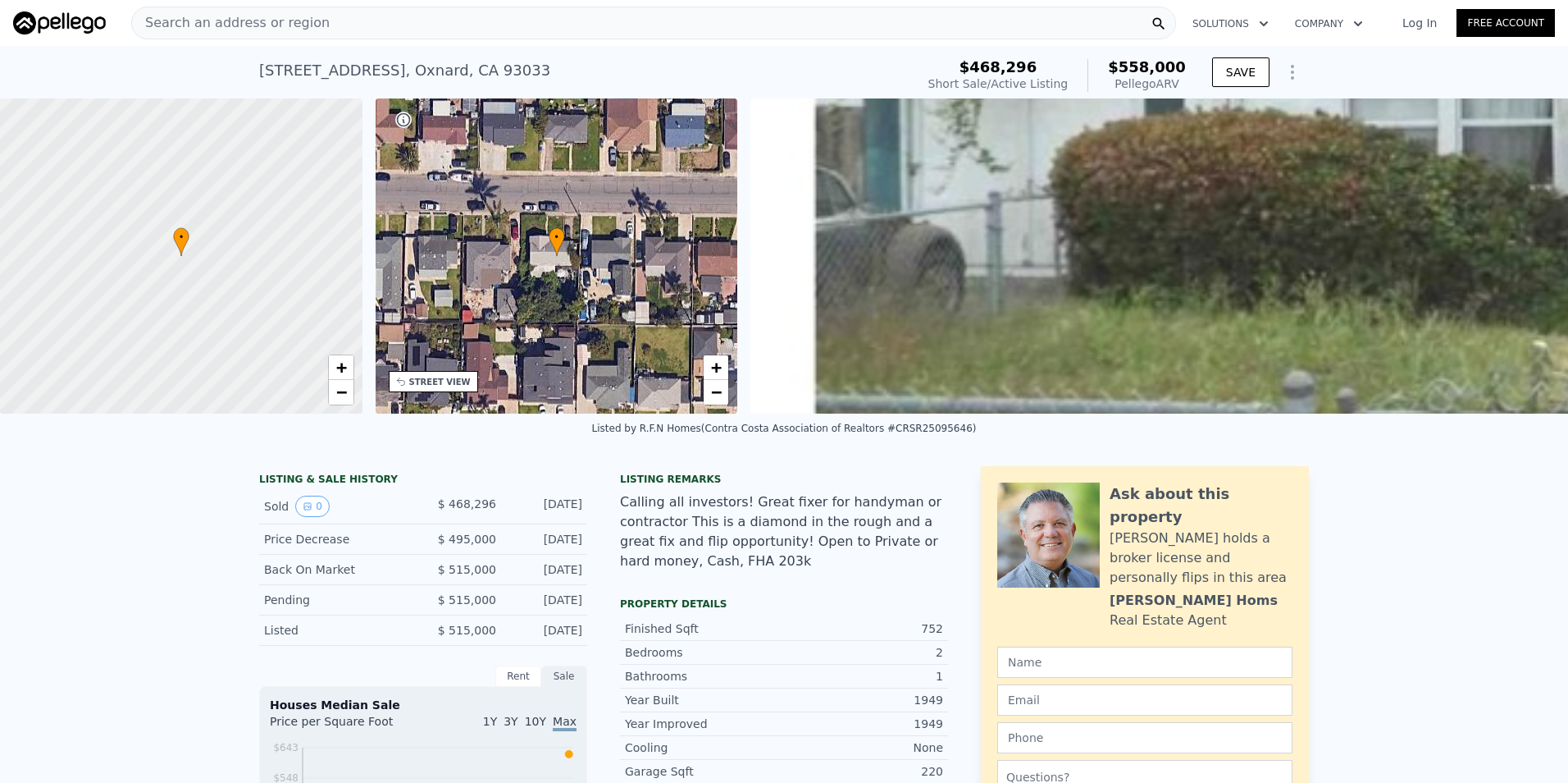
click at [867, 283] on img at bounding box center [1527, 256] width 1555 height 315
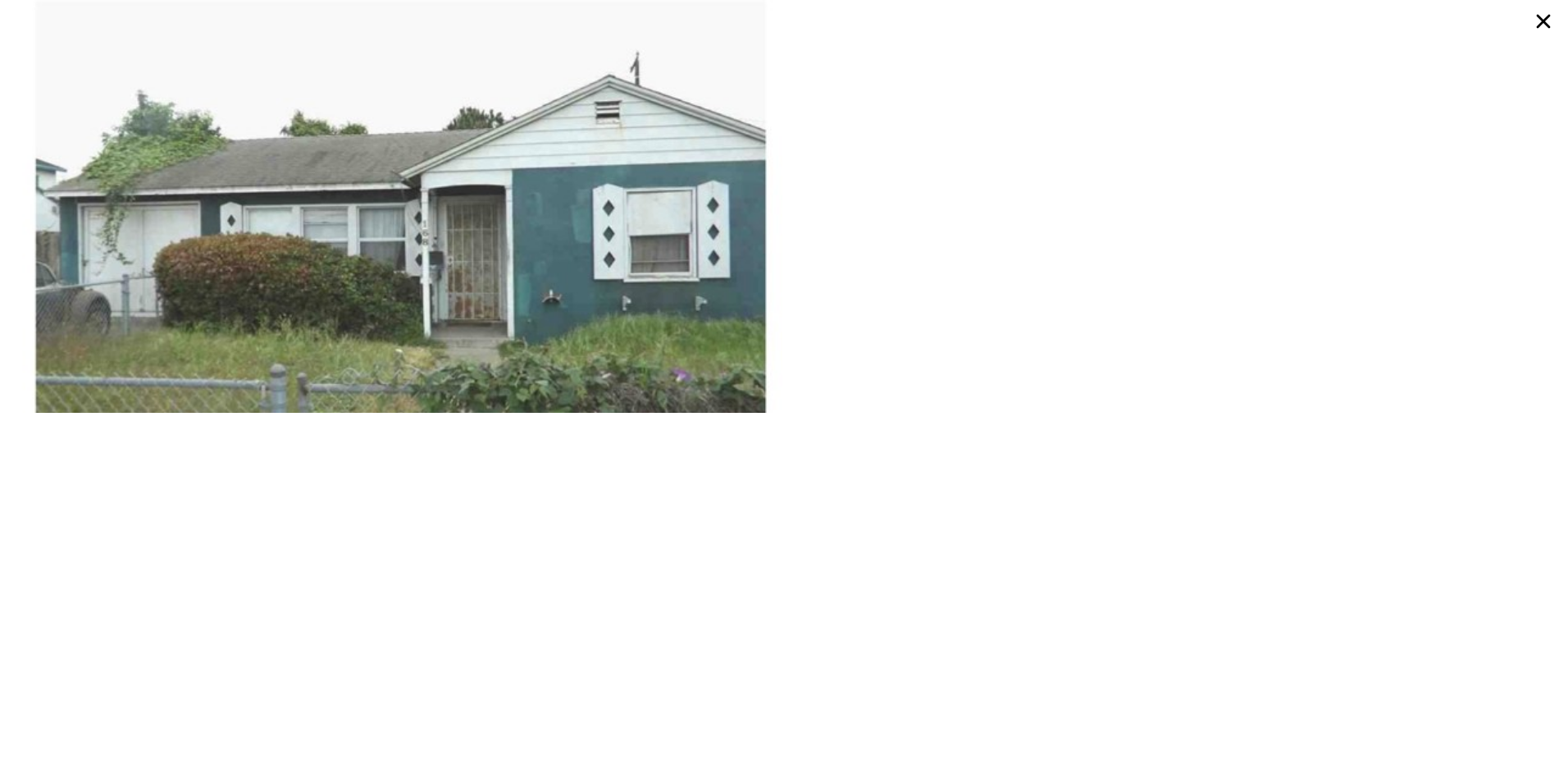
click at [529, 254] on img at bounding box center [393, 306] width 779 height 613
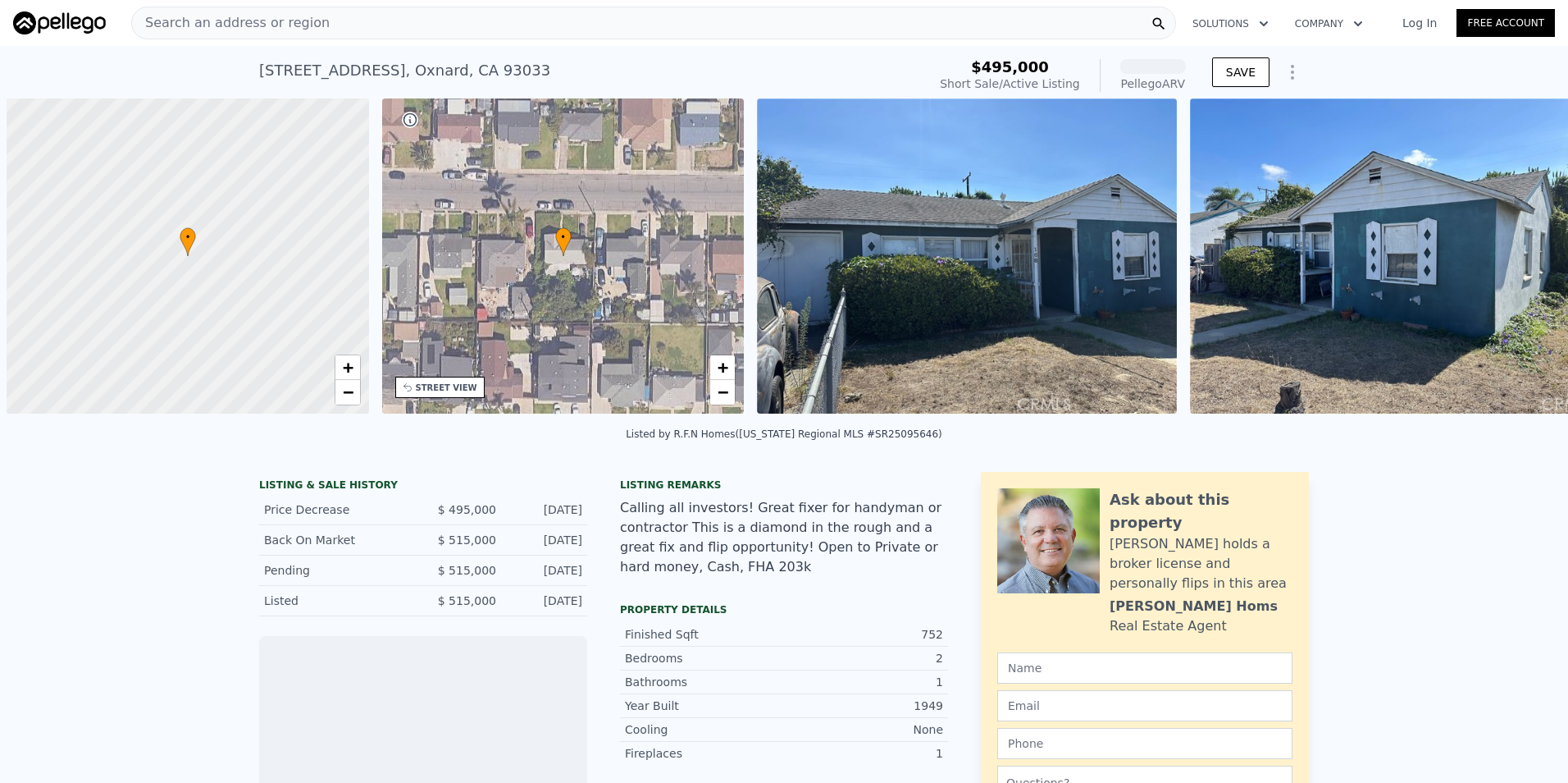
scroll to position [0, 7]
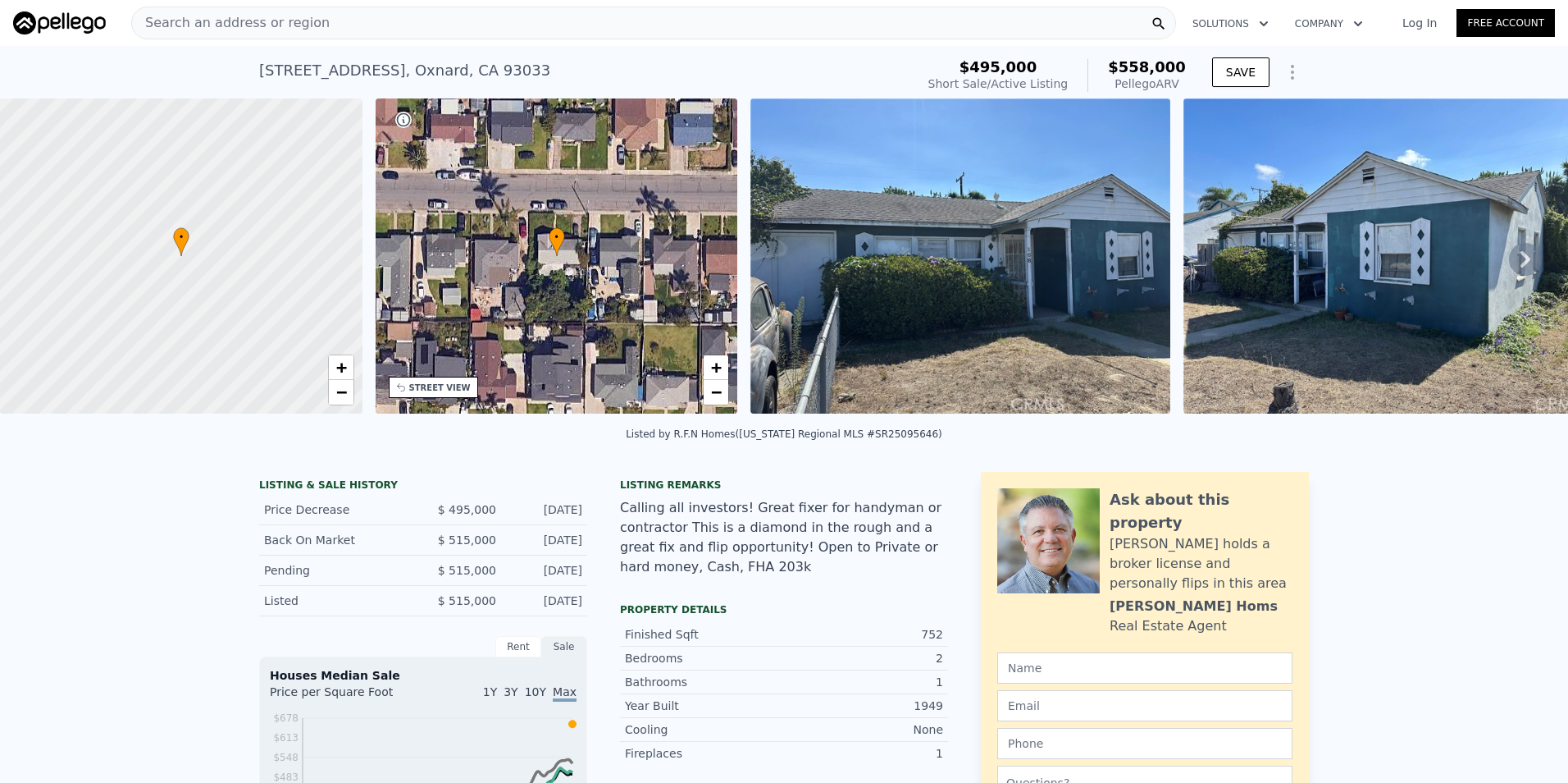
click at [1076, 198] on img at bounding box center [959, 256] width 420 height 315
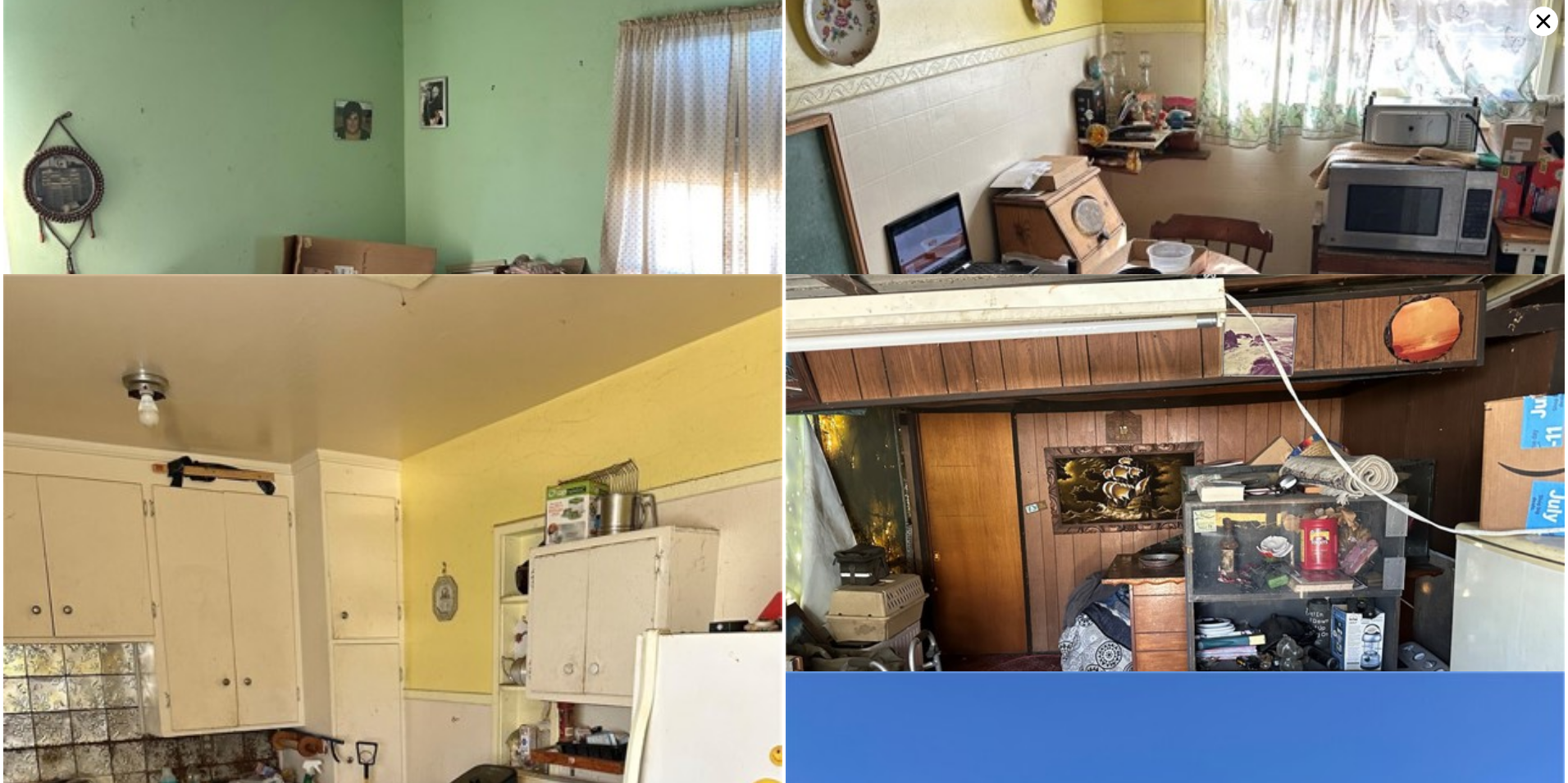
scroll to position [2099, 0]
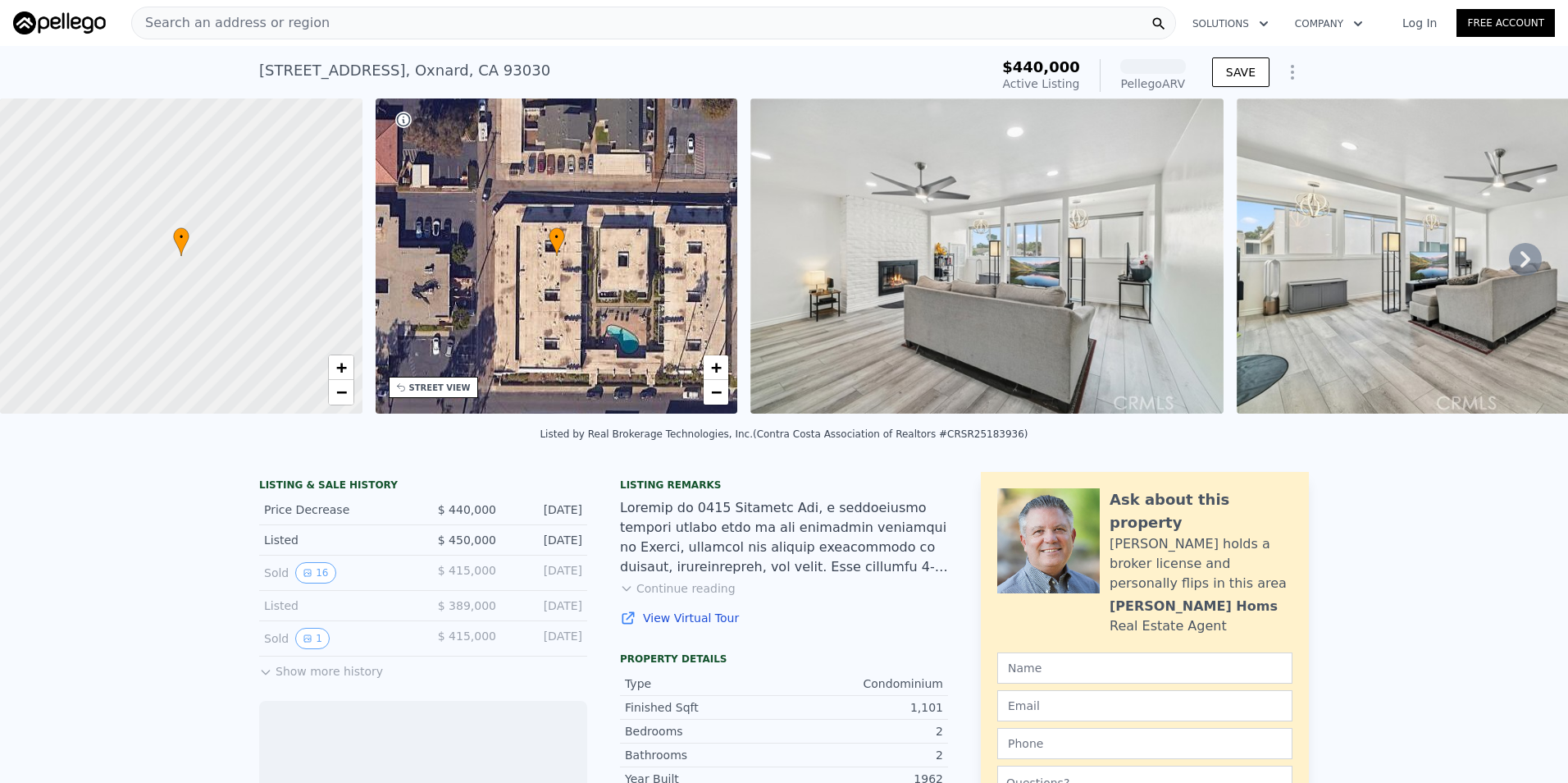
click at [1106, 266] on img at bounding box center [986, 256] width 474 height 315
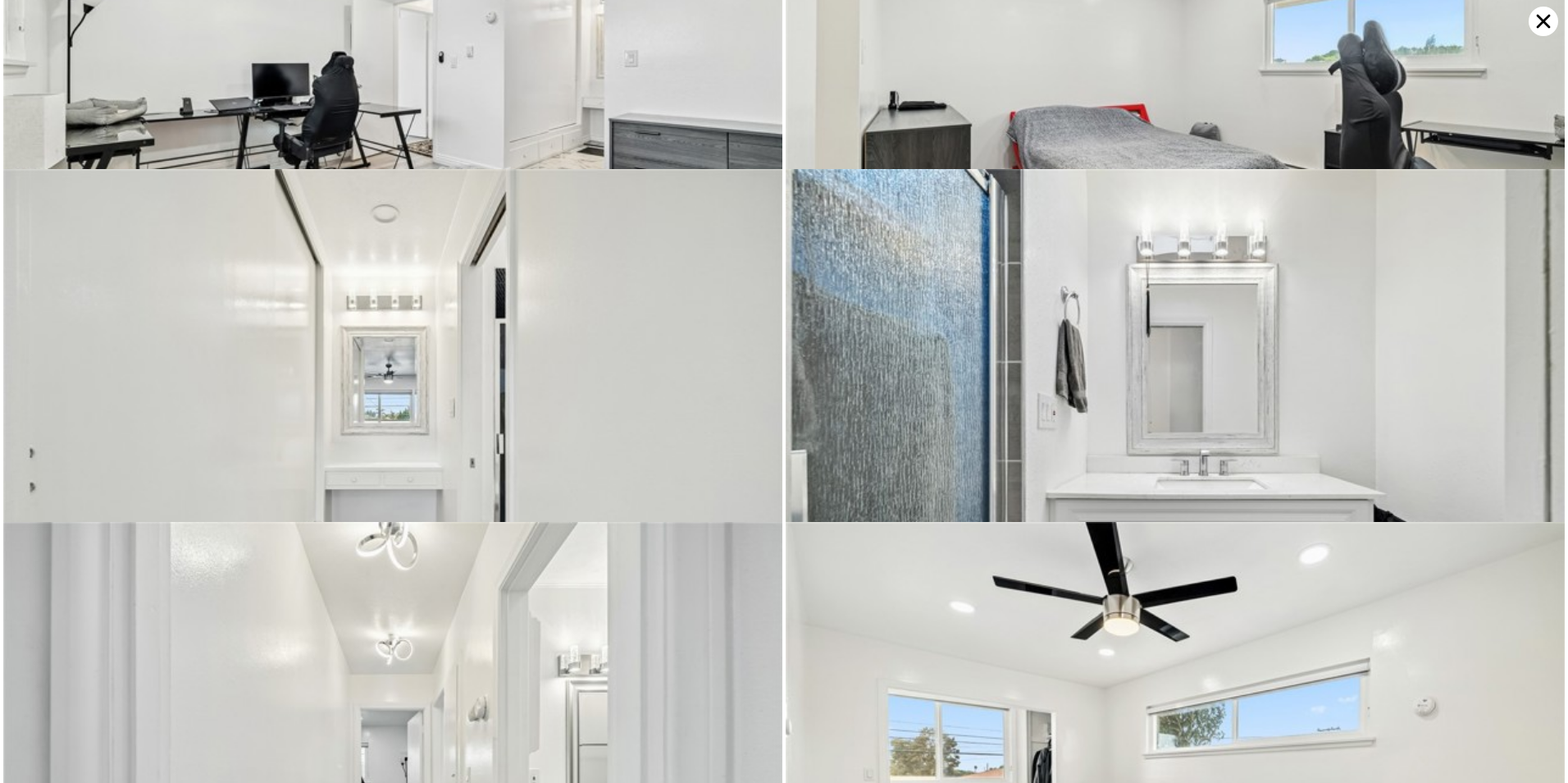
scroll to position [1764, 0]
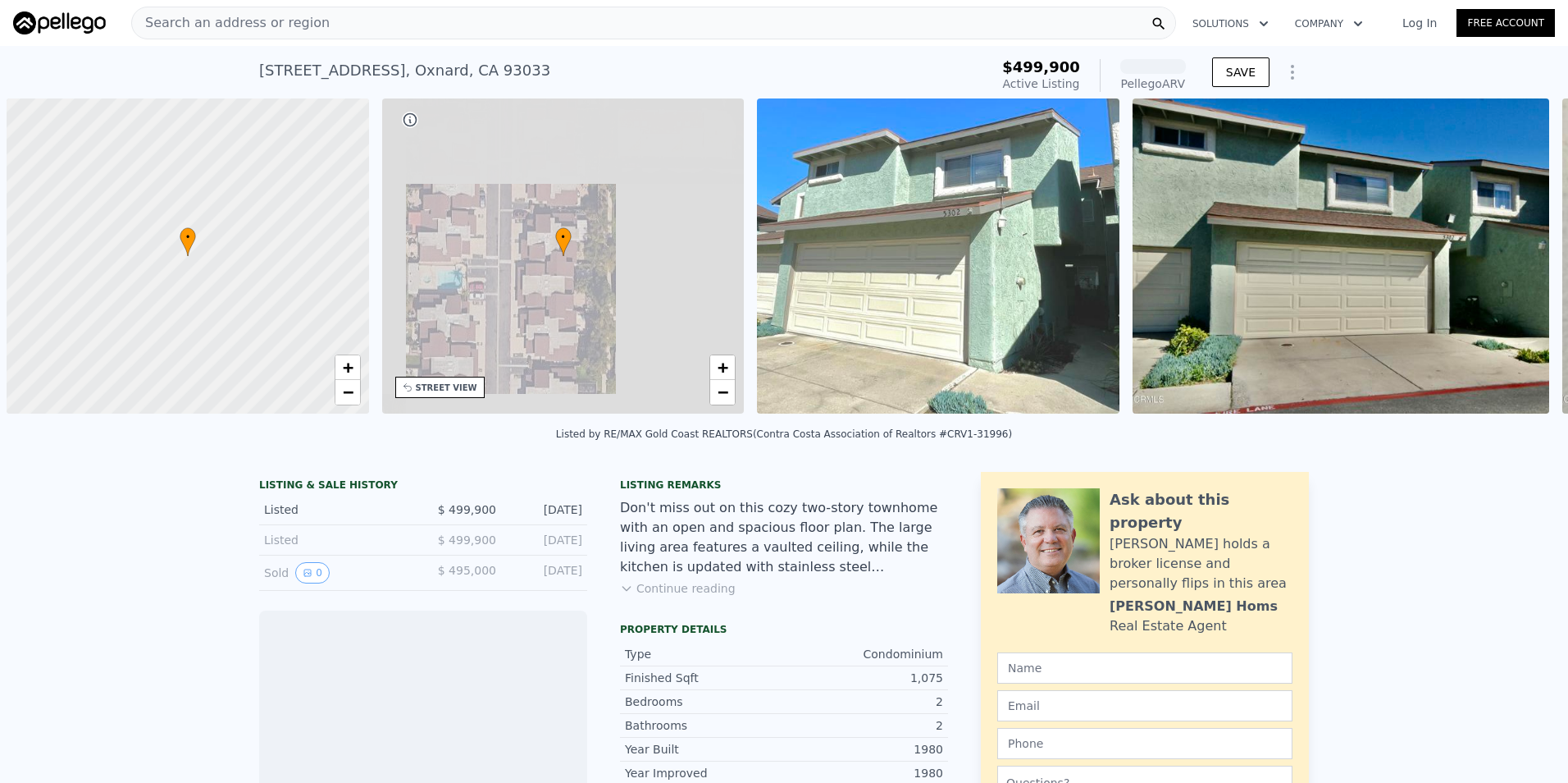
scroll to position [0, 7]
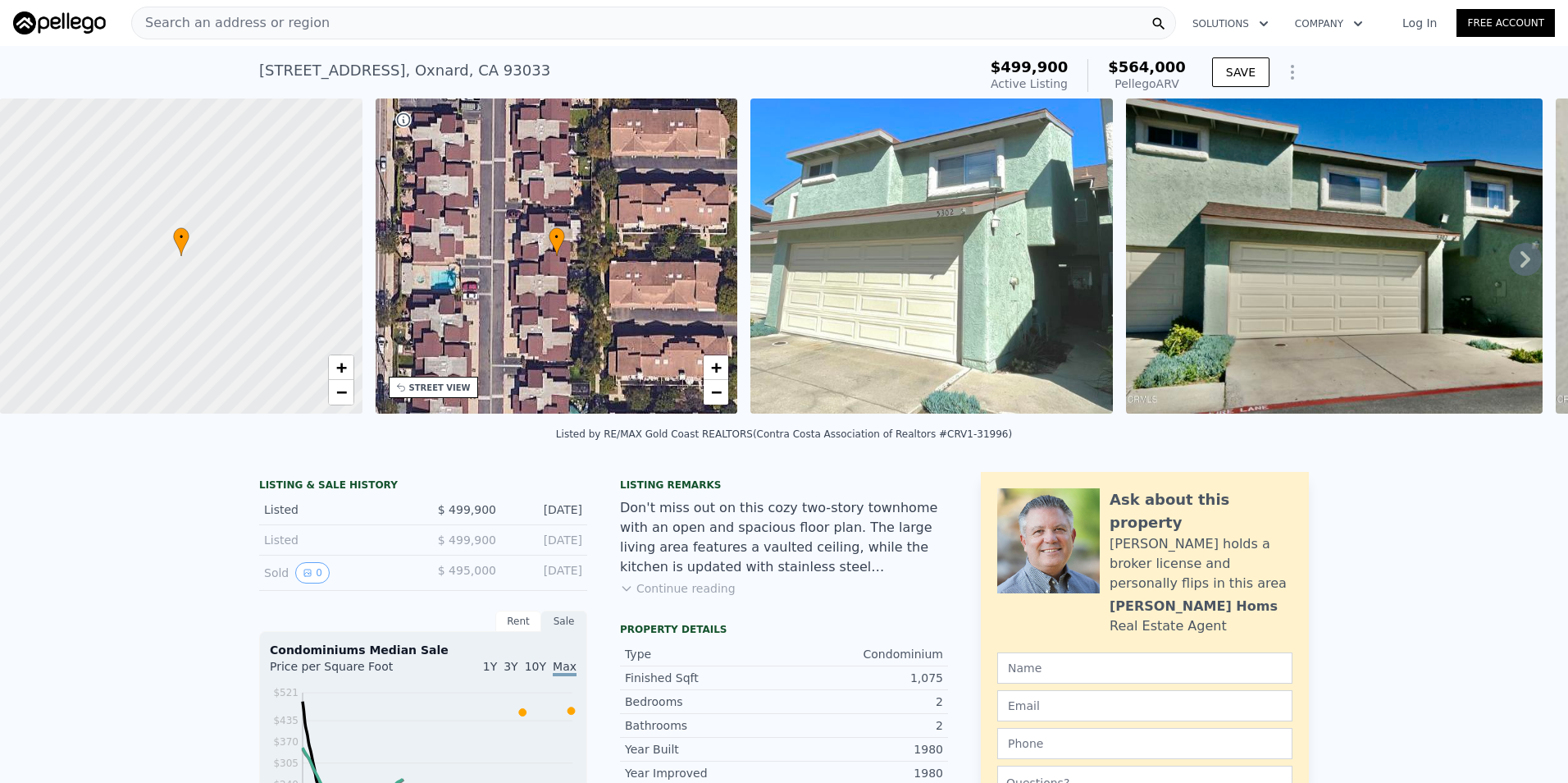
click at [1034, 290] on img at bounding box center [931, 256] width 363 height 315
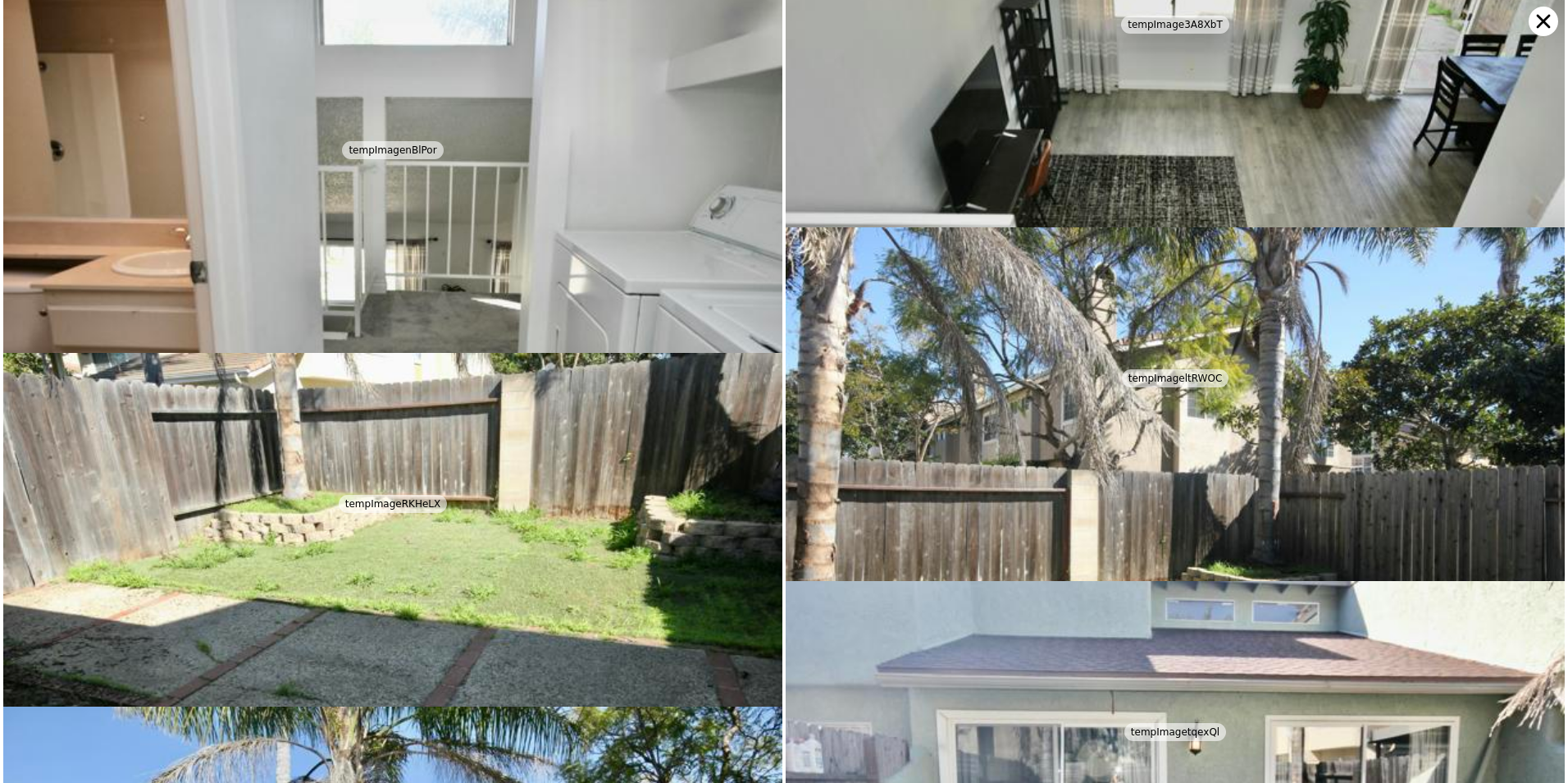
scroll to position [3709, 0]
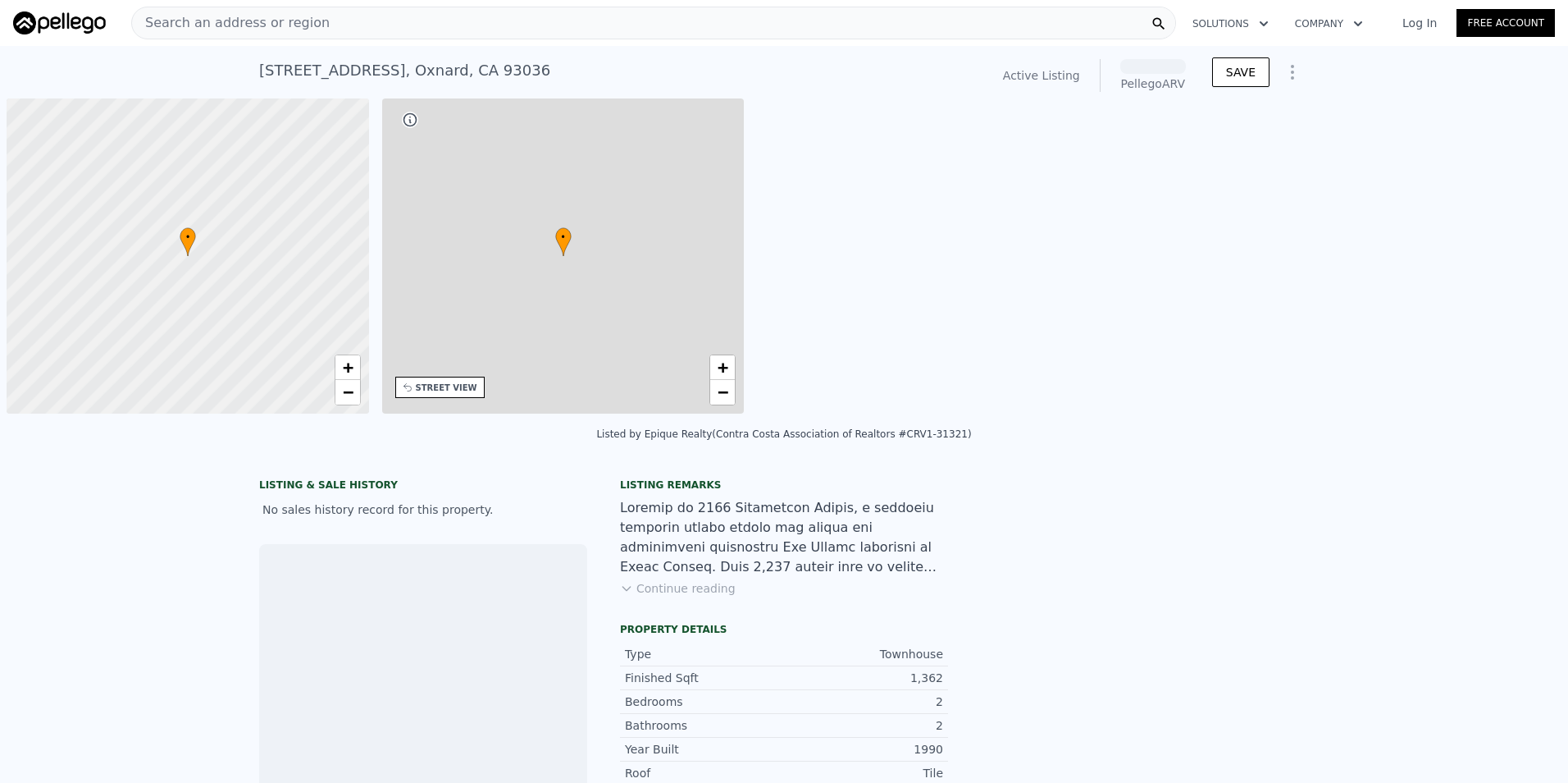
scroll to position [0, 7]
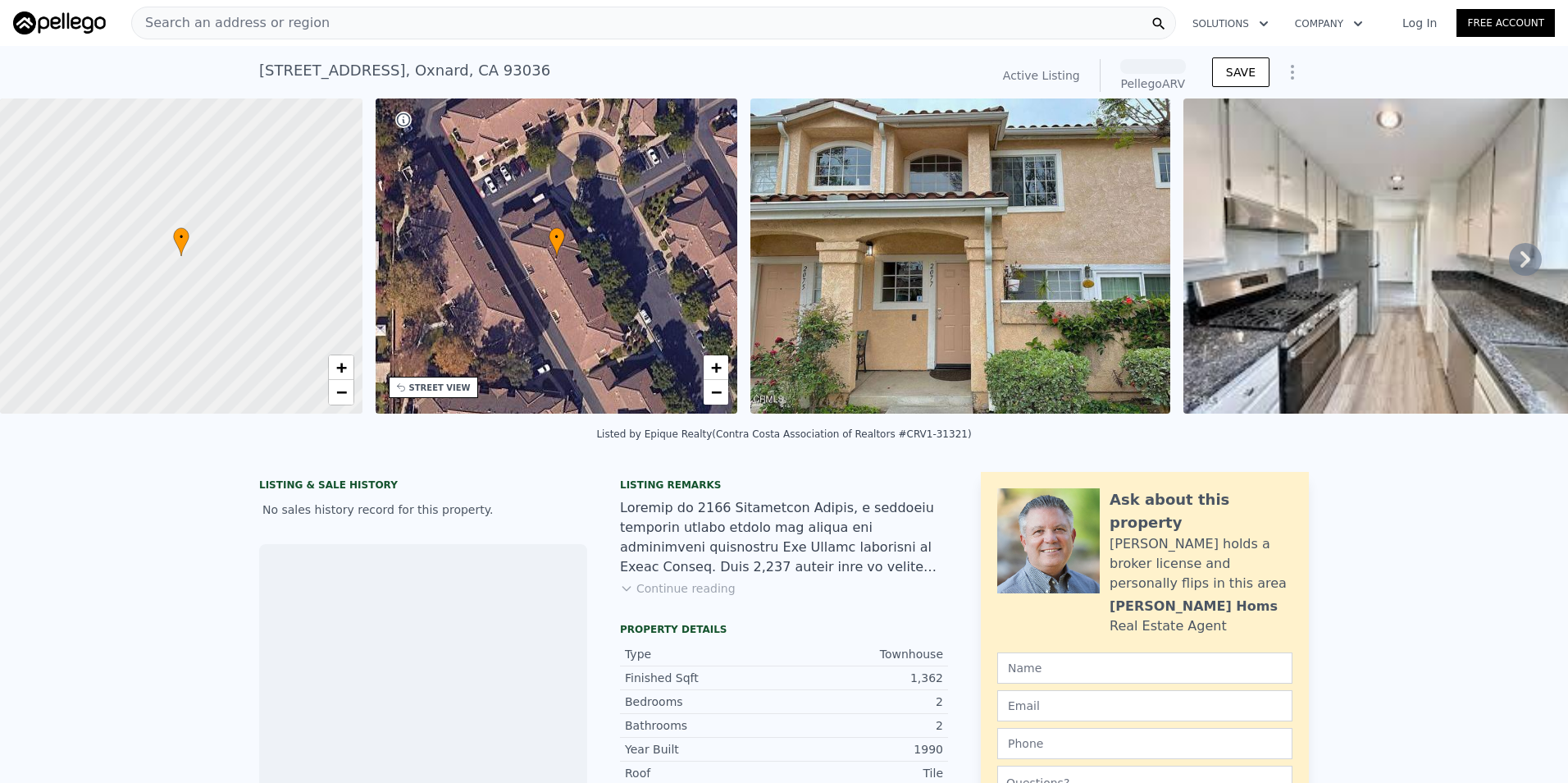
click at [1145, 337] on img at bounding box center [959, 256] width 420 height 315
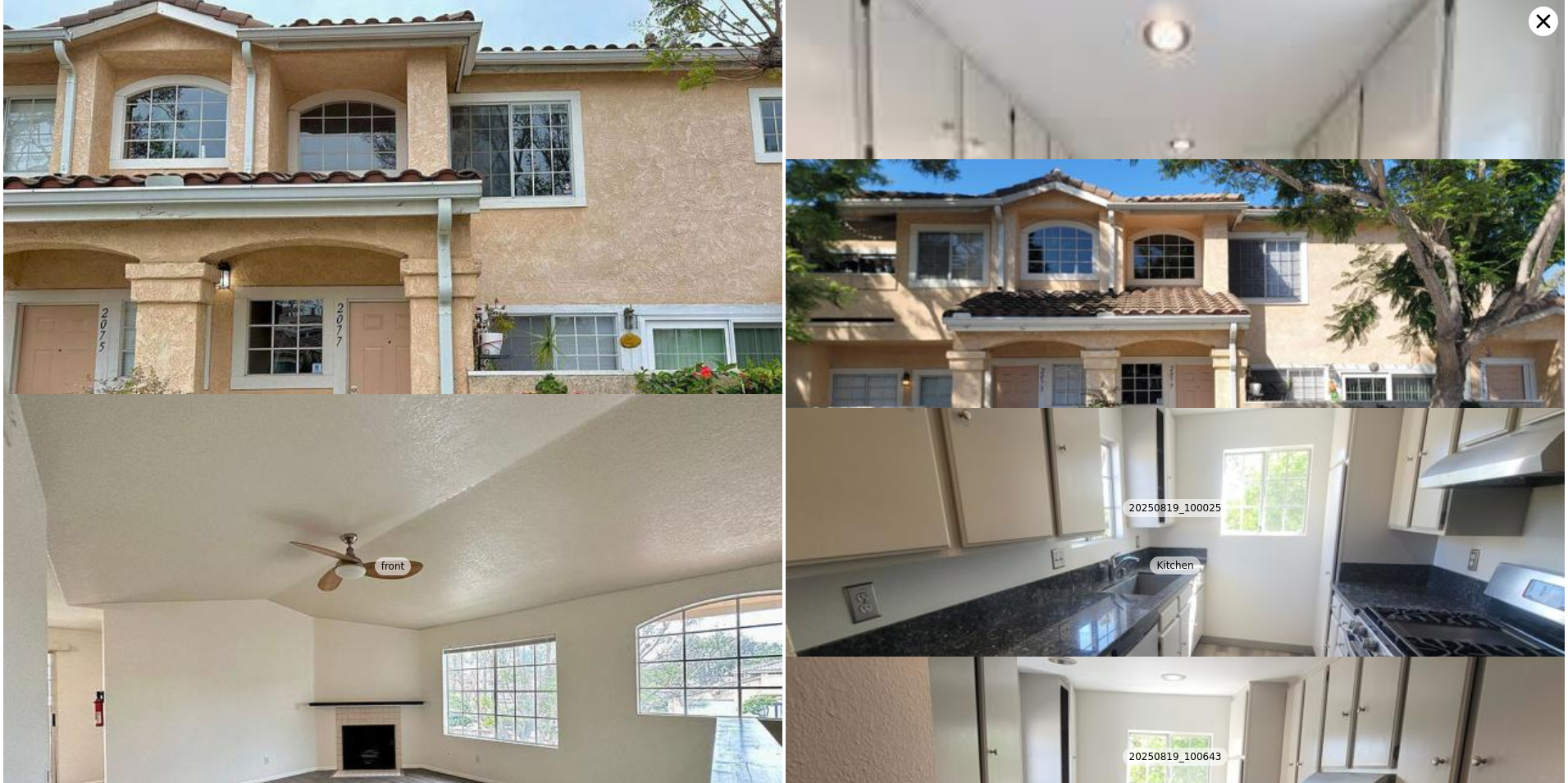
scroll to position [0, 0]
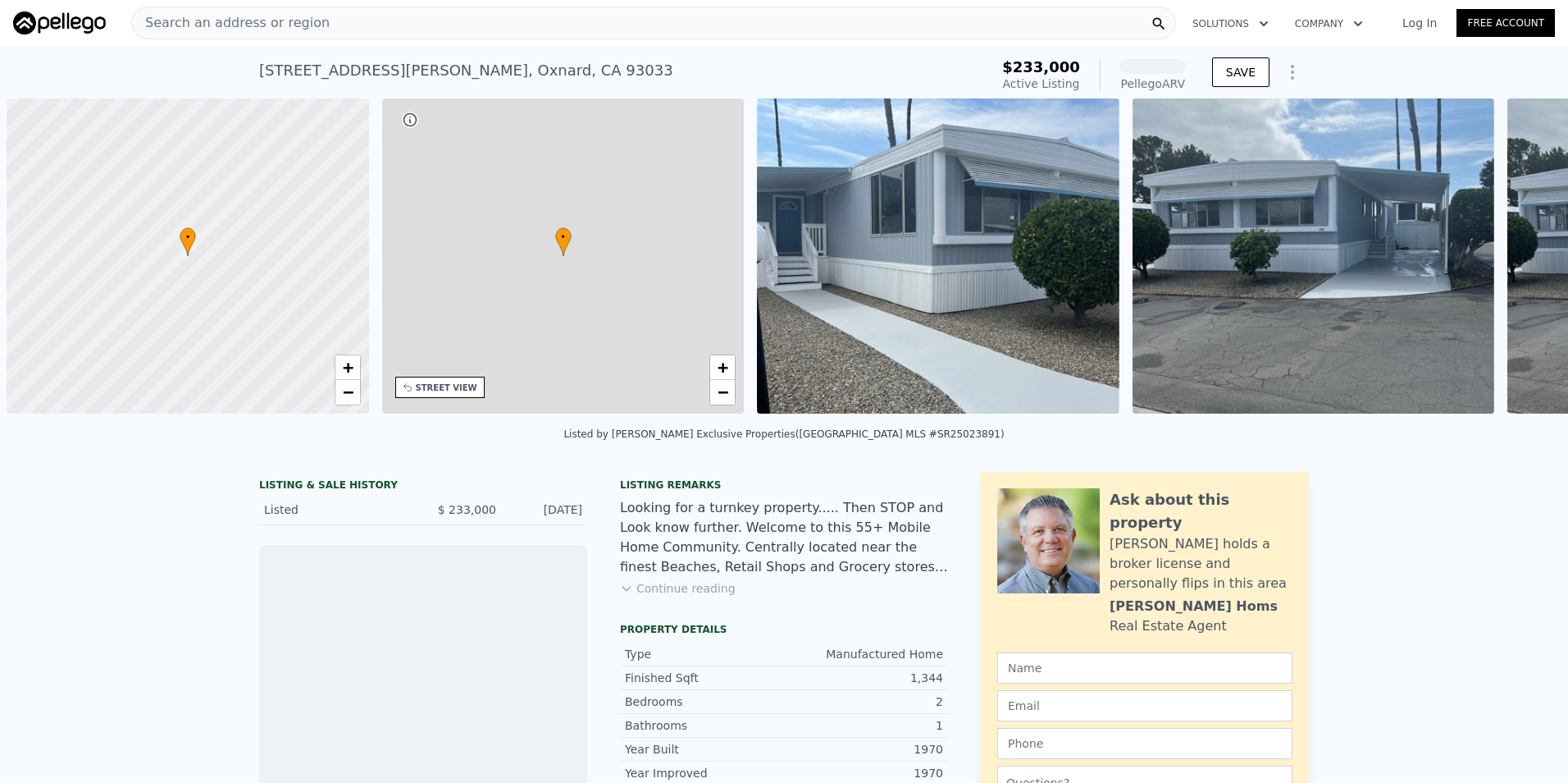
scroll to position [0, 7]
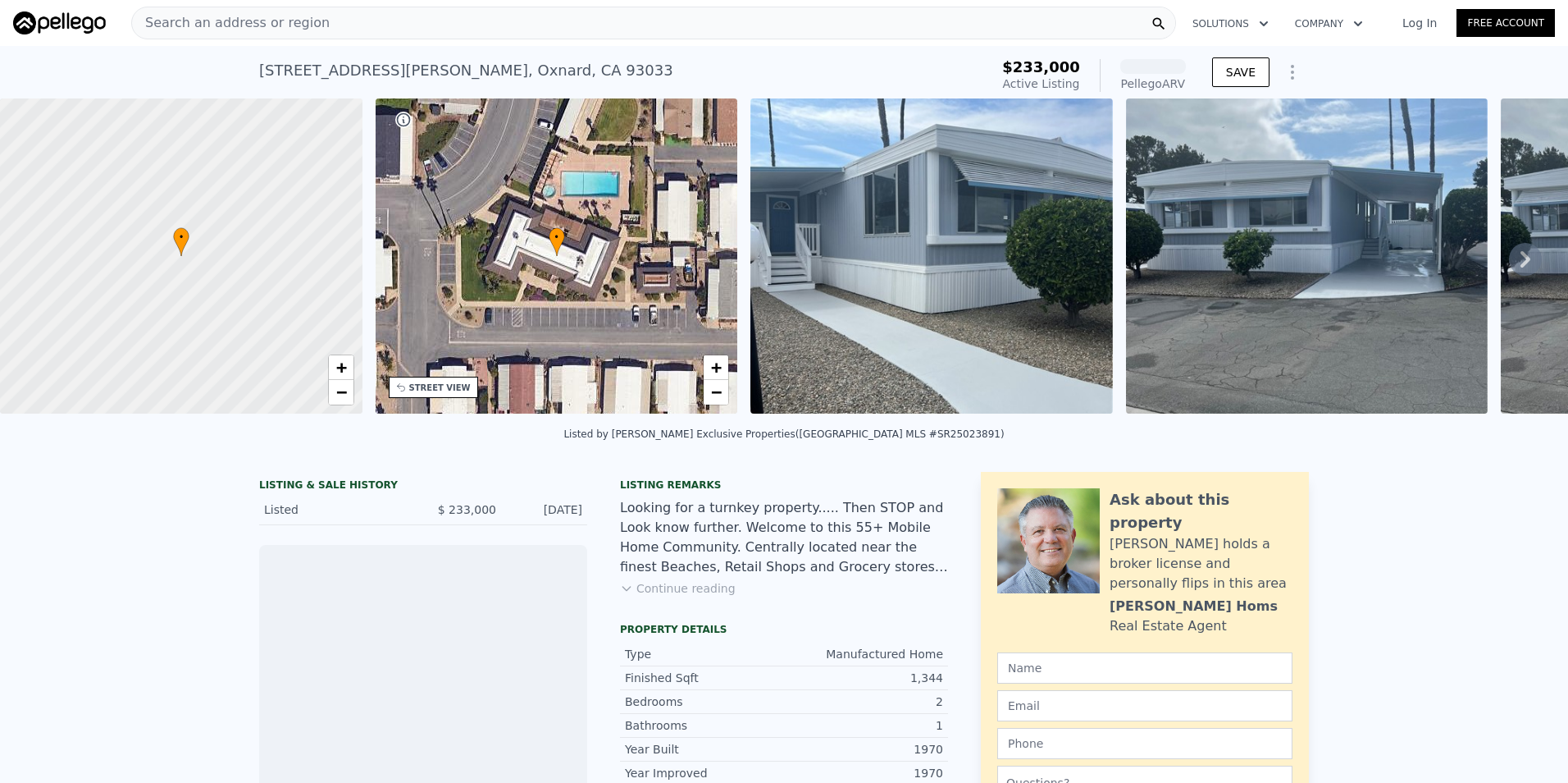
click at [1021, 314] on img at bounding box center [931, 256] width 363 height 315
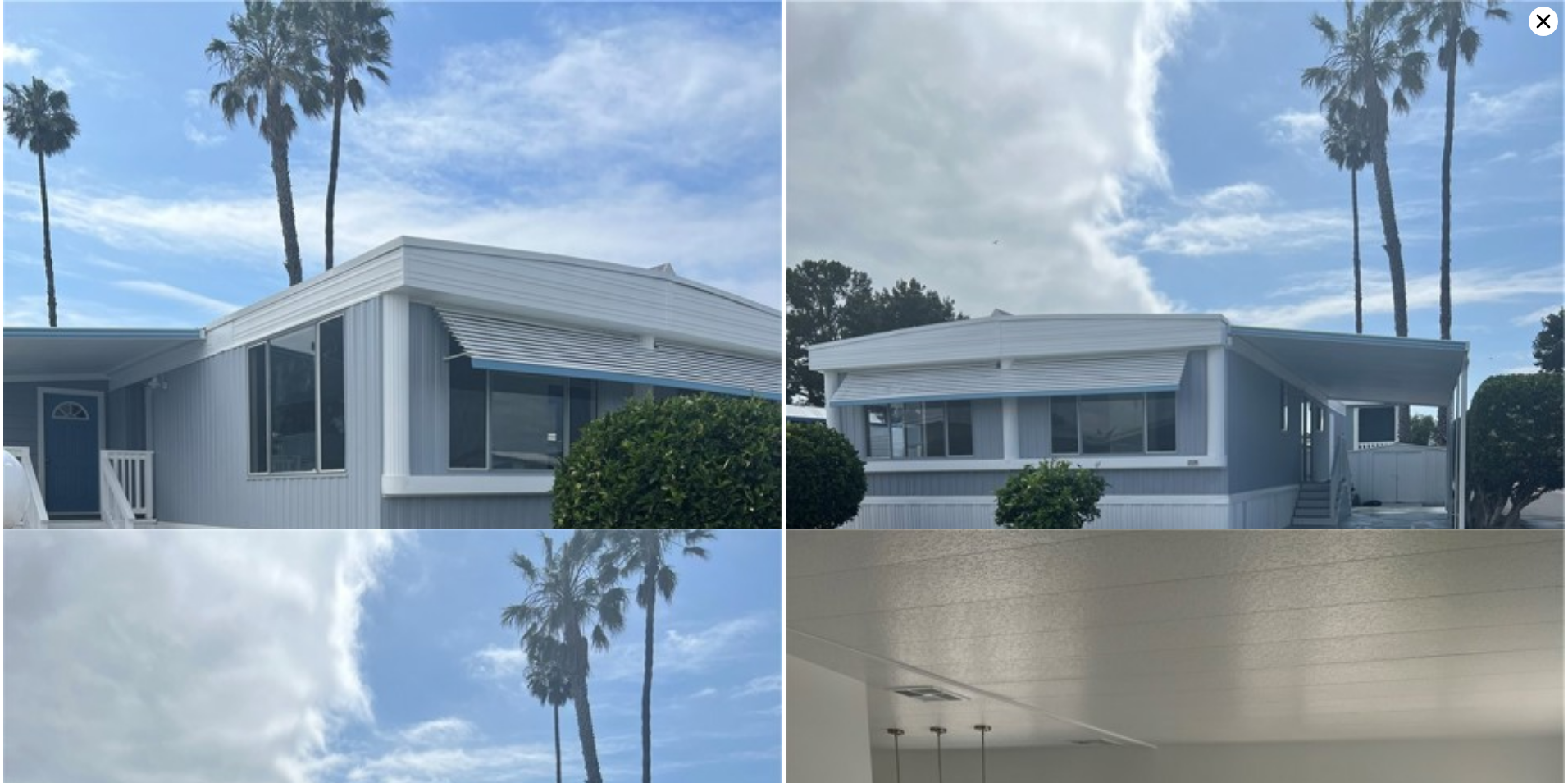
click at [1021, 314] on img at bounding box center [1174, 520] width 779 height 1040
click at [1084, 190] on img at bounding box center [1174, 520] width 779 height 1040
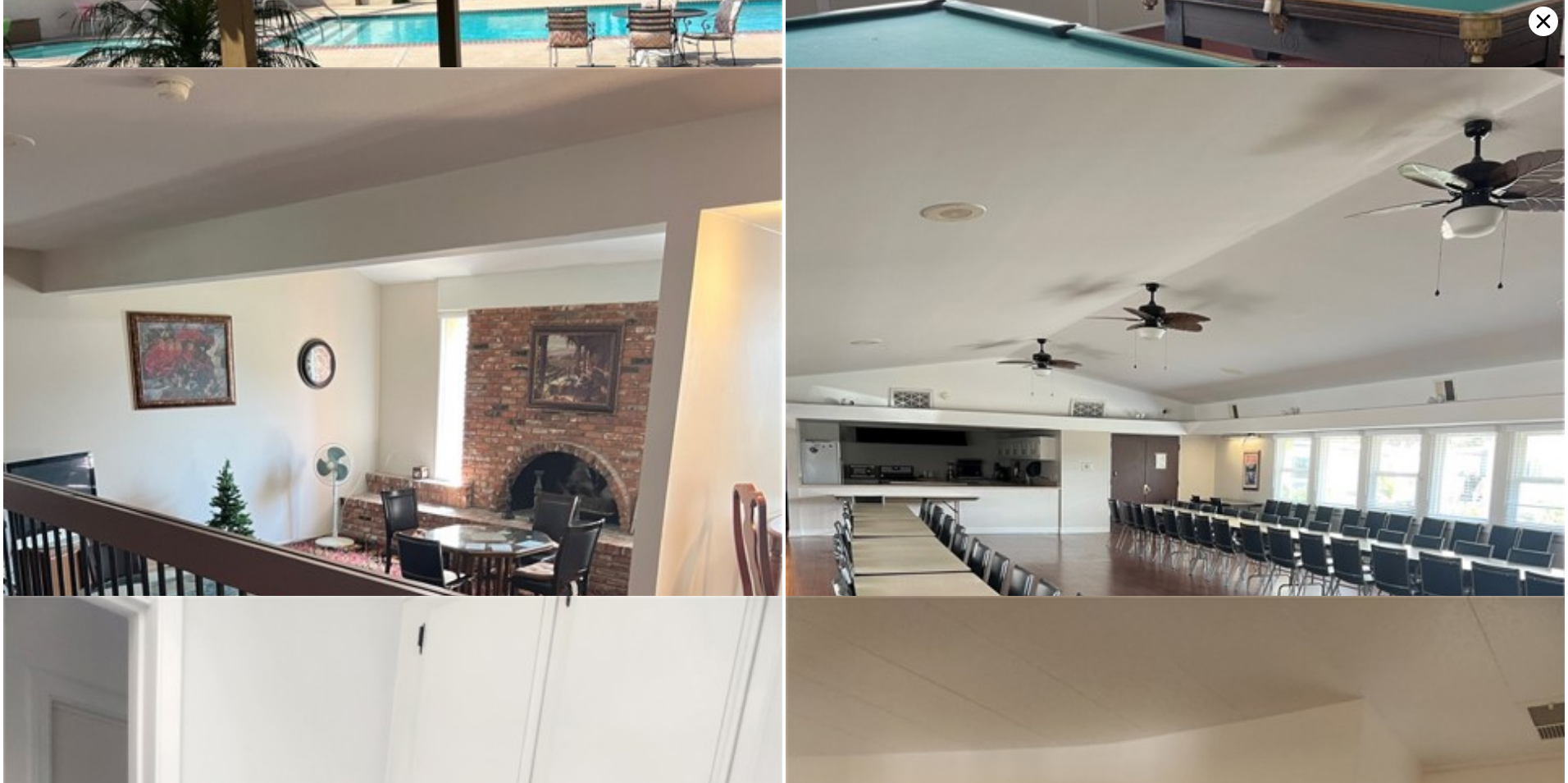
scroll to position [3948, 0]
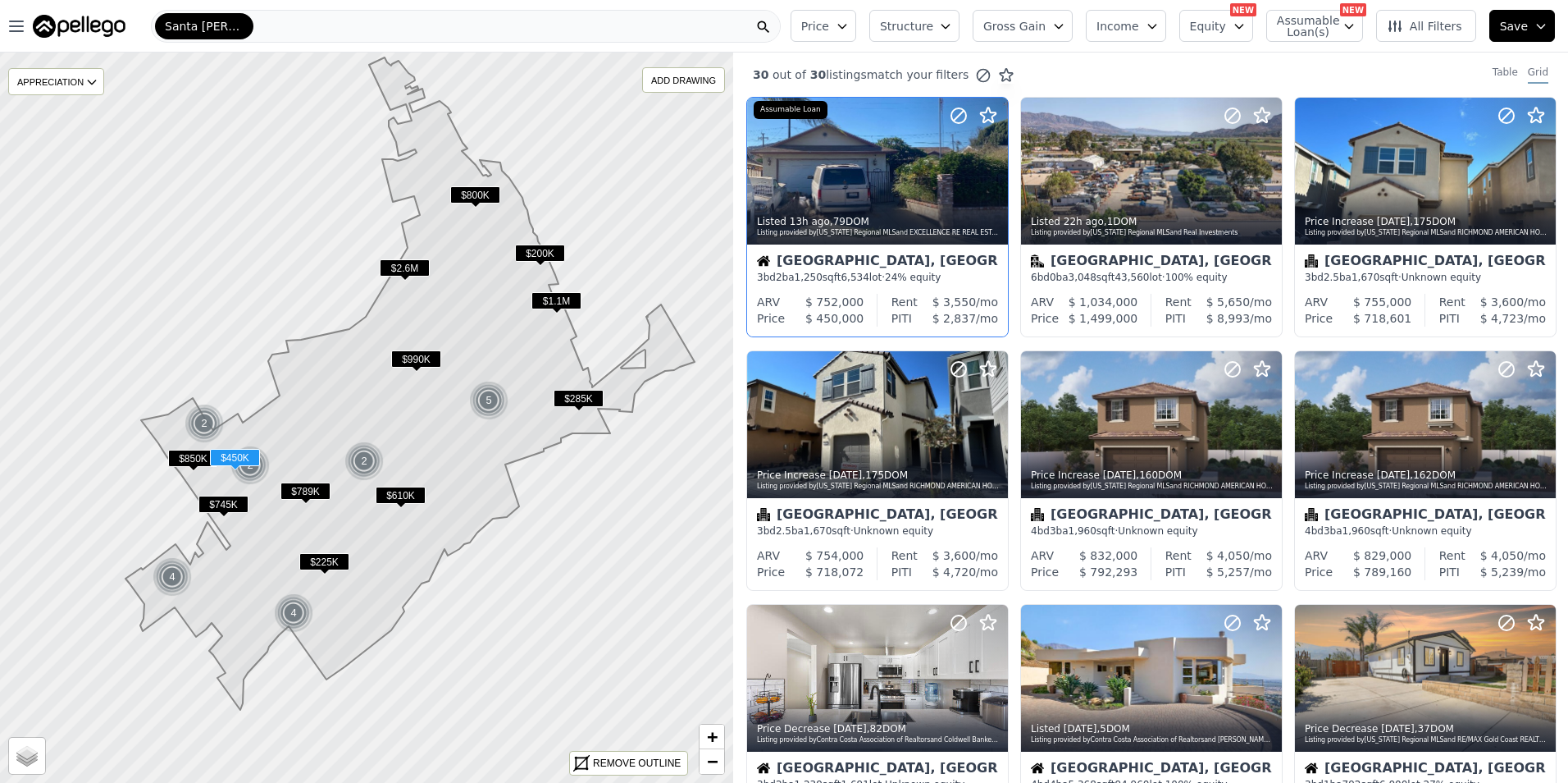
click at [877, 152] on div at bounding box center [878, 171] width 261 height 147
click at [881, 263] on div "Santa Paula, CA" at bounding box center [877, 263] width 241 height 17
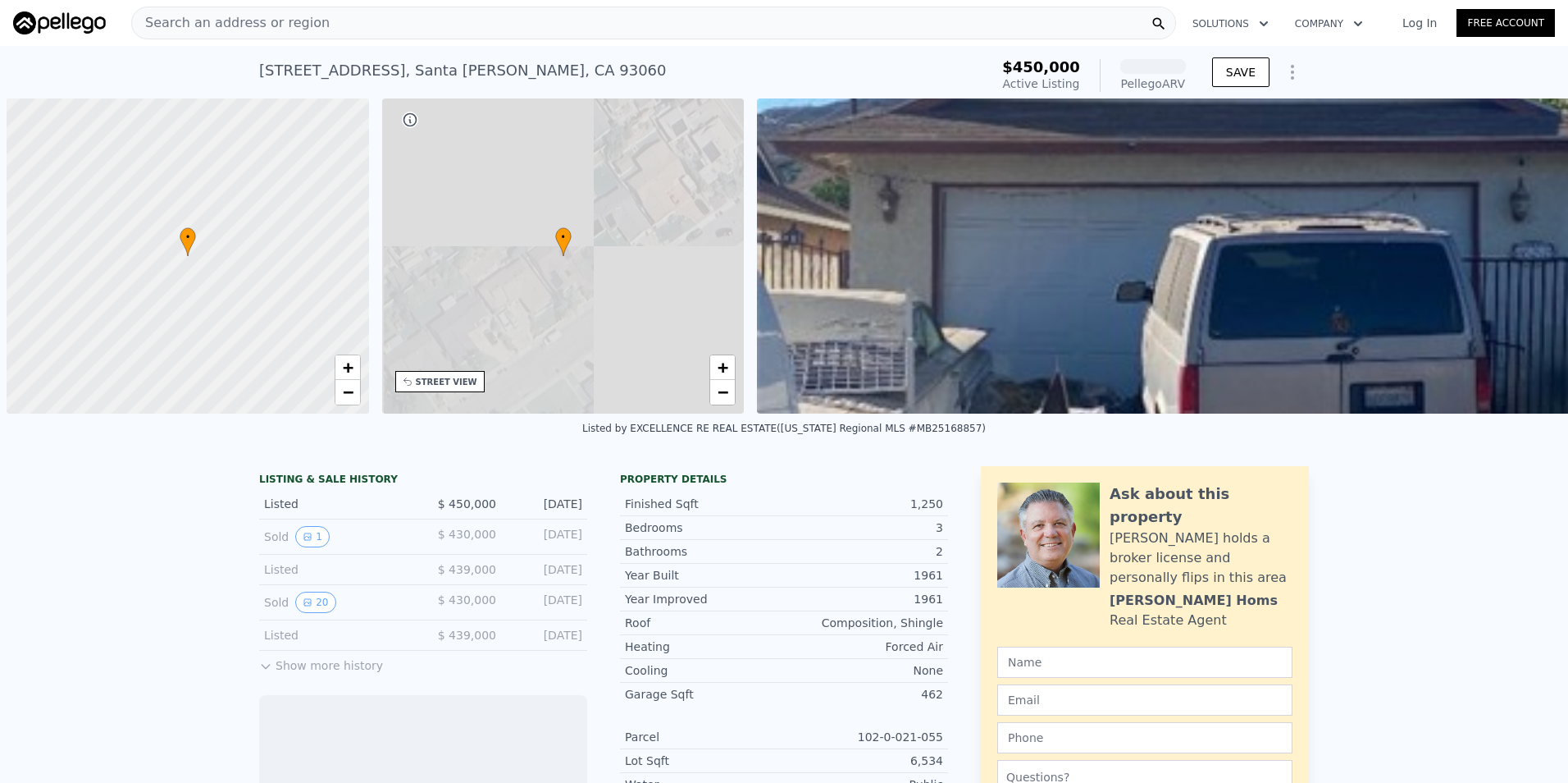
scroll to position [0, 7]
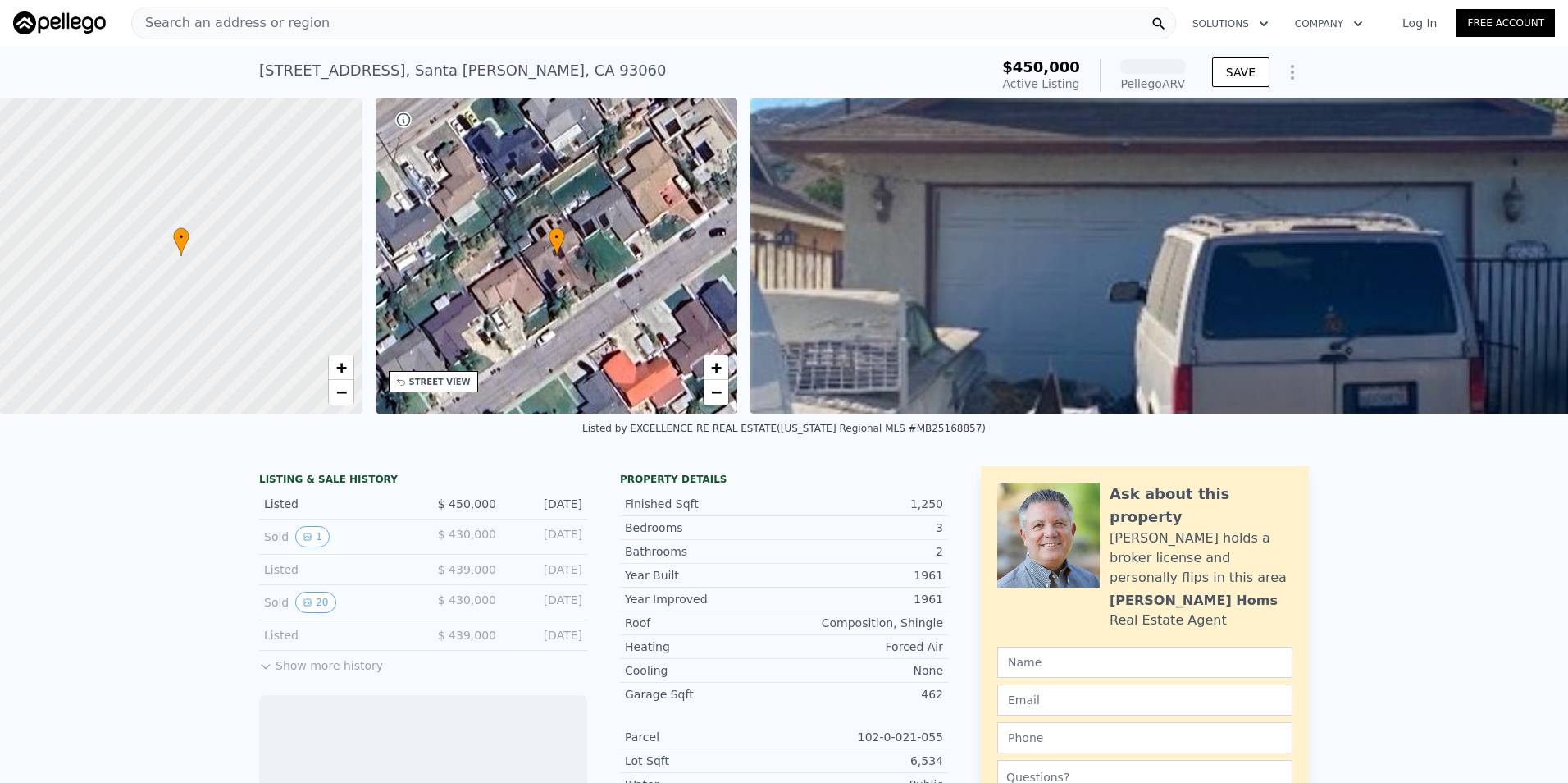
click at [951, 204] on img at bounding box center [1527, 256] width 1555 height 315
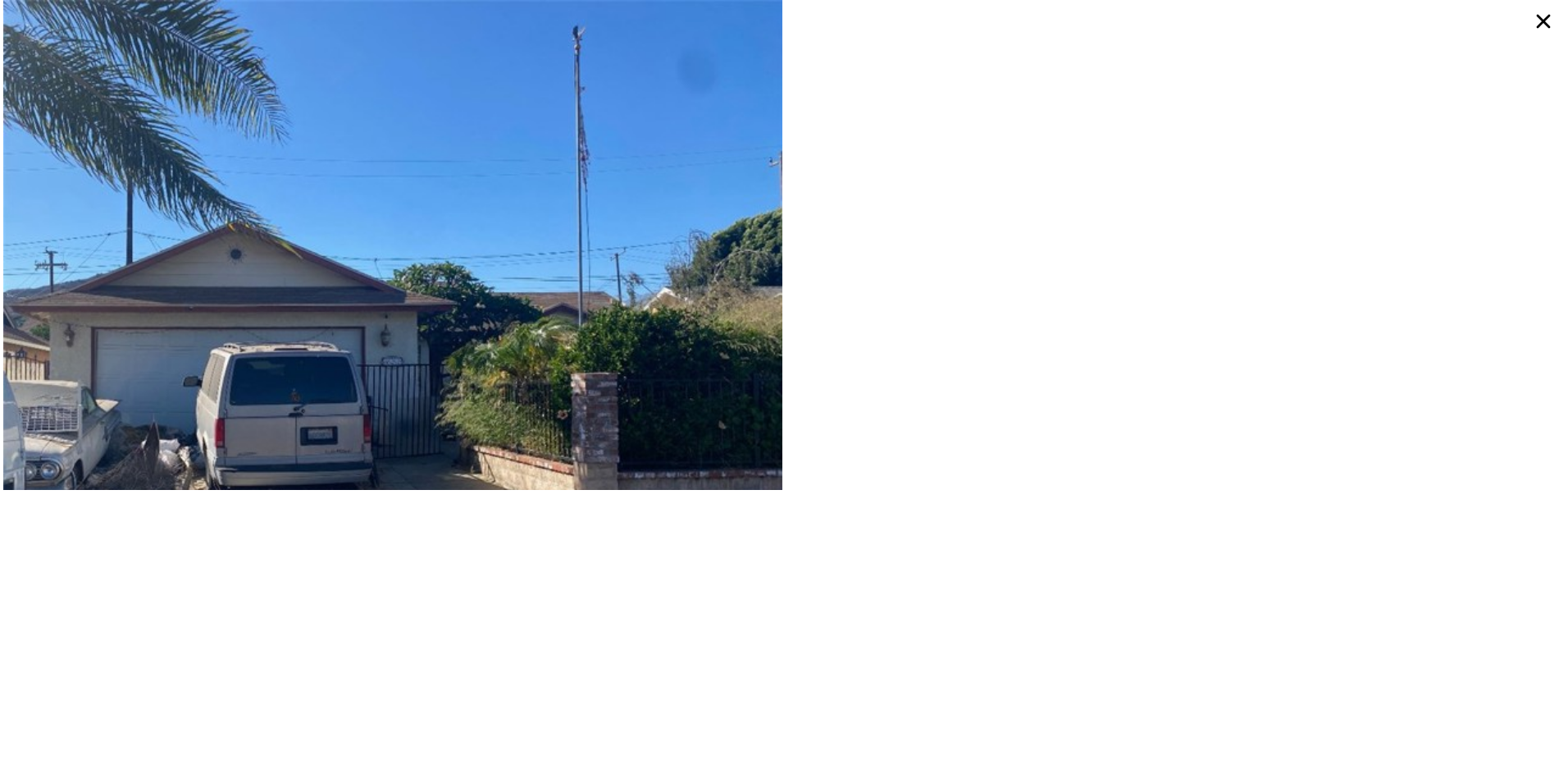
click at [465, 268] on img at bounding box center [393, 363] width 779 height 727
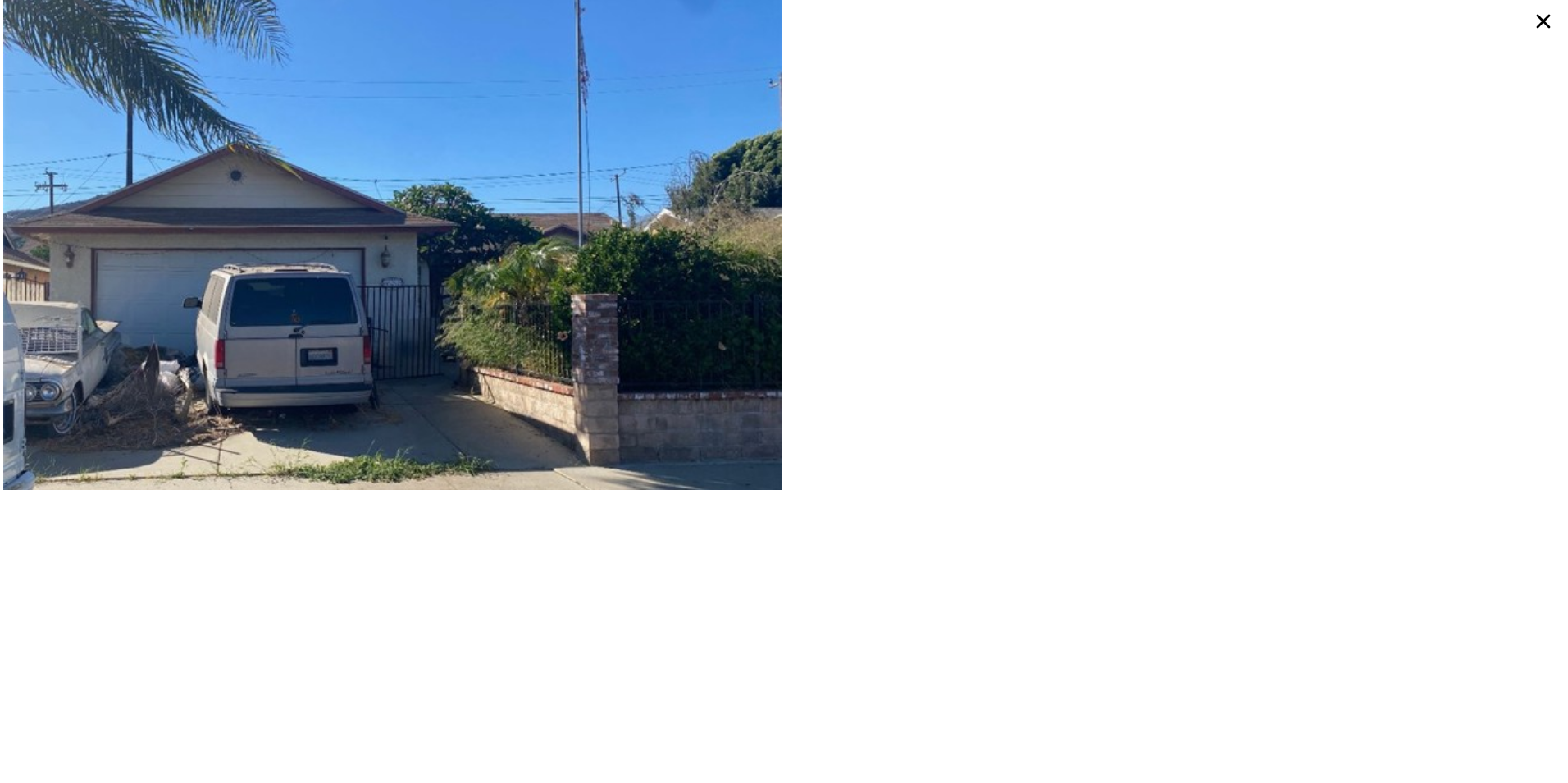
scroll to position [0, 0]
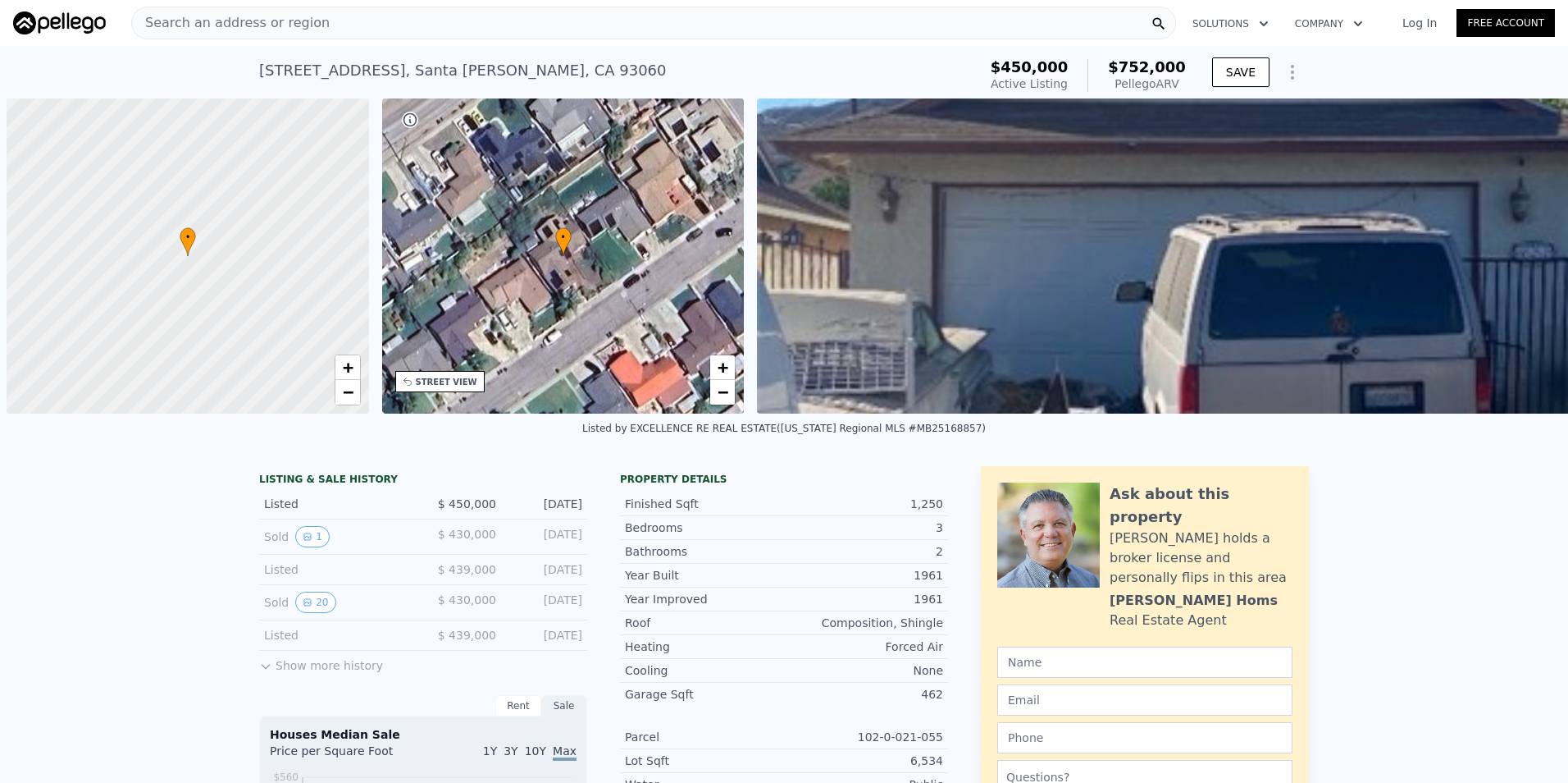
scroll to position [0, 7]
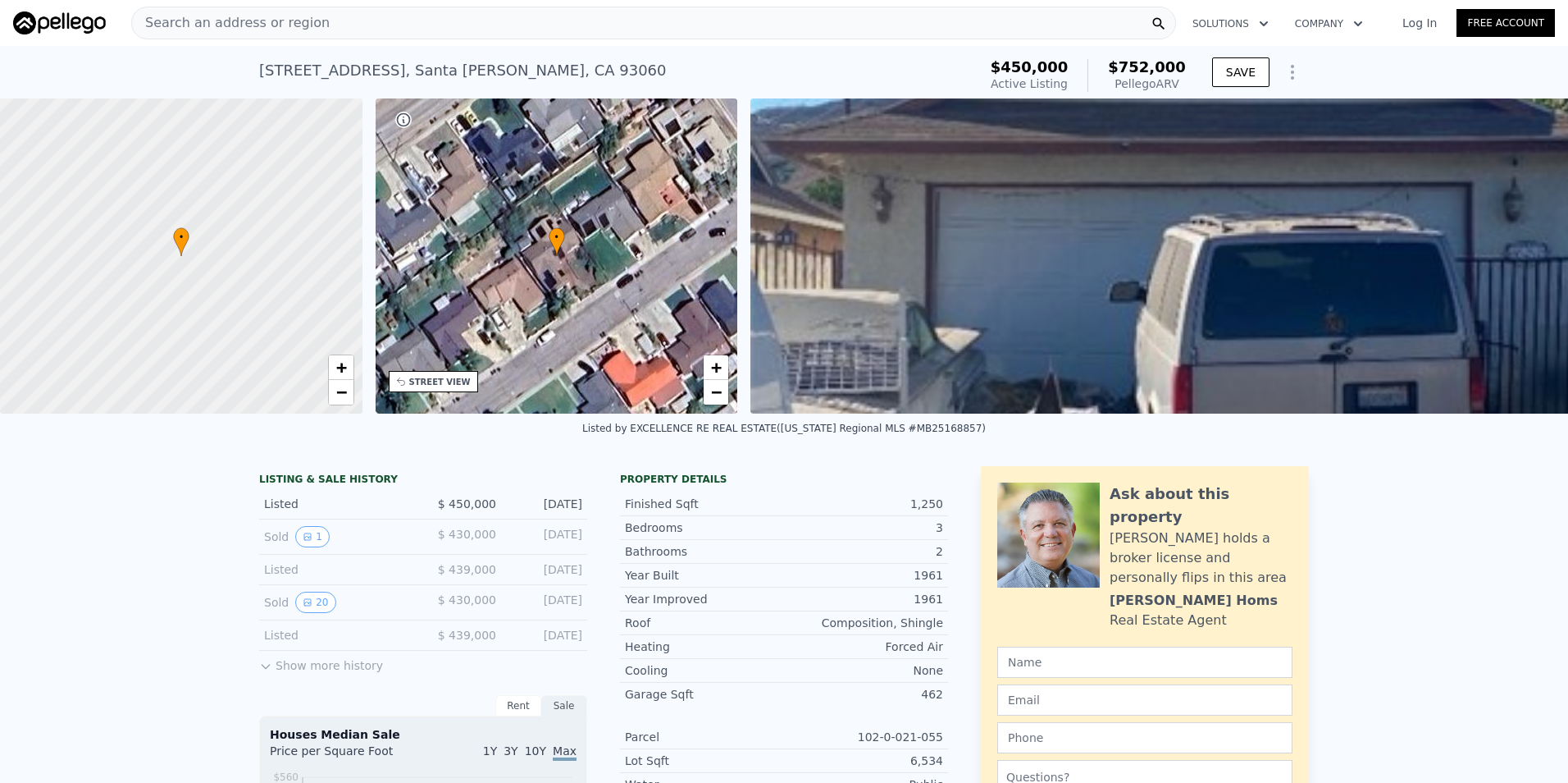
click at [515, 70] on div "[STREET_ADDRESS] Active at $450k (~ARV $752k )" at bounding box center [615, 74] width 712 height 46
drag, startPoint x: 515, startPoint y: 70, endPoint x: 233, endPoint y: 71, distance: 282.0
click at [233, 71] on div "[STREET_ADDRESS] Active at $450k (~ARV $752k ) $450,000 Active Listing $752,000…" at bounding box center [784, 72] width 1568 height 52
copy div "[STREET_ADDRESS] Active at $450k (~ARV $752k )"
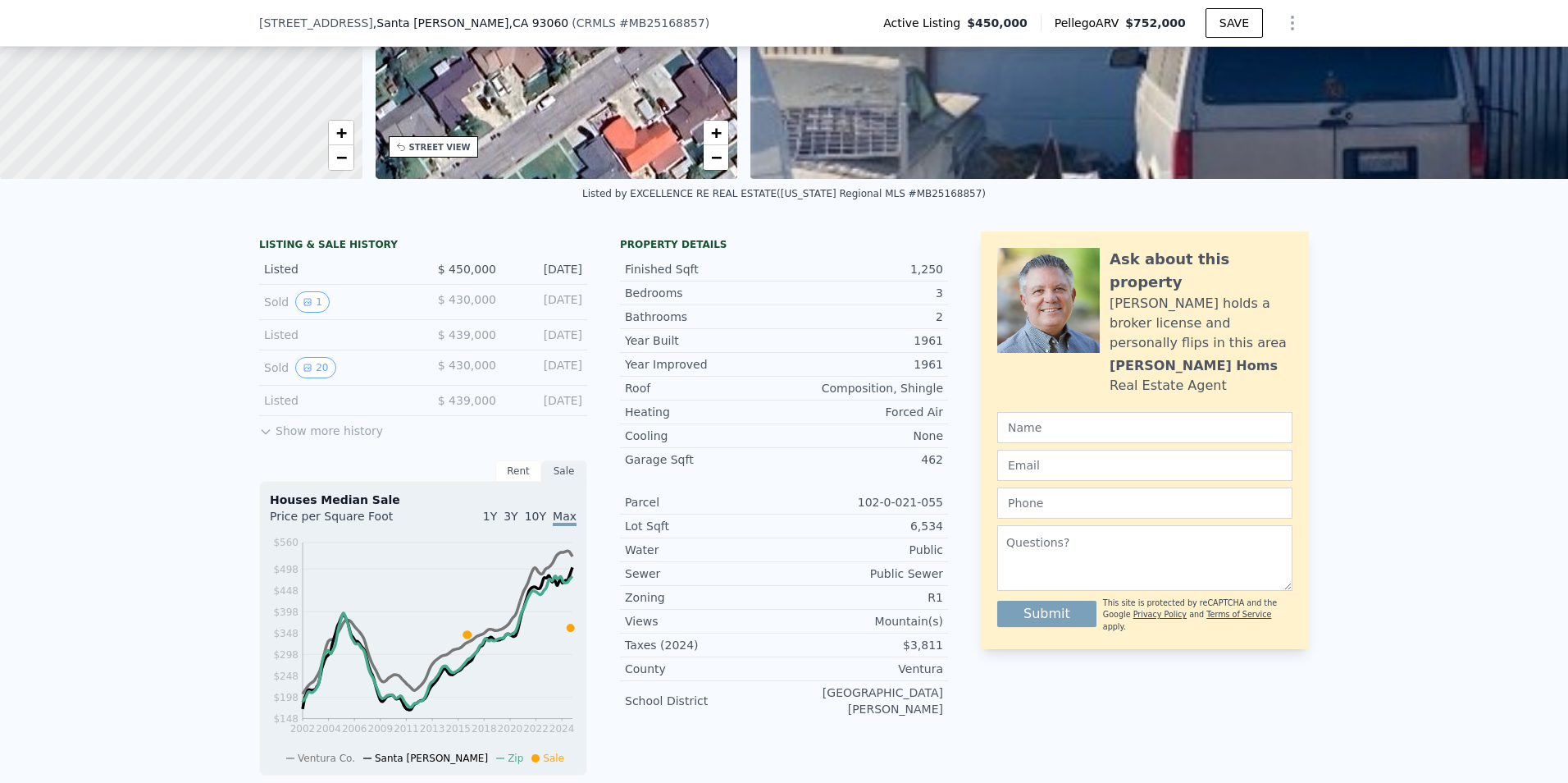
scroll to position [267, 0]
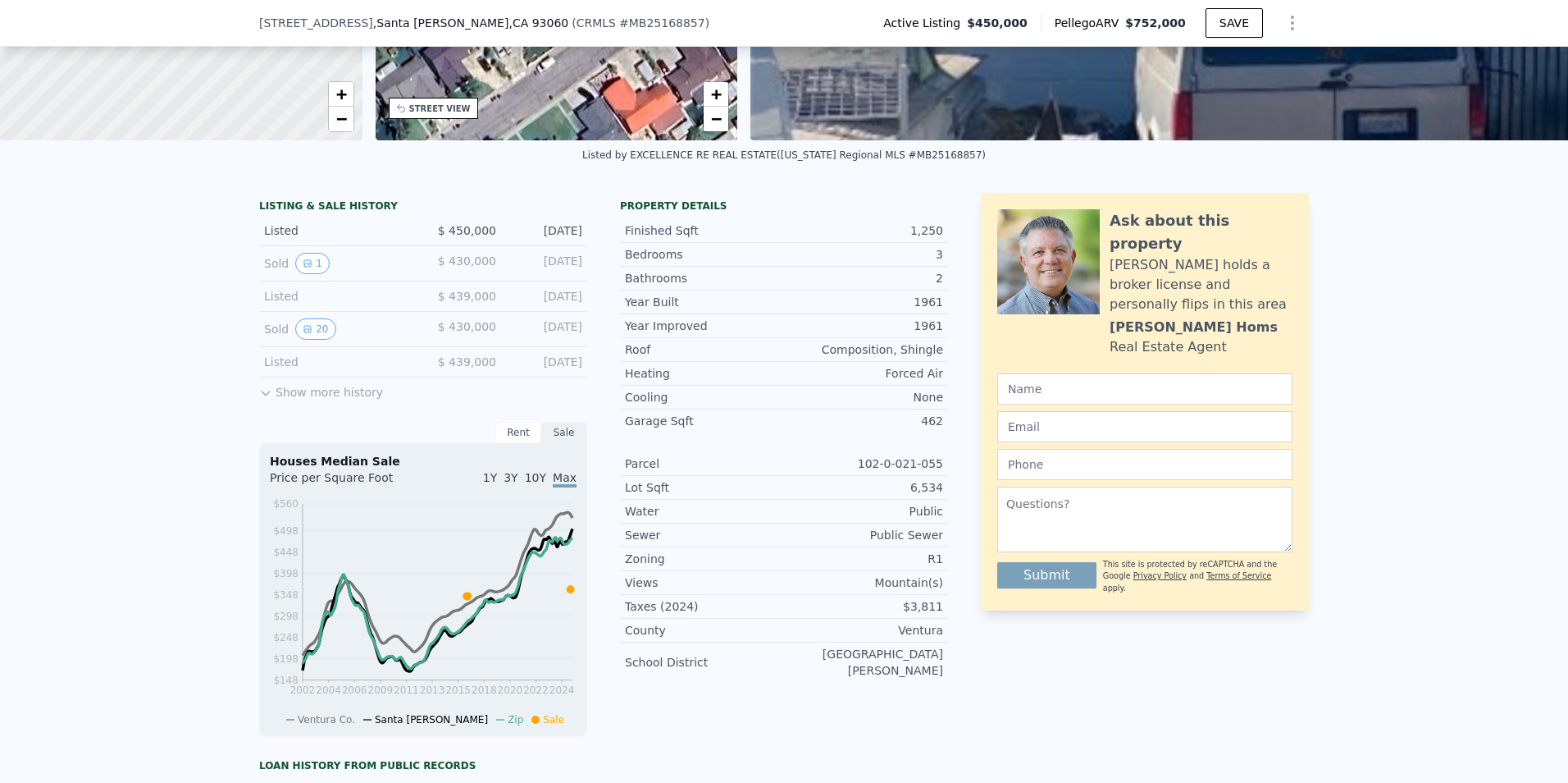
click at [850, 472] on div "102-0-021-055" at bounding box center [864, 464] width 159 height 17
drag, startPoint x: 866, startPoint y: 476, endPoint x: 950, endPoint y: 486, distance: 84.6
click at [950, 486] on div "LISTING & SALE HISTORY Listed $ 450,000 [DATE] Sold 1 $ 430,000 [DATE] Listed $…" at bounding box center [784, 620] width 1050 height 856
copy div "102-0-021-055"
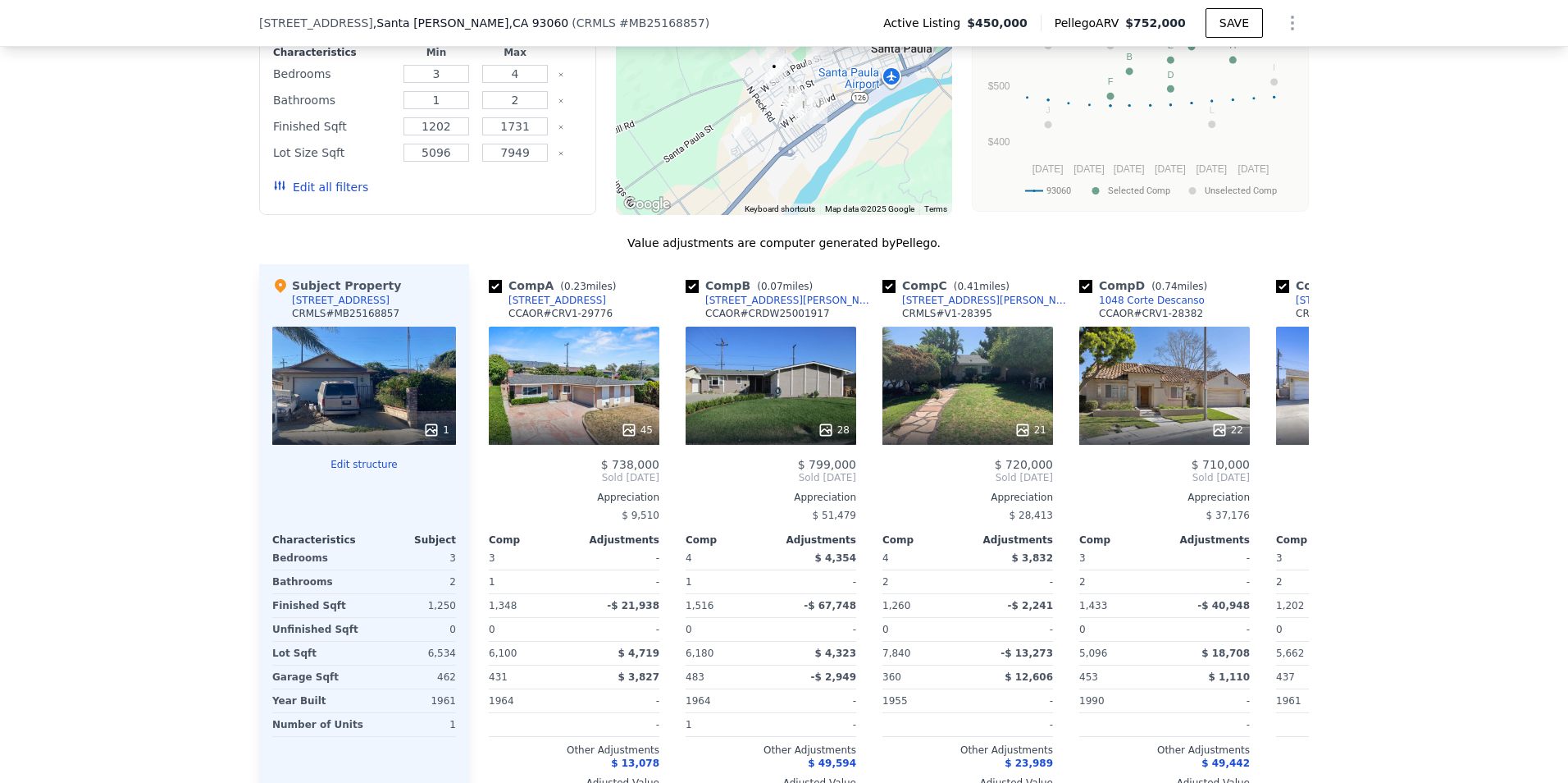
scroll to position [1636, 0]
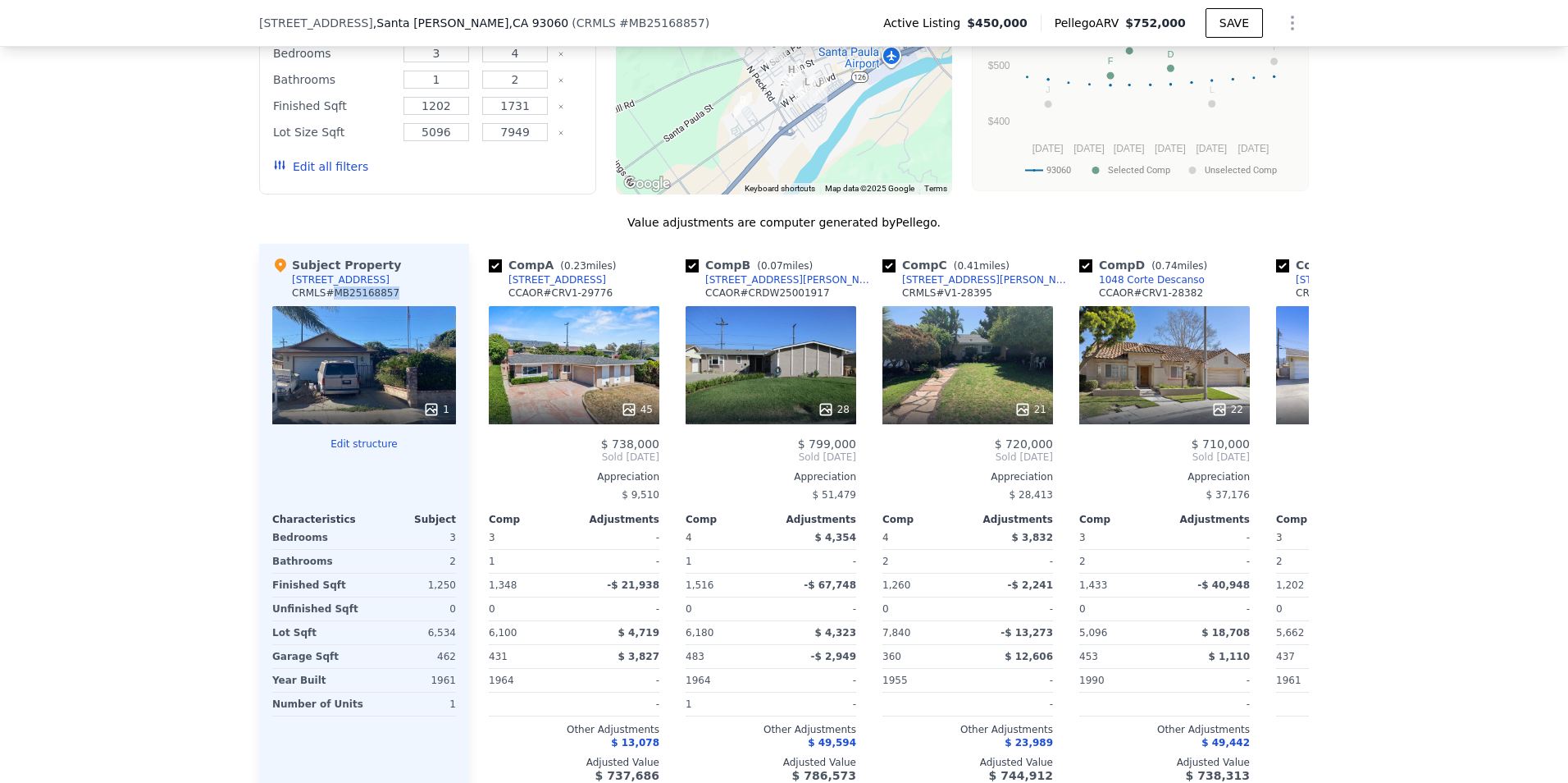
drag, startPoint x: 320, startPoint y: 307, endPoint x: 439, endPoint y: 307, distance: 119.0
click at [439, 306] on div "Subject Property [STREET_ADDRESS] # MB25168857" at bounding box center [364, 281] width 183 height 49
copy div "# MB25168857"
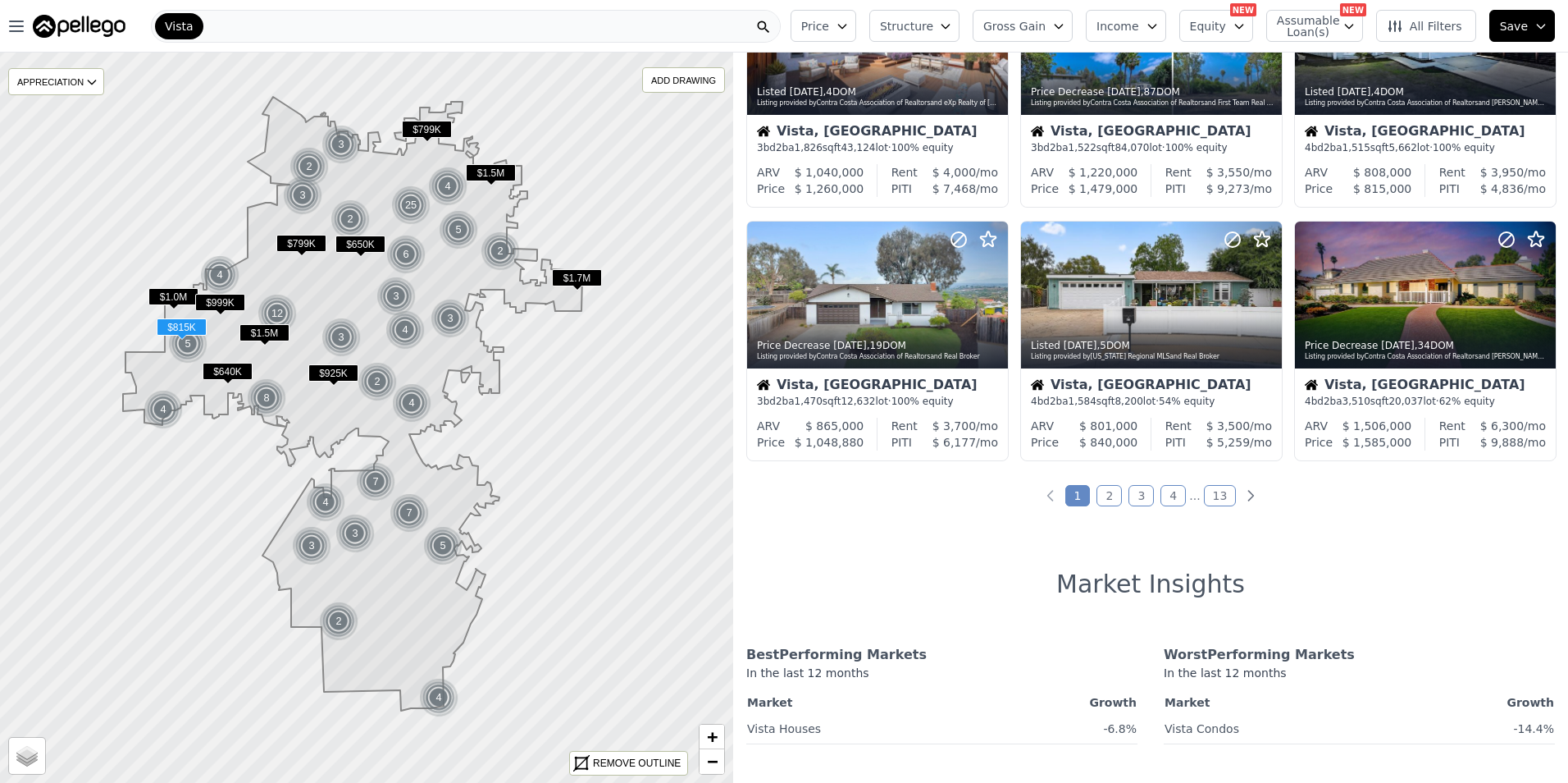
scroll to position [547, 0]
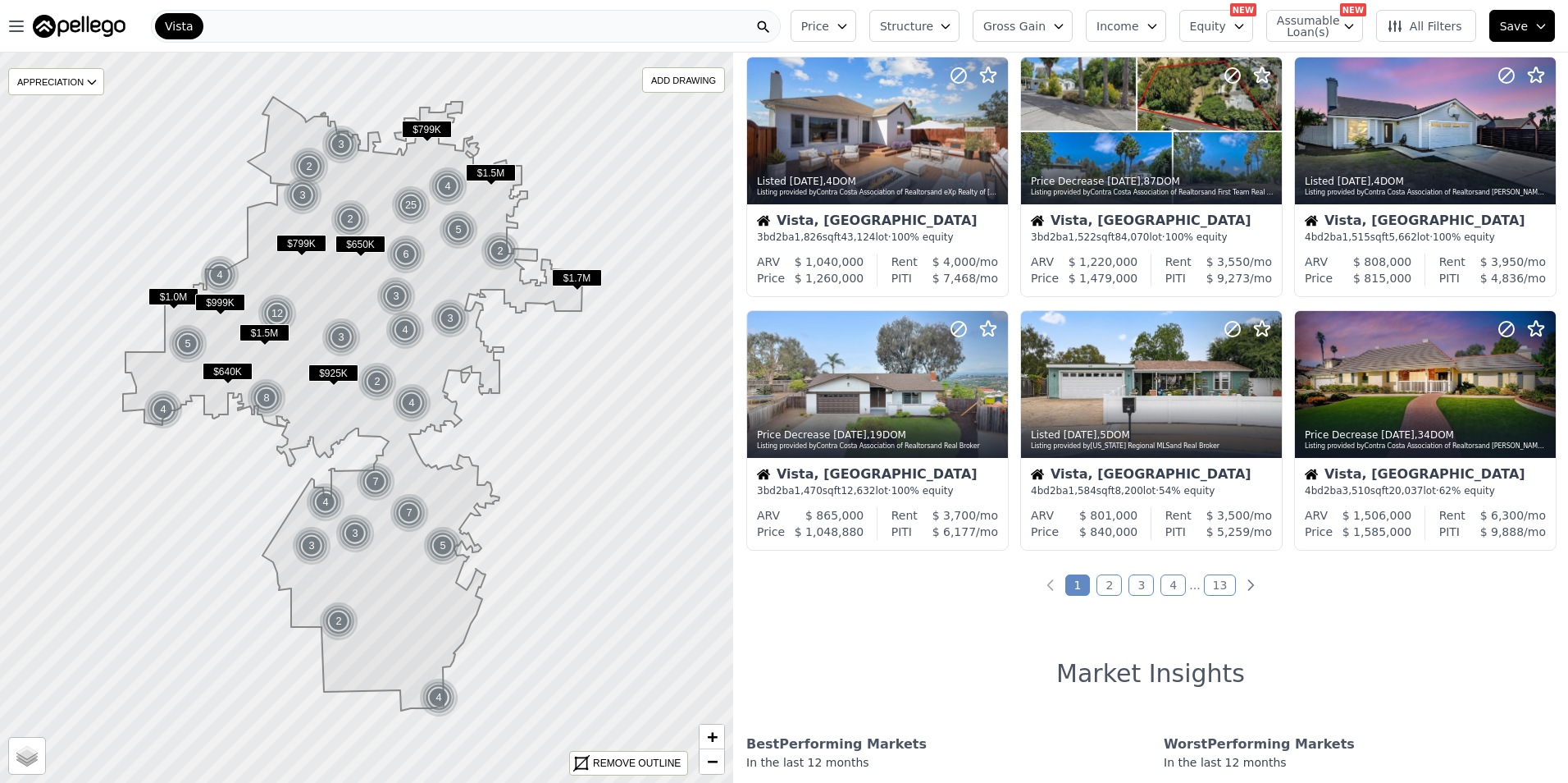
click at [1103, 592] on link "2" at bounding box center [1108, 585] width 25 height 21
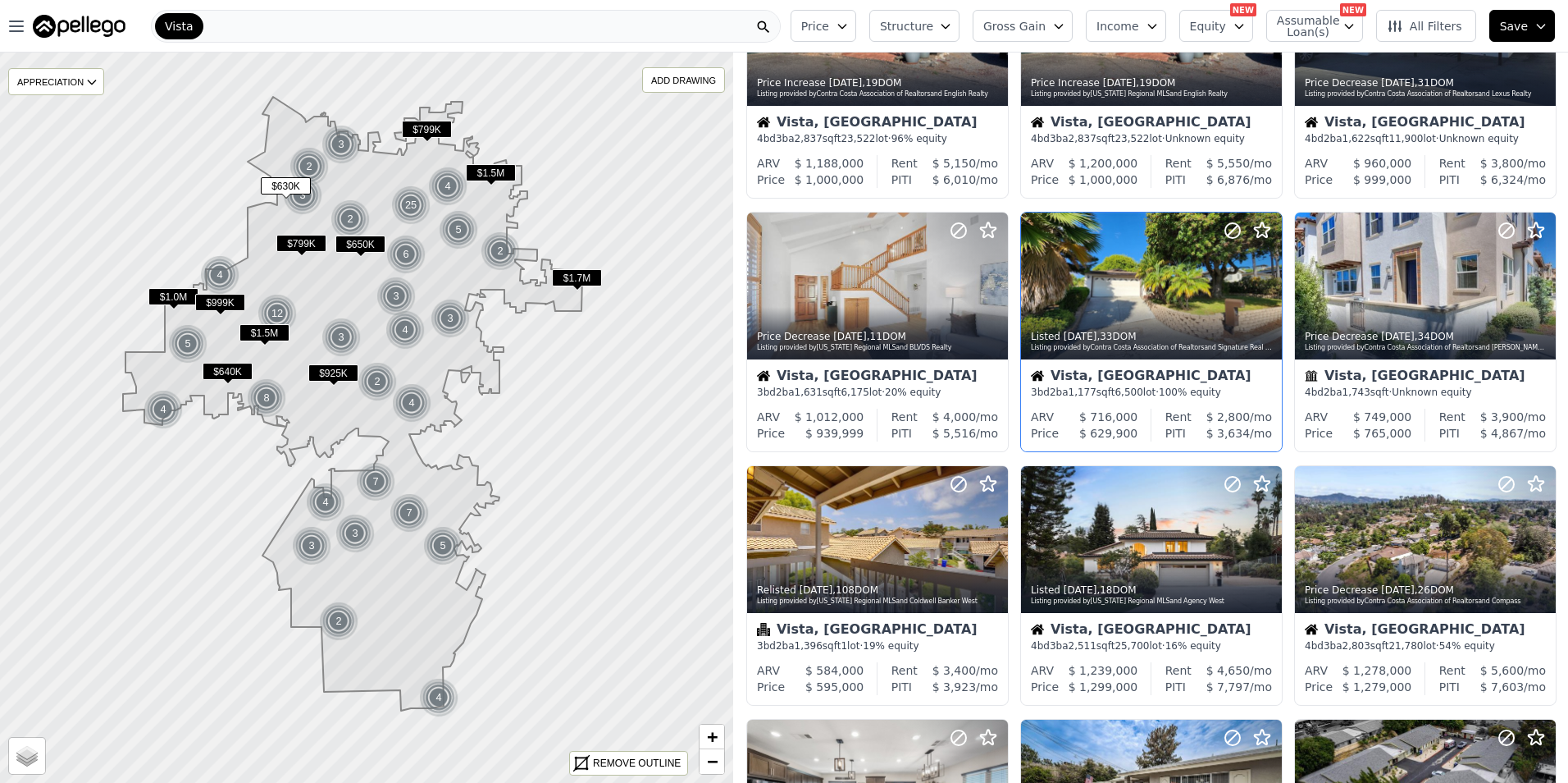
scroll to position [273, 0]
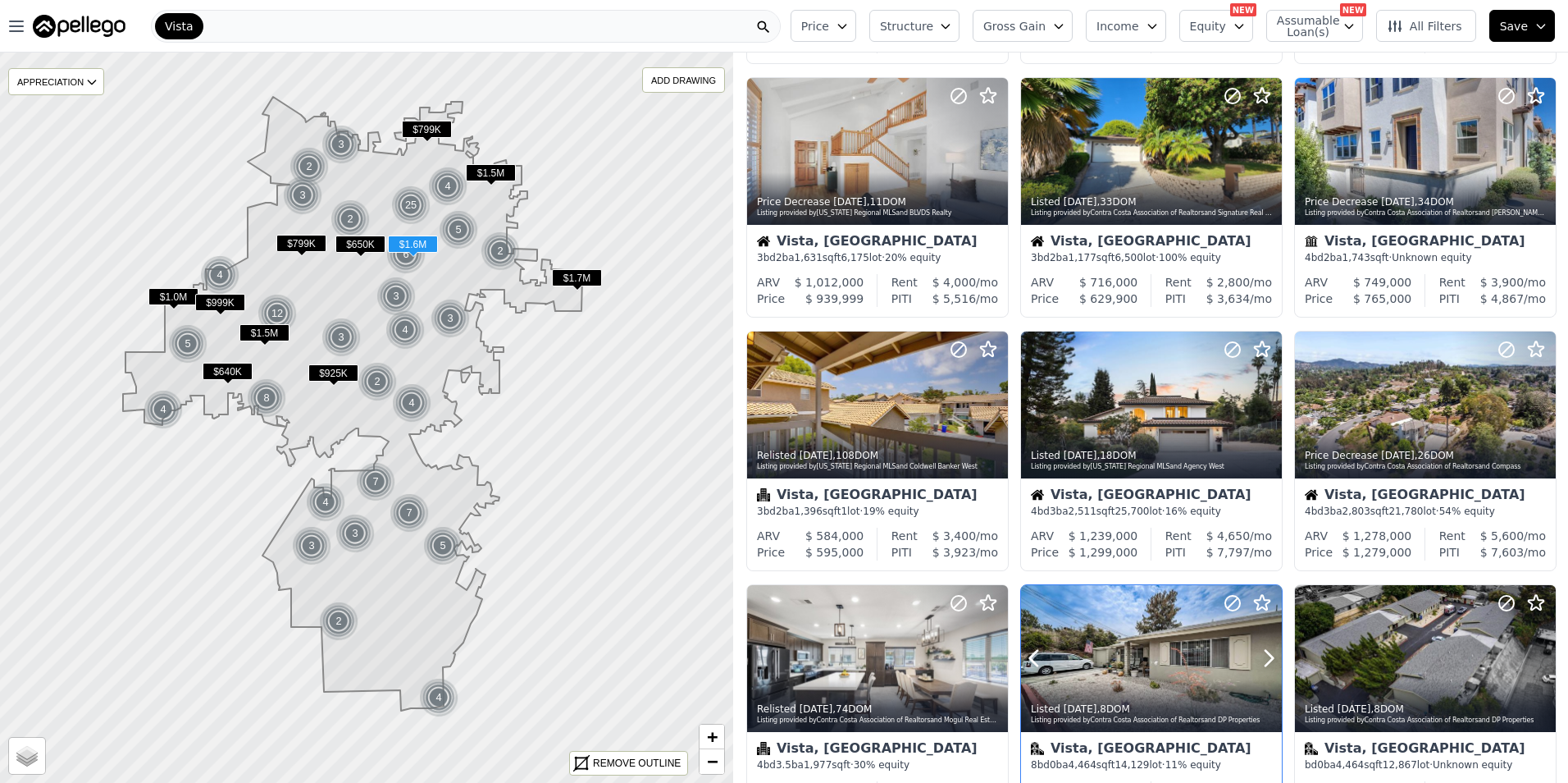
click at [1118, 664] on div at bounding box center [1151, 658] width 261 height 147
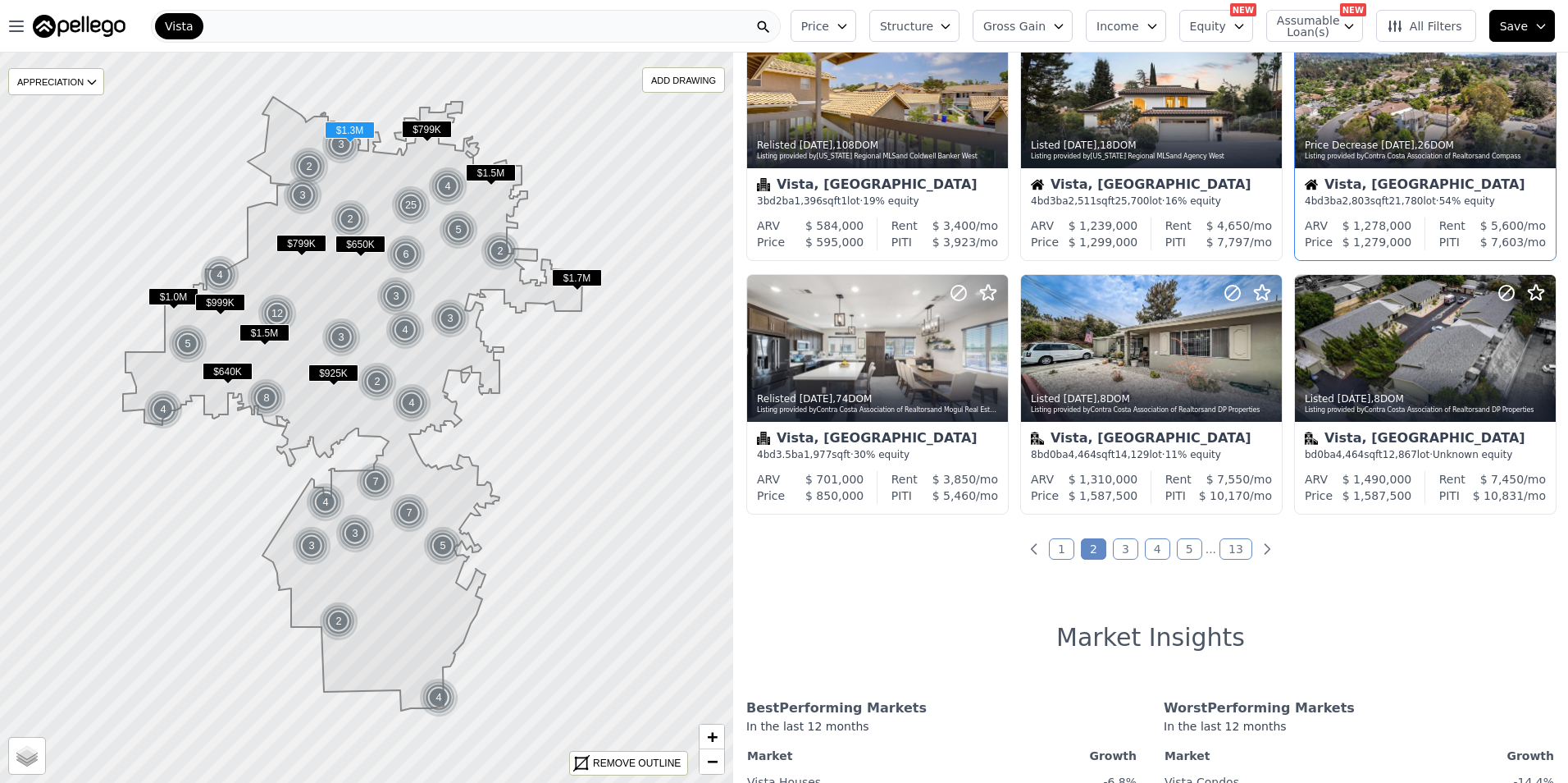
scroll to position [683, 0]
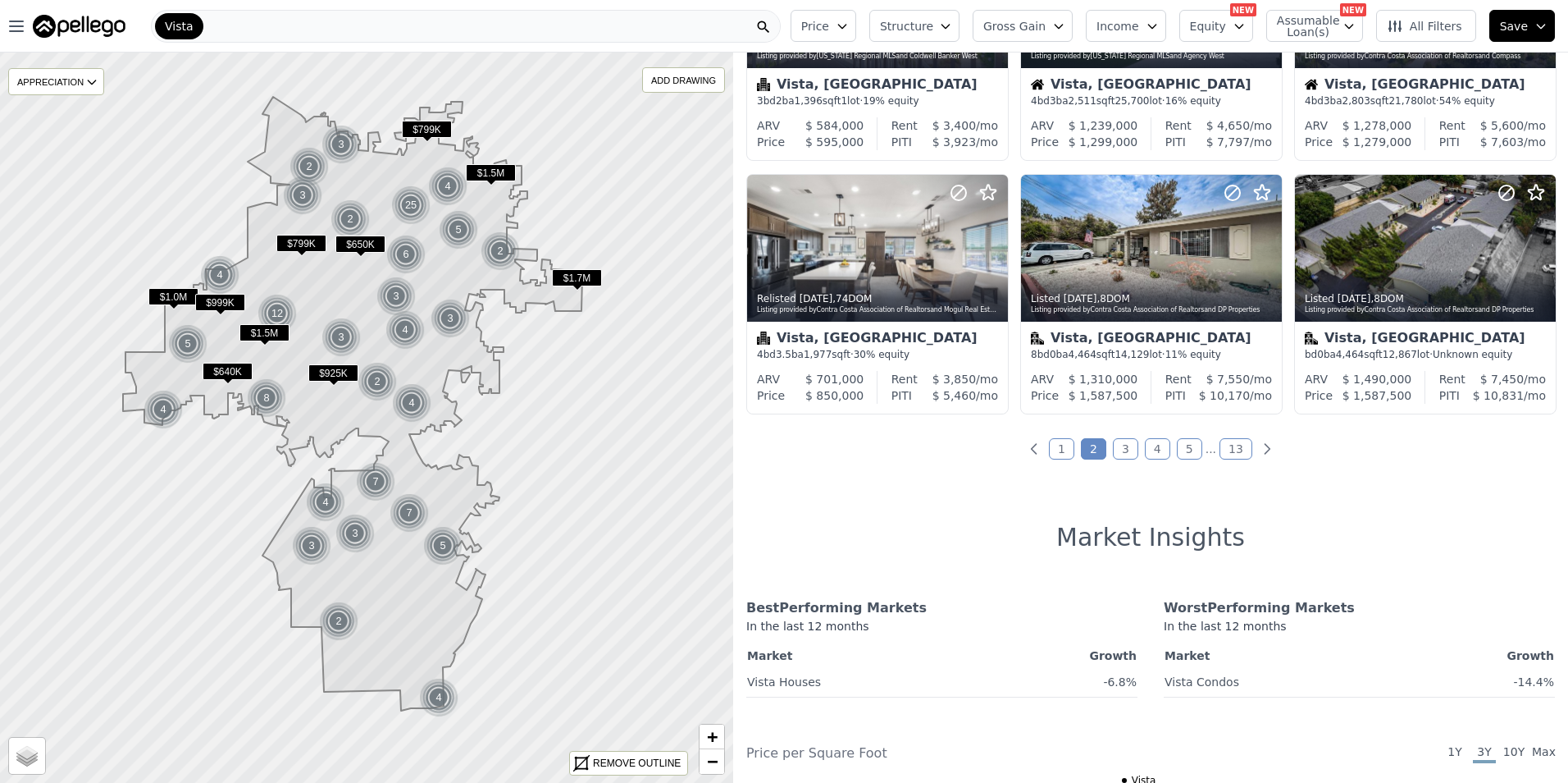
click at [1123, 451] on link "3" at bounding box center [1125, 449] width 25 height 21
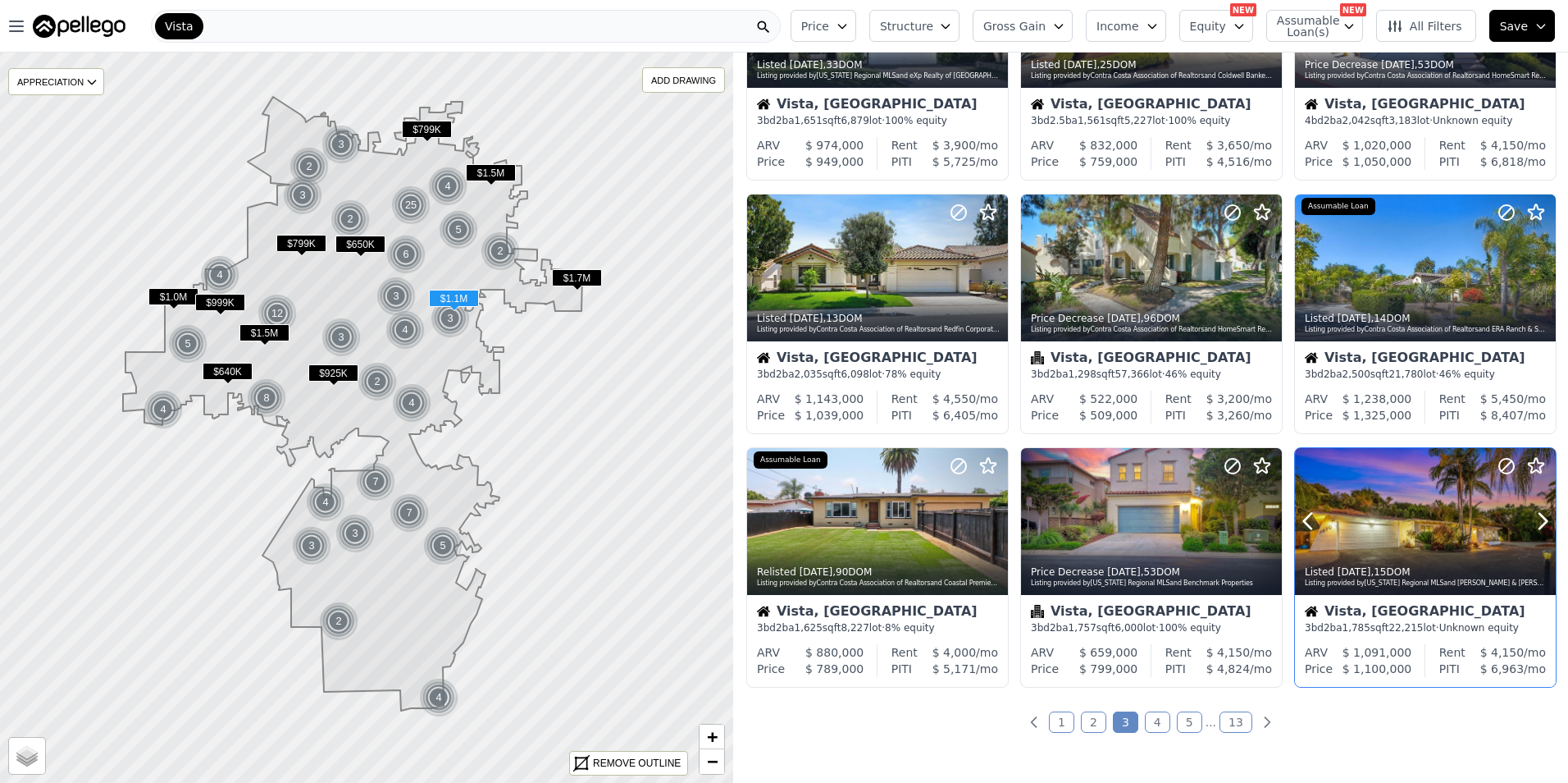
scroll to position [547, 0]
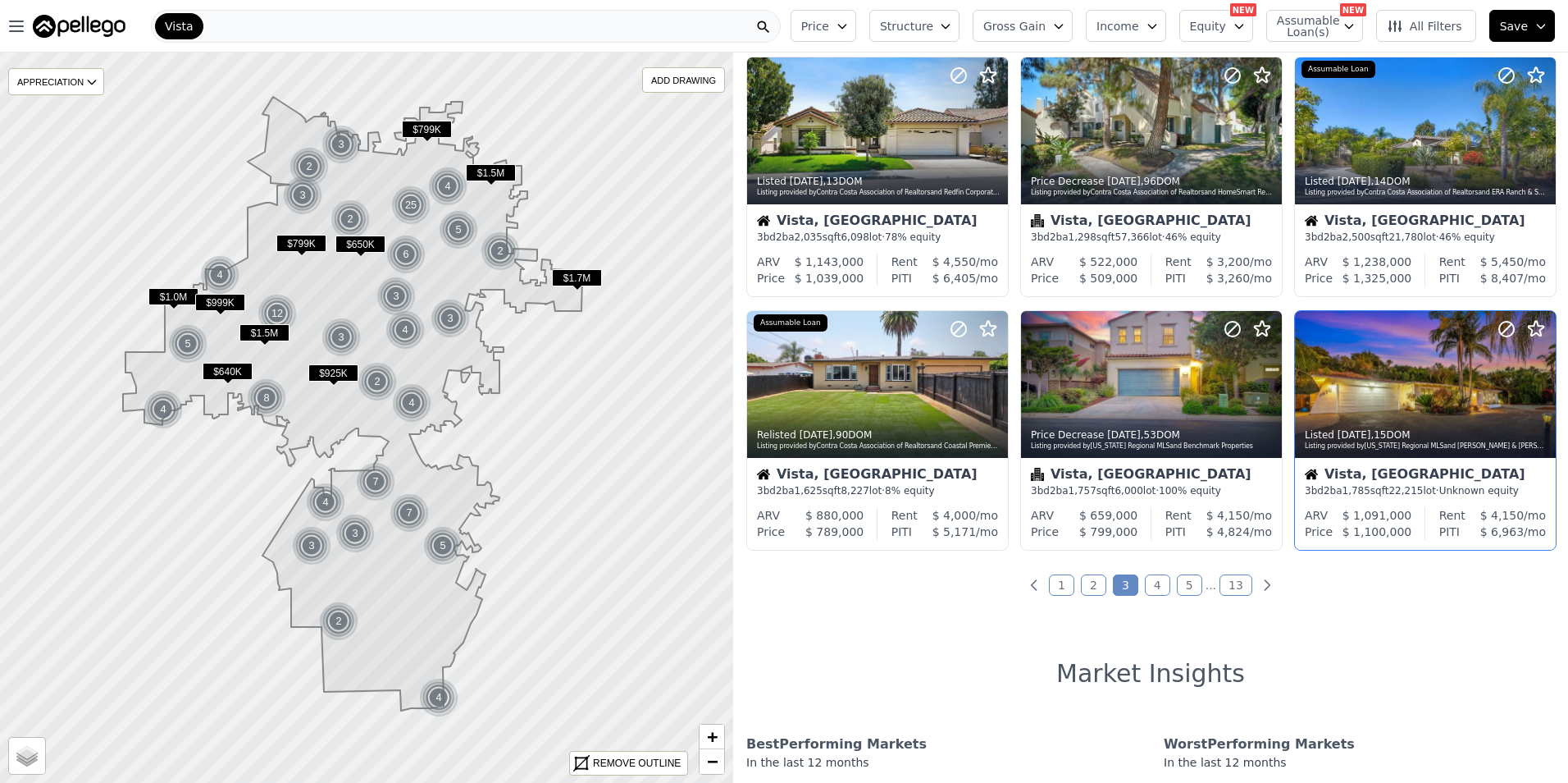
click at [1155, 582] on link "4" at bounding box center [1157, 585] width 25 height 21
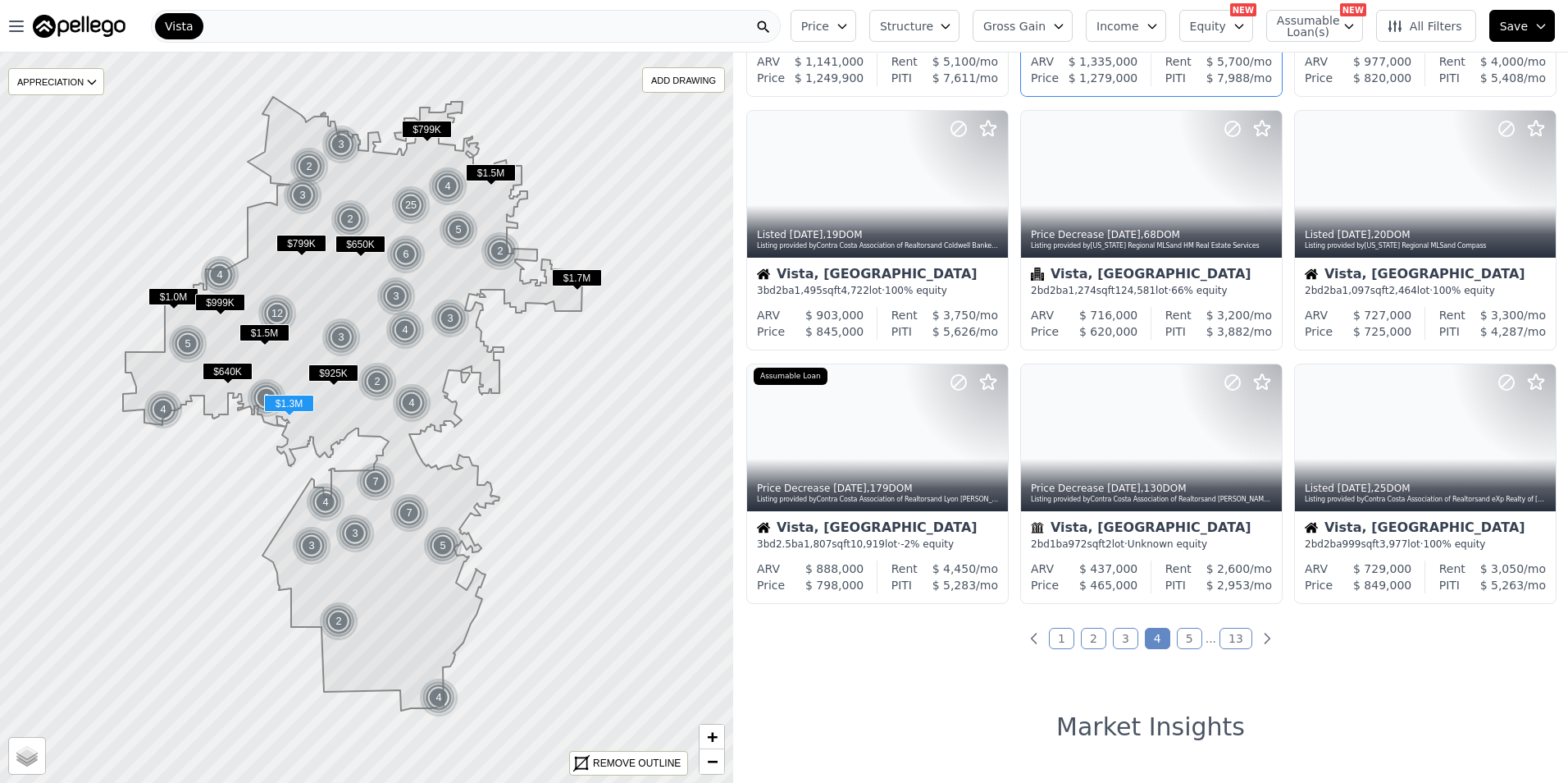
scroll to position [547, 0]
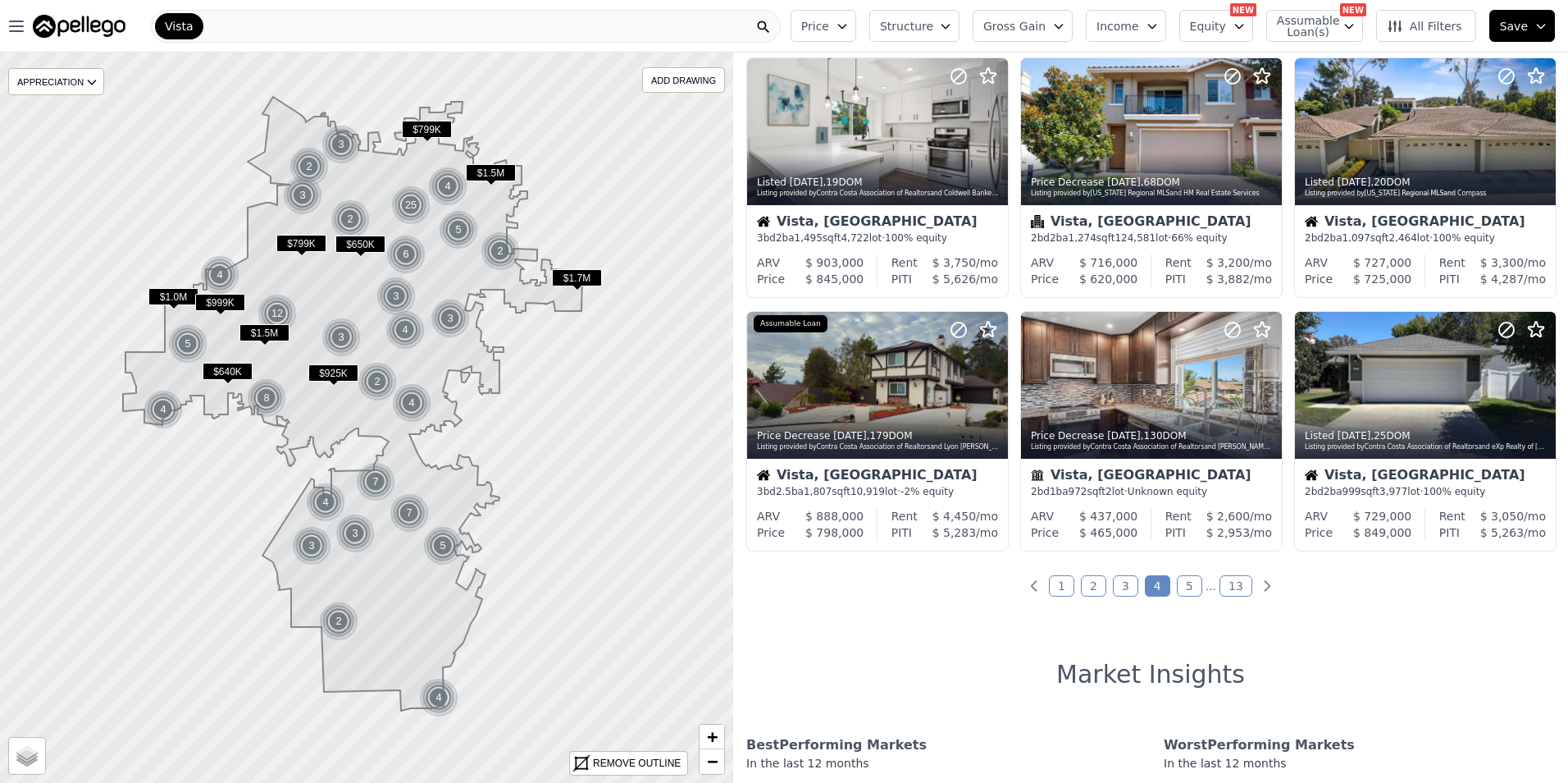
click at [1180, 587] on link "5" at bounding box center [1189, 586] width 25 height 21
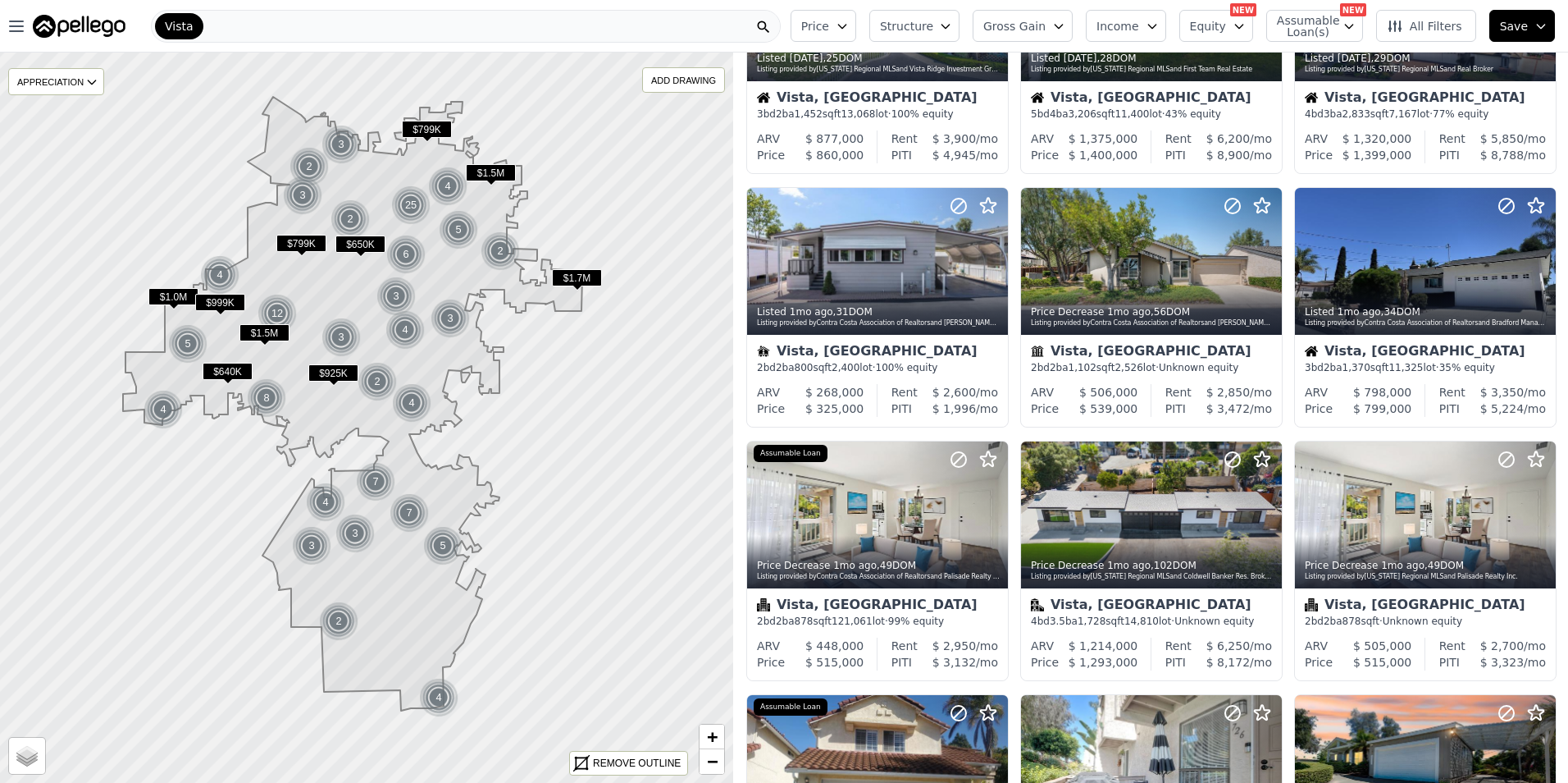
scroll to position [0, 0]
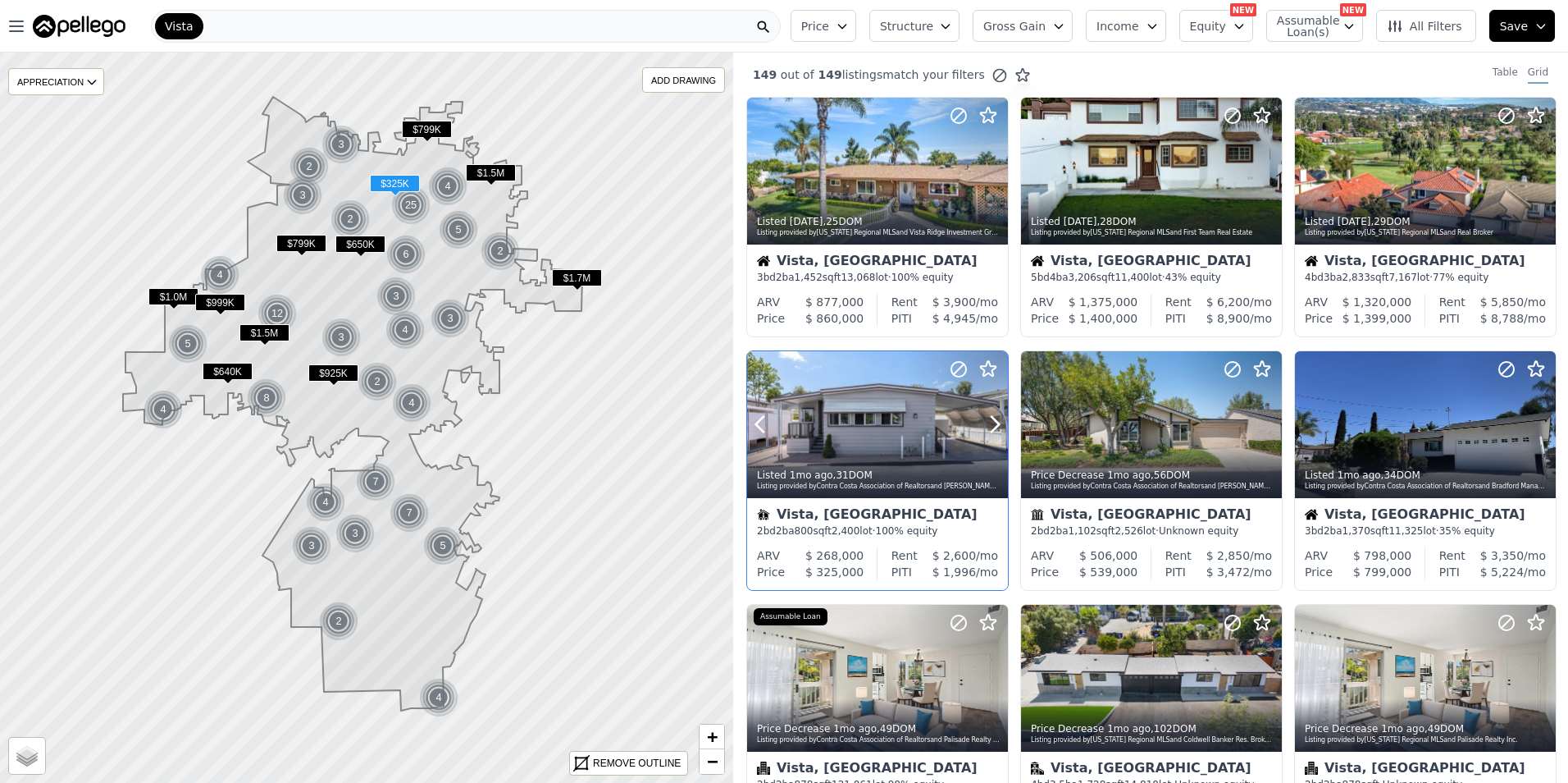
click at [886, 412] on div at bounding box center [878, 425] width 261 height 147
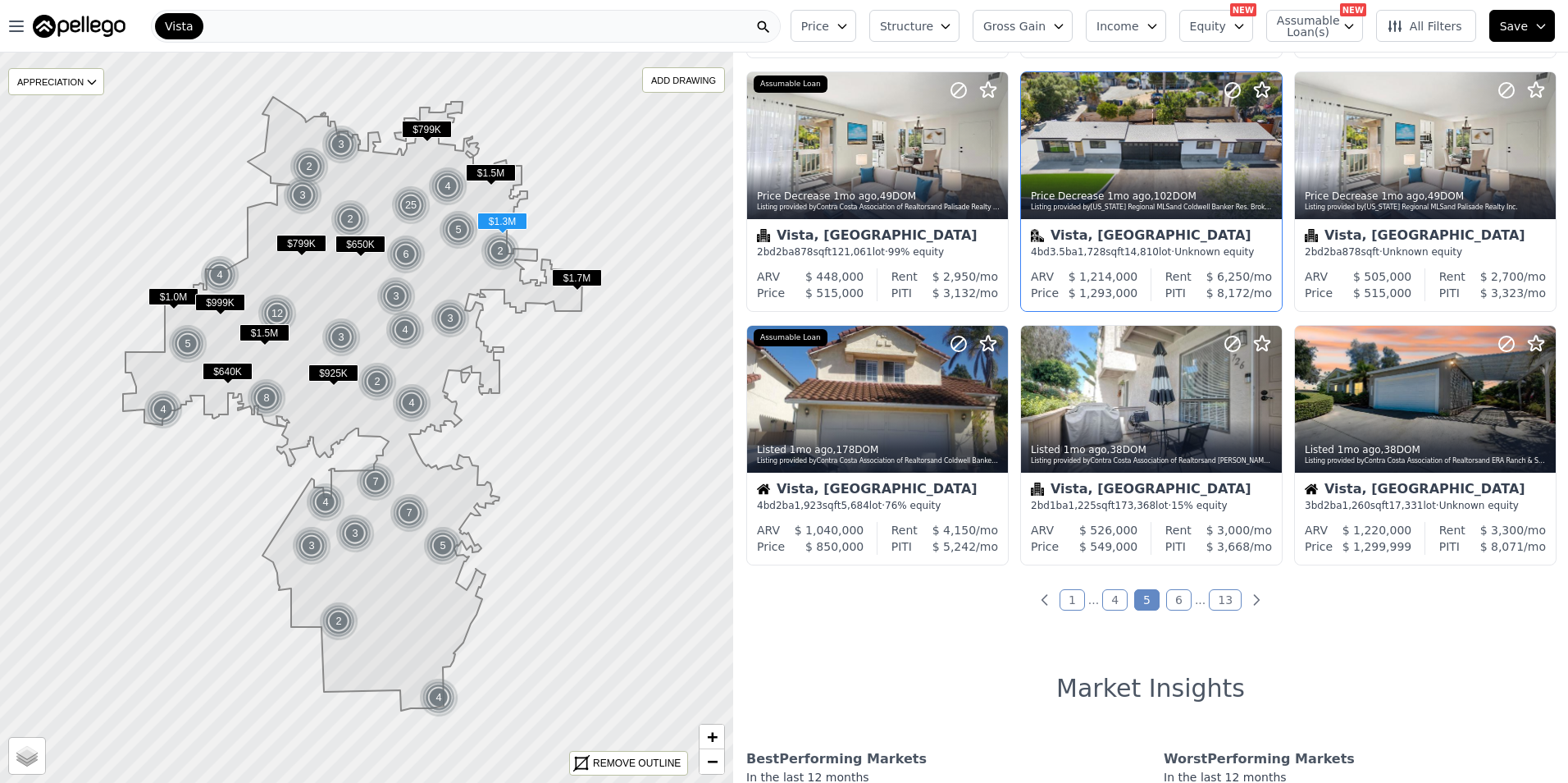
scroll to position [547, 0]
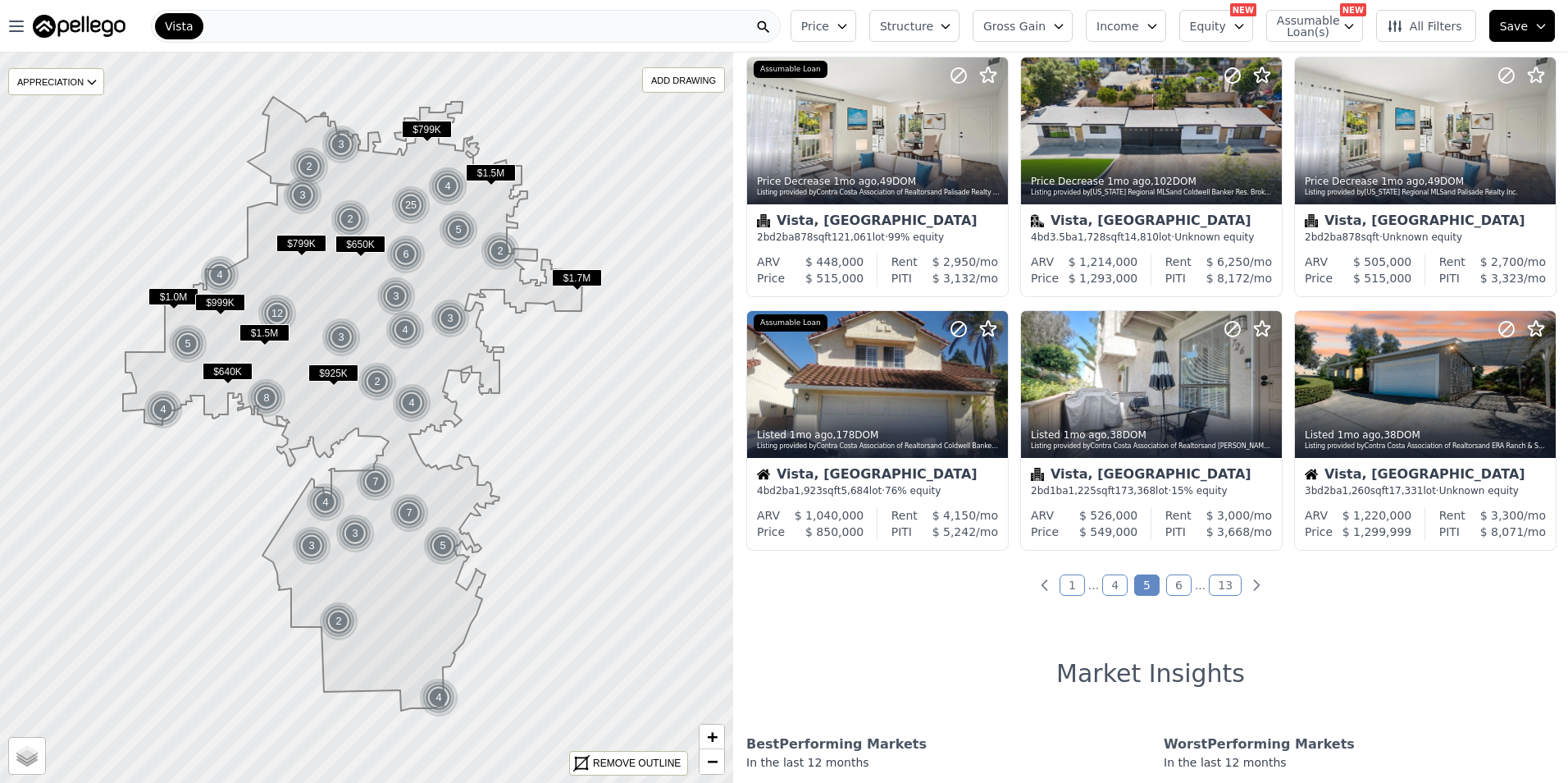
click at [1169, 581] on link "6" at bounding box center [1178, 585] width 25 height 21
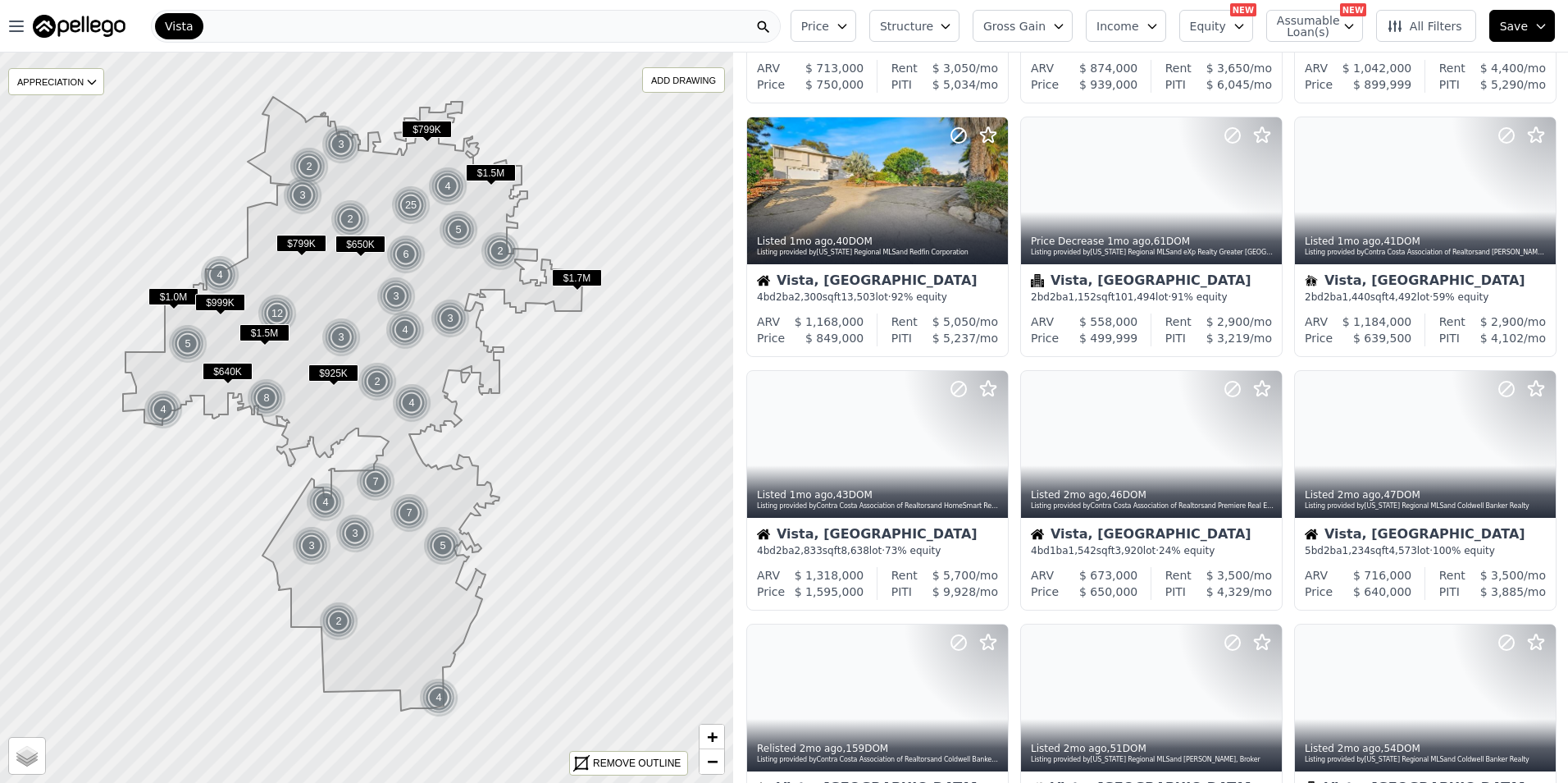
scroll to position [0, 0]
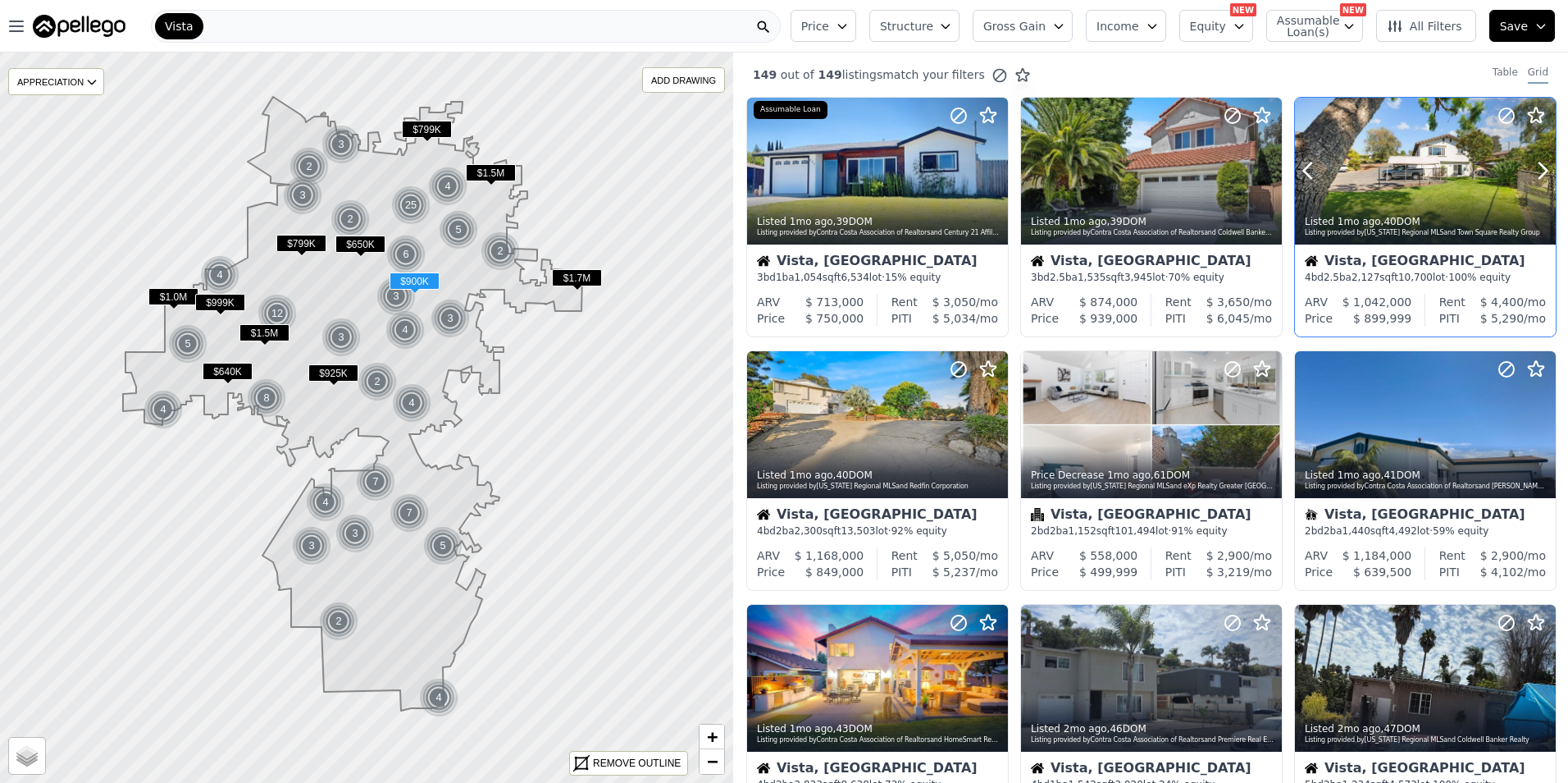
click at [1415, 163] on div at bounding box center [1426, 171] width 261 height 147
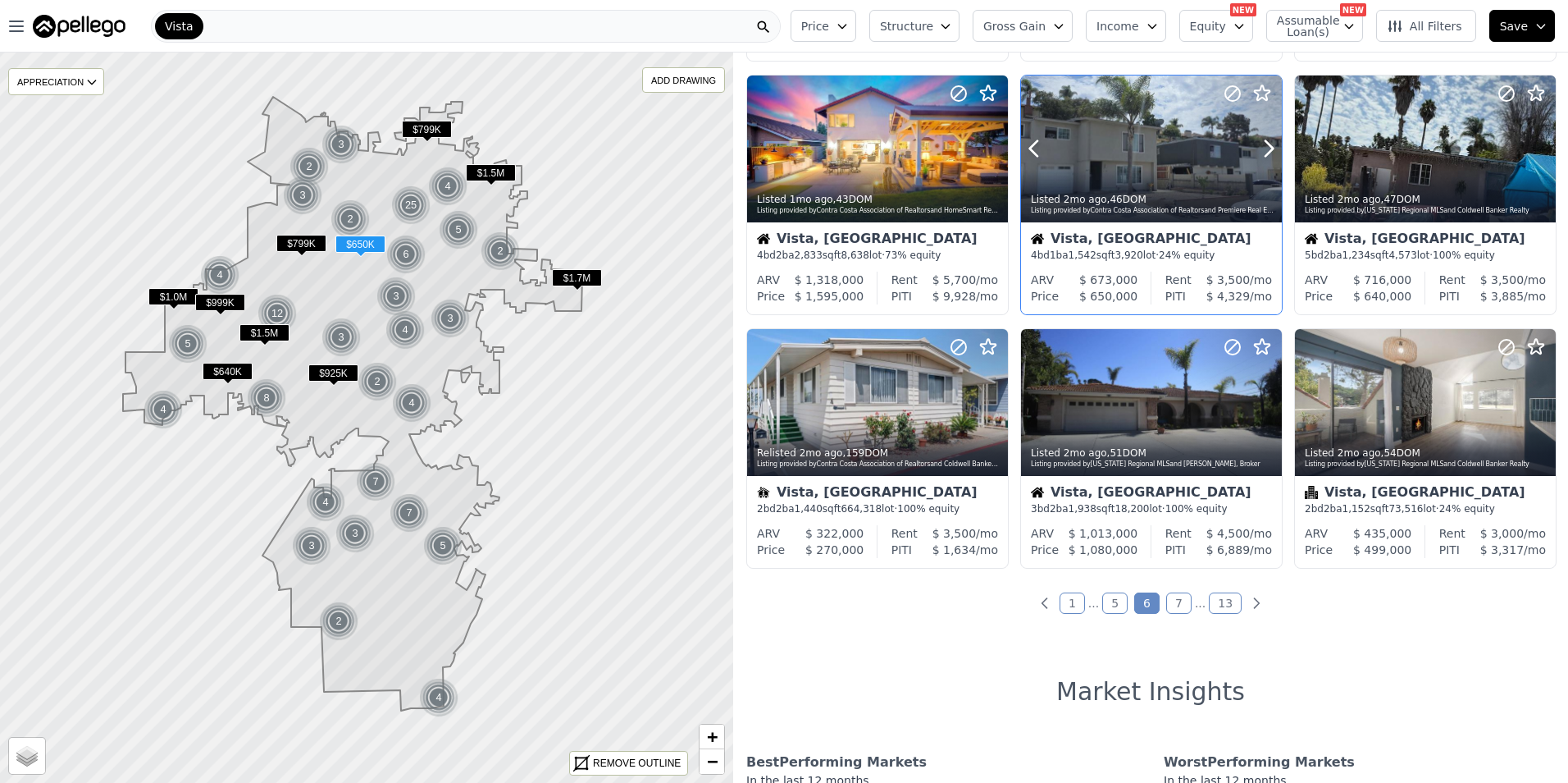
scroll to position [547, 0]
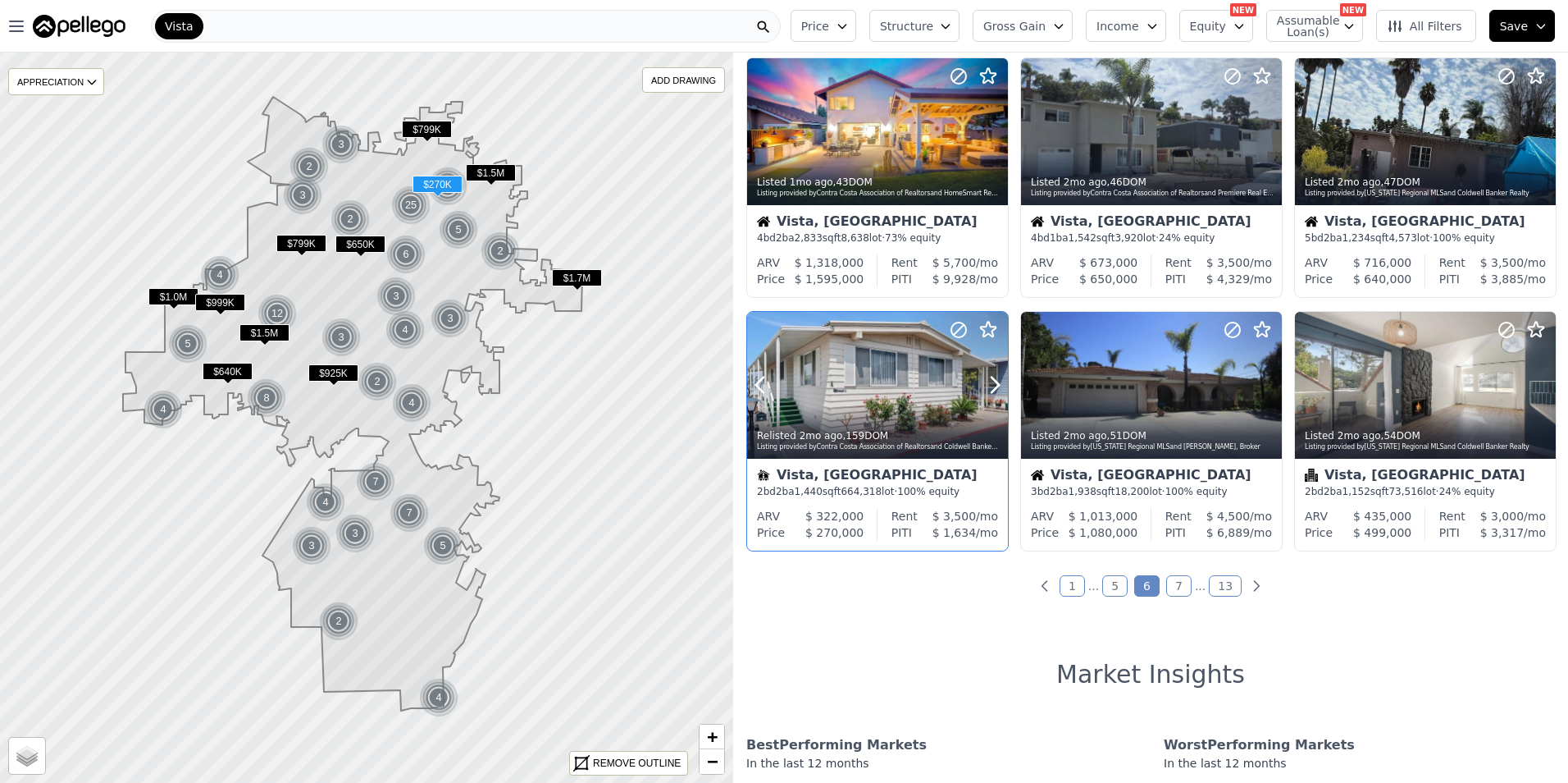
click at [898, 370] on div at bounding box center [878, 385] width 261 height 147
click at [1176, 585] on link "7" at bounding box center [1178, 586] width 25 height 21
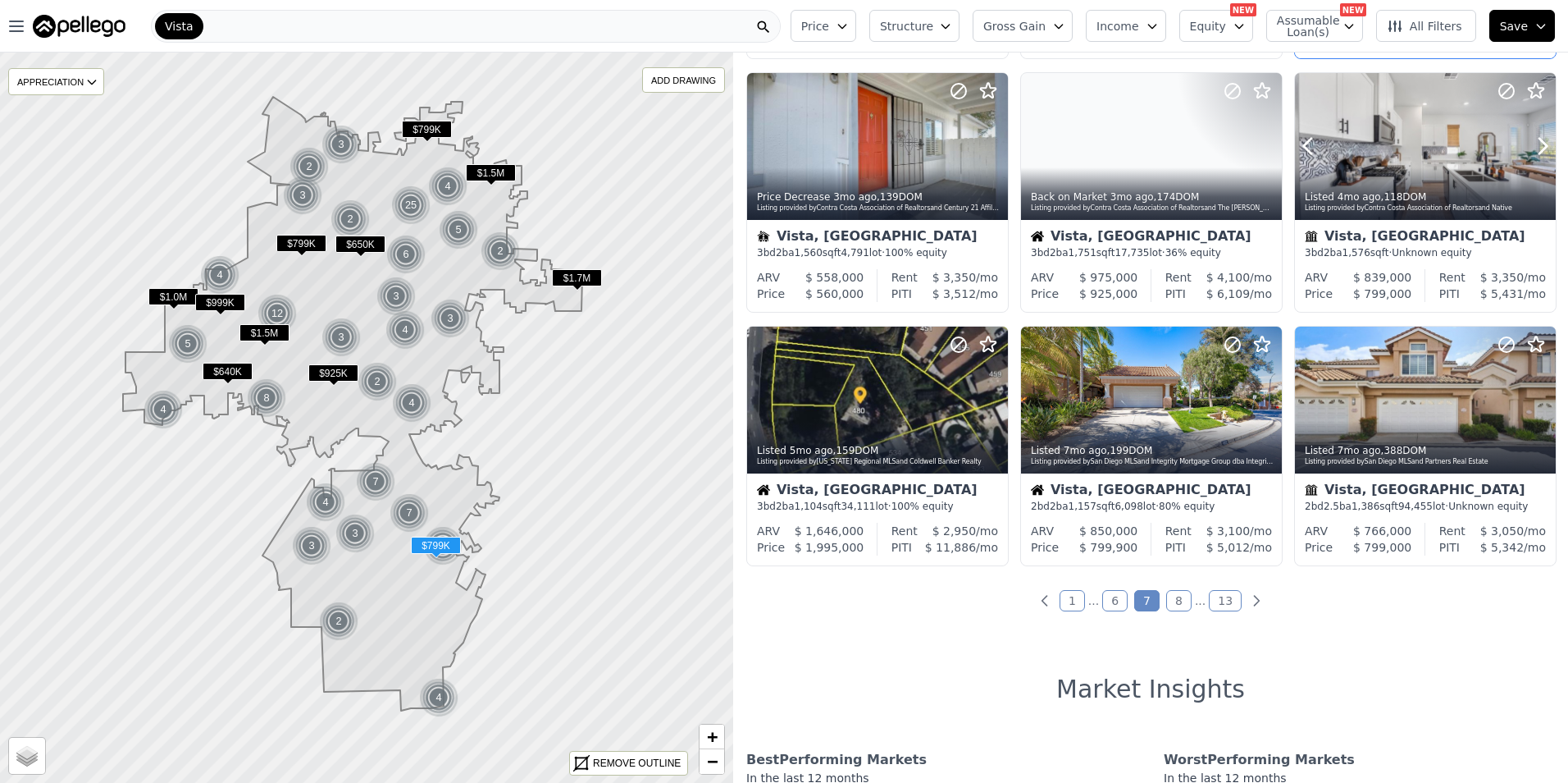
scroll to position [547, 0]
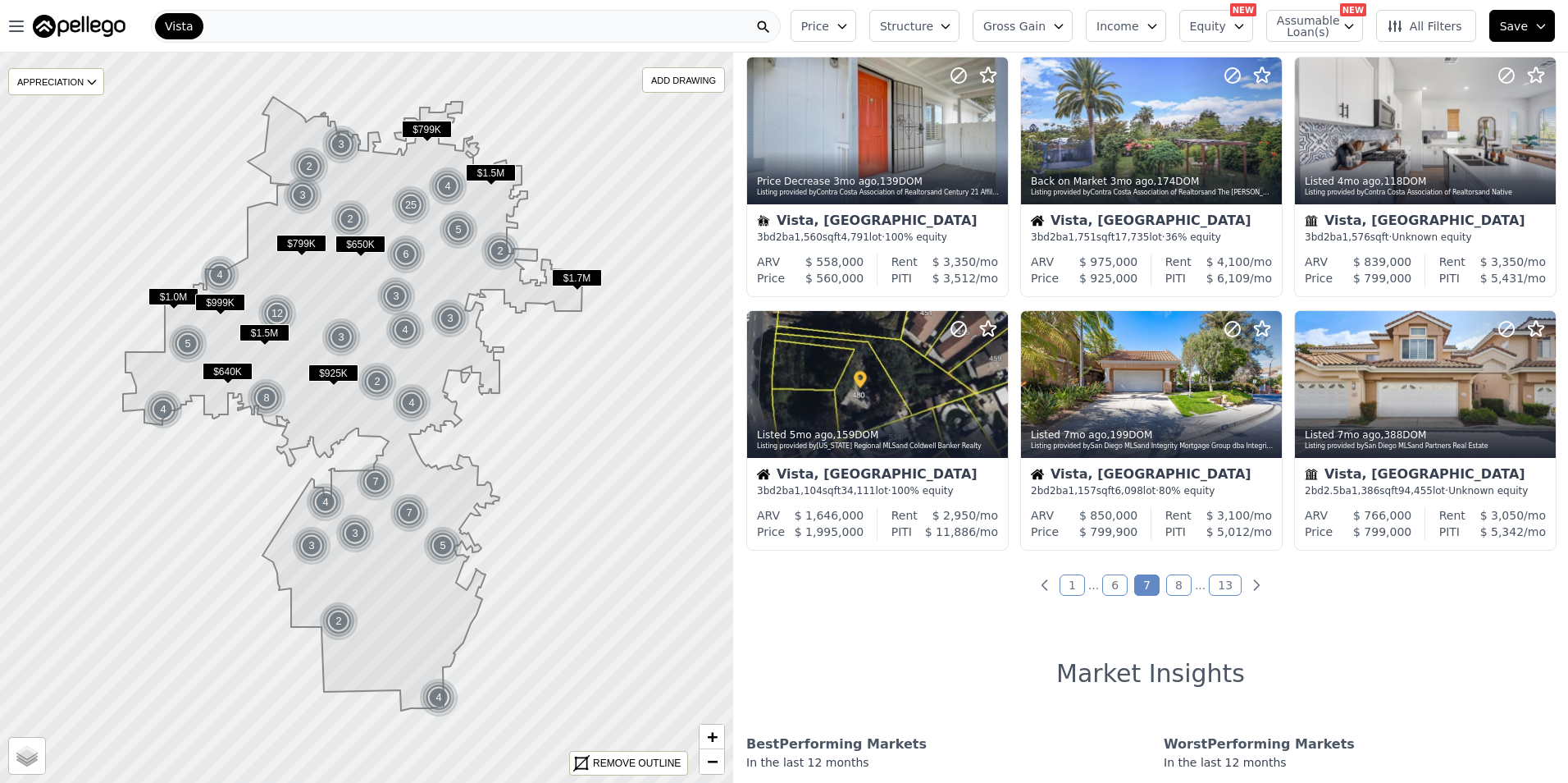
click at [1173, 587] on link "8" at bounding box center [1178, 585] width 25 height 21
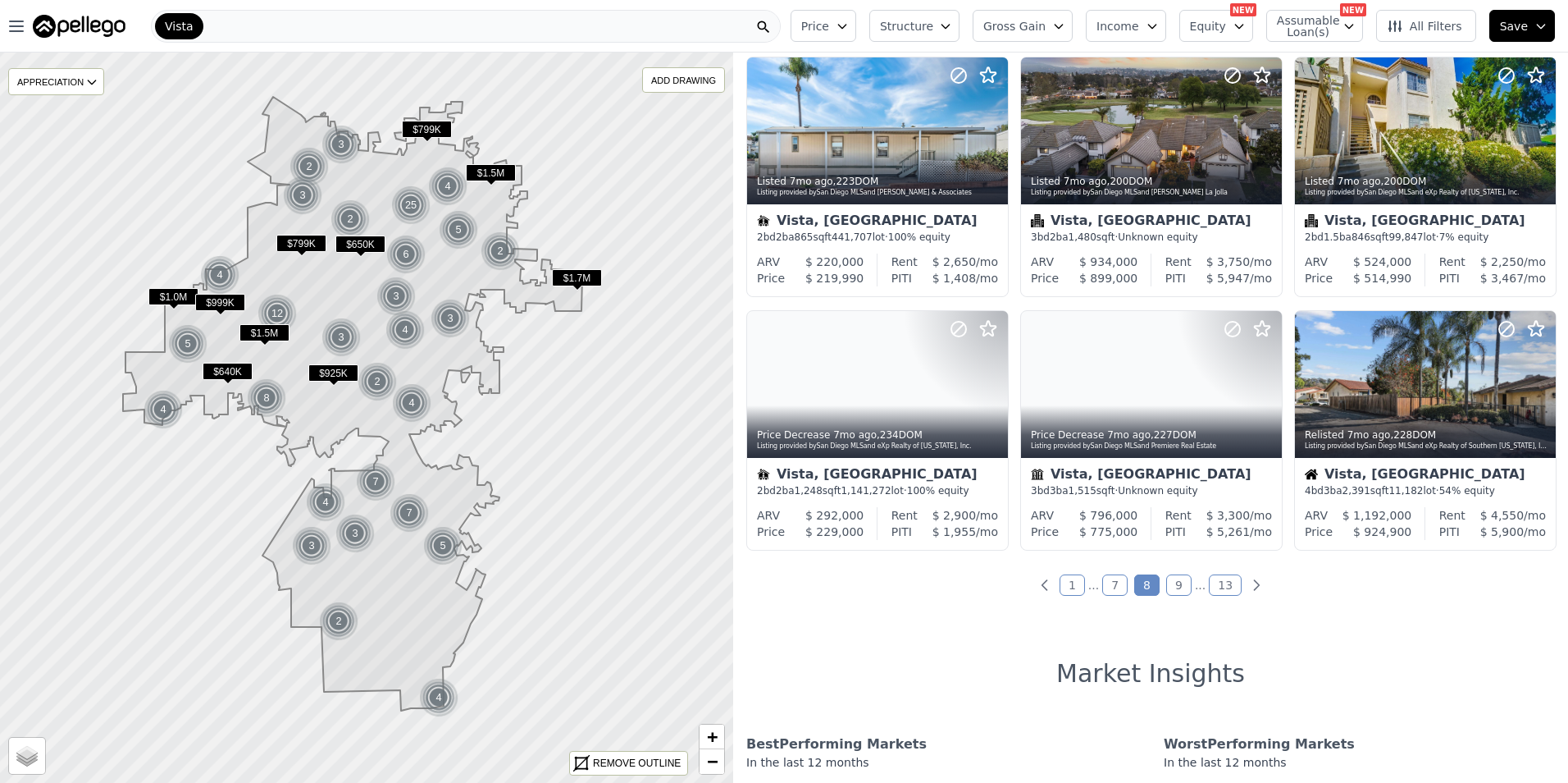
click at [1175, 583] on link "9" at bounding box center [1178, 585] width 25 height 21
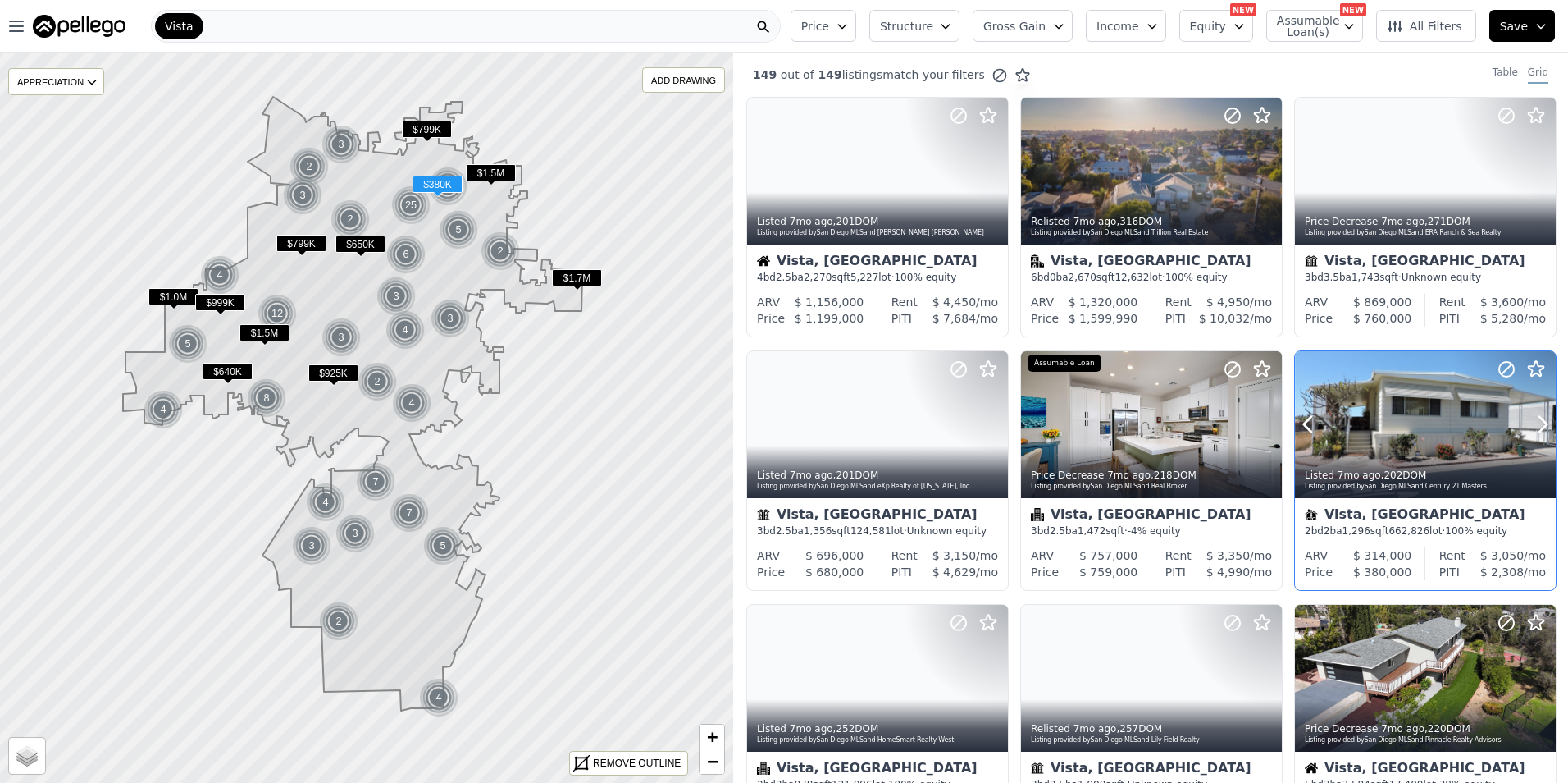
scroll to position [411, 0]
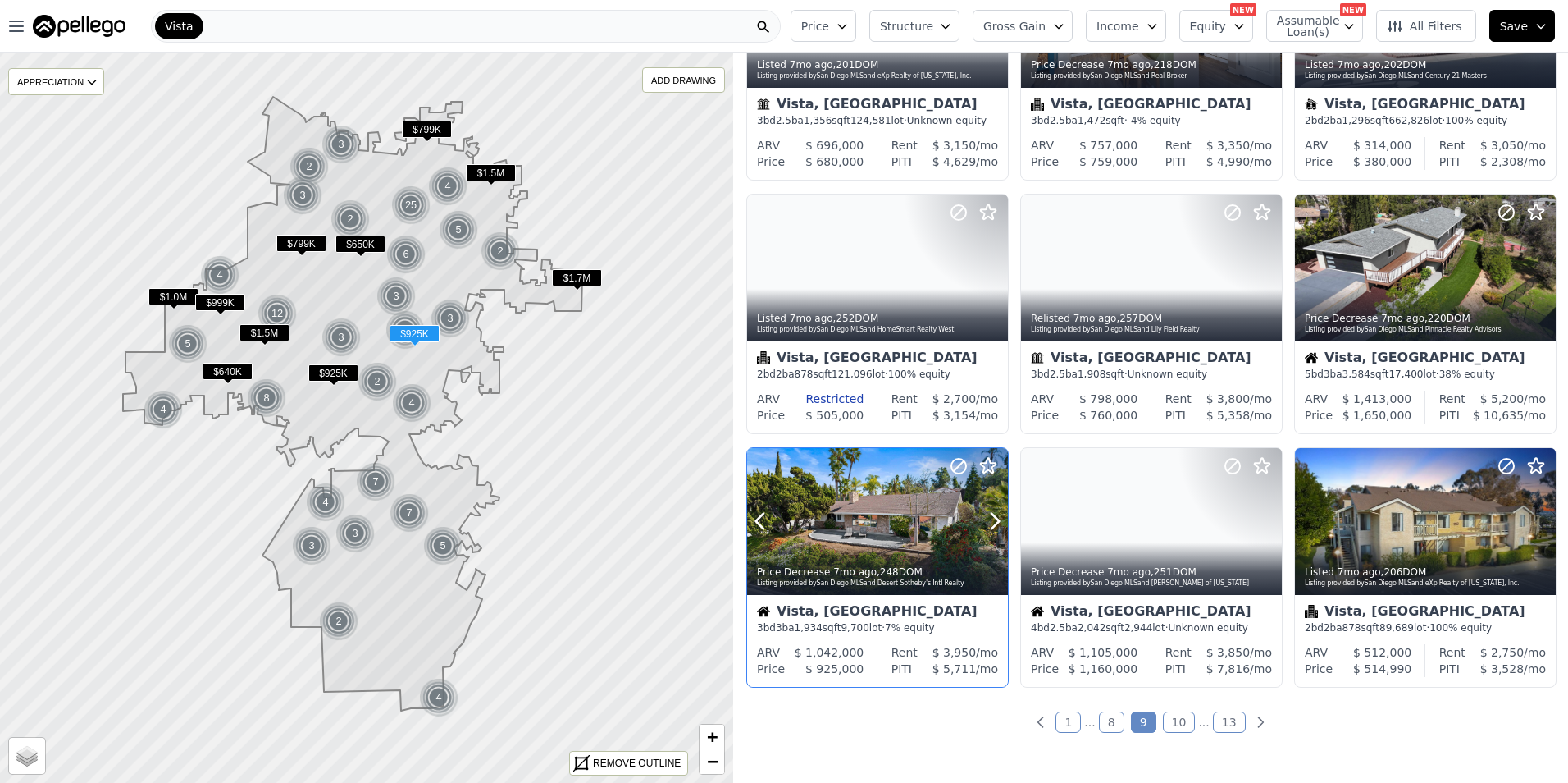
click at [896, 493] on div at bounding box center [878, 521] width 261 height 147
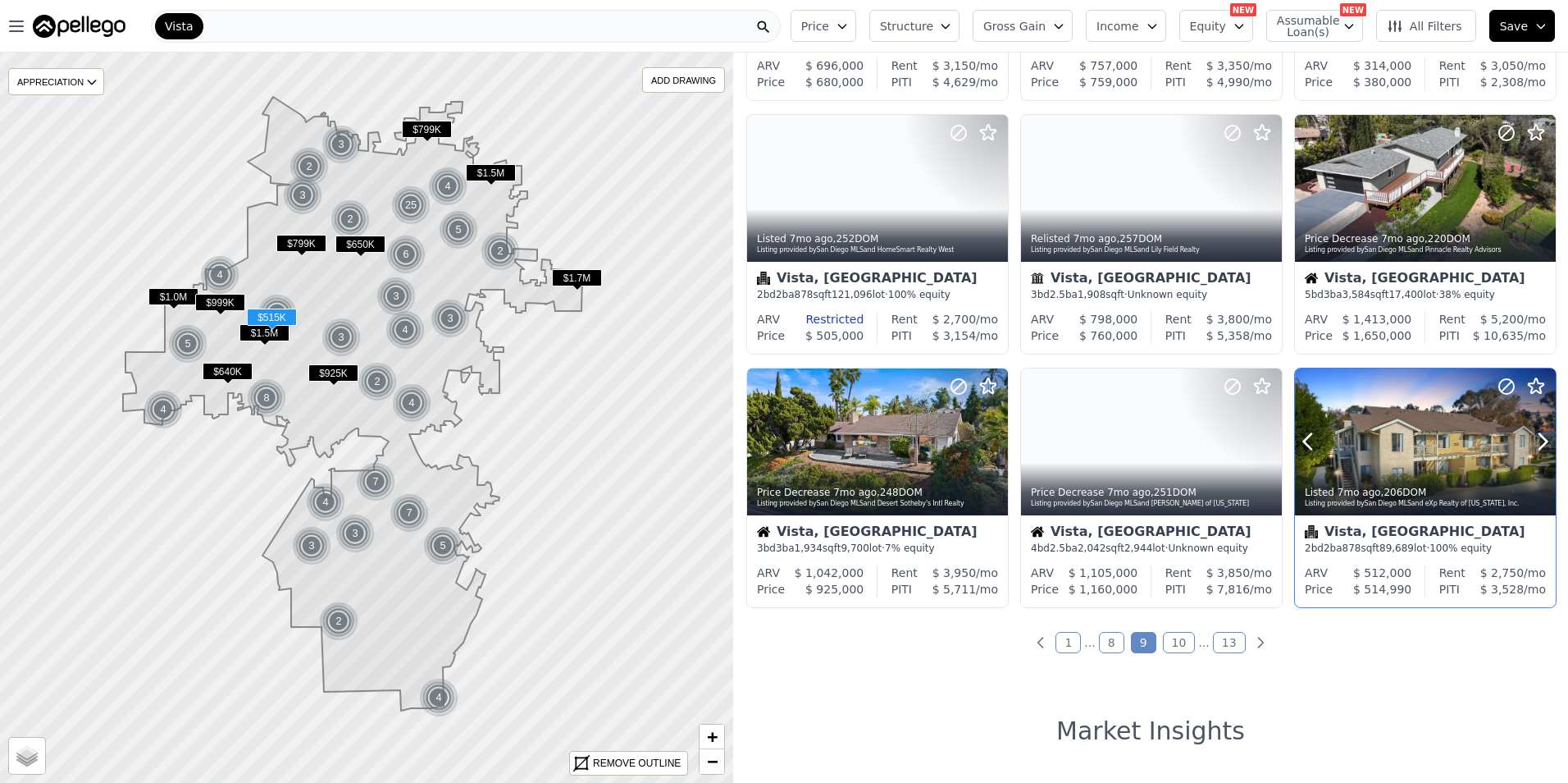
scroll to position [547, 0]
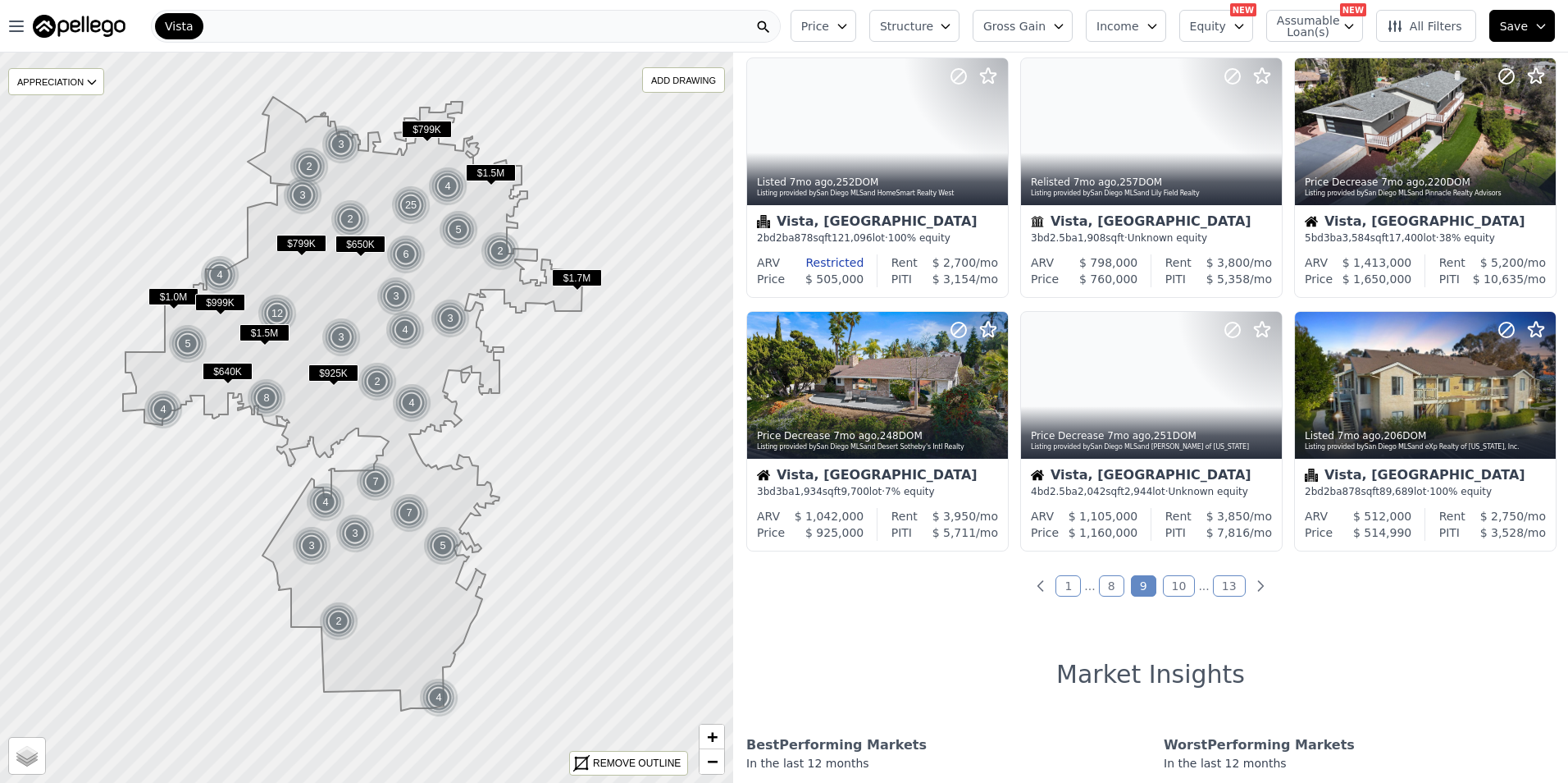
click at [1173, 581] on link "10" at bounding box center [1179, 586] width 33 height 21
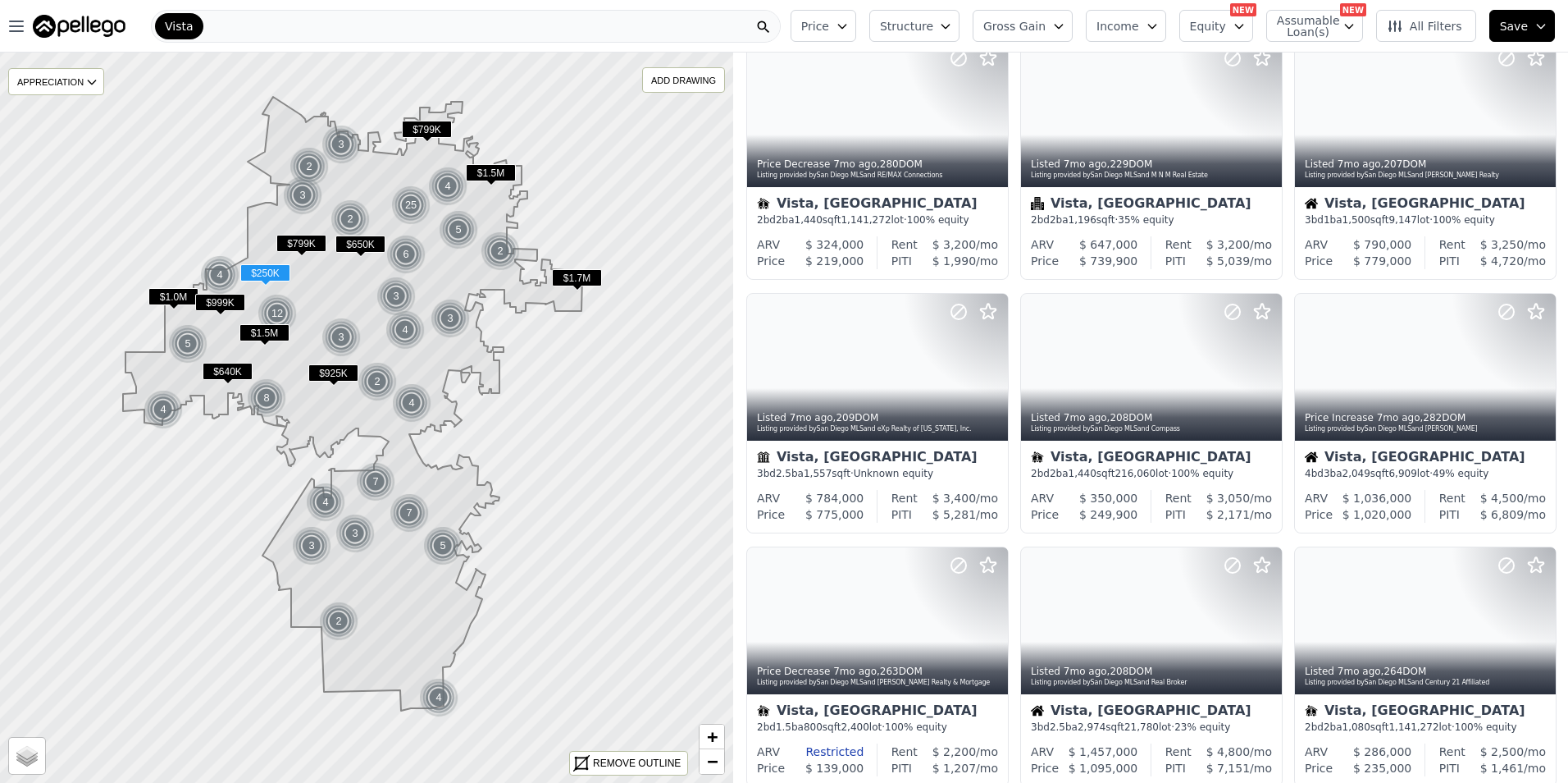
scroll to position [0, 0]
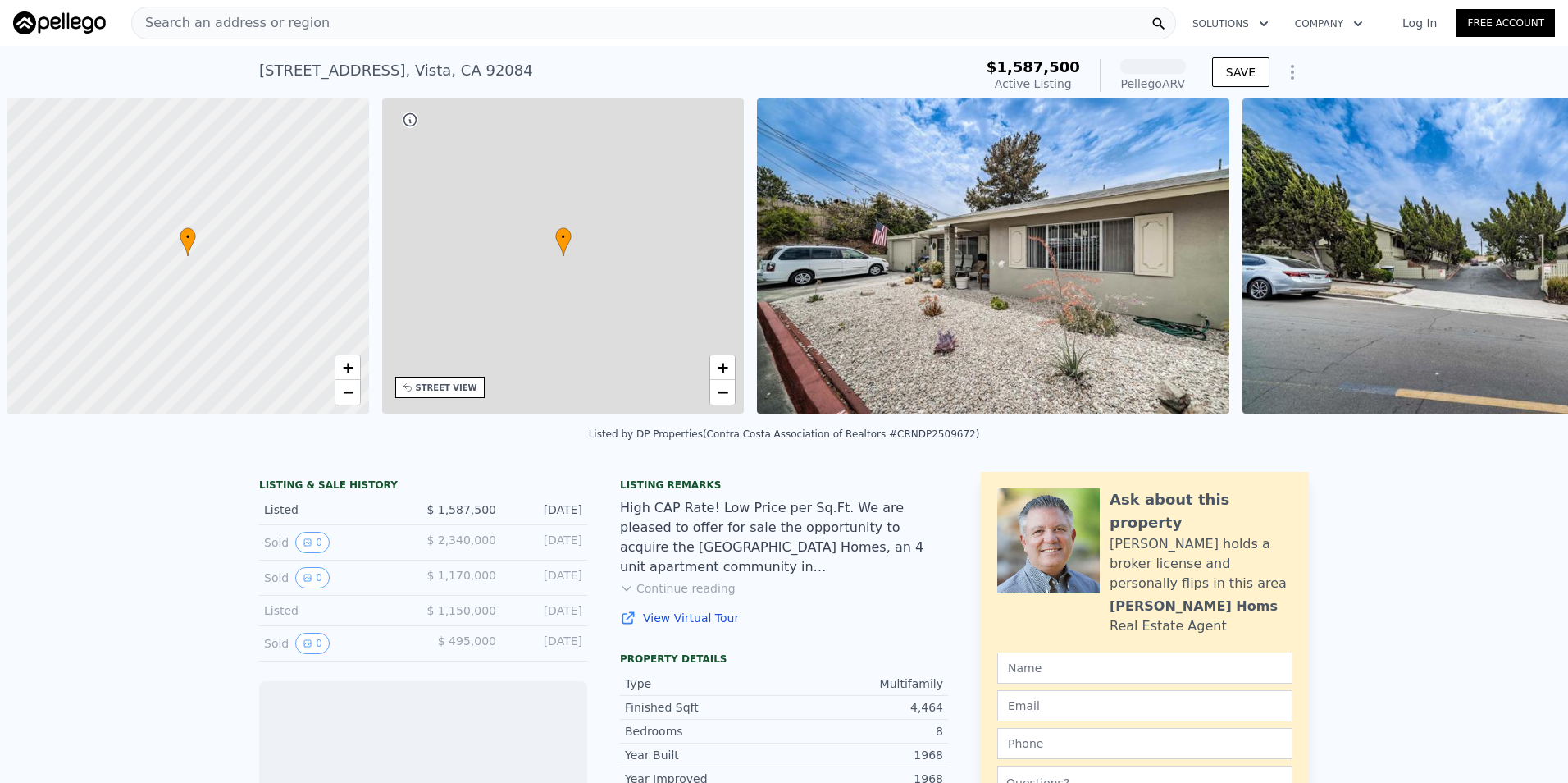
scroll to position [0, 7]
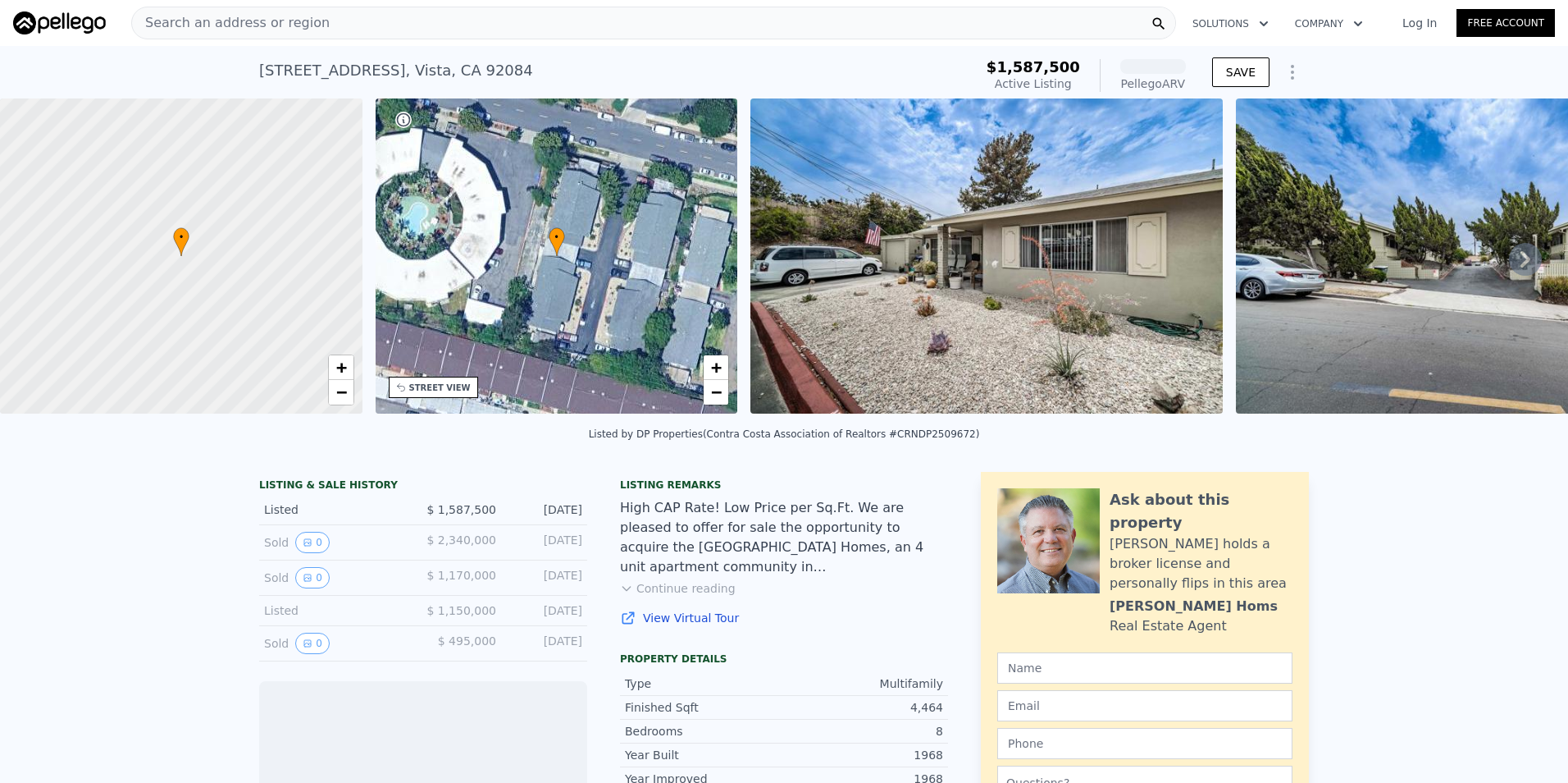
click at [1076, 279] on img at bounding box center [986, 256] width 473 height 315
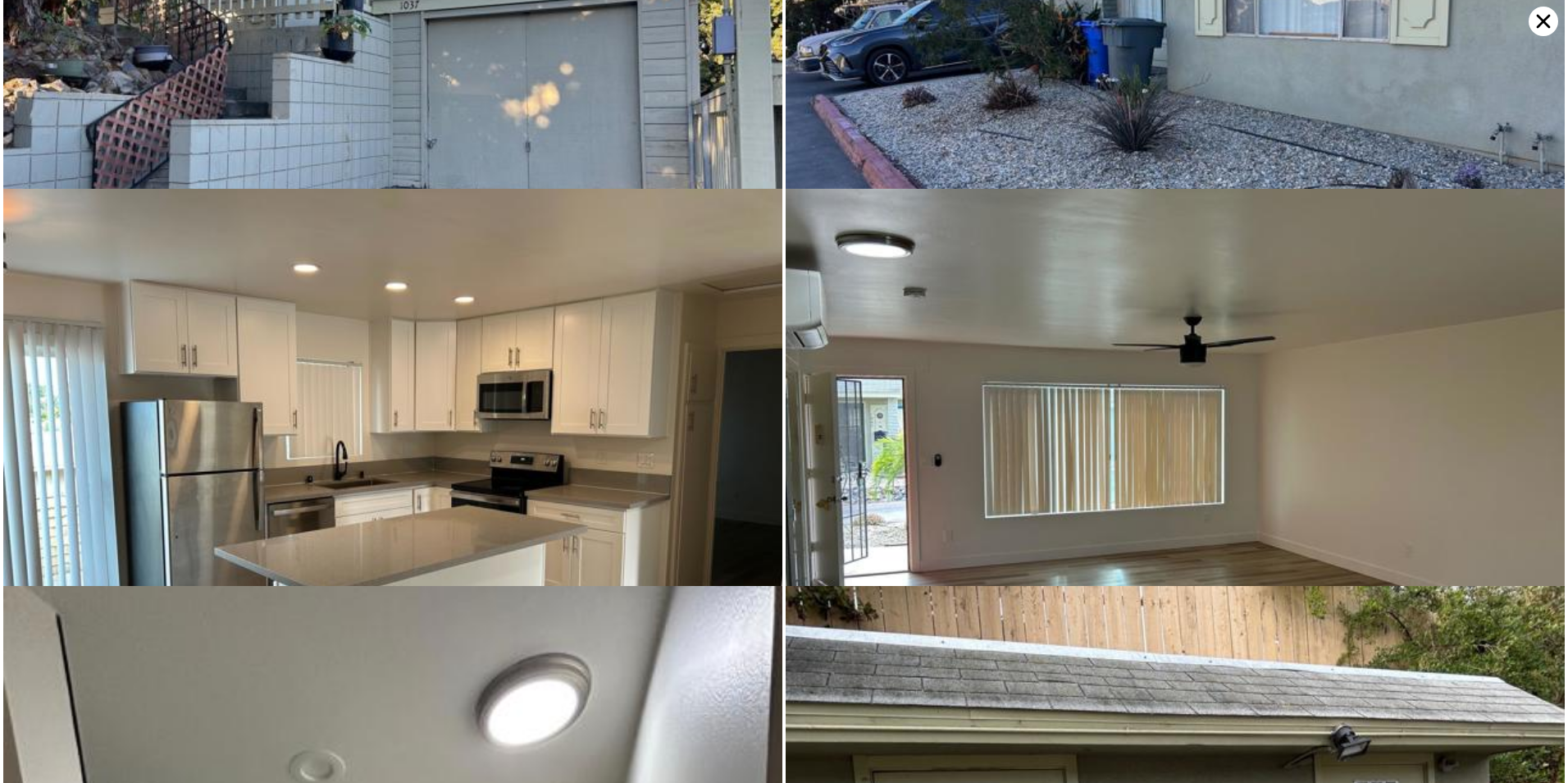
scroll to position [354, 0]
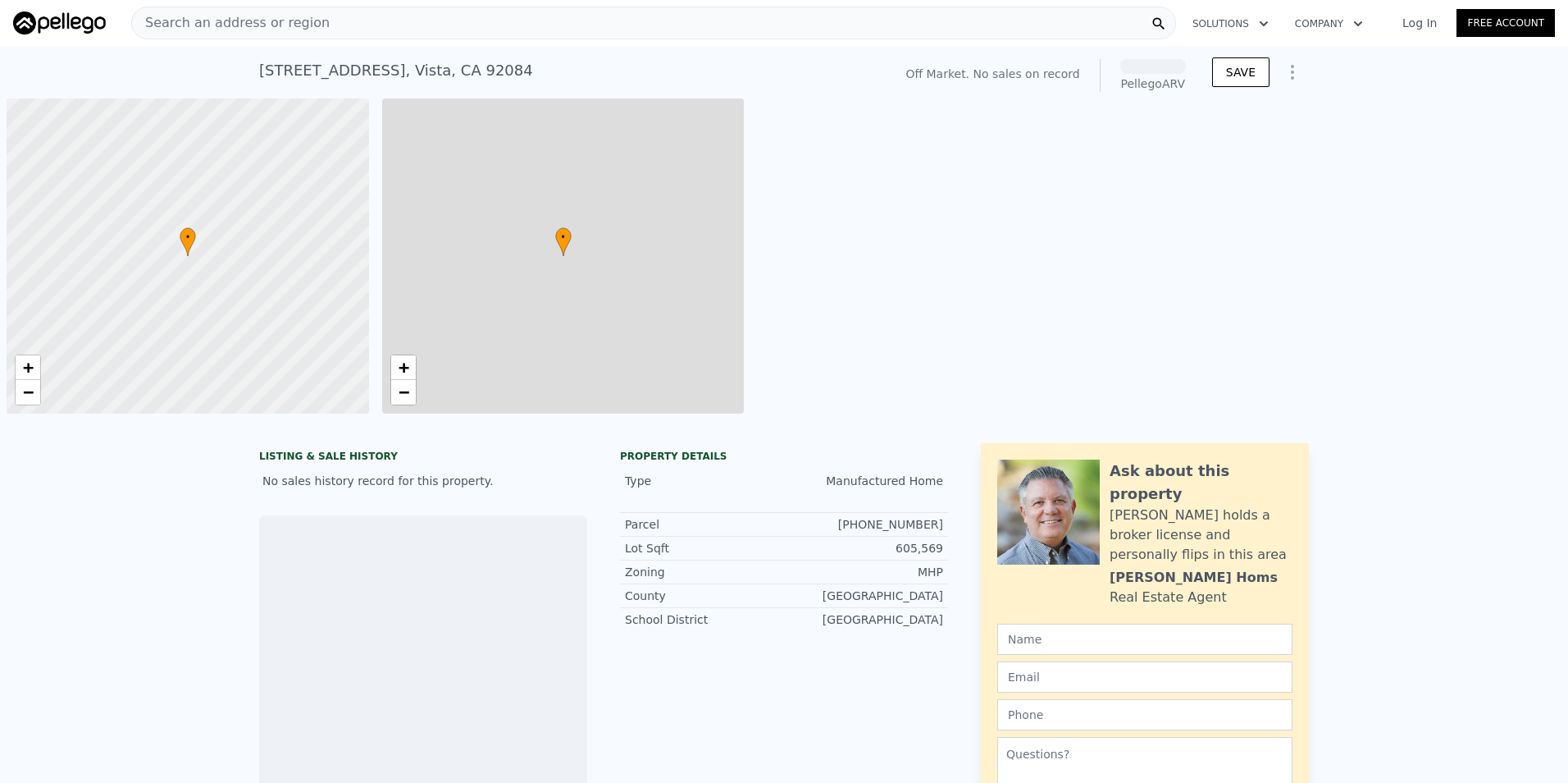
scroll to position [0, 7]
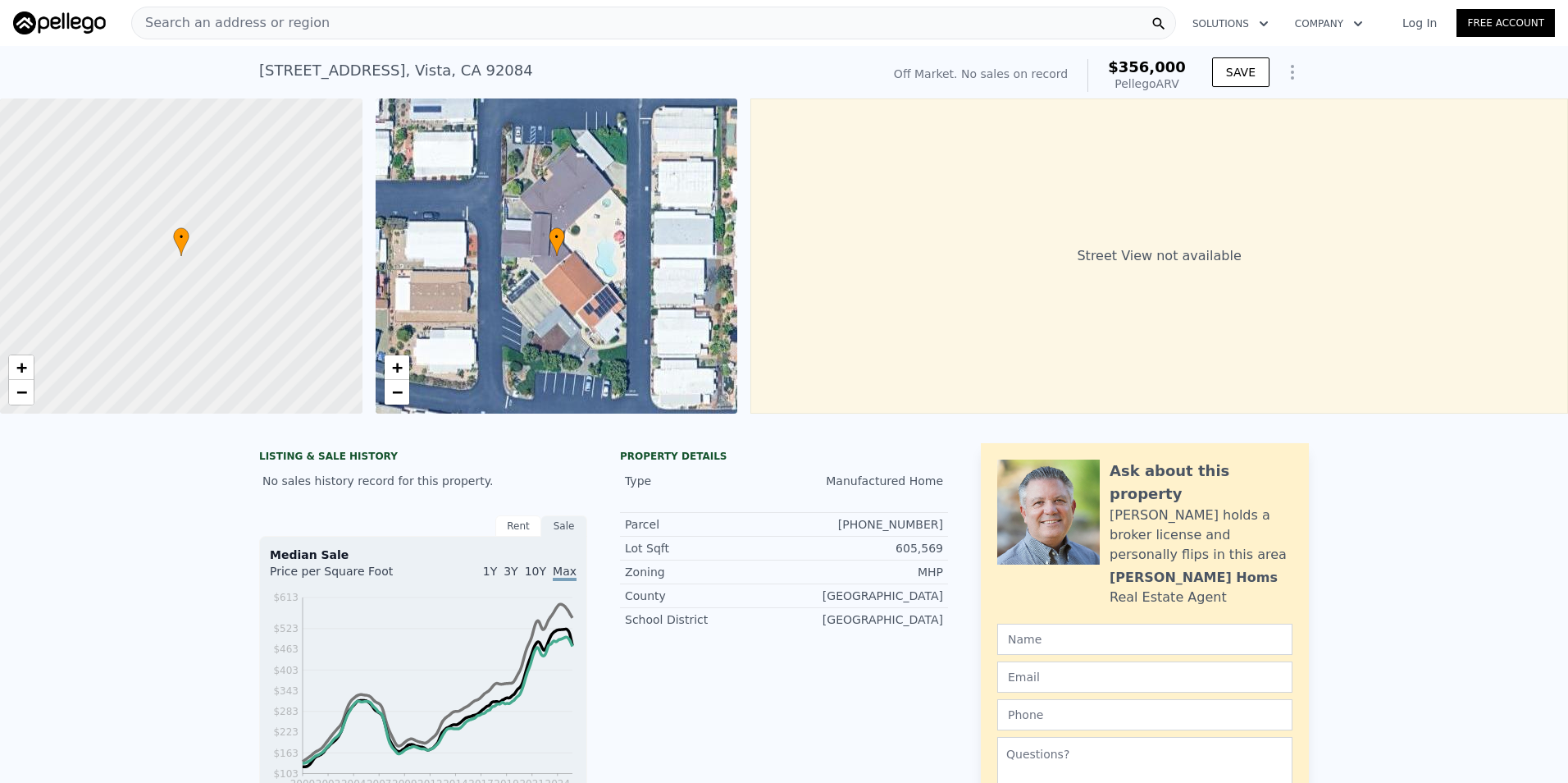
click at [999, 296] on div "Street View not available" at bounding box center [1159, 256] width 818 height 315
click at [701, 259] on div "• + −" at bounding box center [557, 256] width 363 height 315
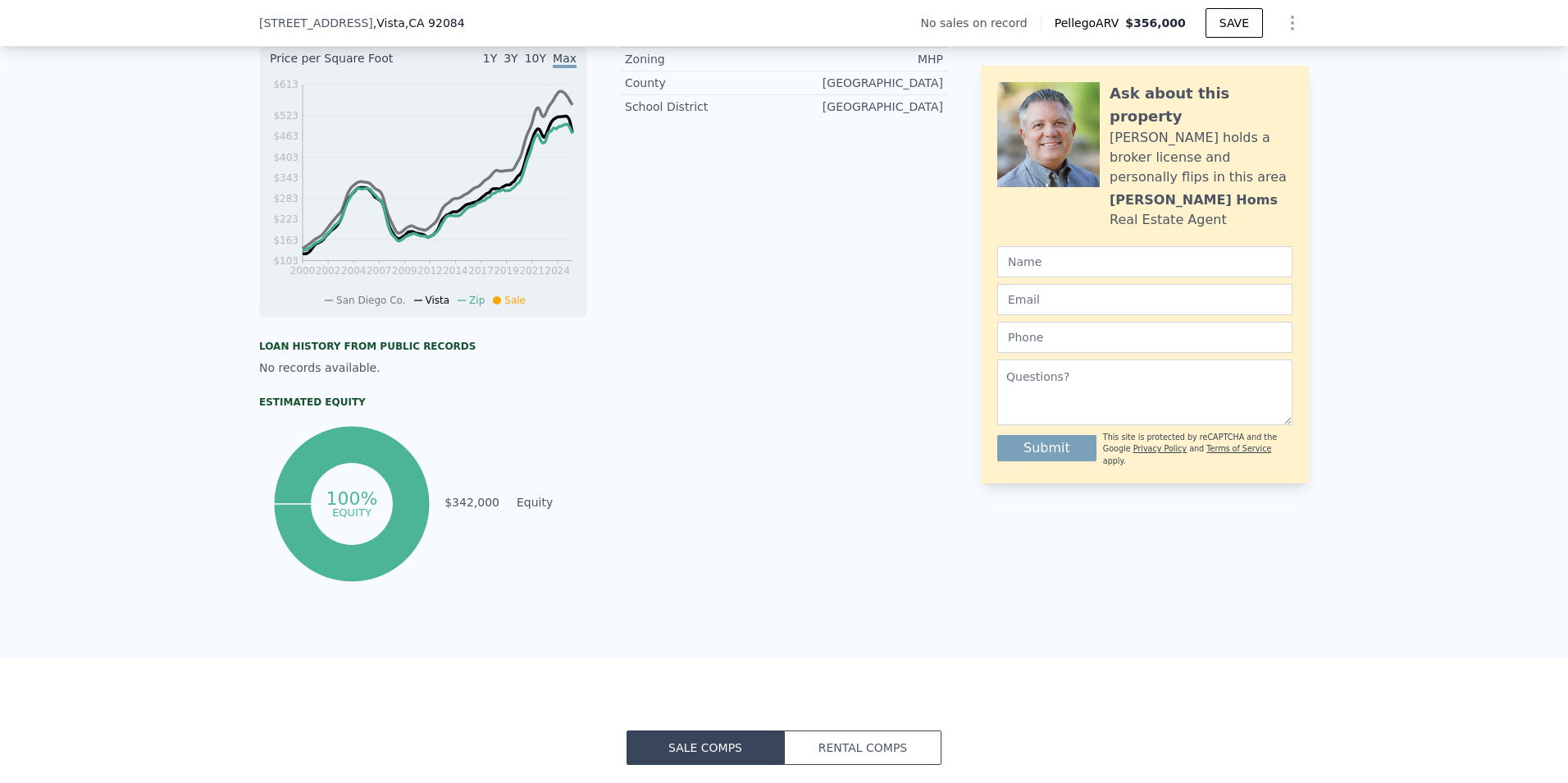
scroll to position [0, 0]
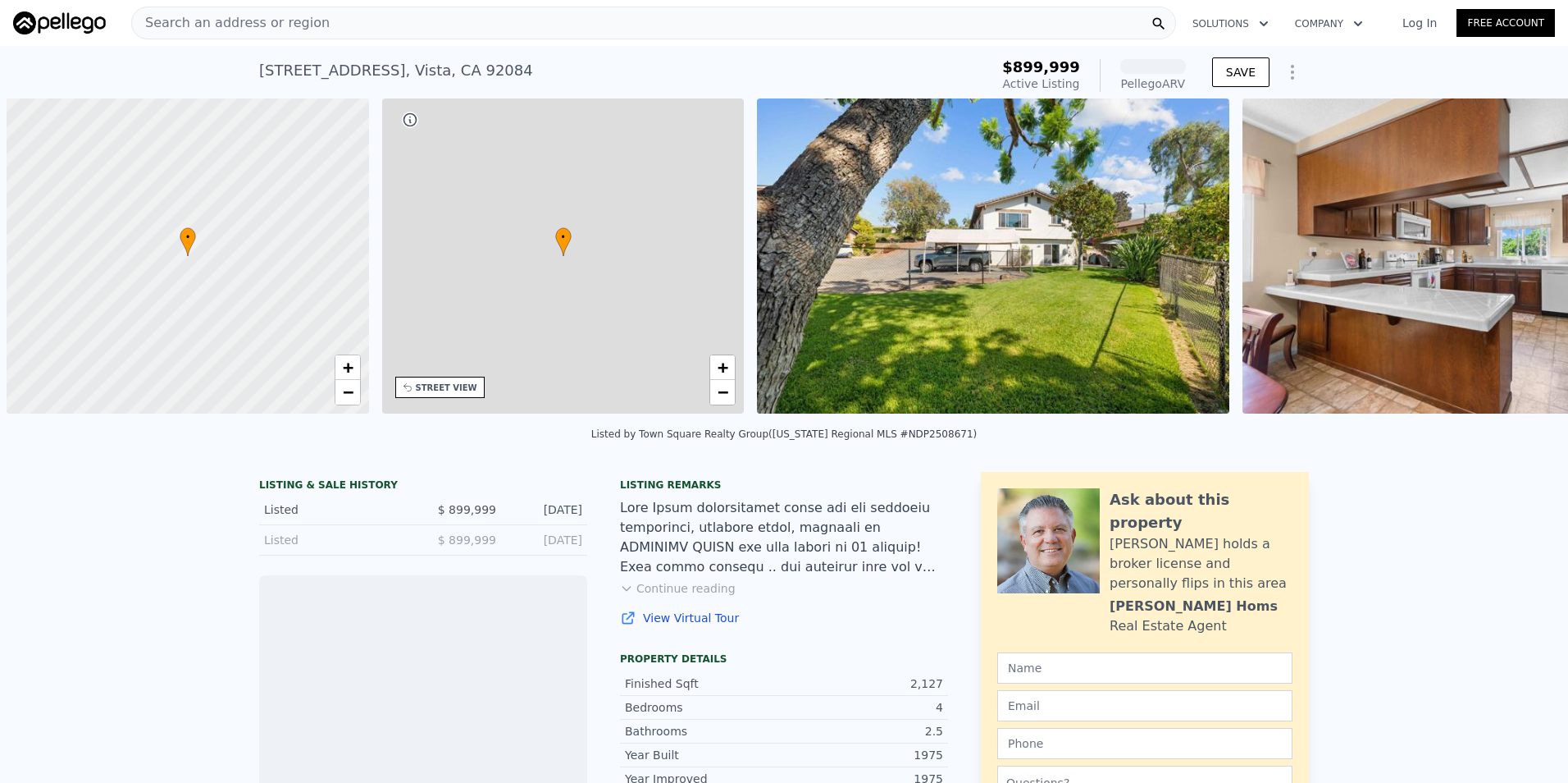
scroll to position [0, 7]
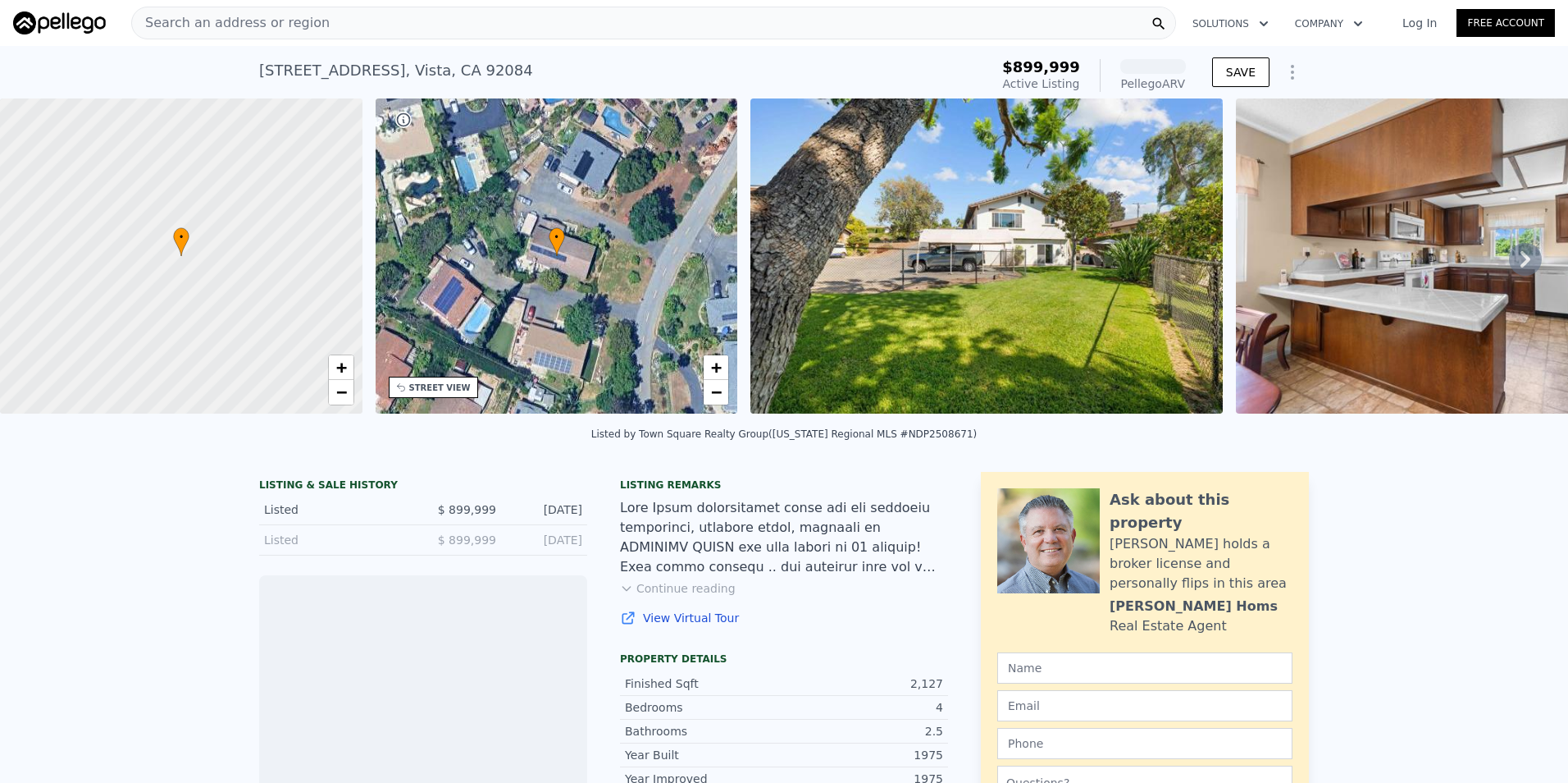
click at [1029, 239] on img at bounding box center [986, 256] width 473 height 315
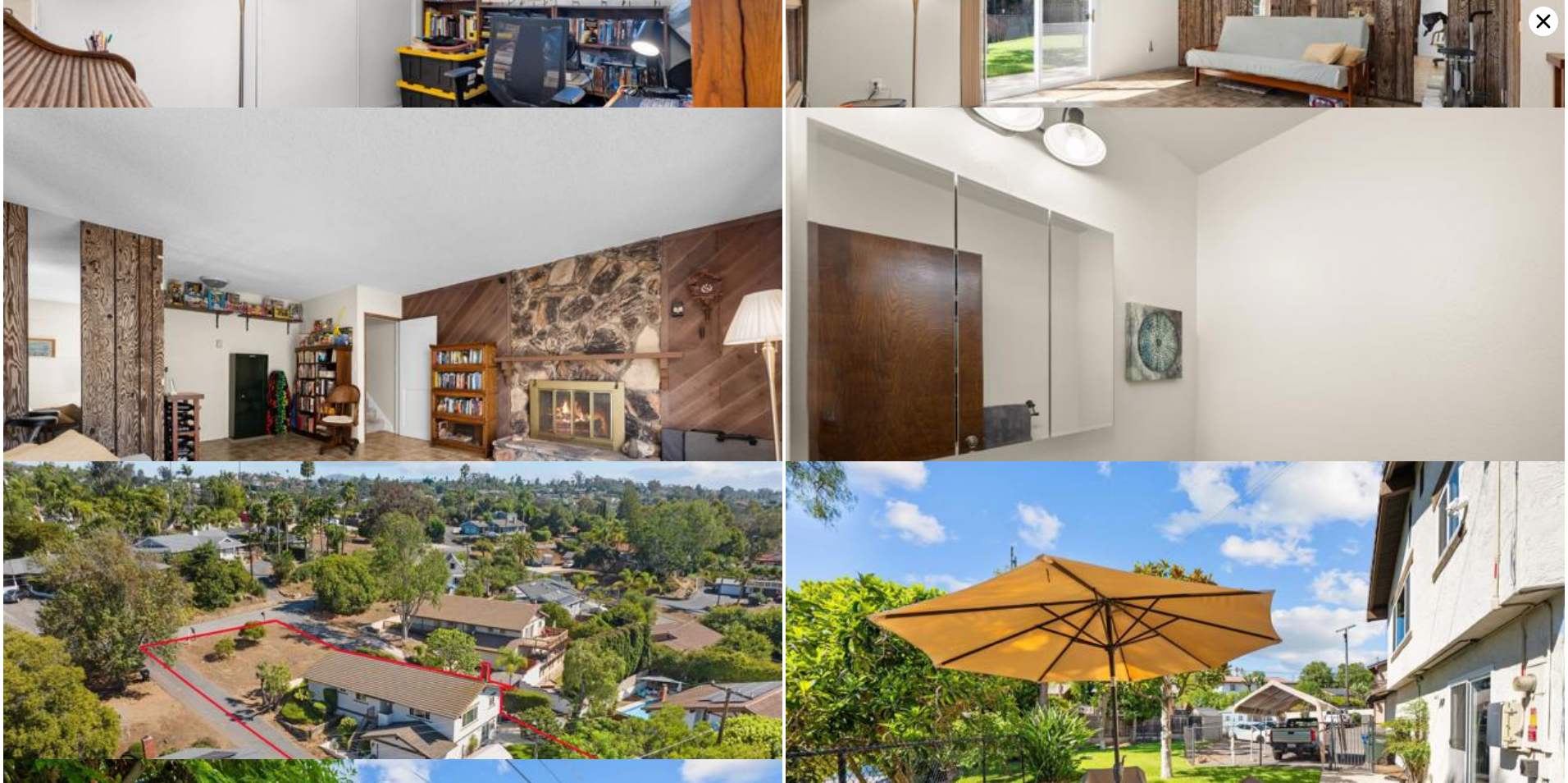
scroll to position [3183, 0]
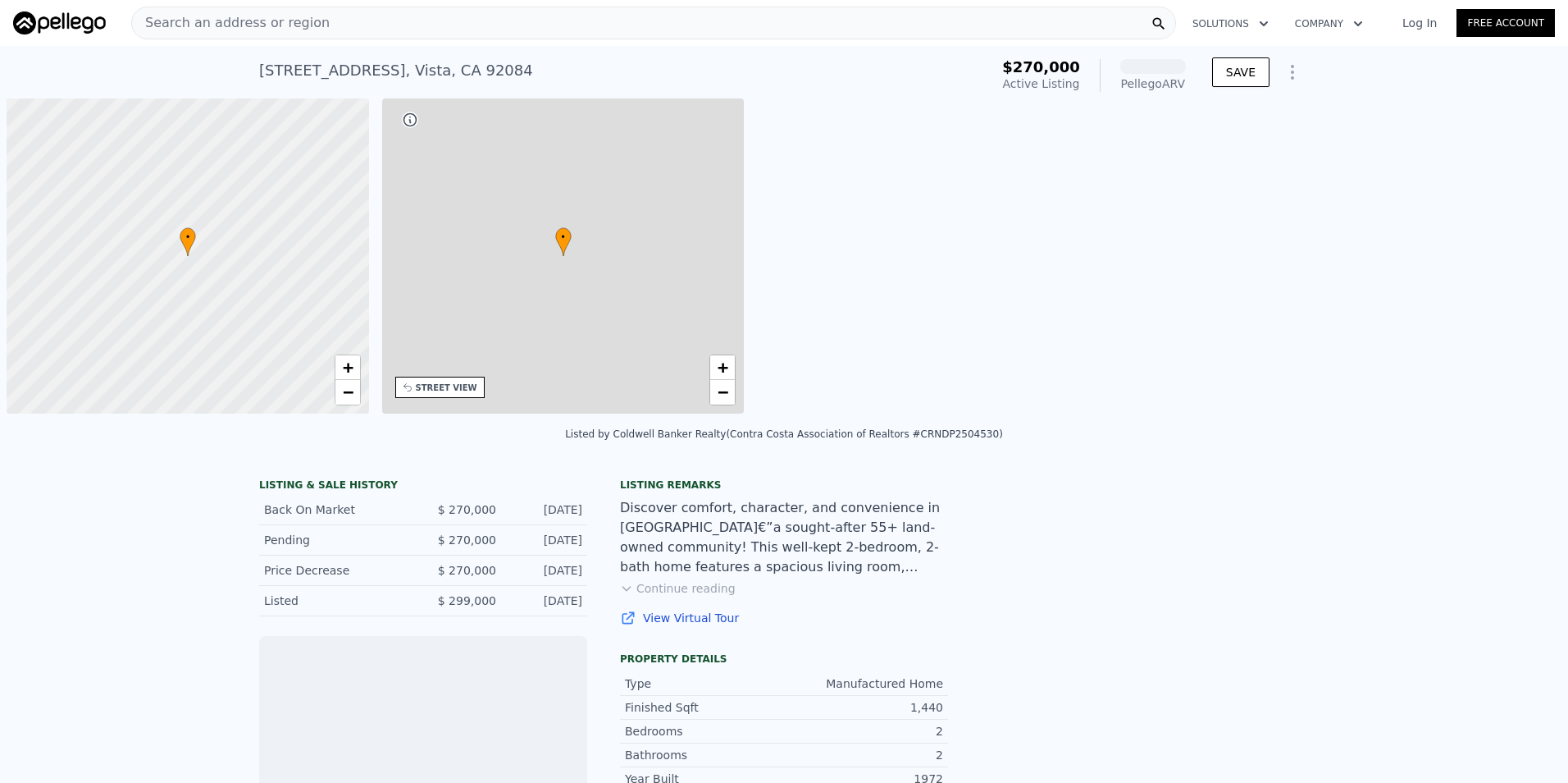
scroll to position [0, 7]
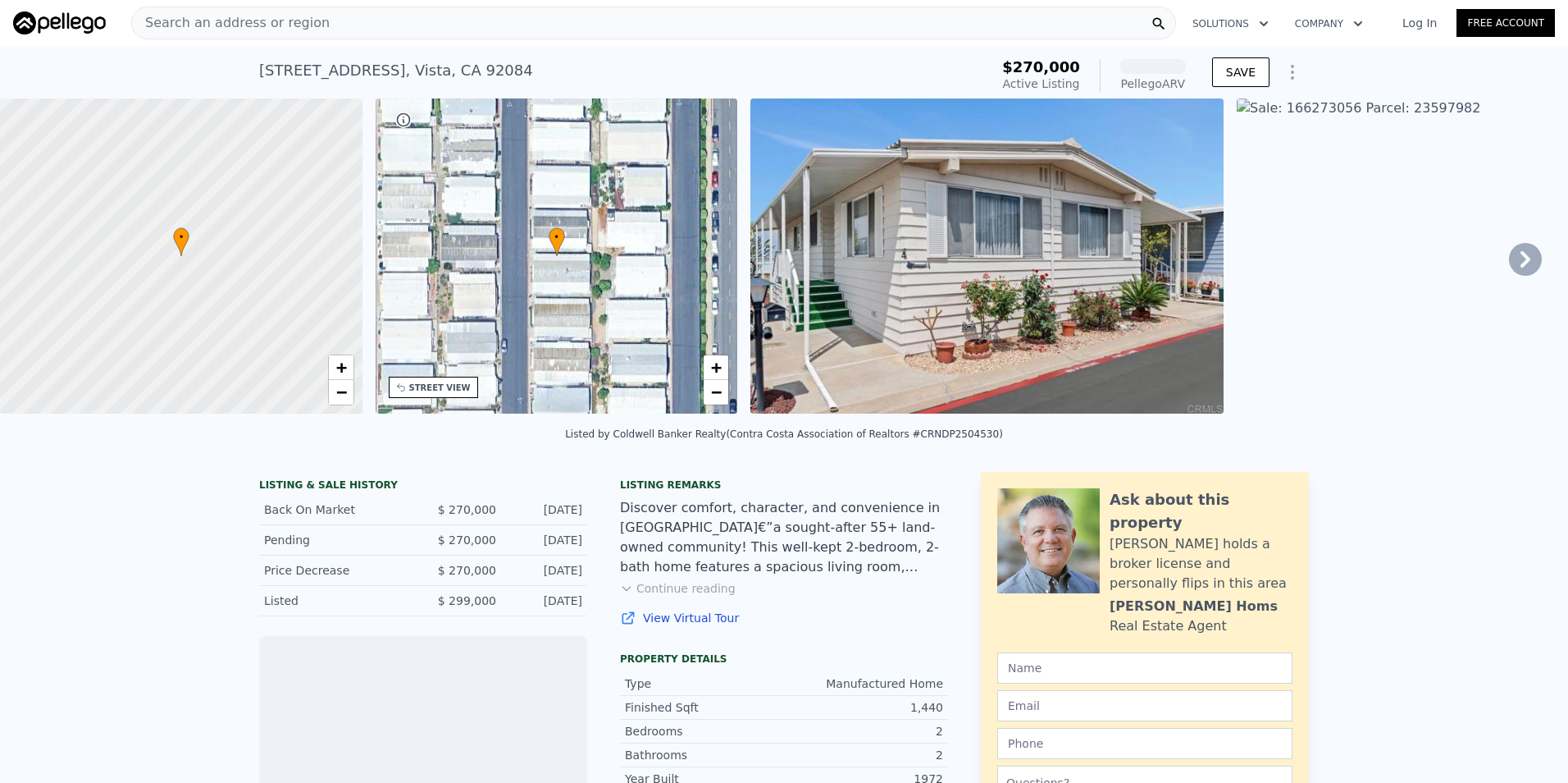
click at [1058, 277] on img at bounding box center [986, 256] width 474 height 315
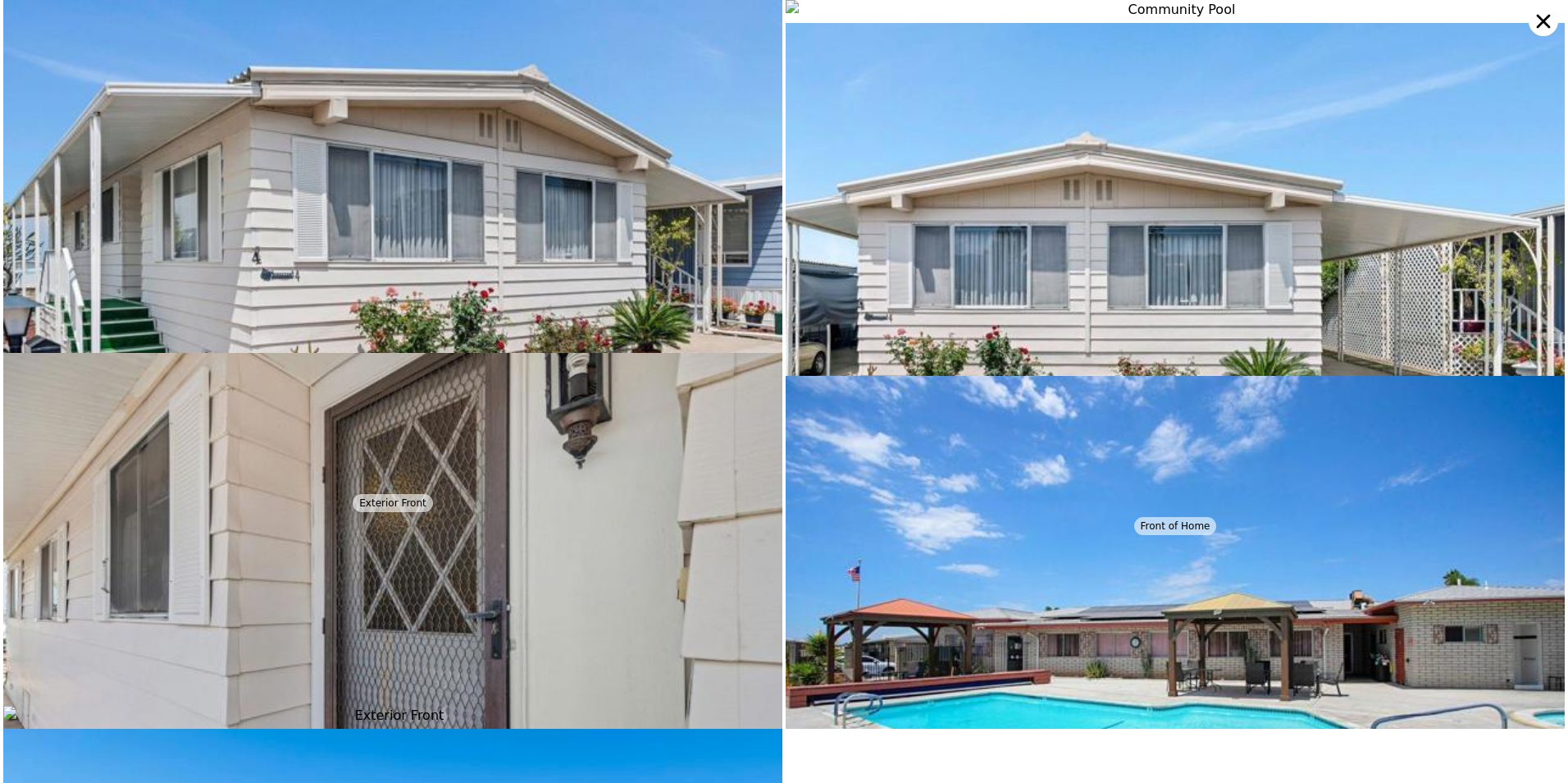
click at [1206, 267] on img at bounding box center [1174, 282] width 779 height 519
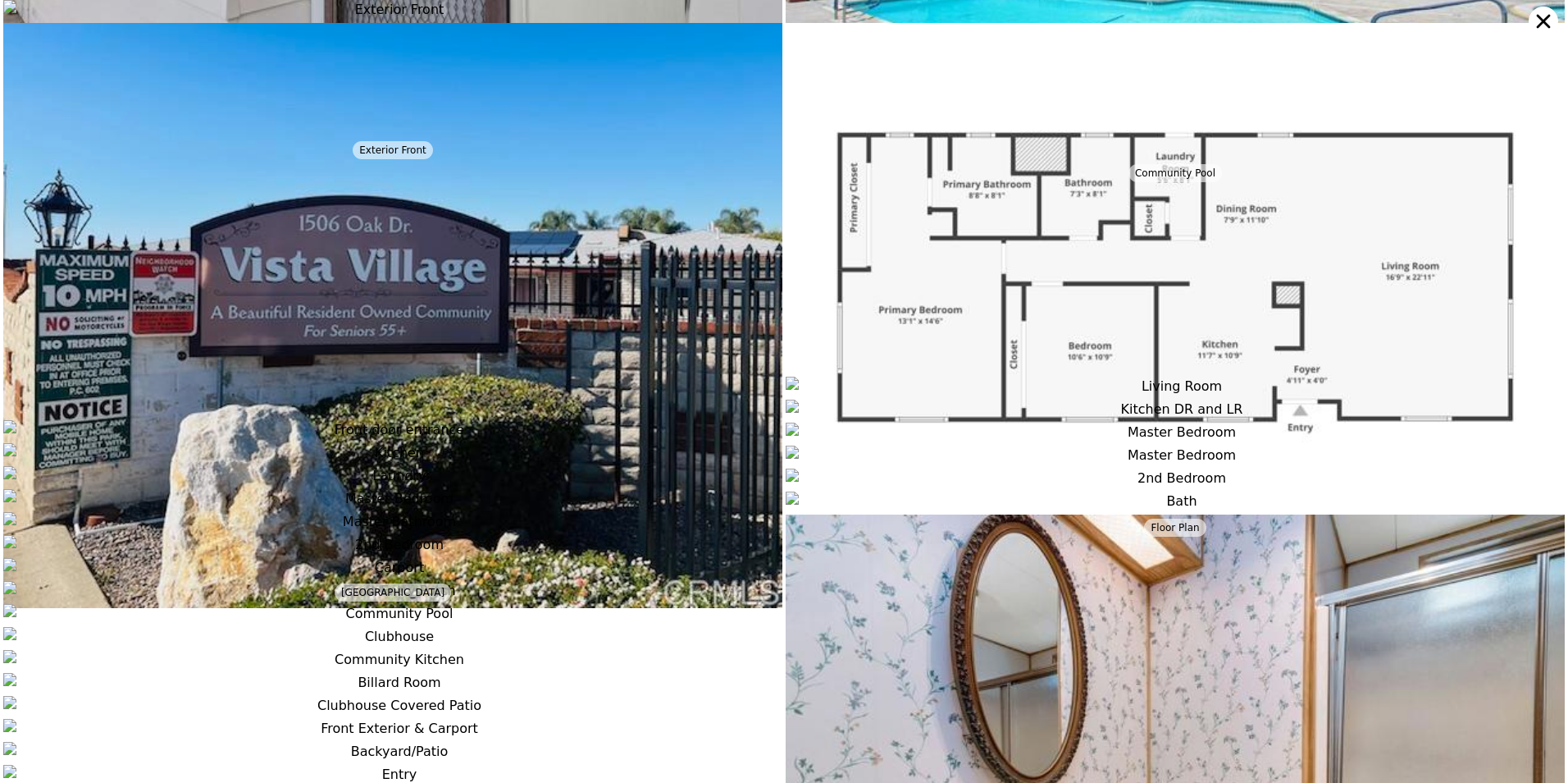
scroll to position [0, 0]
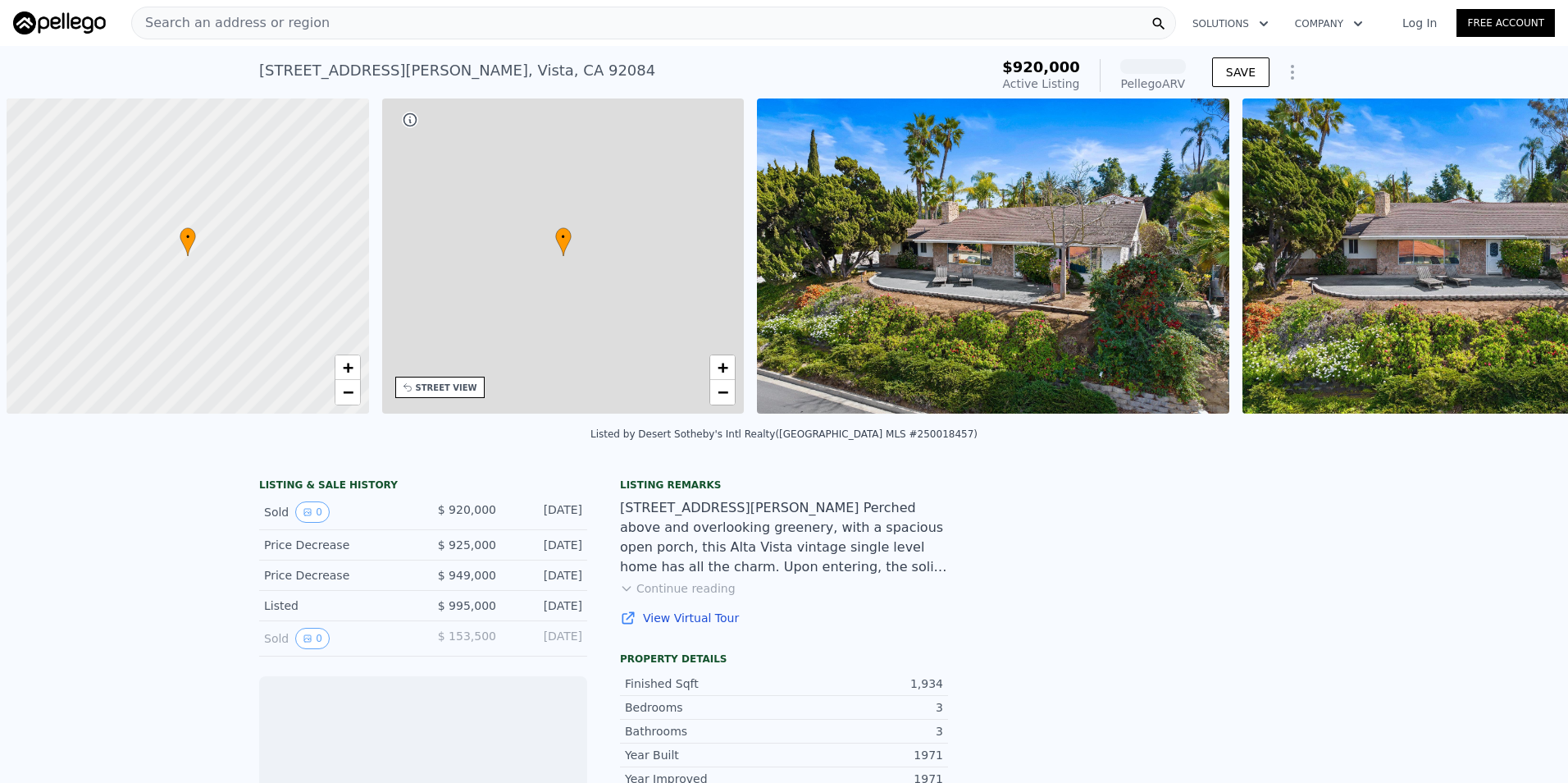
scroll to position [0, 7]
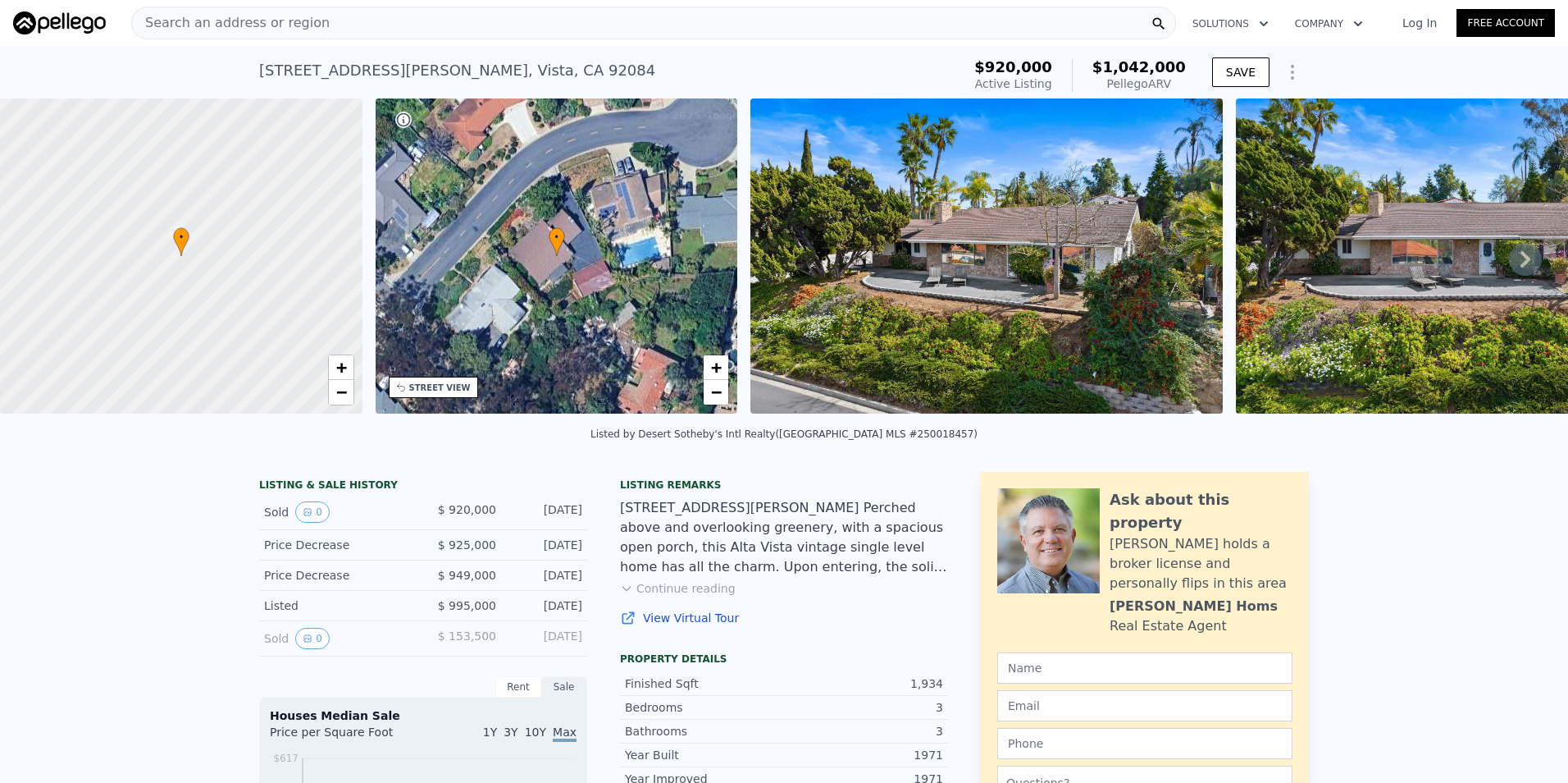
click at [1173, 273] on img at bounding box center [986, 256] width 473 height 315
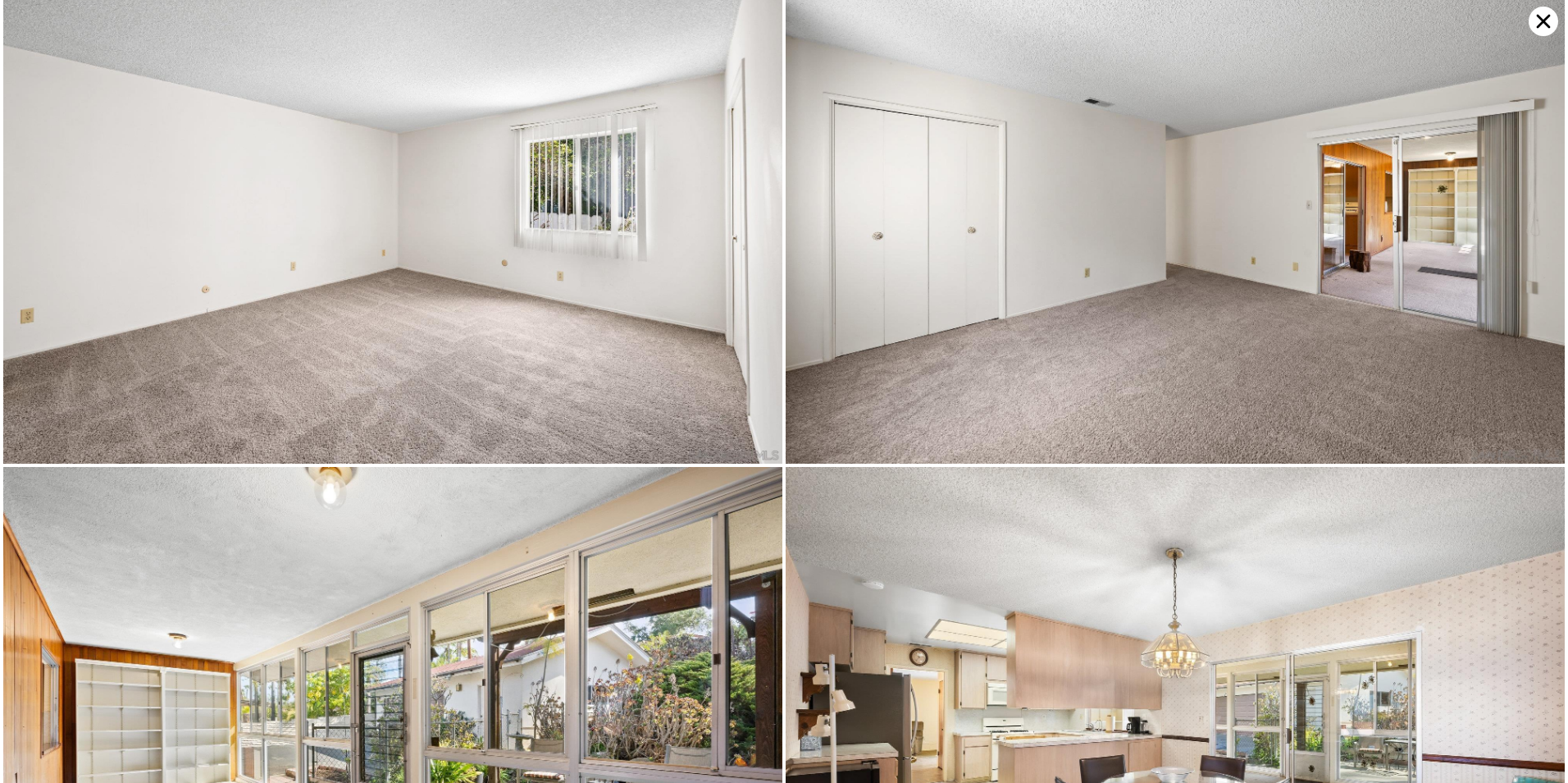
scroll to position [3112, 0]
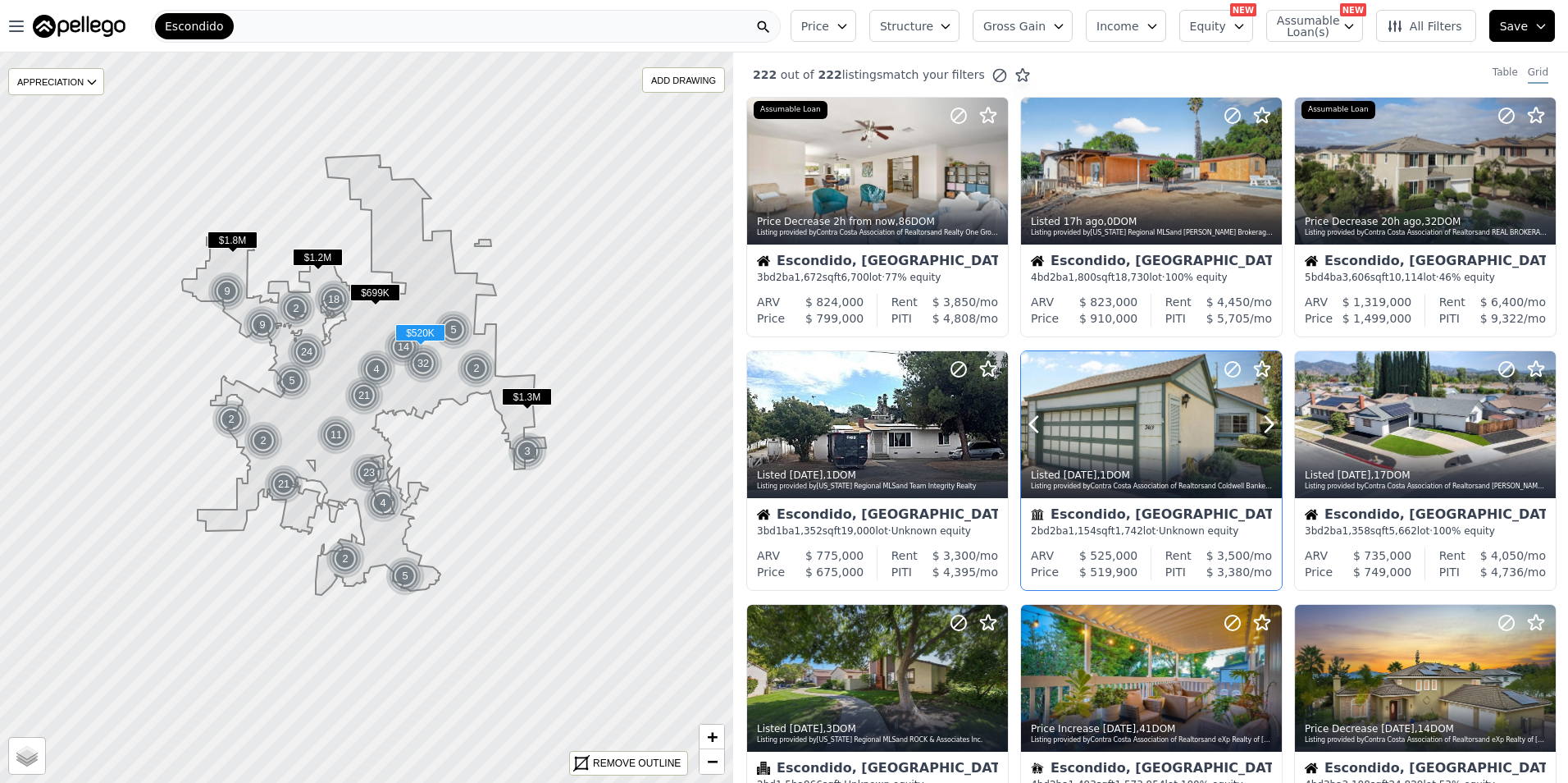
click at [1197, 405] on div at bounding box center [1229, 403] width 105 height 105
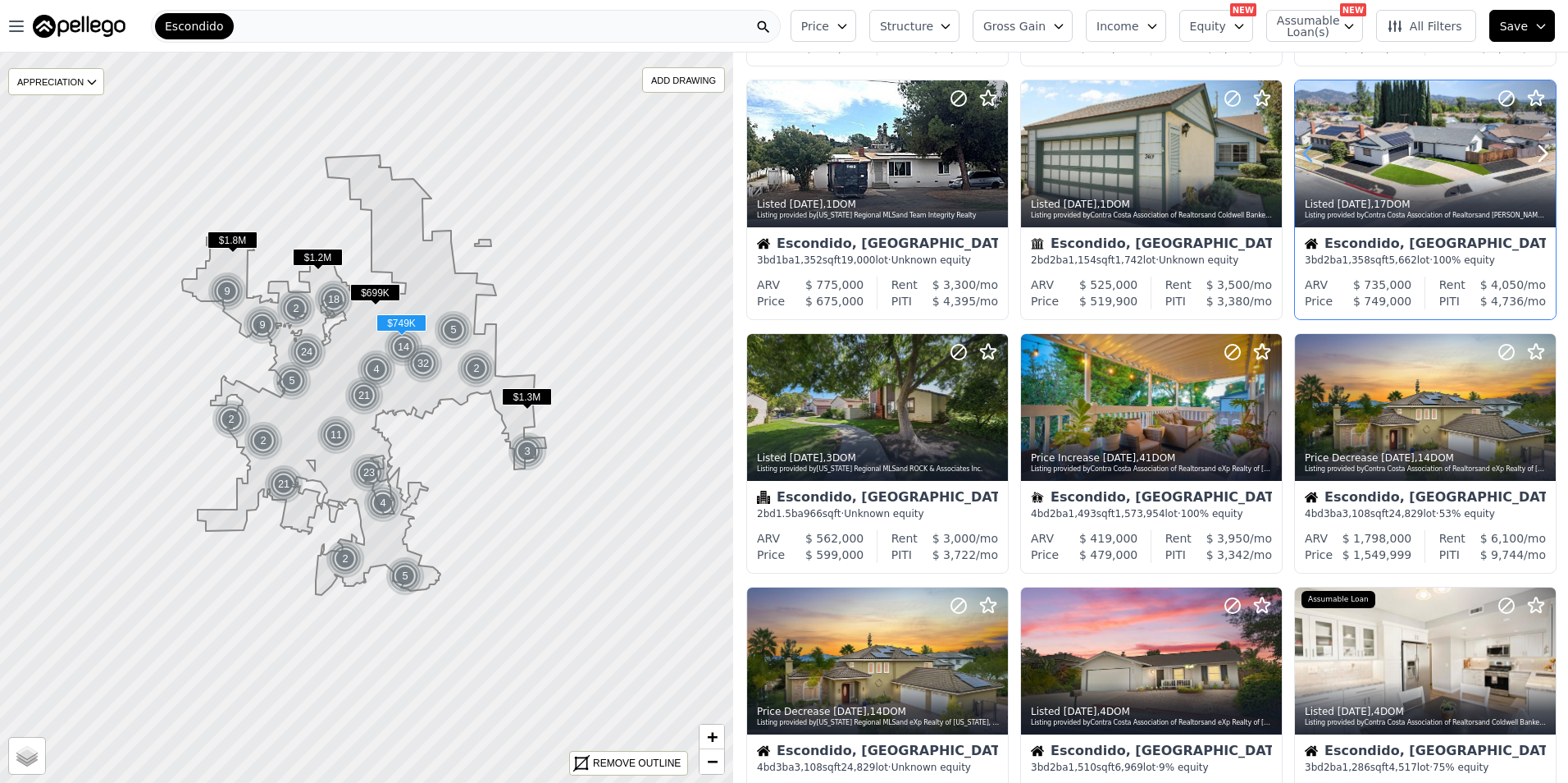
scroll to position [273, 0]
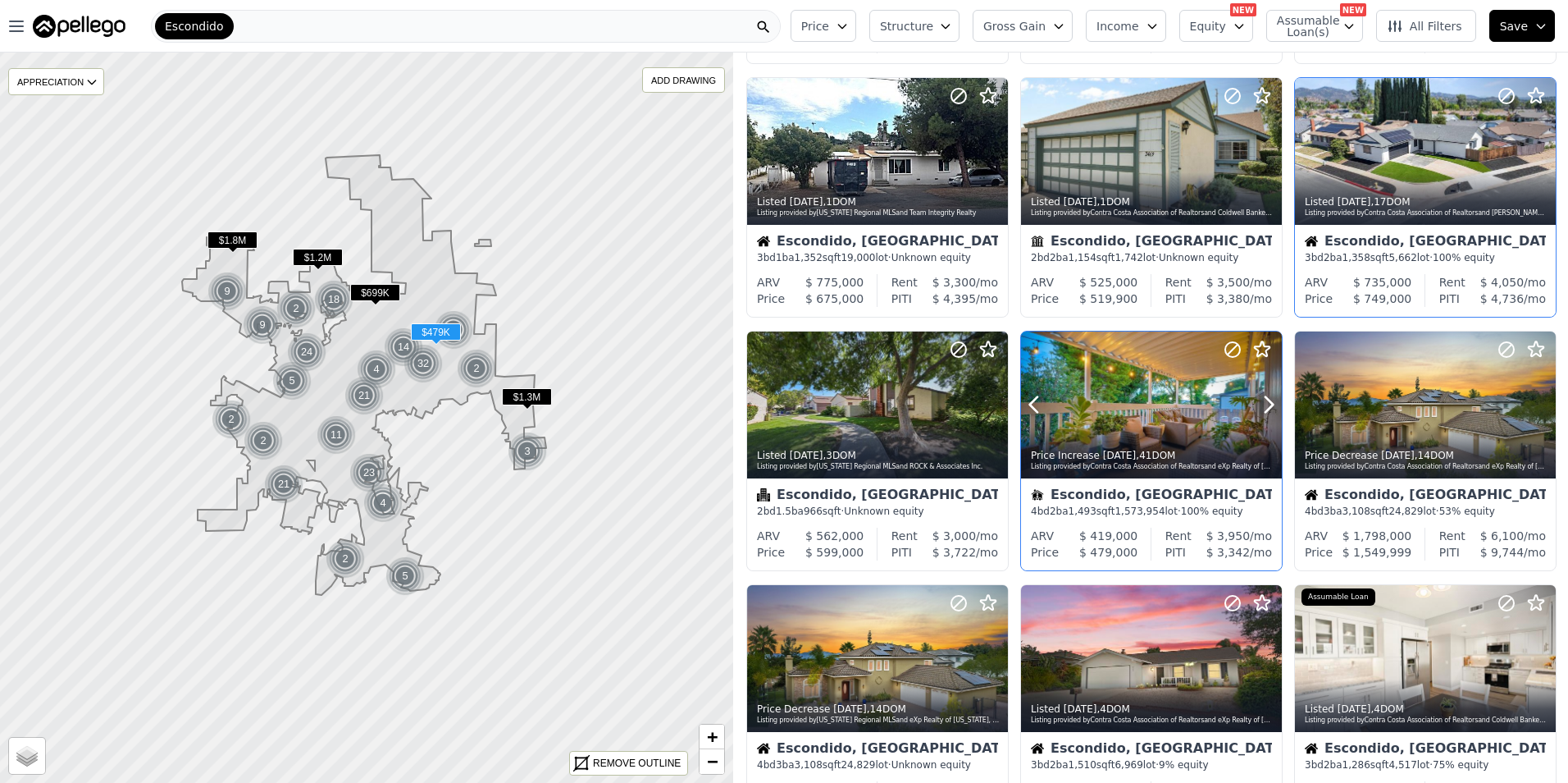
click at [1145, 385] on div at bounding box center [1151, 405] width 261 height 147
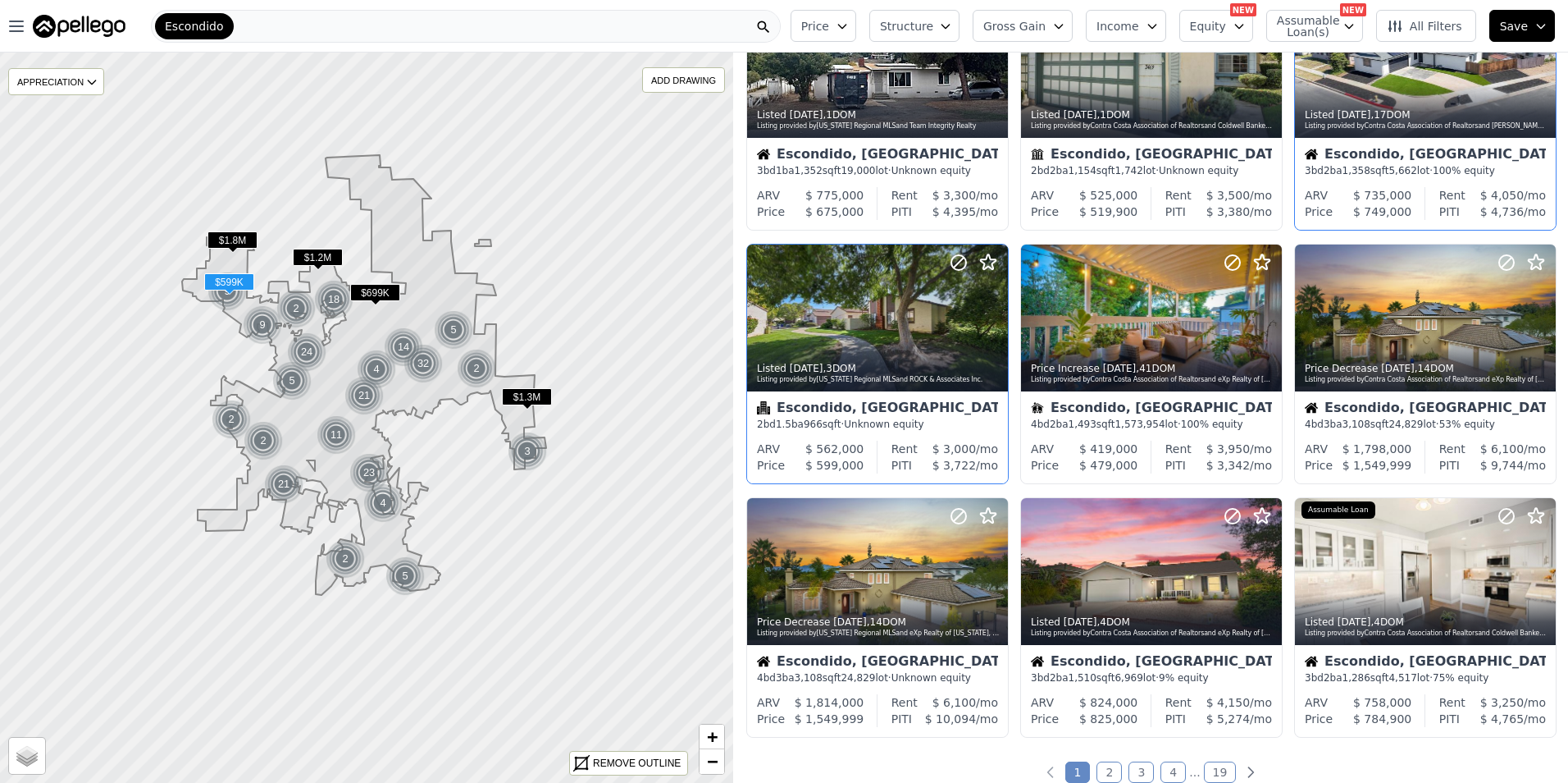
scroll to position [411, 0]
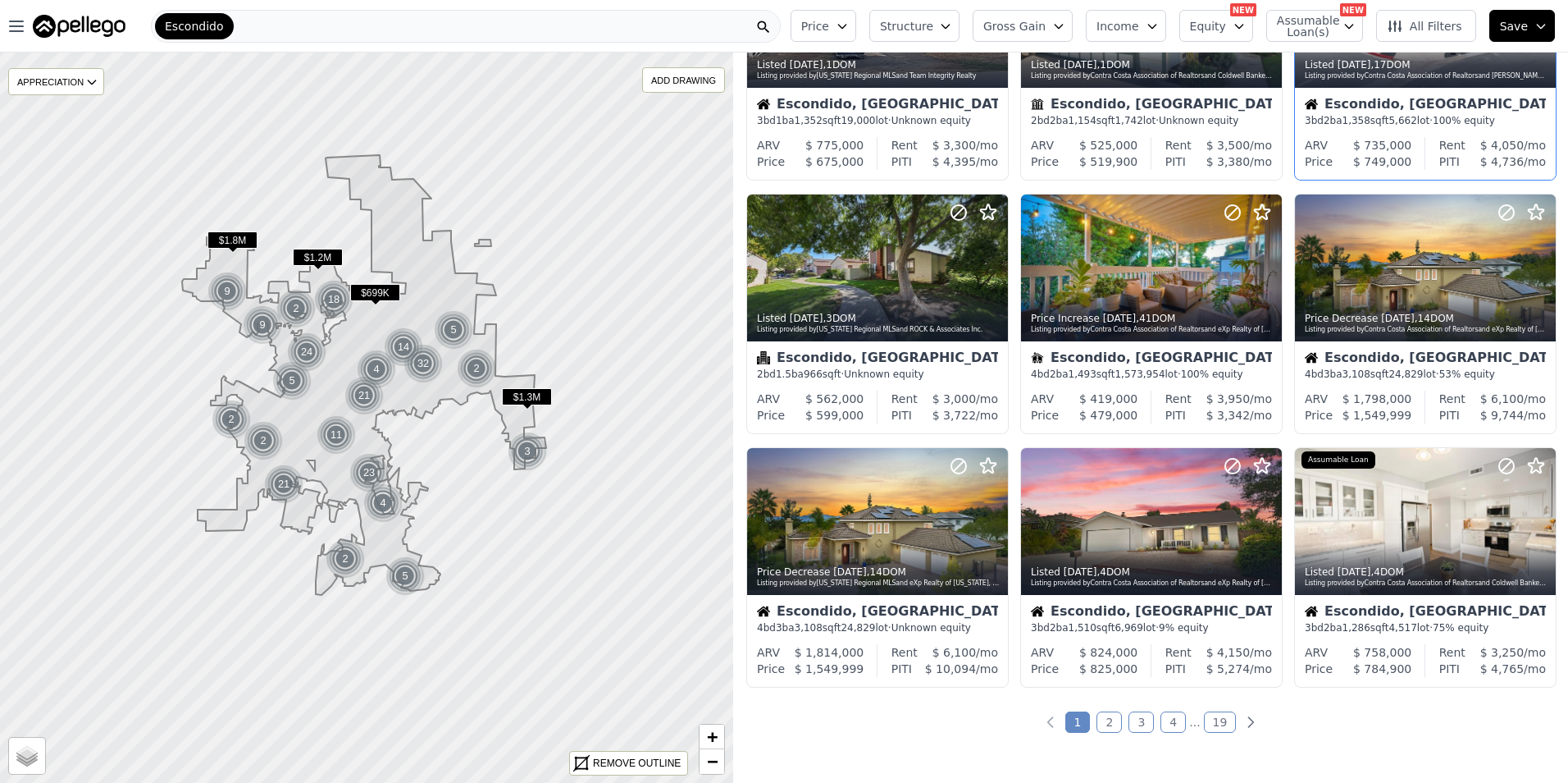
click at [1108, 722] on link "2" at bounding box center [1108, 722] width 25 height 21
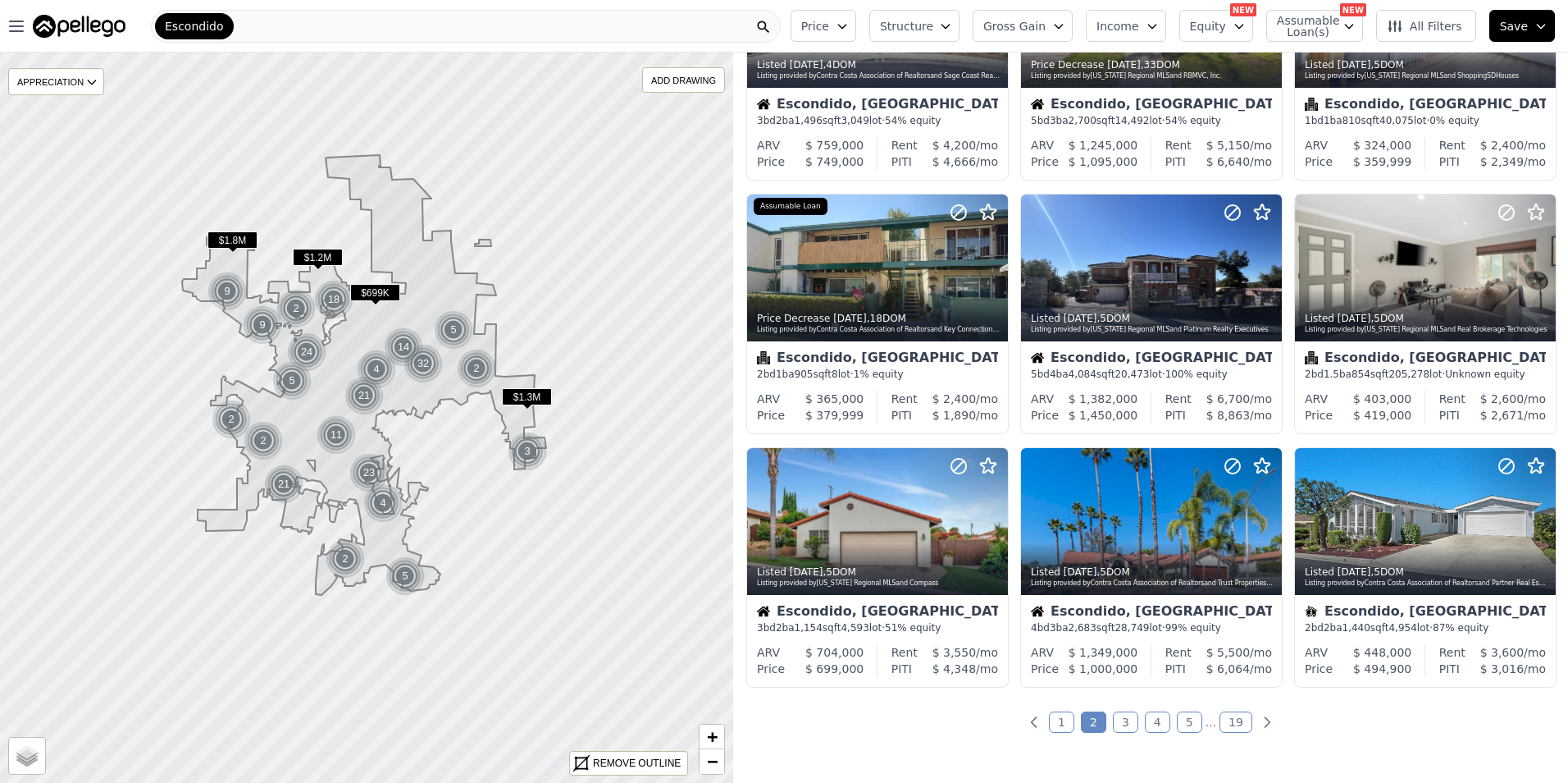
click at [1118, 722] on link "3" at bounding box center [1125, 722] width 25 height 21
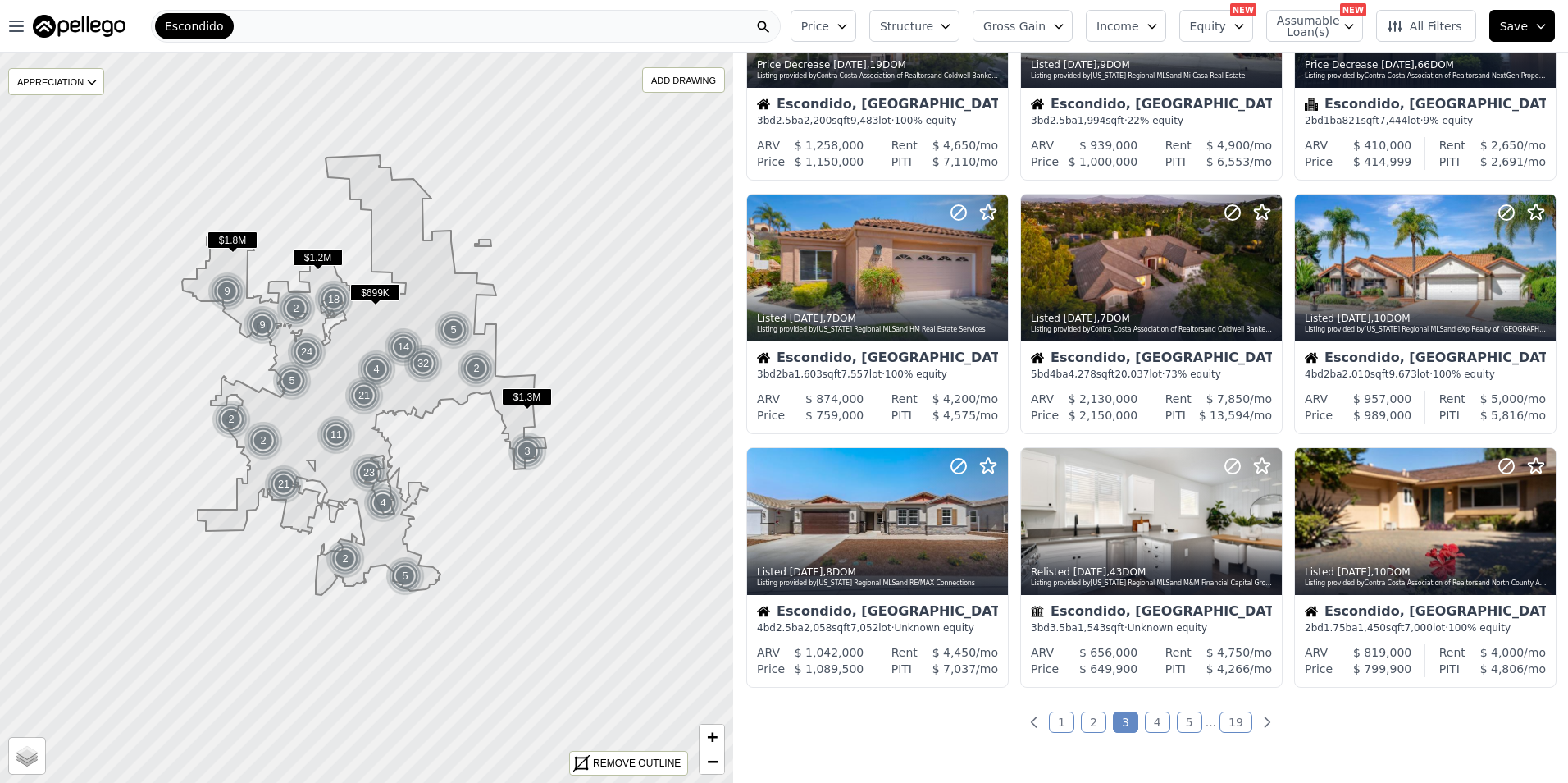
click at [1158, 718] on link "4" at bounding box center [1157, 722] width 25 height 21
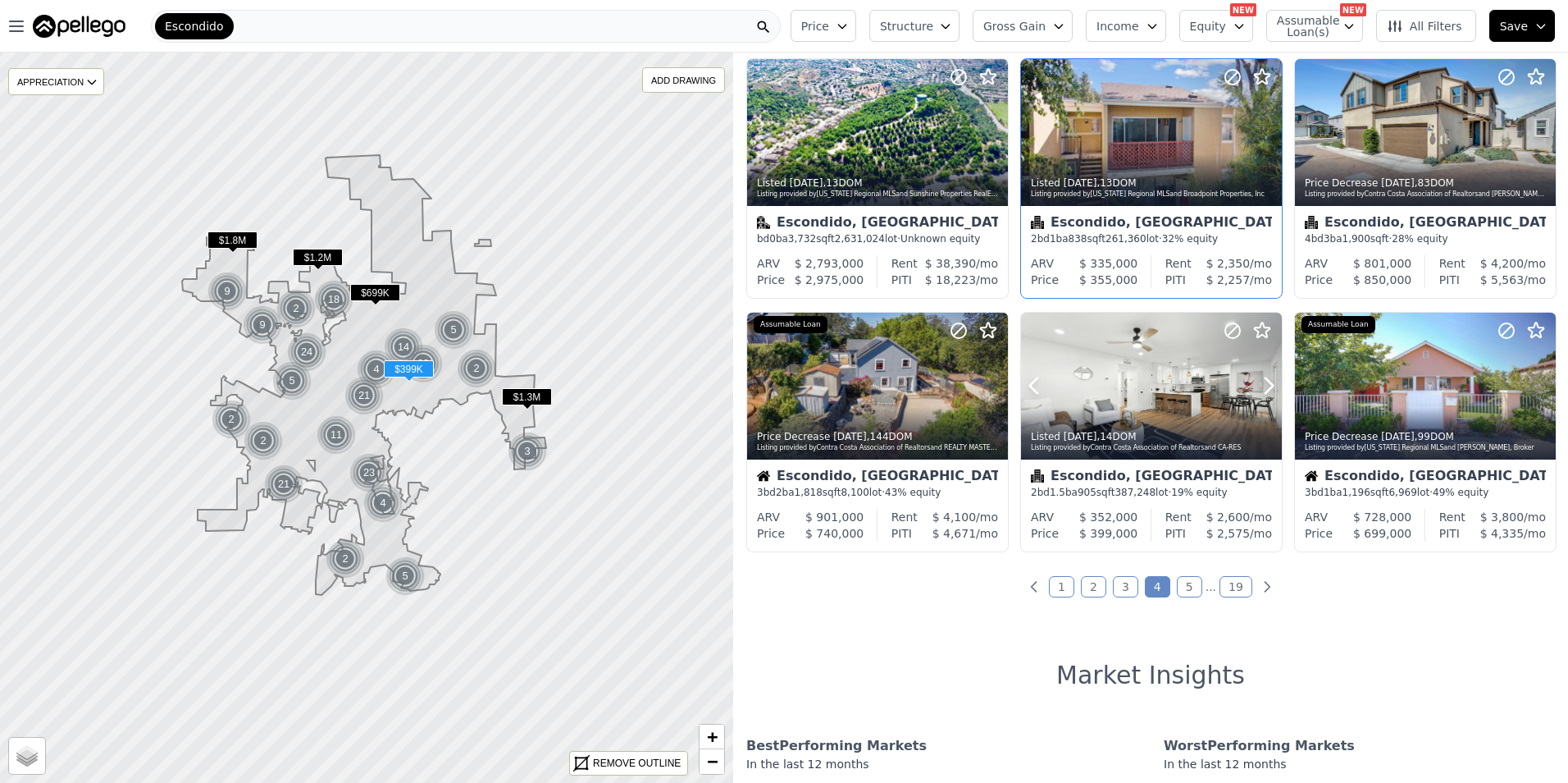
scroll to position [547, 0]
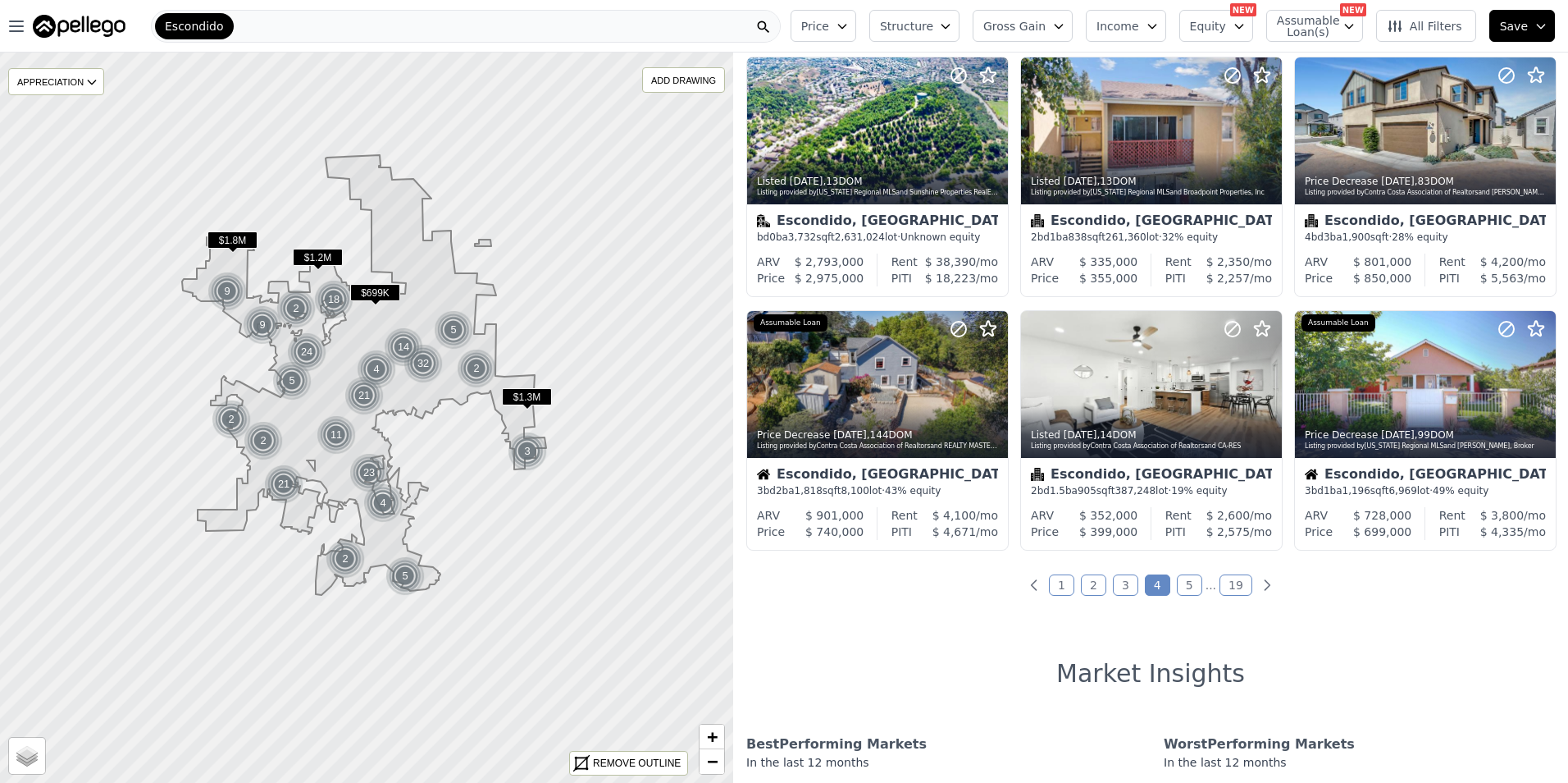
click at [1186, 578] on link "5" at bounding box center [1189, 585] width 25 height 21
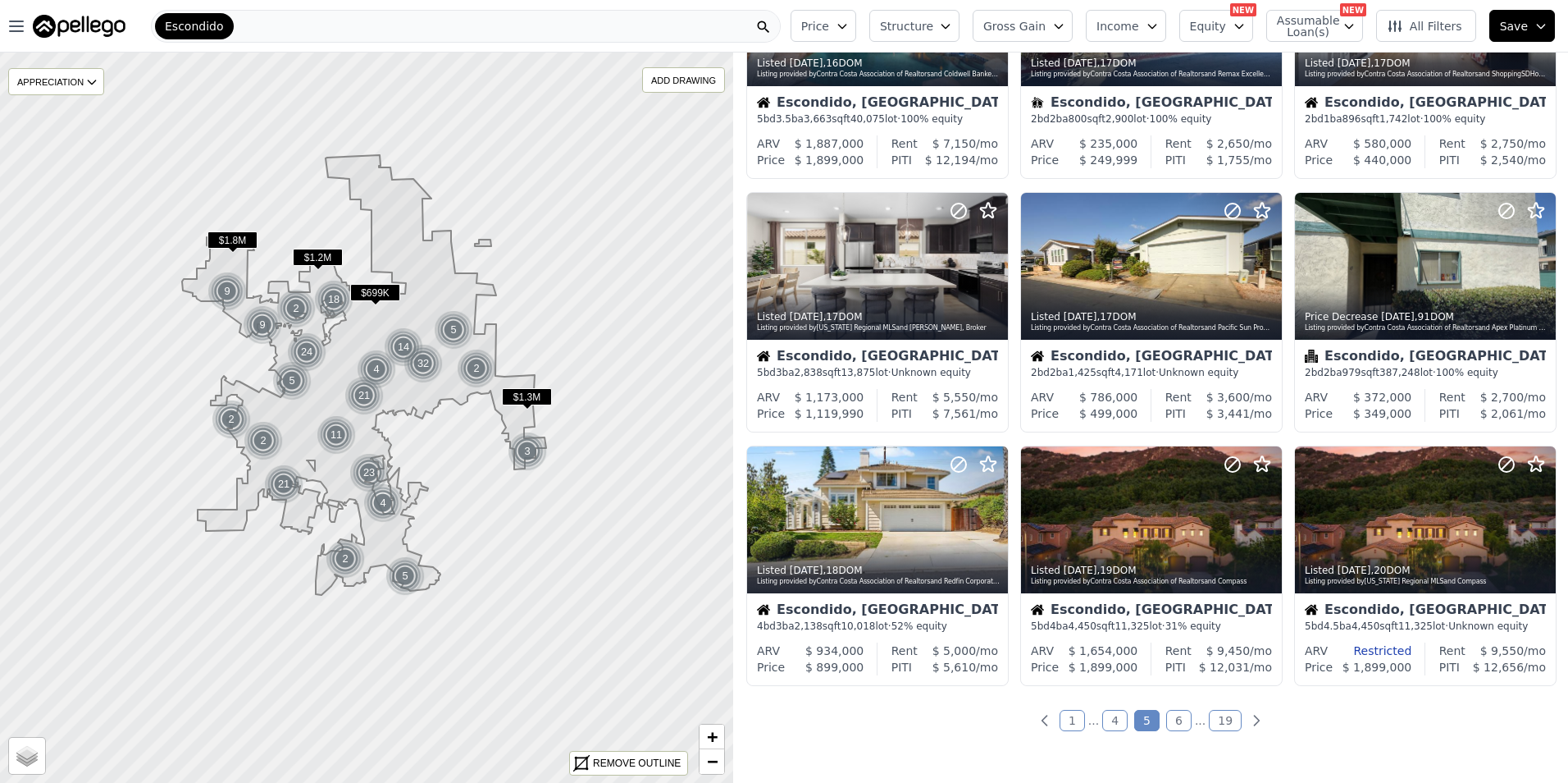
scroll to position [547, 0]
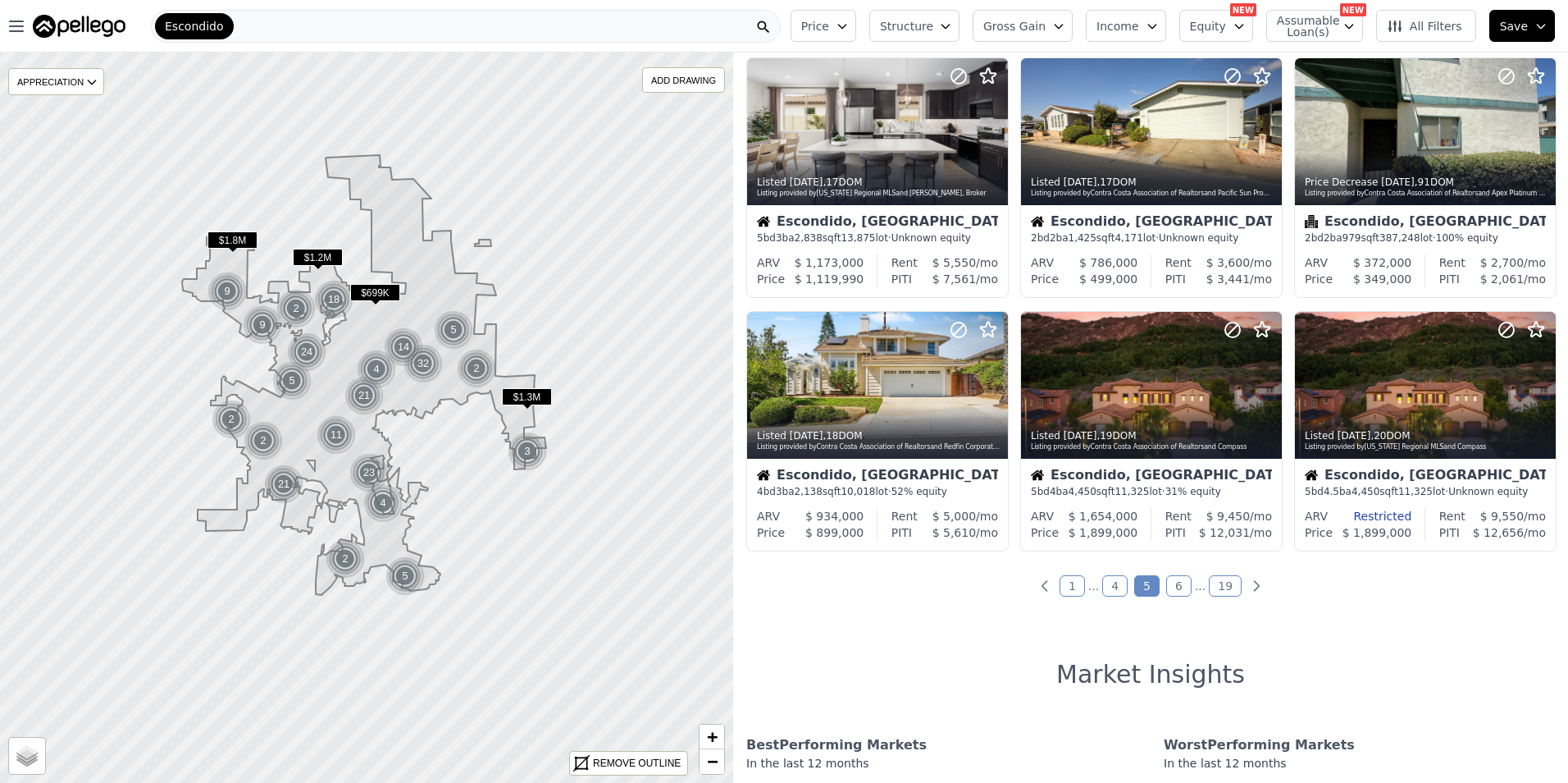
click at [1172, 582] on link "6" at bounding box center [1178, 586] width 25 height 21
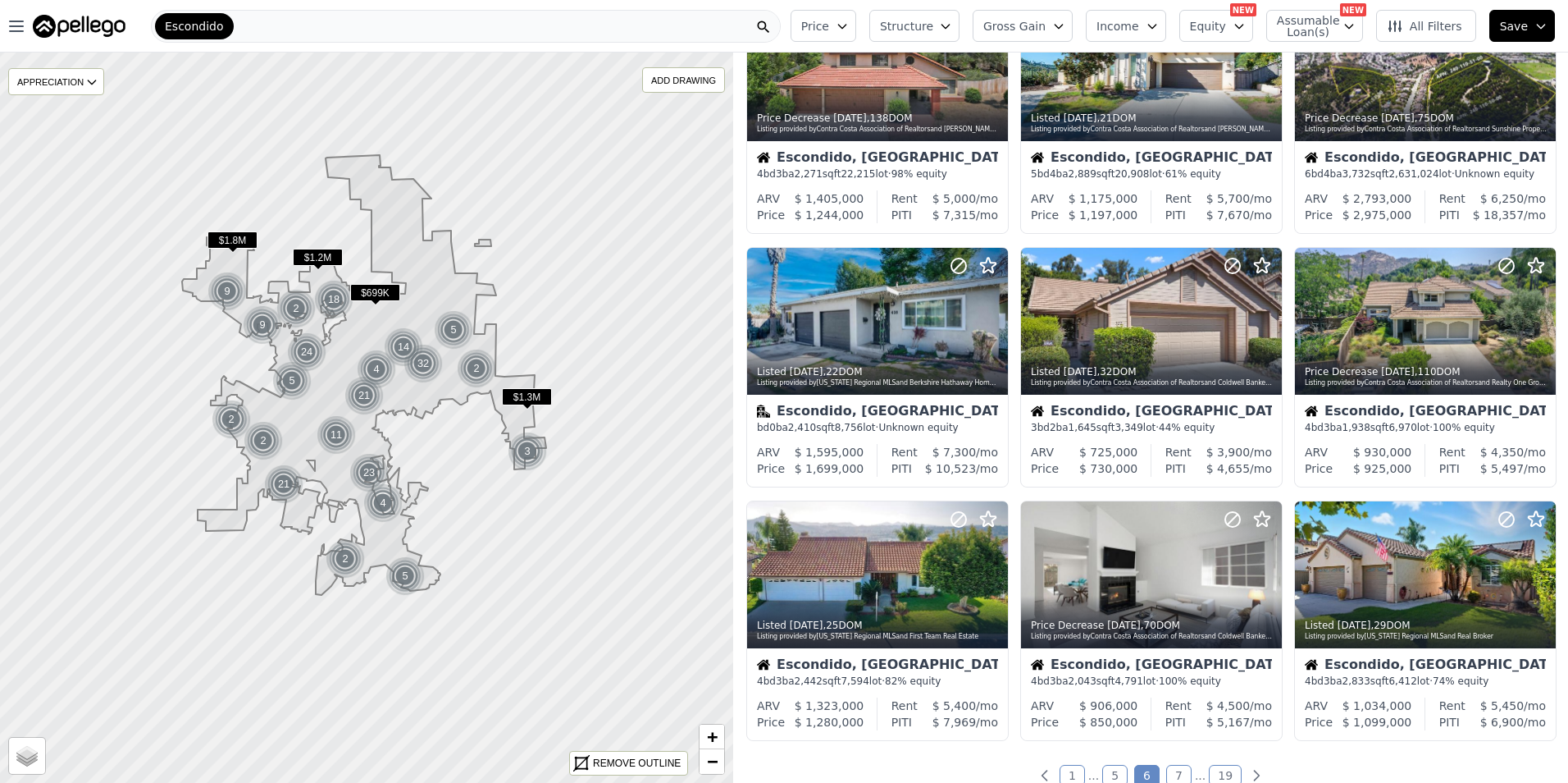
scroll to position [411, 0]
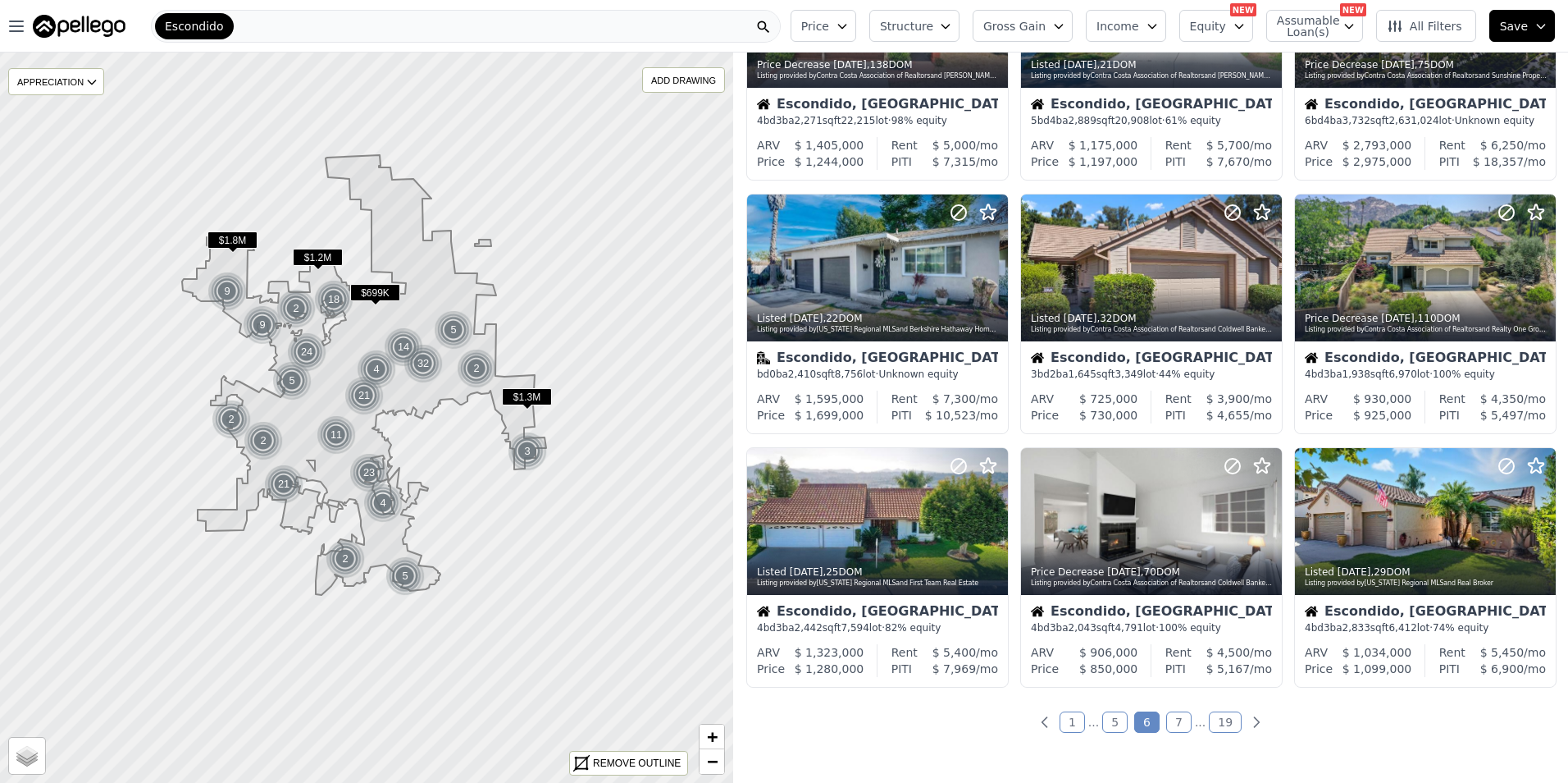
click at [1174, 718] on link "7" at bounding box center [1178, 722] width 25 height 21
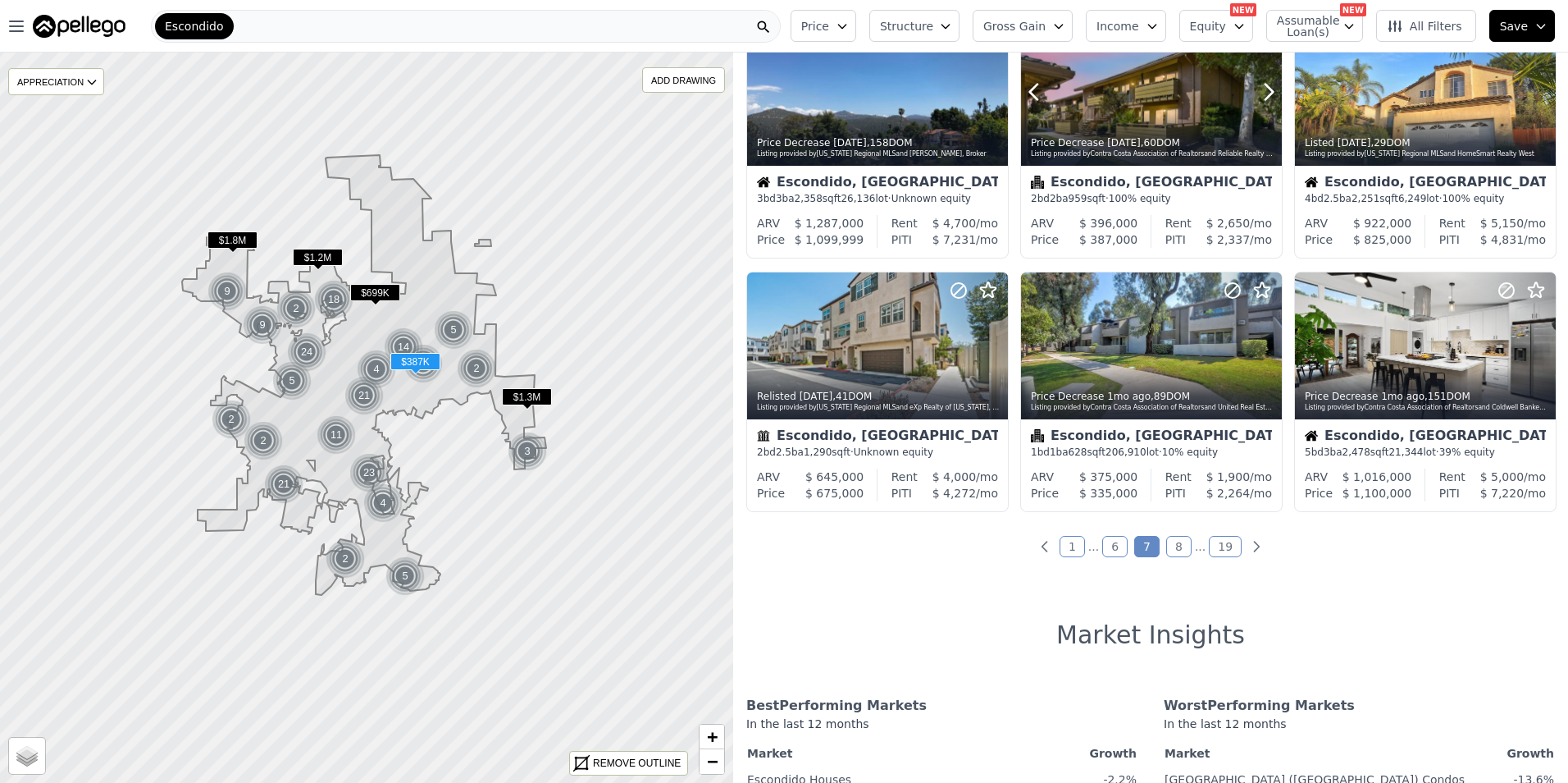
scroll to position [684, 0]
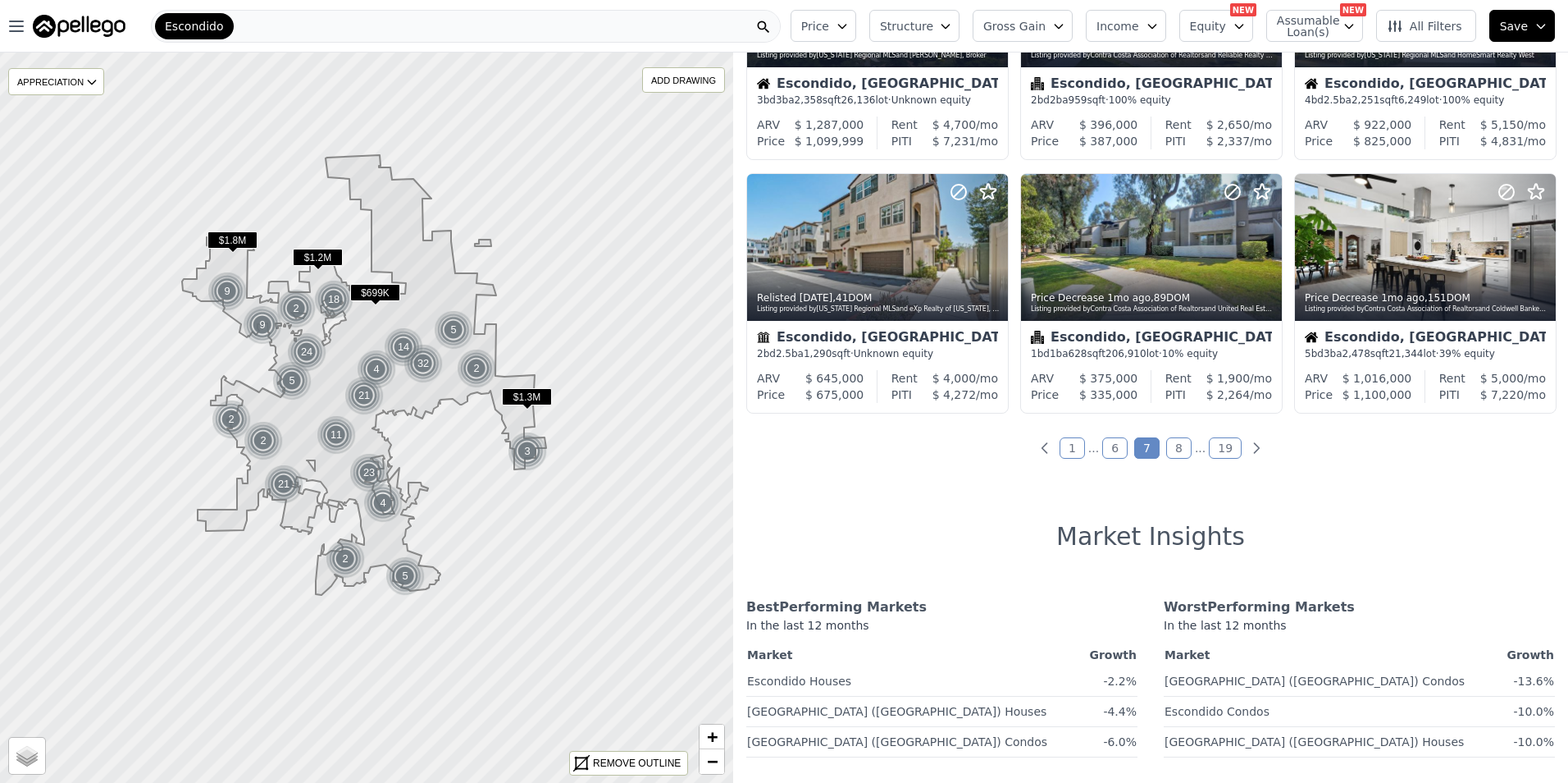
click at [1173, 443] on link "8" at bounding box center [1178, 448] width 25 height 21
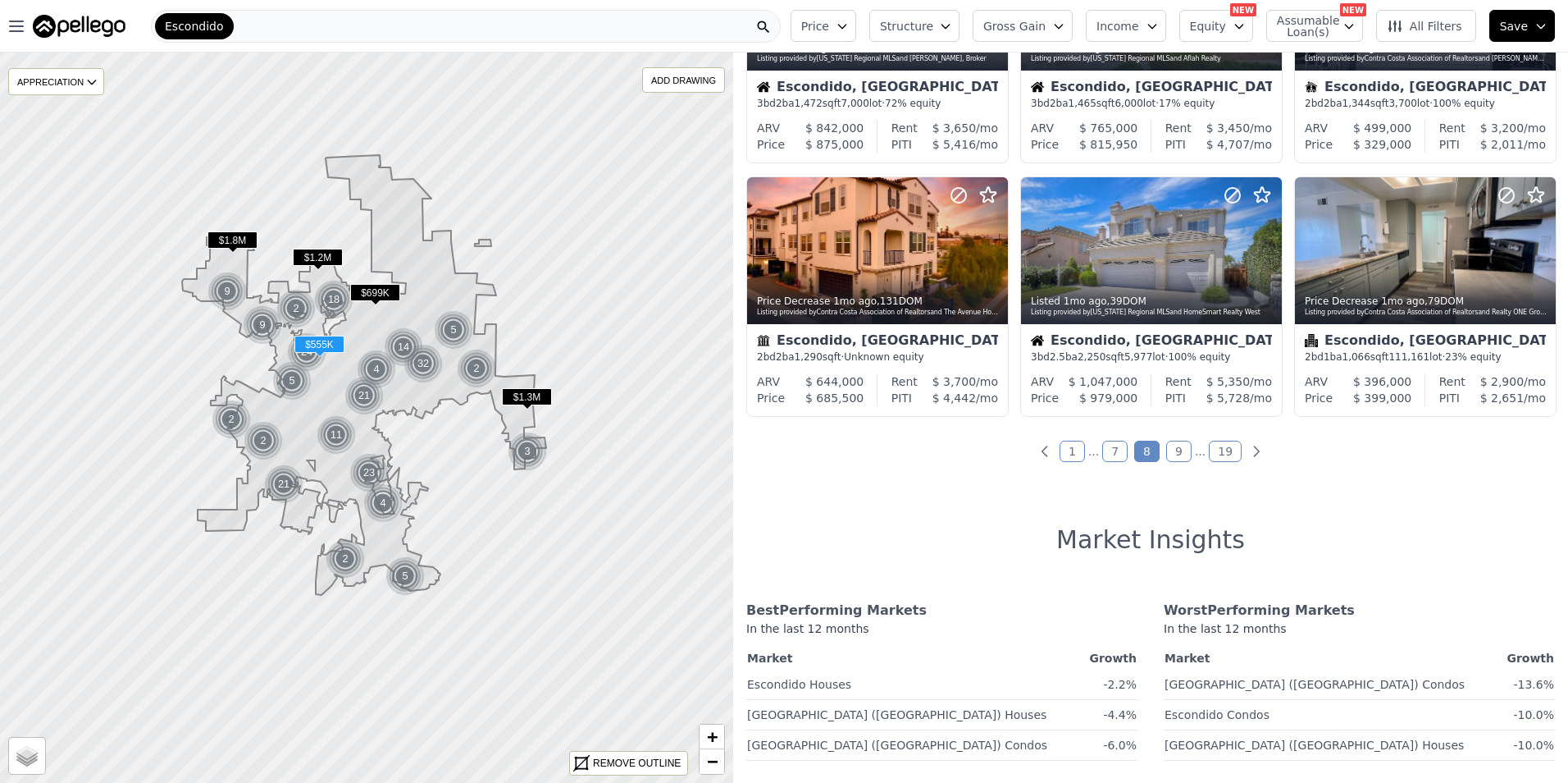
scroll to position [683, 0]
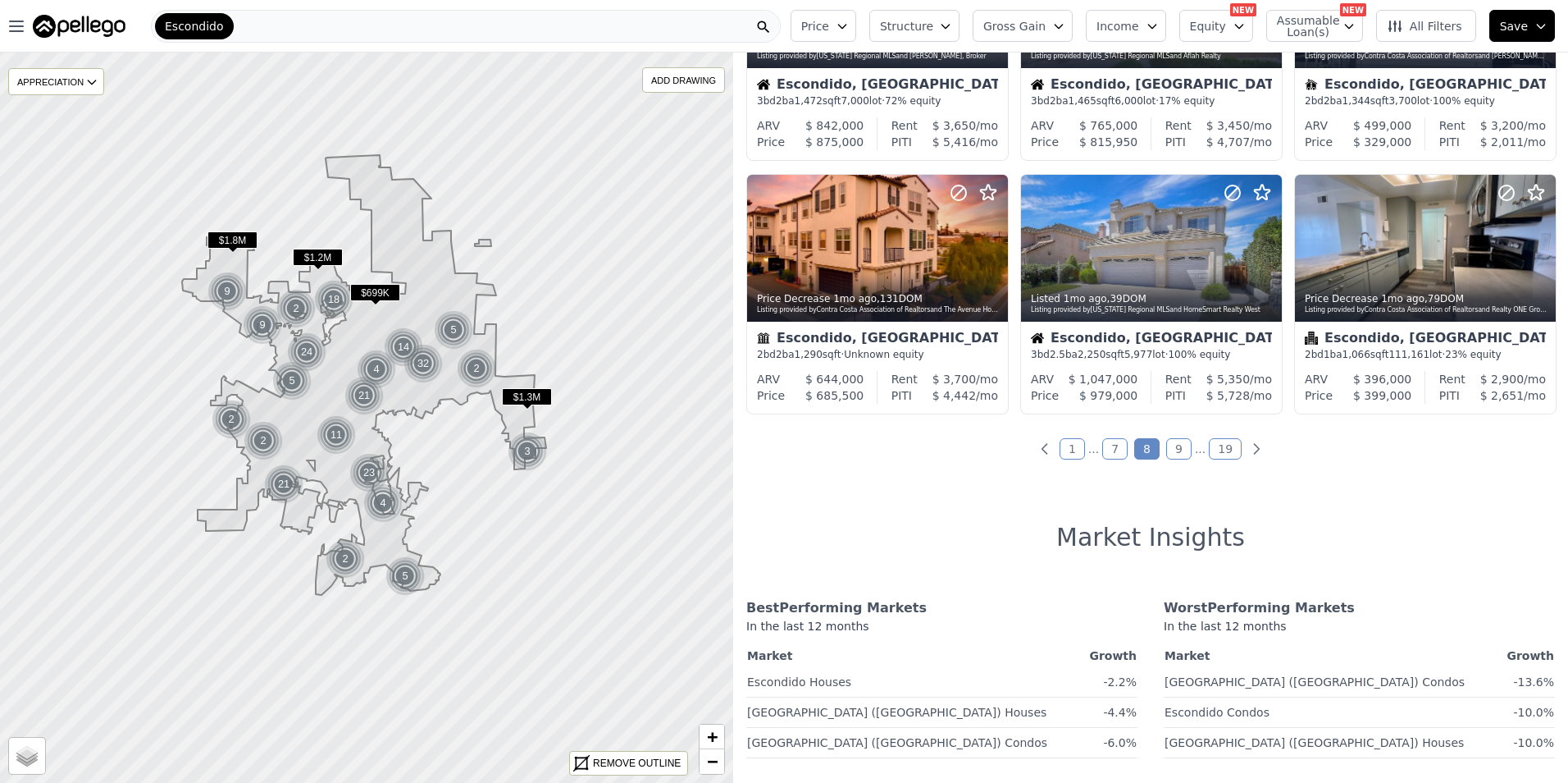
click at [1173, 443] on link "9" at bounding box center [1178, 449] width 25 height 21
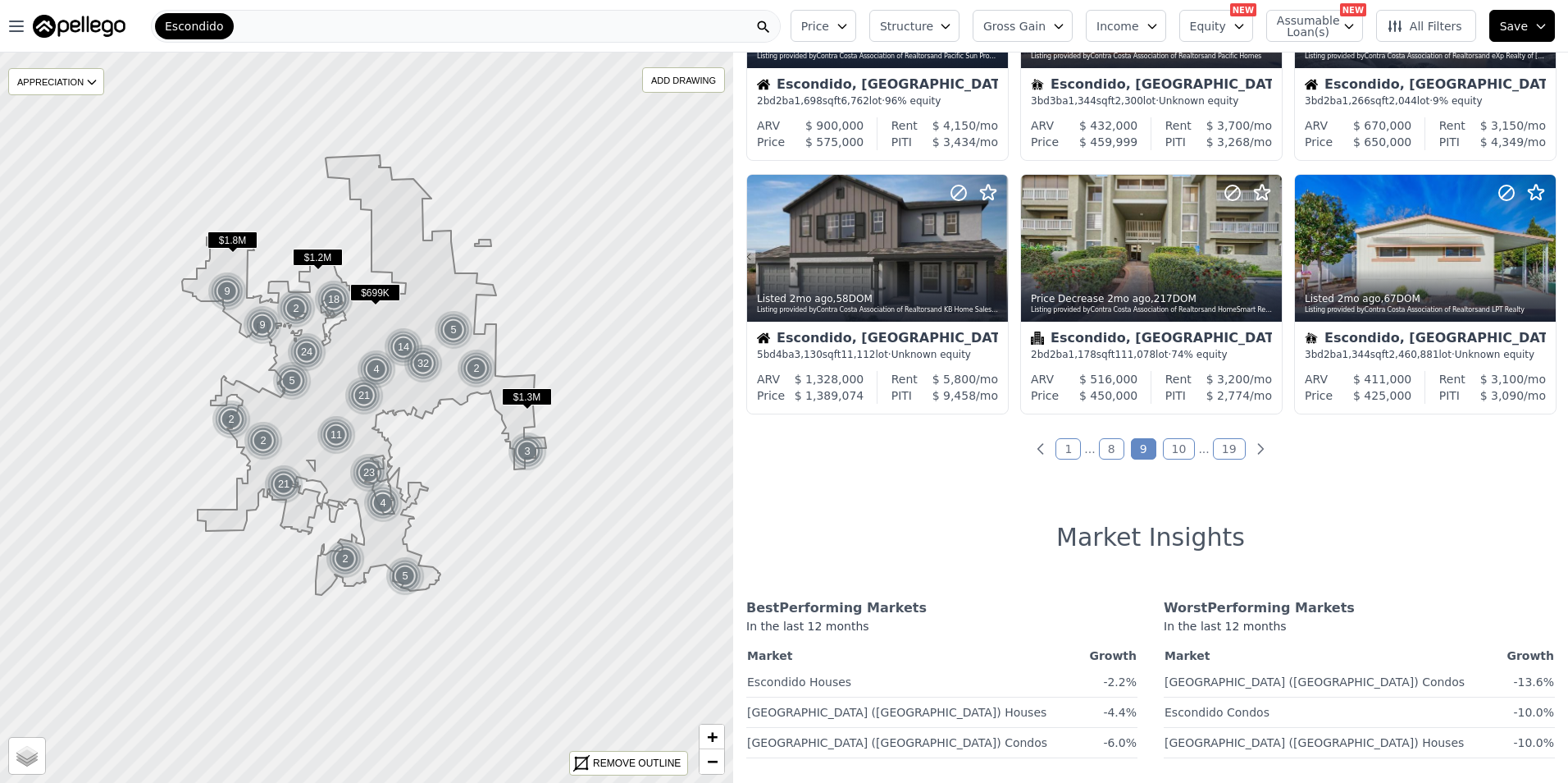
click at [1172, 448] on link "10" at bounding box center [1179, 449] width 33 height 21
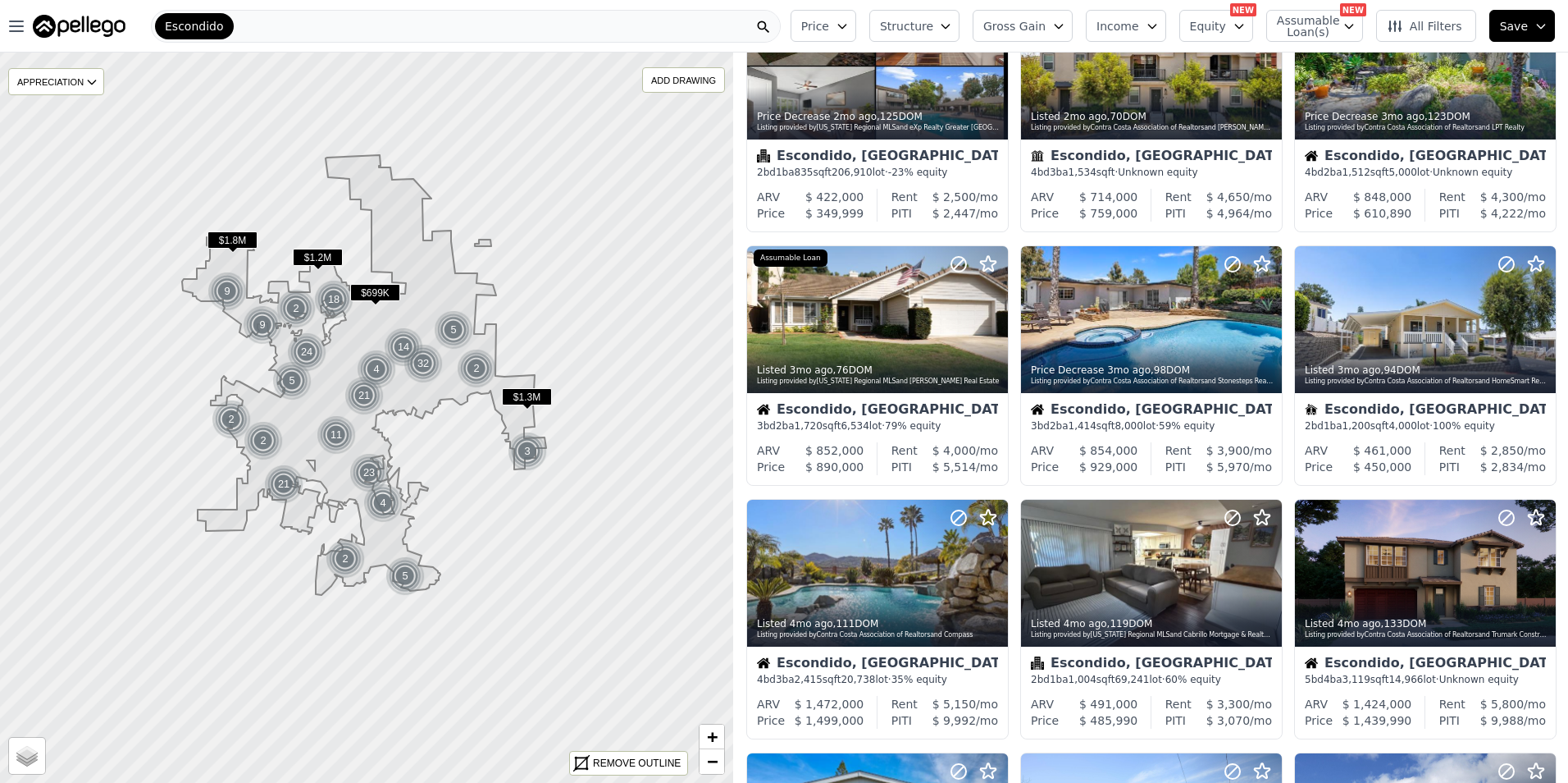
scroll to position [0, 0]
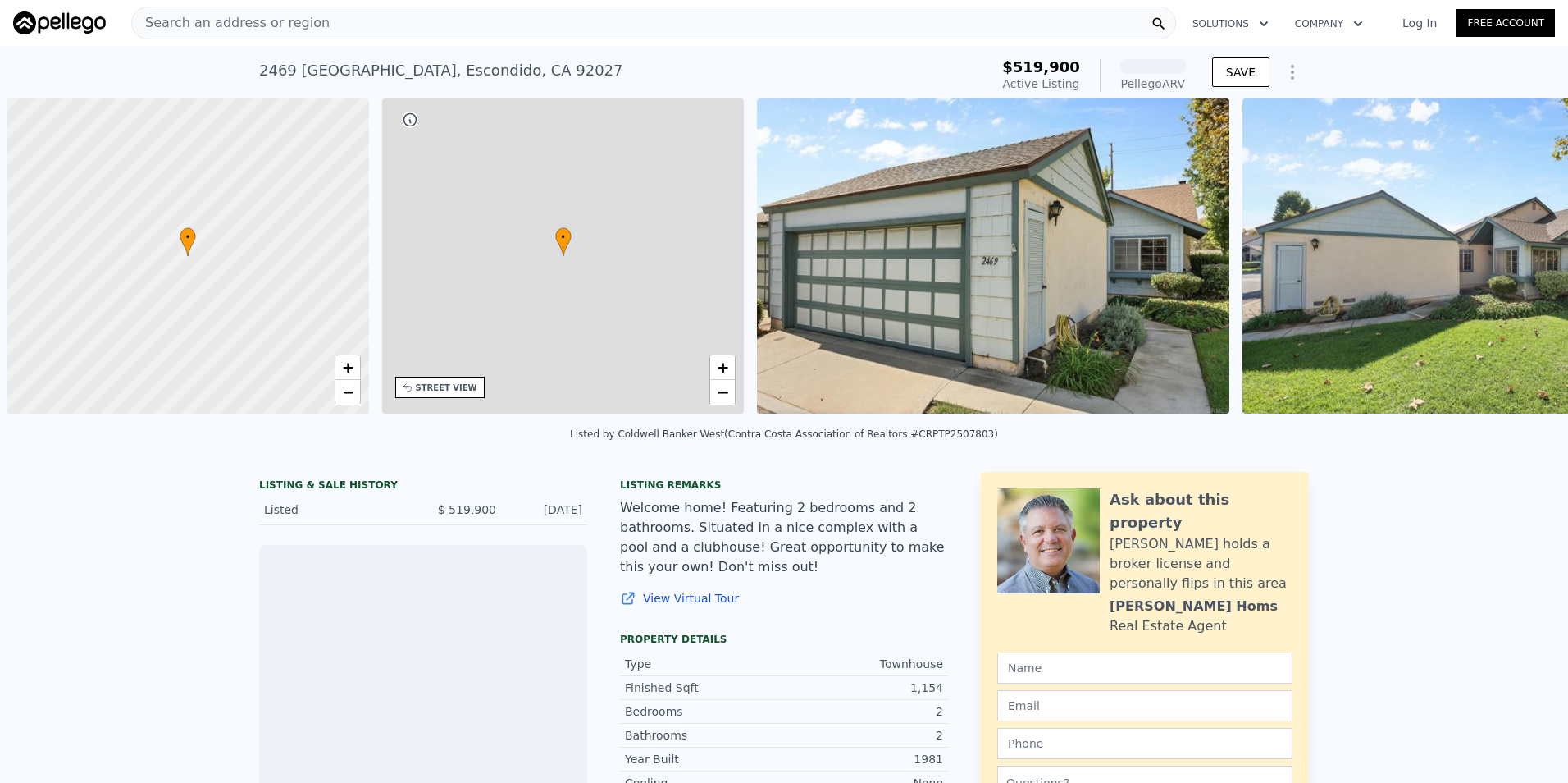
scroll to position [0, 7]
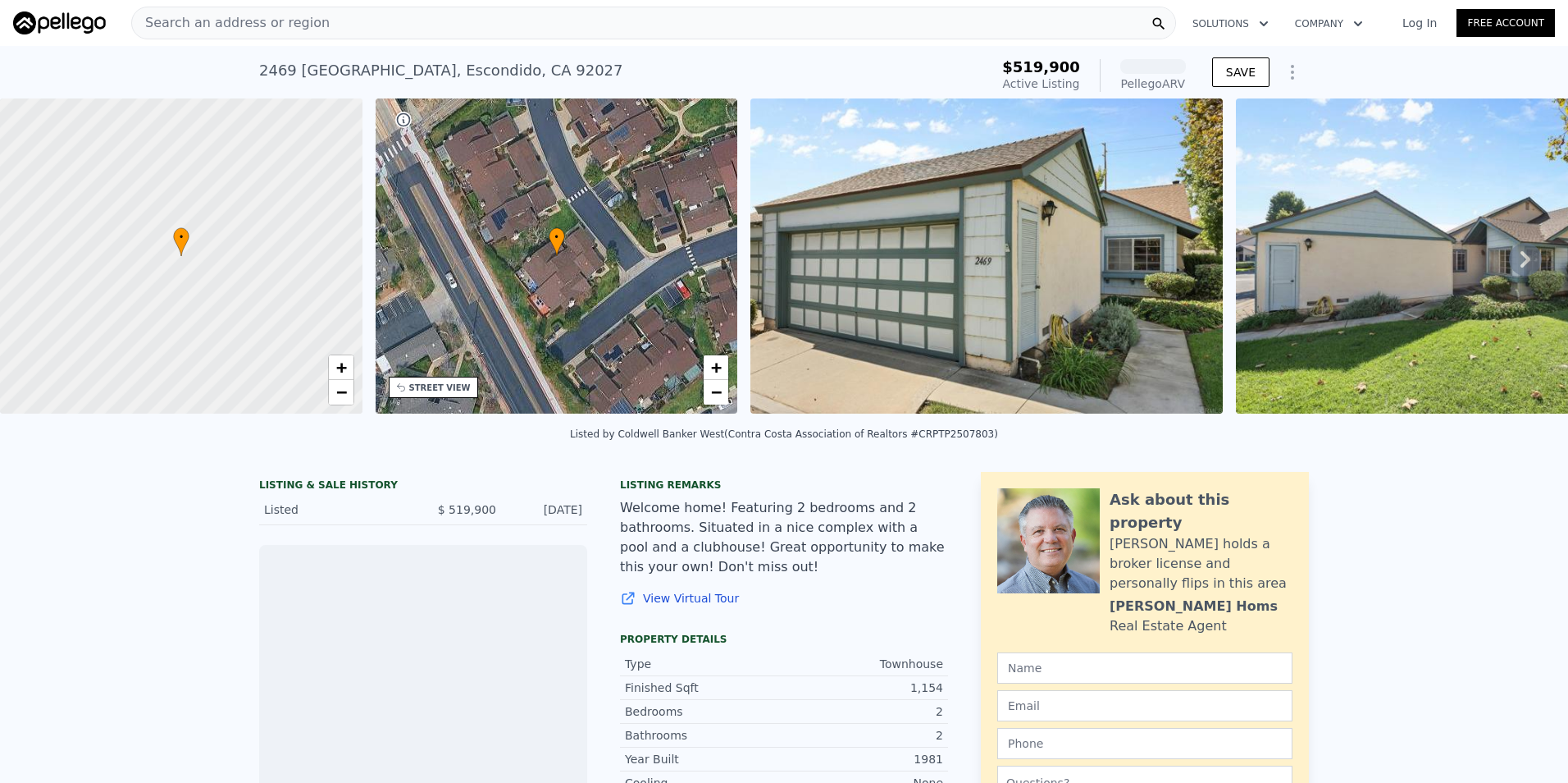
click at [1100, 284] on img at bounding box center [986, 256] width 473 height 315
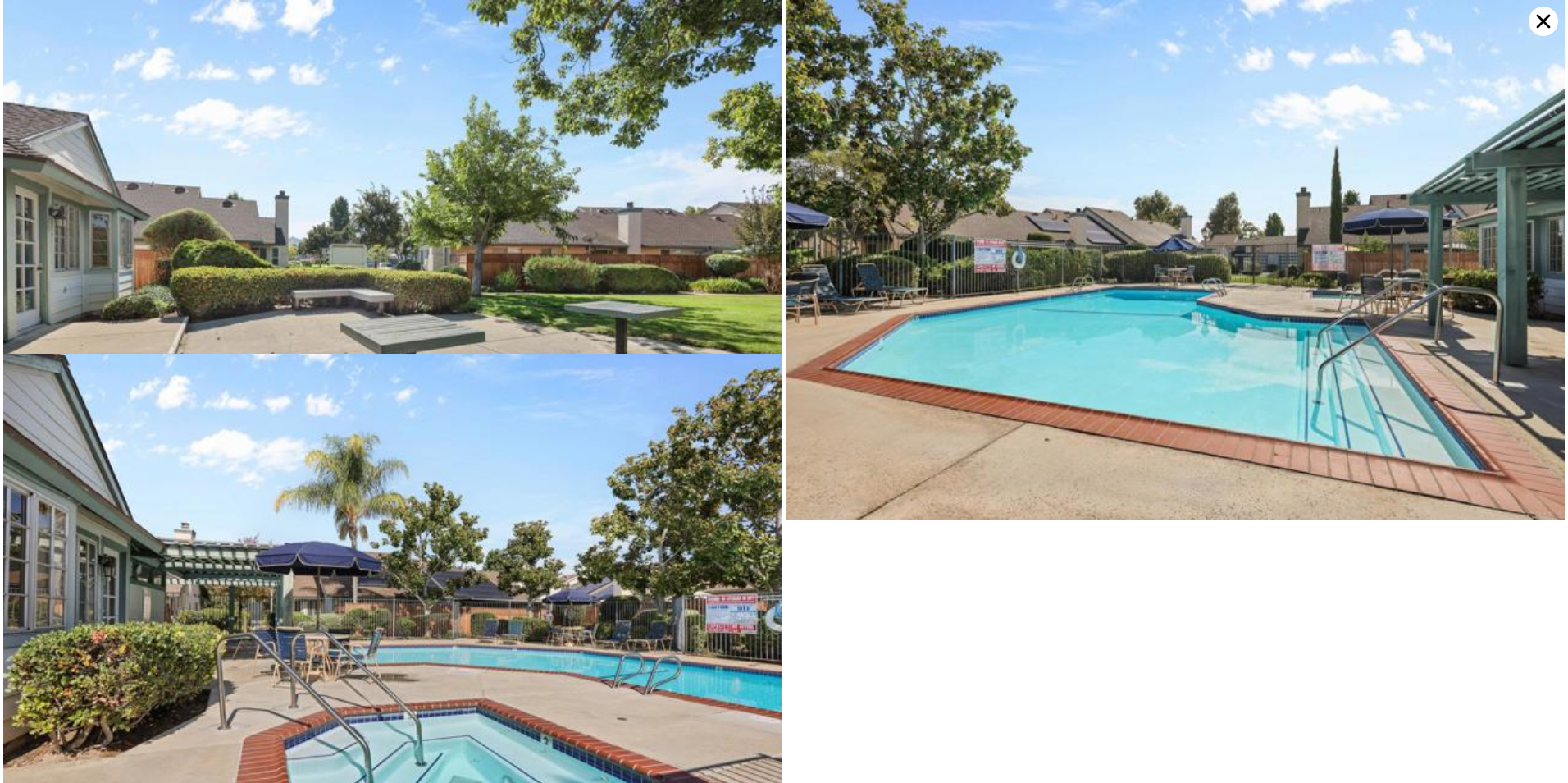
scroll to position [3977, 0]
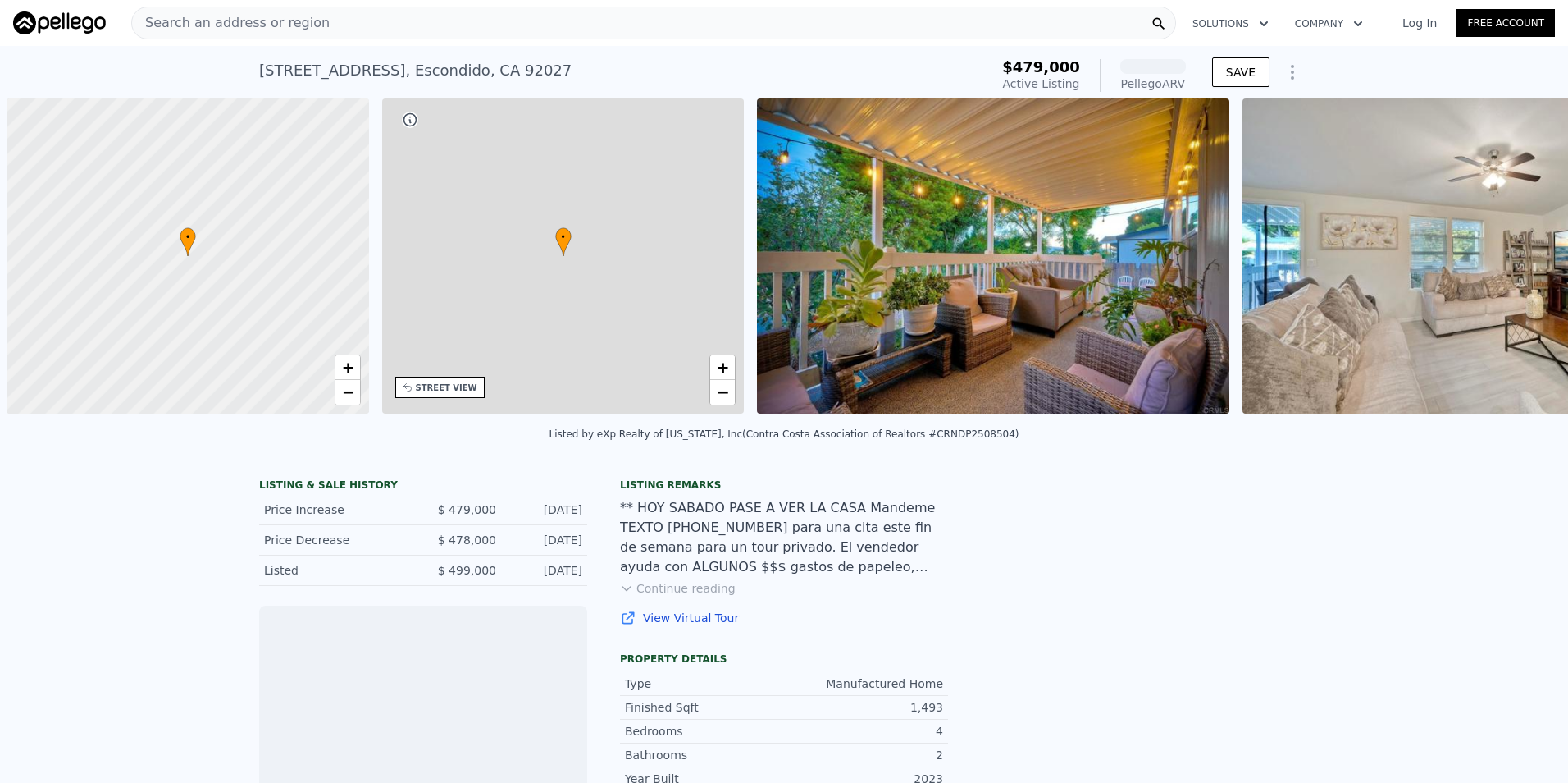
scroll to position [0, 7]
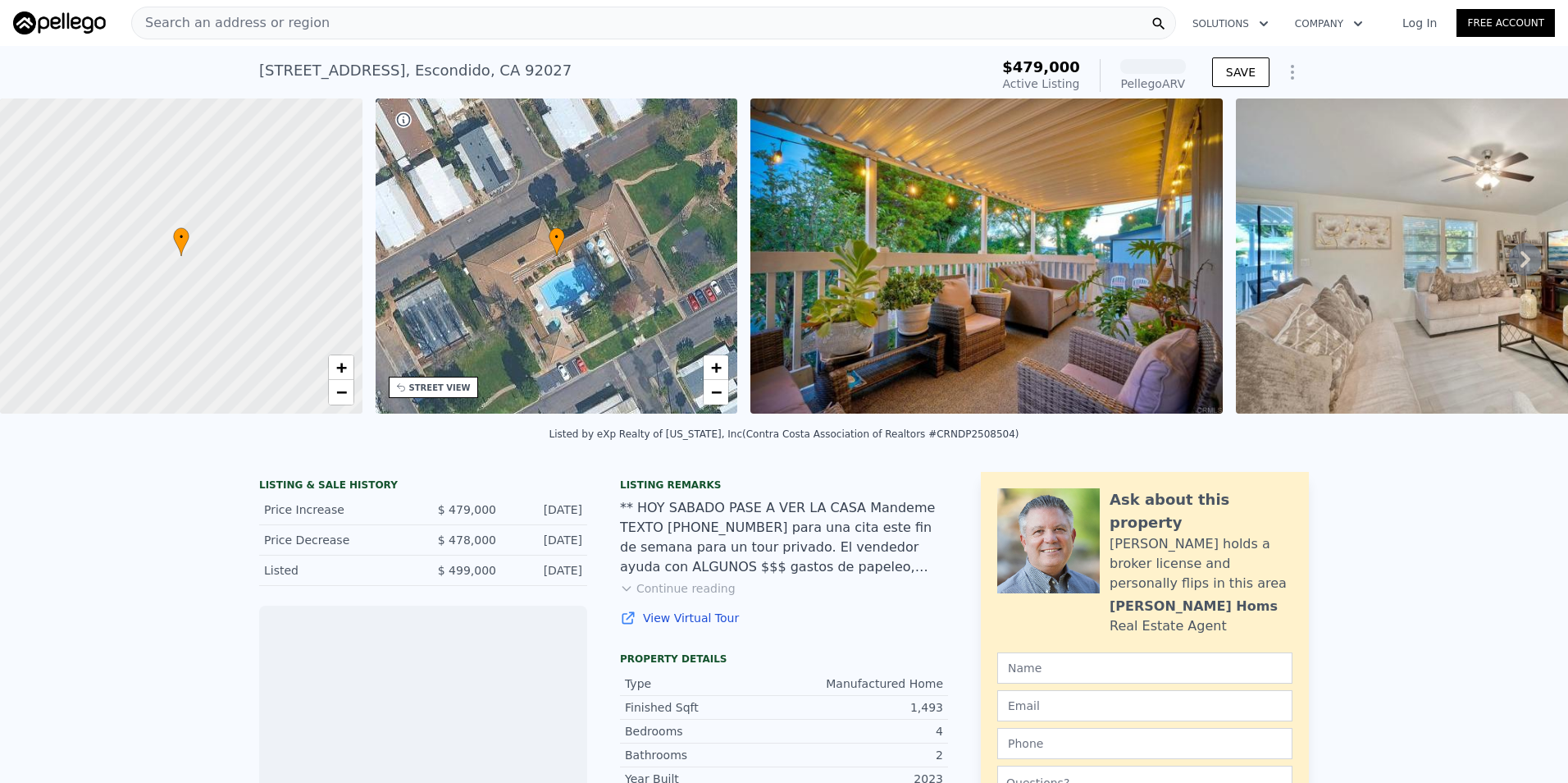
click at [1018, 308] on img at bounding box center [986, 256] width 473 height 315
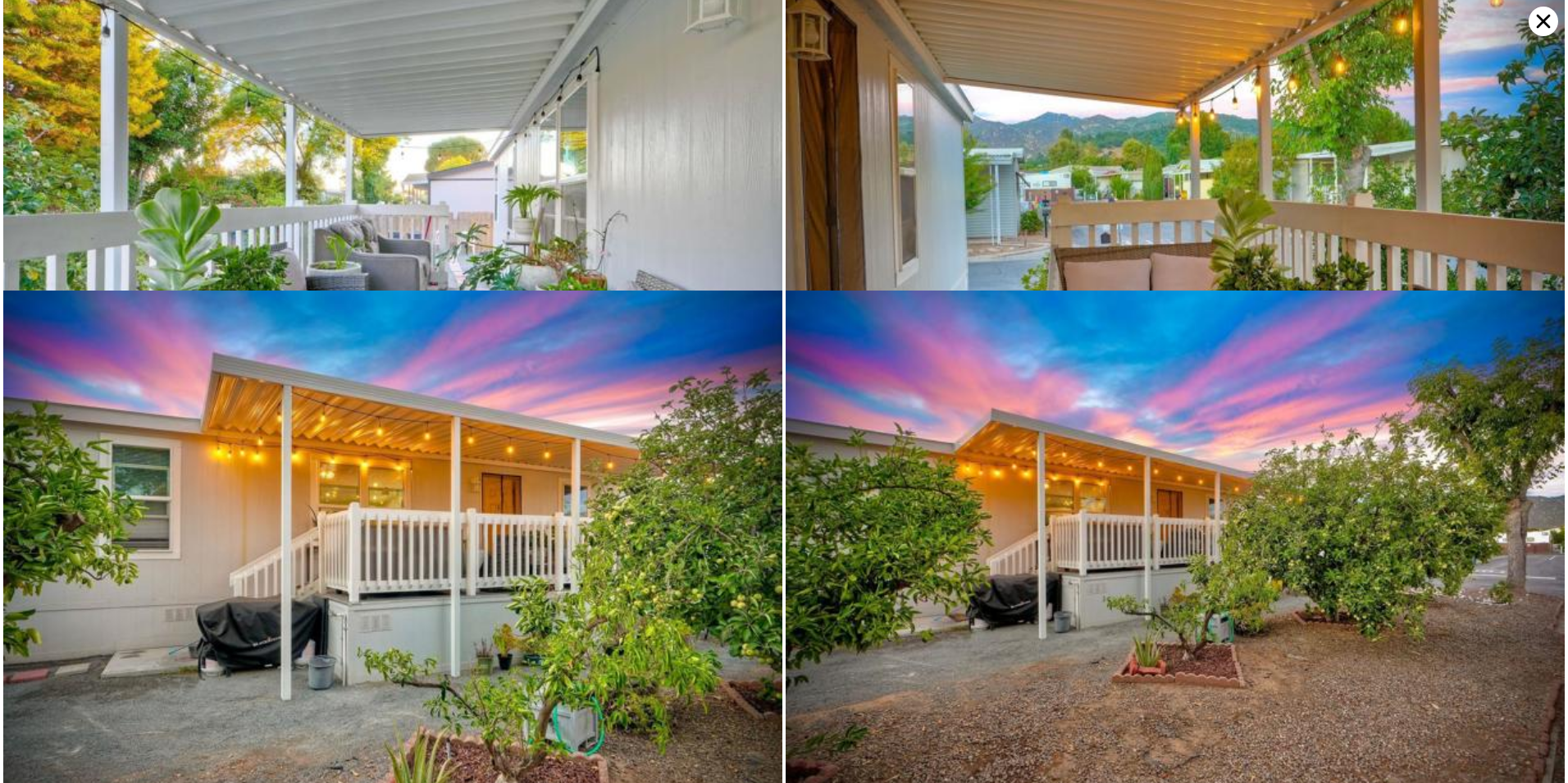
scroll to position [4685, 0]
